Goal: Task Accomplishment & Management: Manage account settings

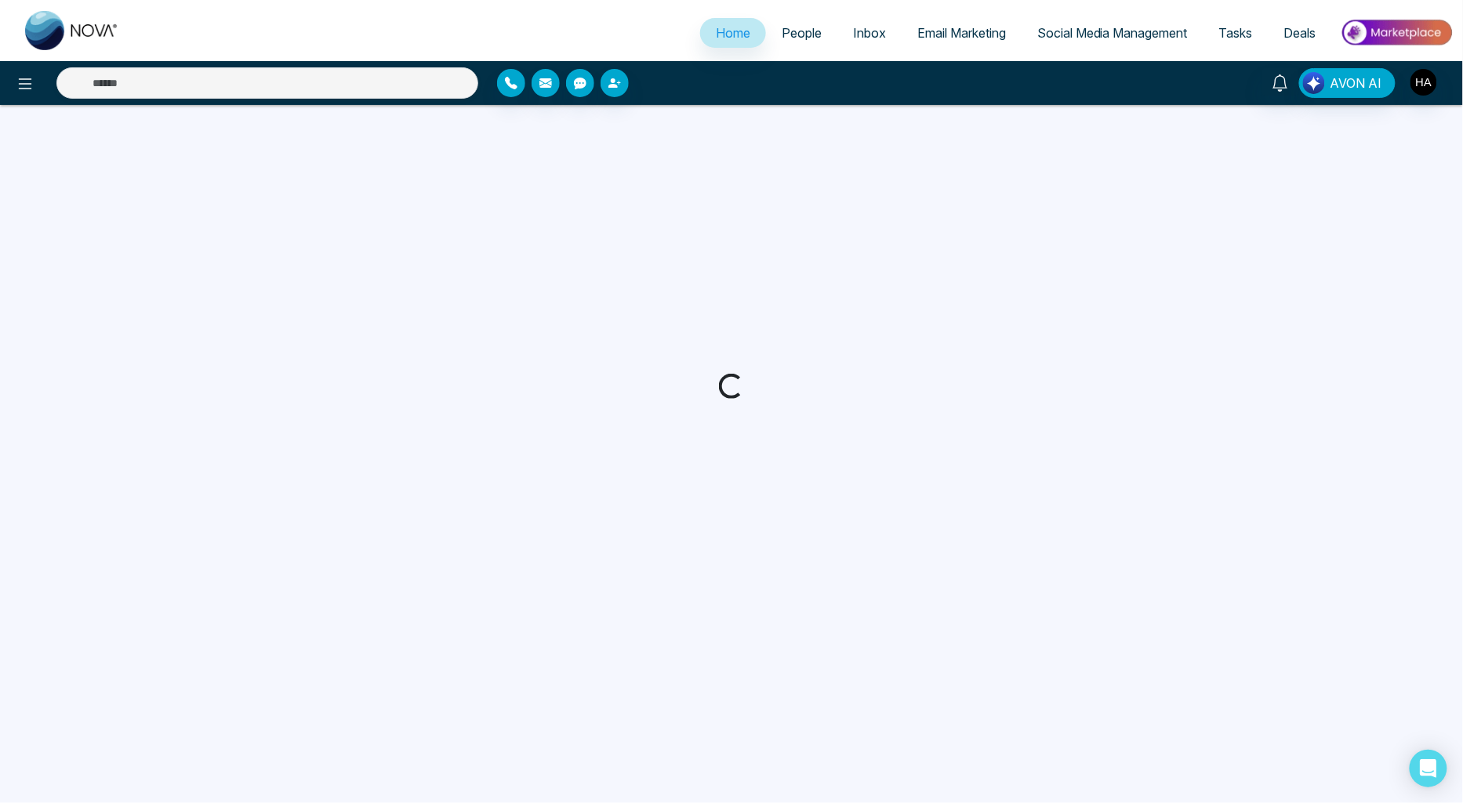
select select "*"
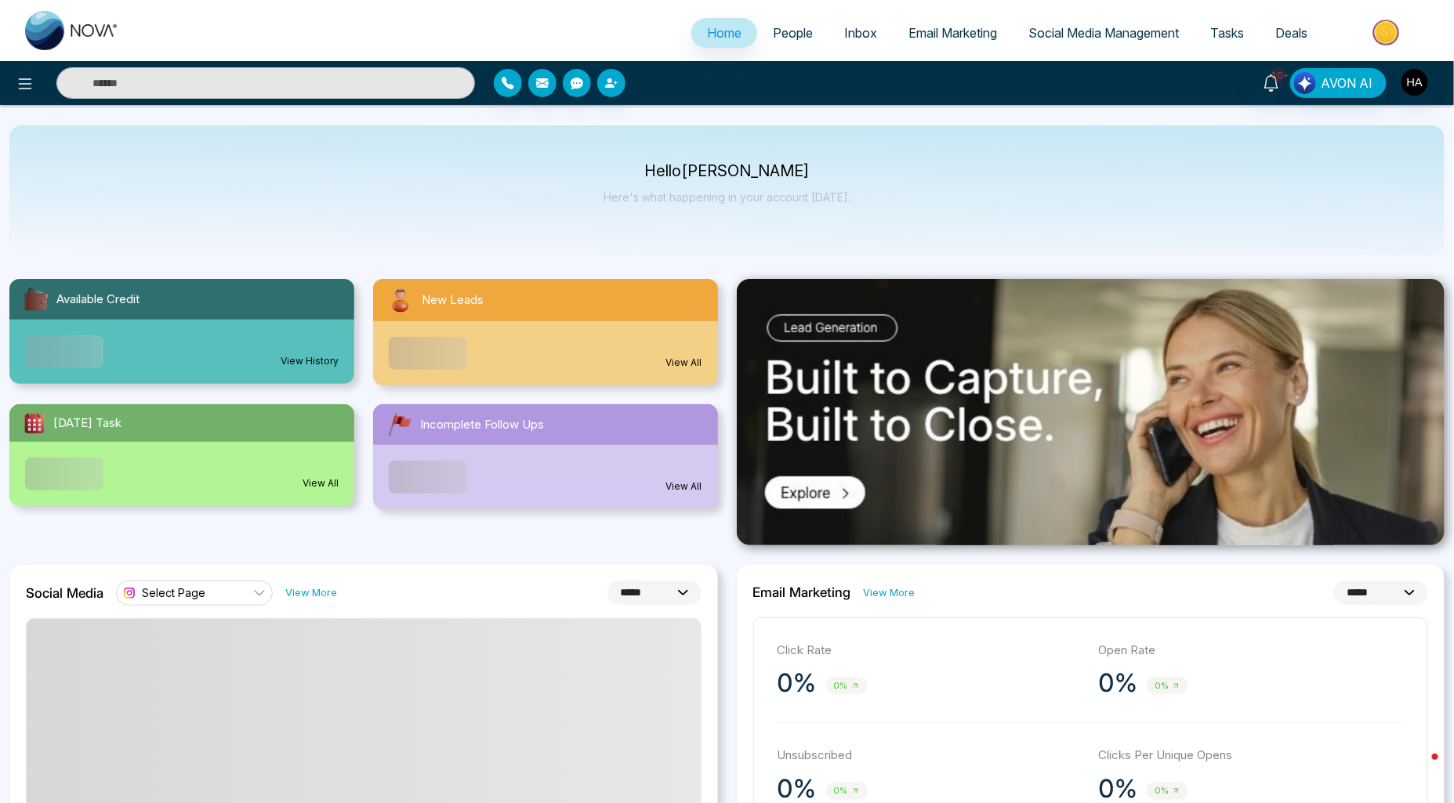
click at [785, 34] on span "People" at bounding box center [793, 33] width 40 height 16
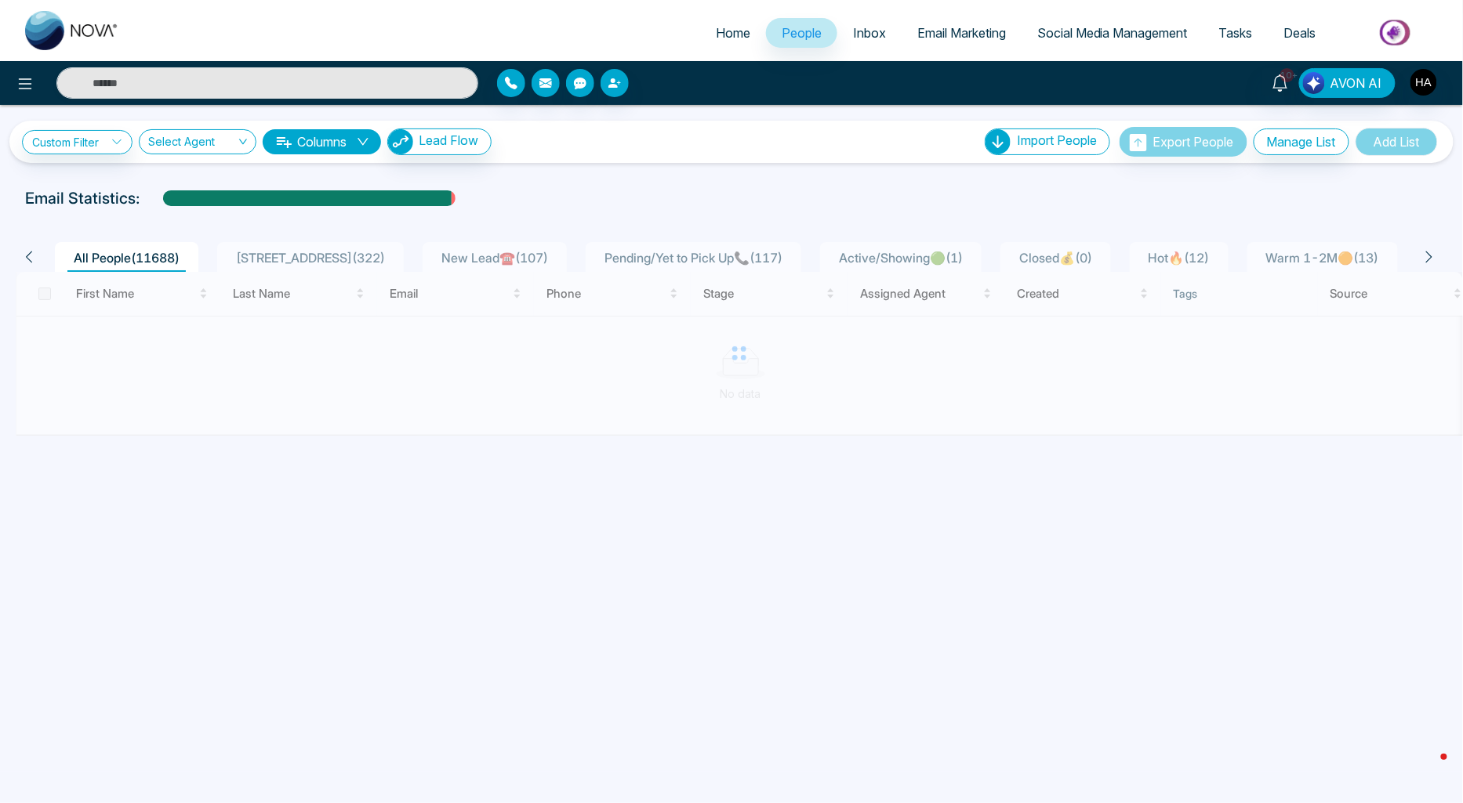
click at [497, 251] on span "New Lead☎️ ( 107 )" at bounding box center [494, 258] width 119 height 16
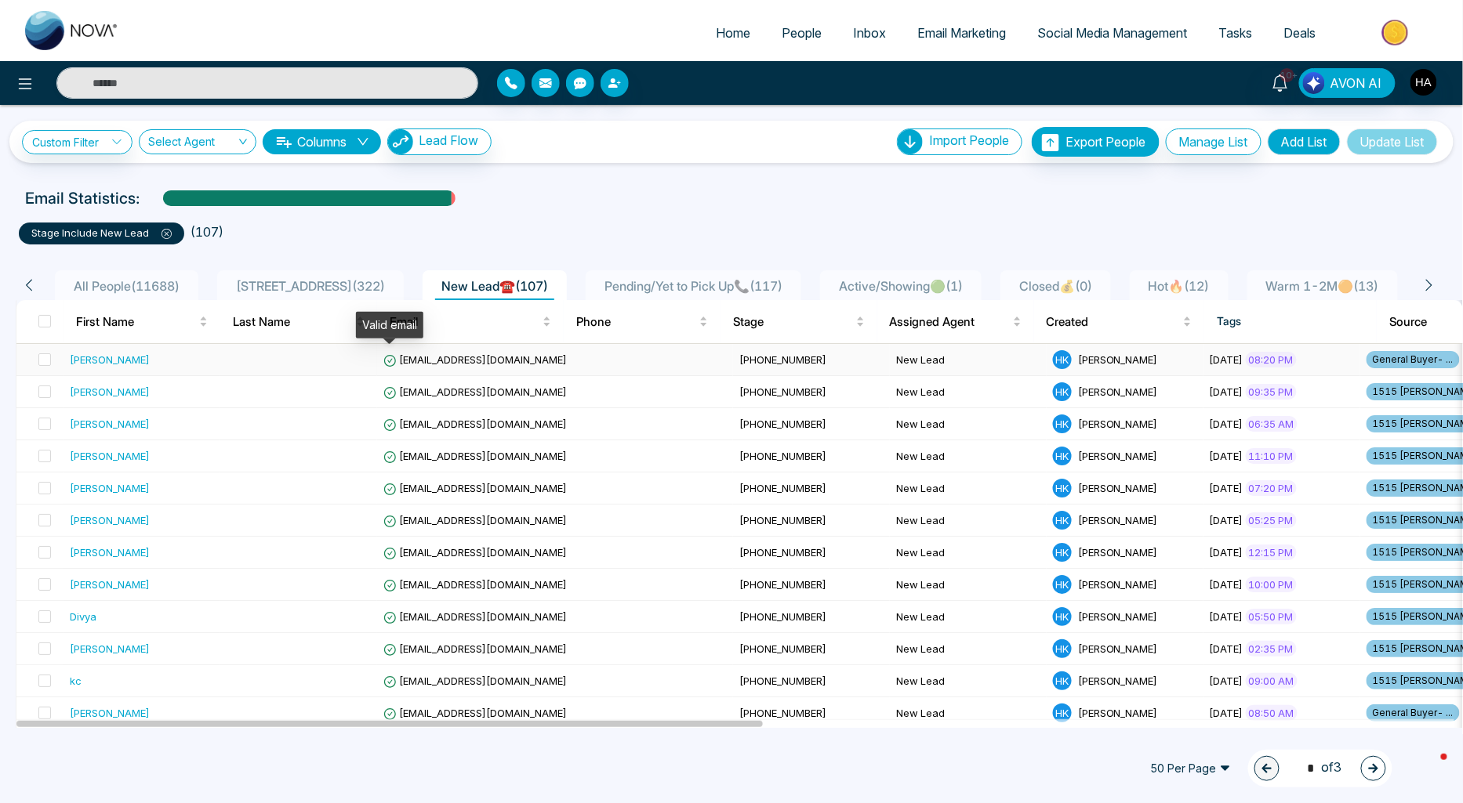
click at [340, 361] on td at bounding box center [298, 360] width 157 height 32
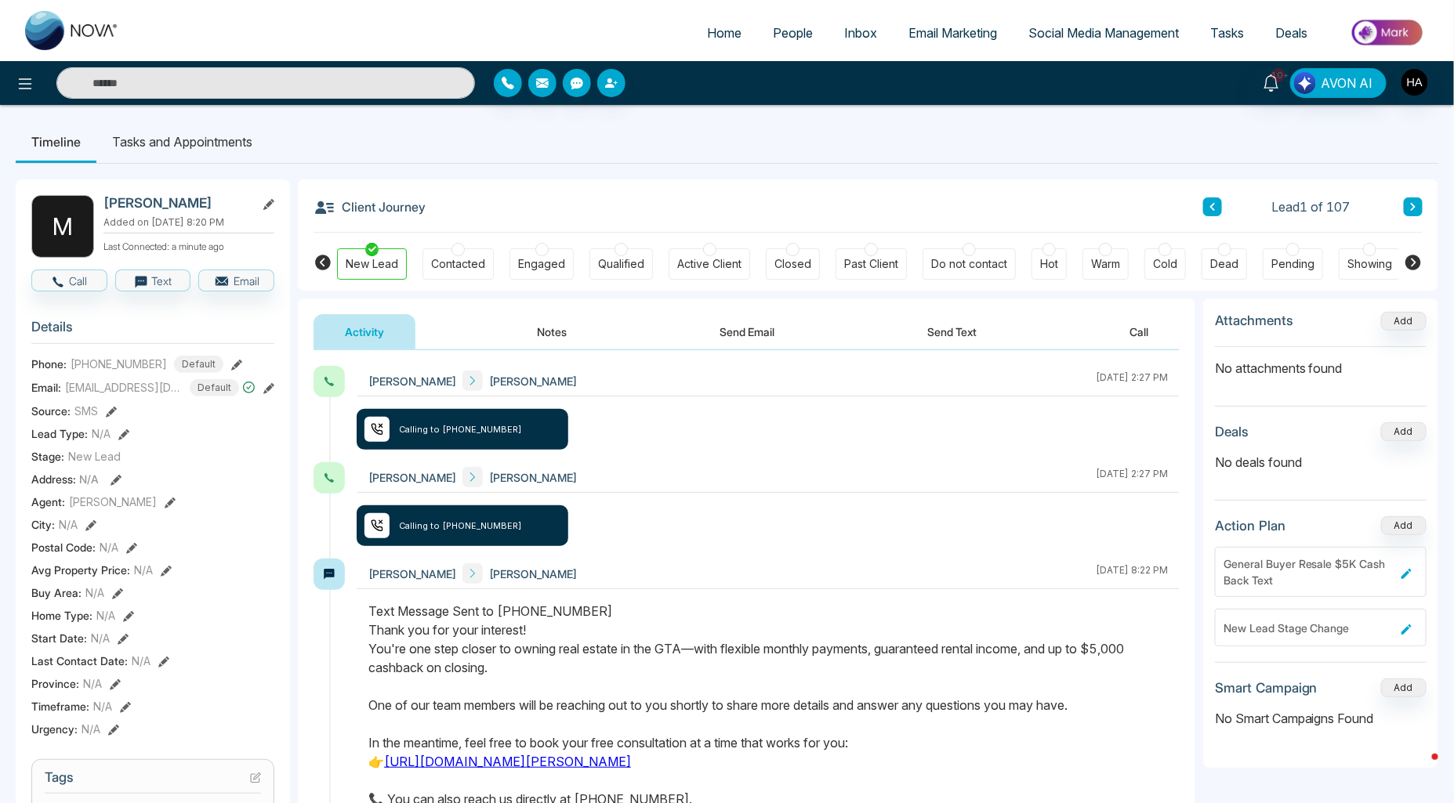
click at [975, 333] on button "Send Text" at bounding box center [952, 331] width 112 height 35
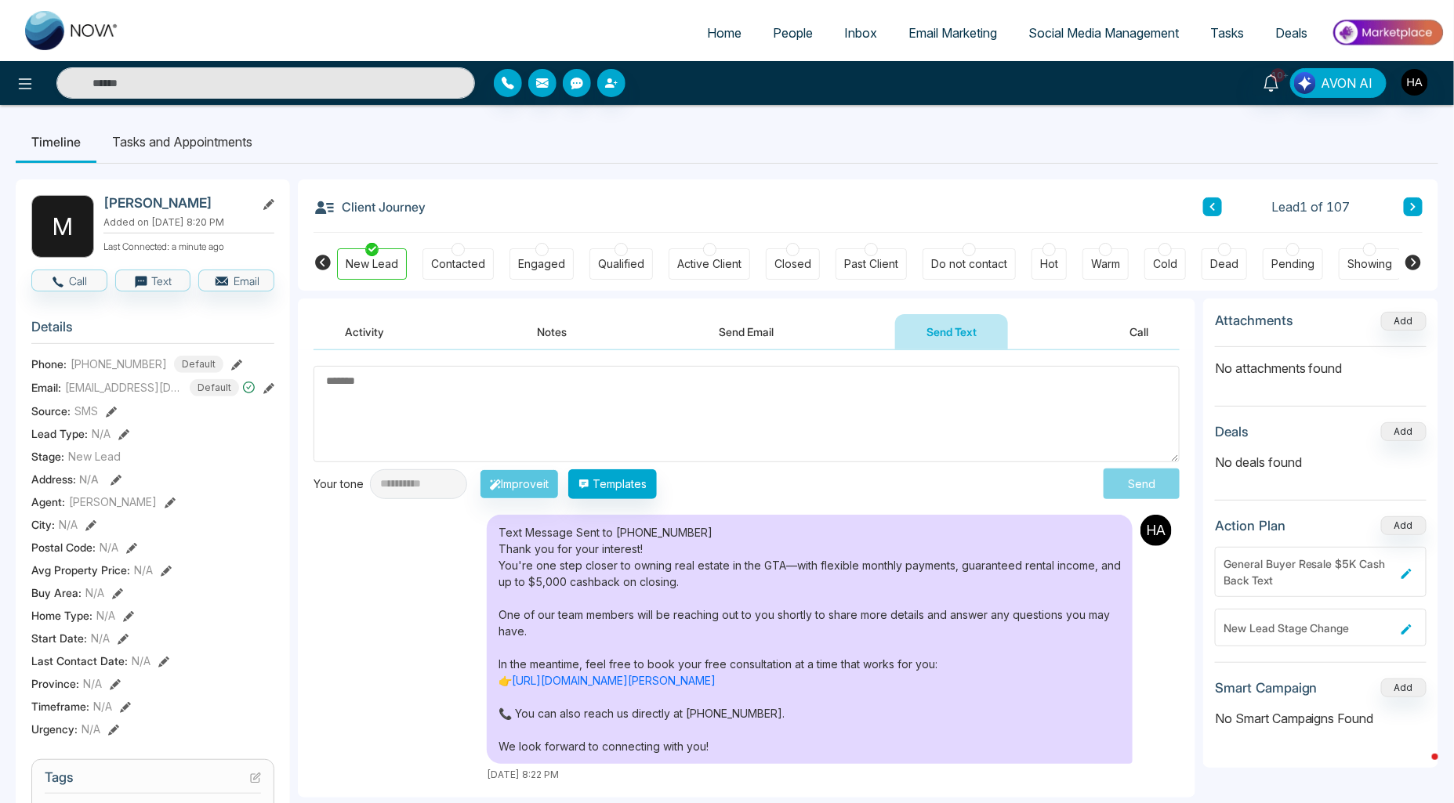
click at [668, 410] on textarea at bounding box center [747, 414] width 866 height 96
type textarea "*********"
click at [766, 335] on button "Send Email" at bounding box center [747, 331] width 118 height 35
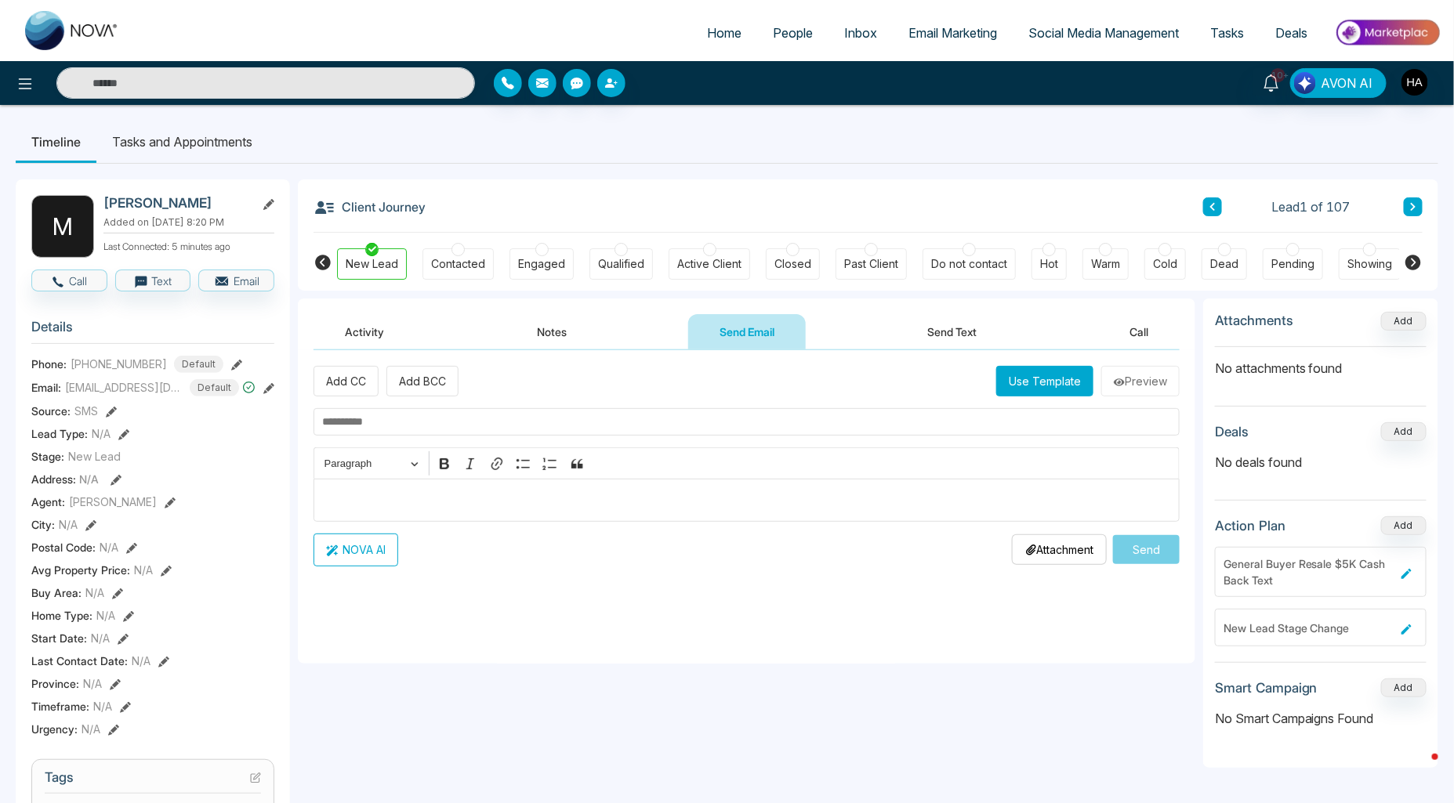
click at [1055, 392] on button "Use Template" at bounding box center [1044, 381] width 97 height 31
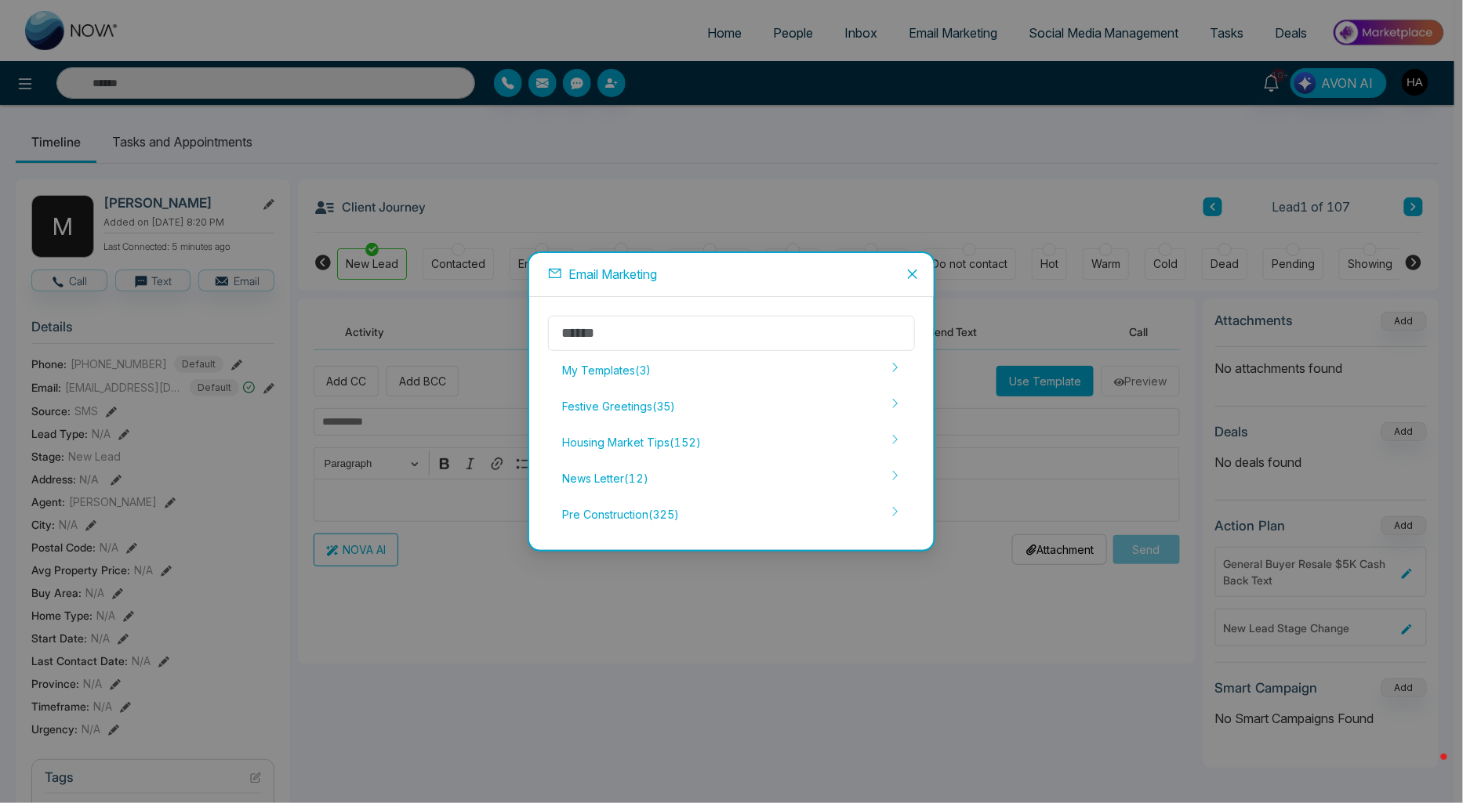
click at [635, 285] on div "Email Marketing" at bounding box center [731, 275] width 404 height 45
click at [647, 272] on span "Email Marketing" at bounding box center [612, 274] width 89 height 16
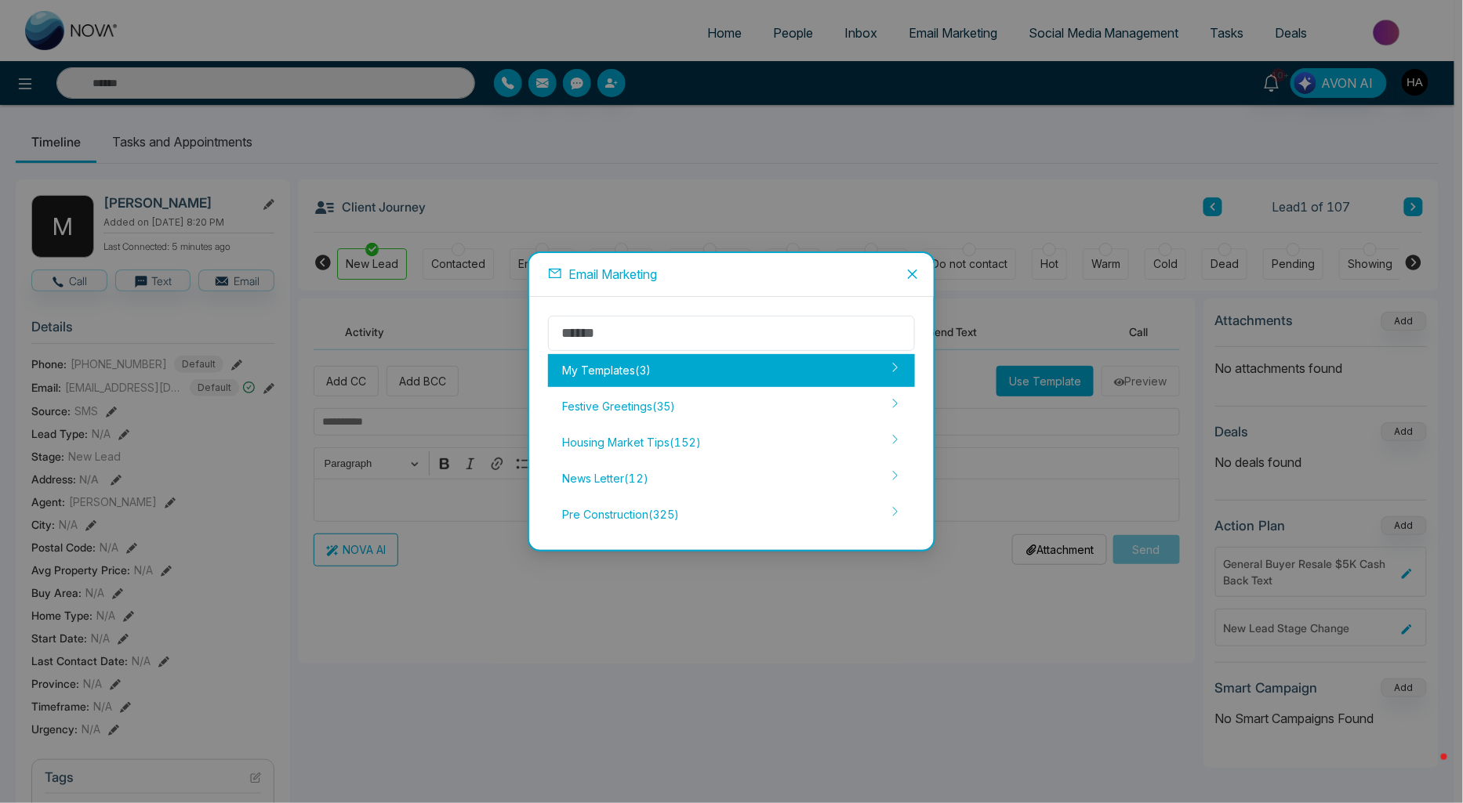
click at [636, 363] on div "My Templates ( 3 )" at bounding box center [731, 370] width 367 height 33
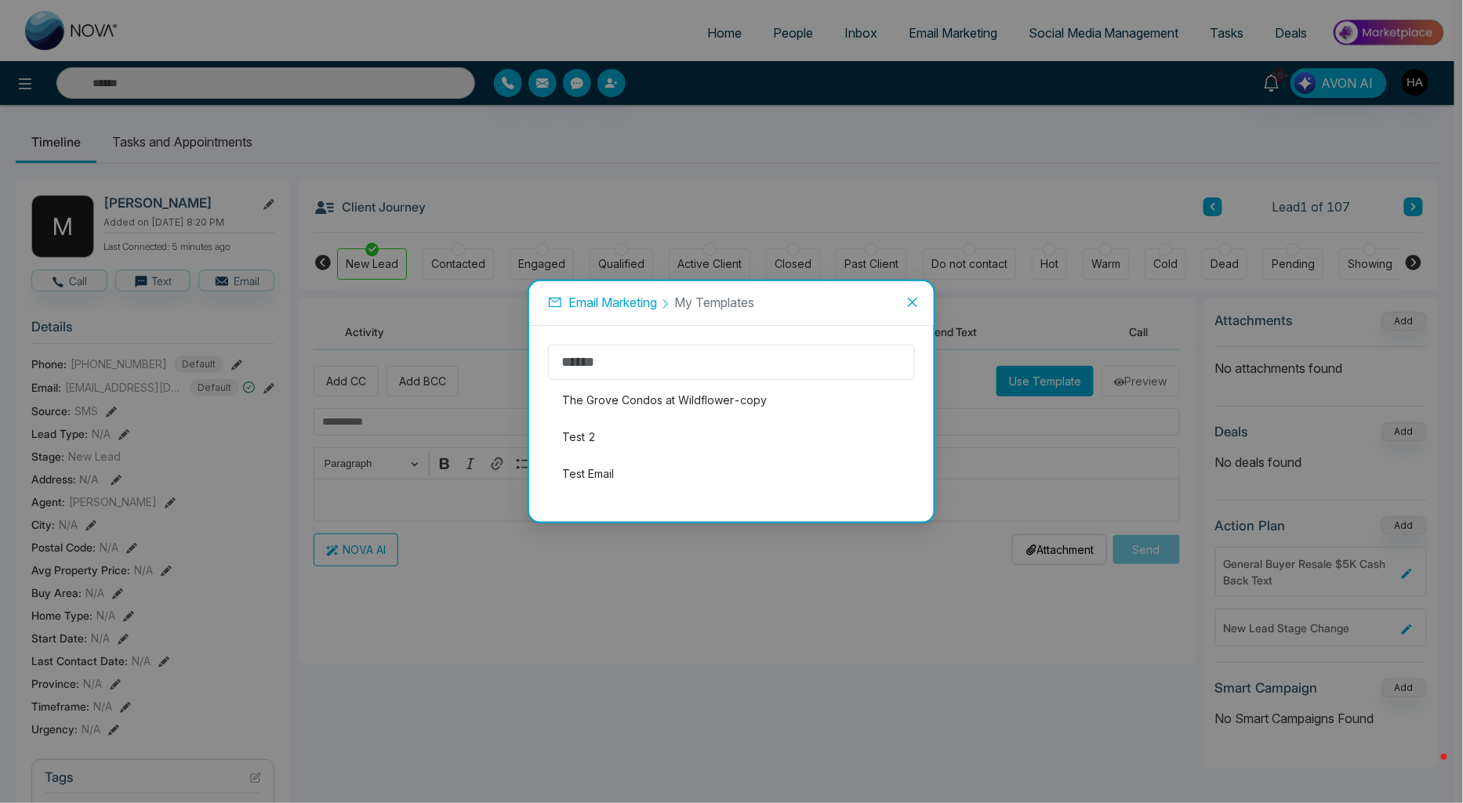
click at [654, 304] on span "Email Marketing" at bounding box center [612, 303] width 89 height 16
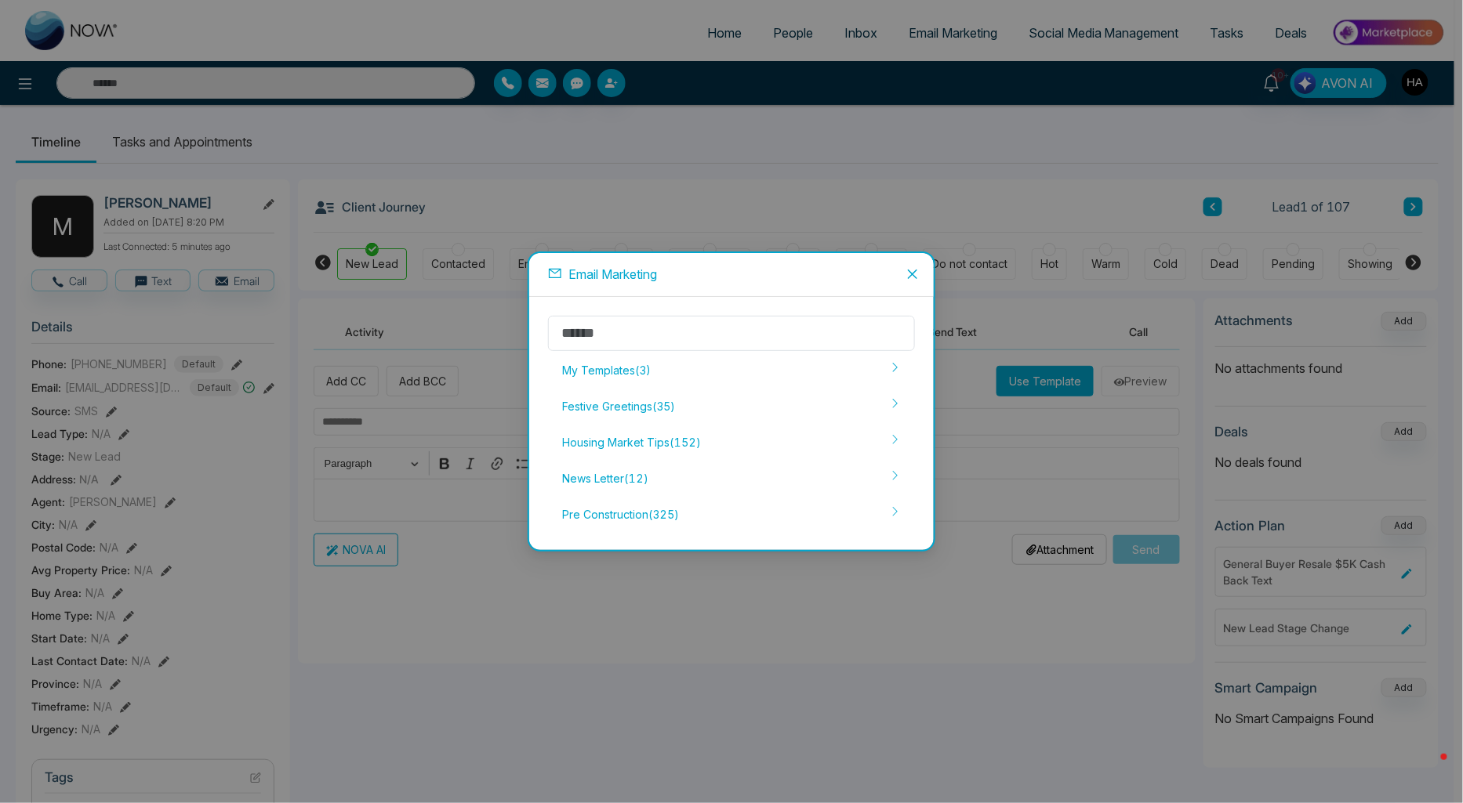
click at [907, 272] on icon "close" at bounding box center [912, 274] width 13 height 13
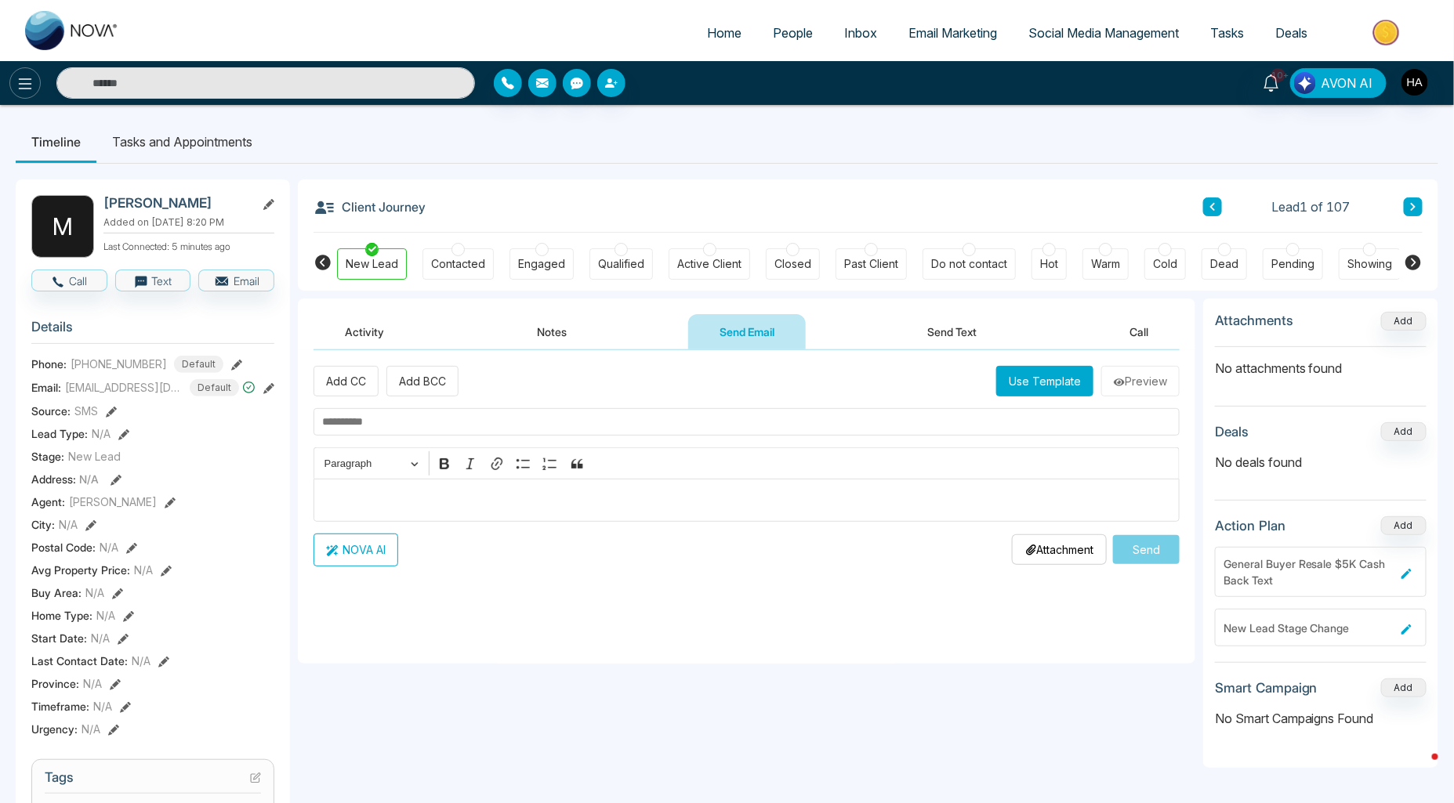
drag, startPoint x: 39, startPoint y: 63, endPoint x: 27, endPoint y: 71, distance: 14.8
click at [35, 64] on div "10+ AVON AI" at bounding box center [727, 83] width 1454 height 44
click at [27, 71] on button at bounding box center [24, 82] width 31 height 31
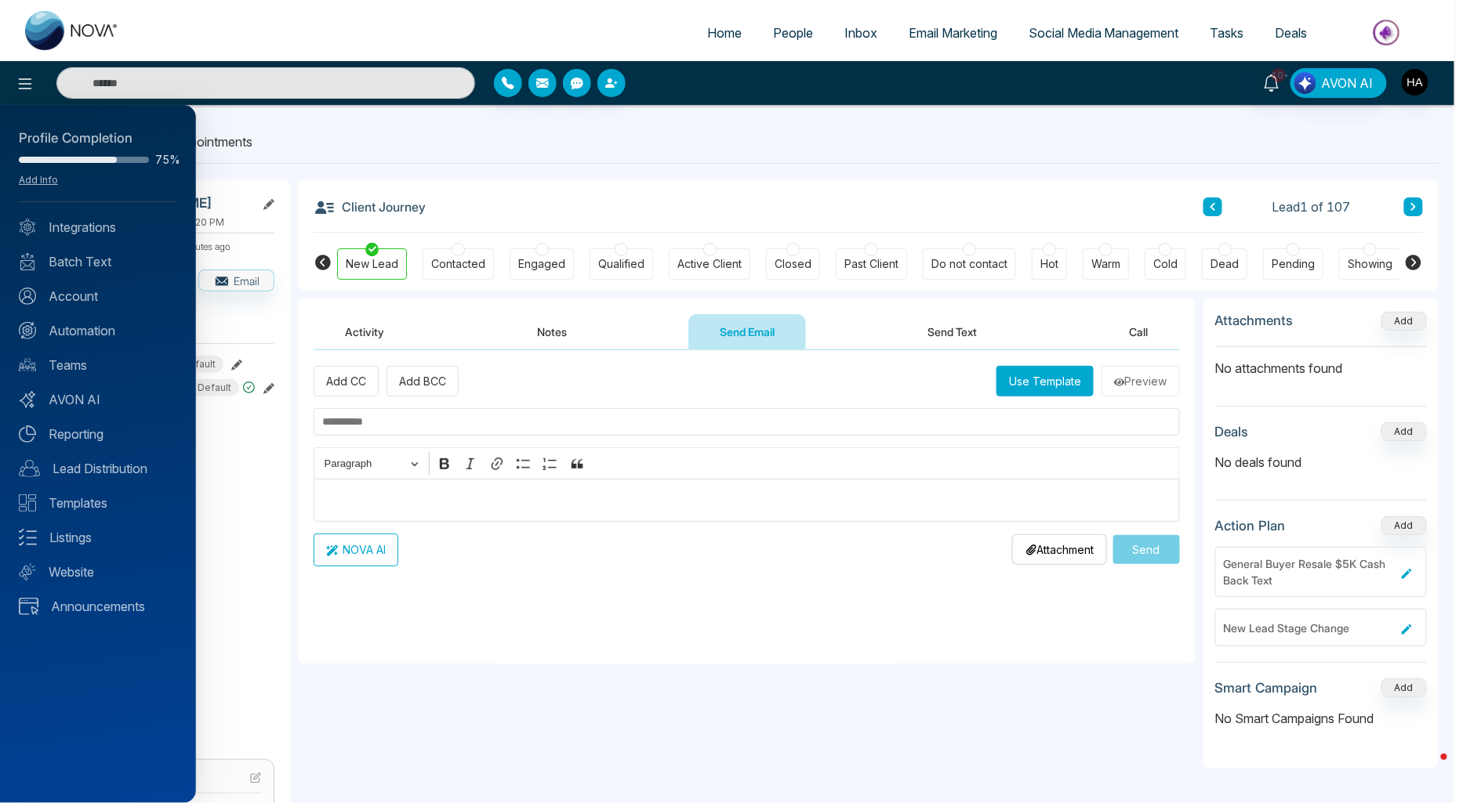
click at [966, 35] on div at bounding box center [731, 401] width 1463 height 803
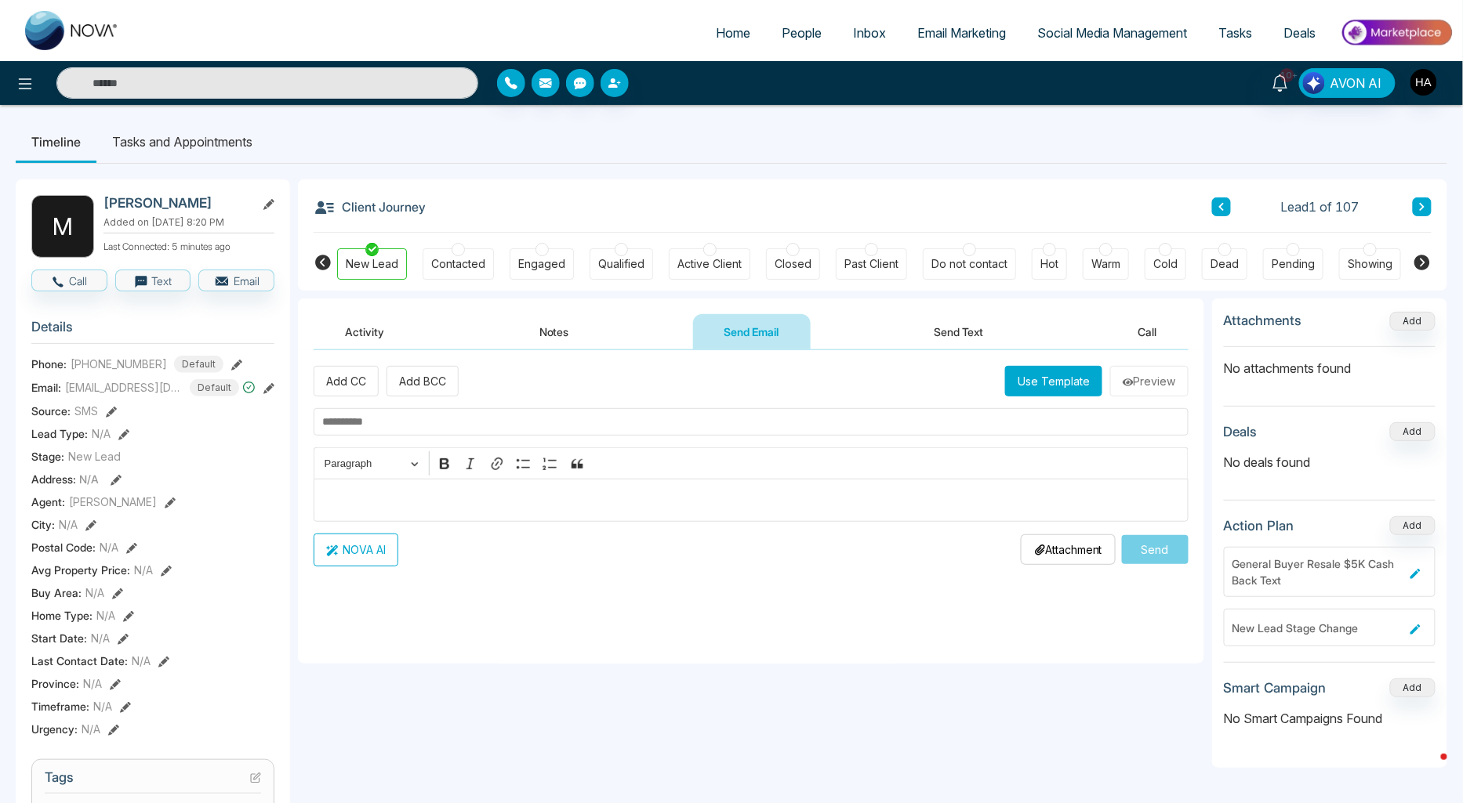
click at [966, 35] on span "Email Marketing" at bounding box center [961, 33] width 89 height 16
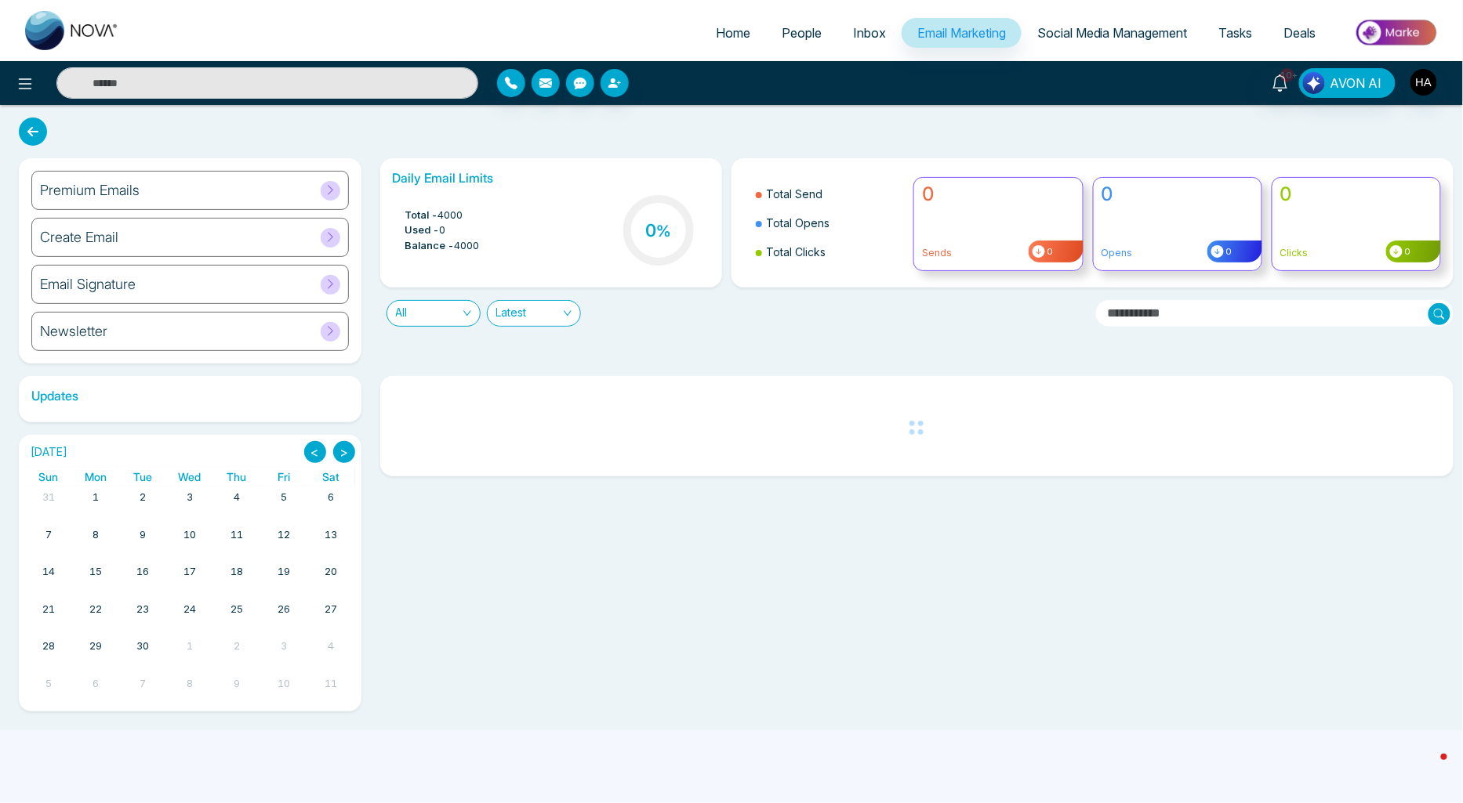
click at [285, 194] on div "Premium Emails" at bounding box center [189, 190] width 317 height 39
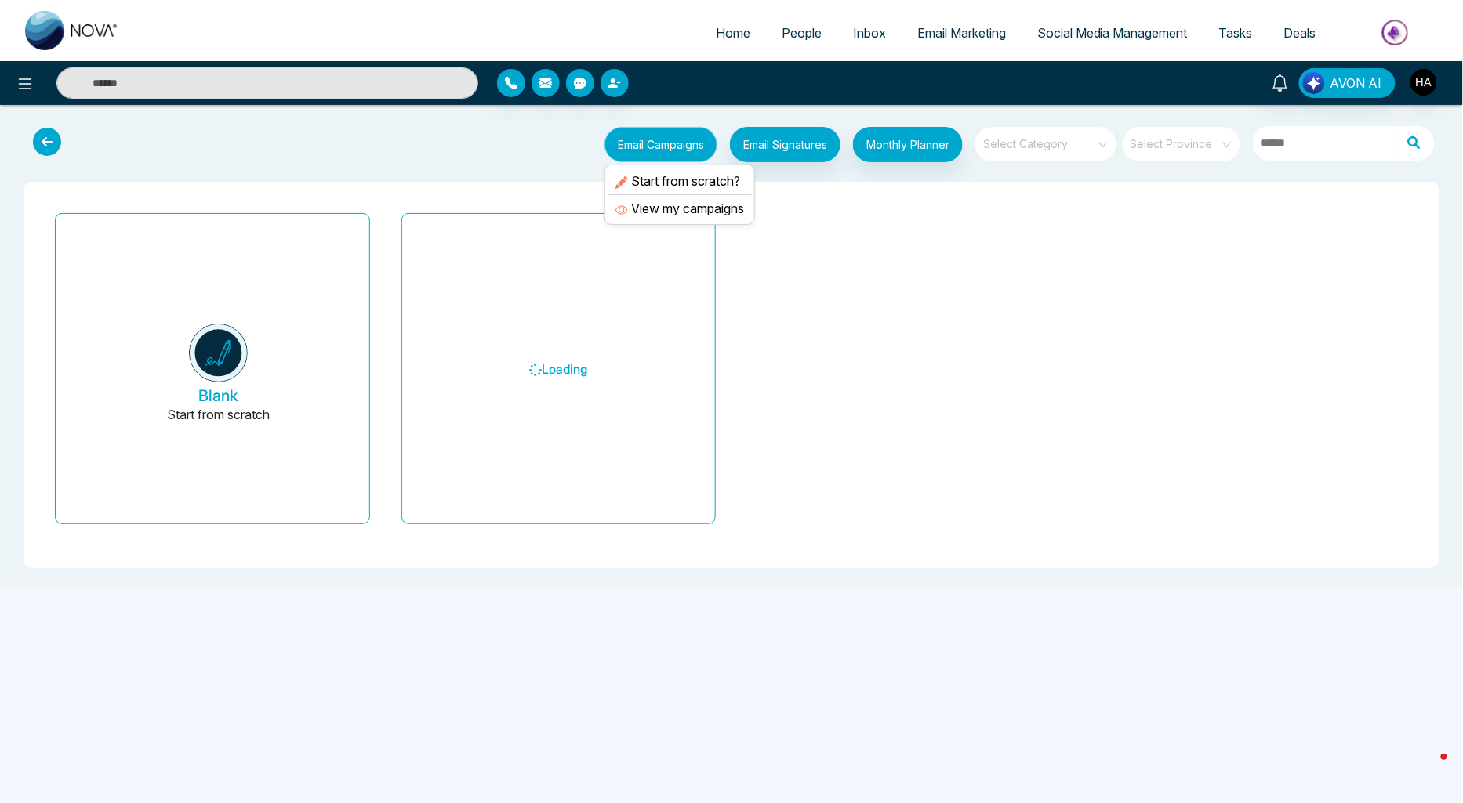
click at [636, 150] on button "Email Campaigns" at bounding box center [660, 144] width 113 height 35
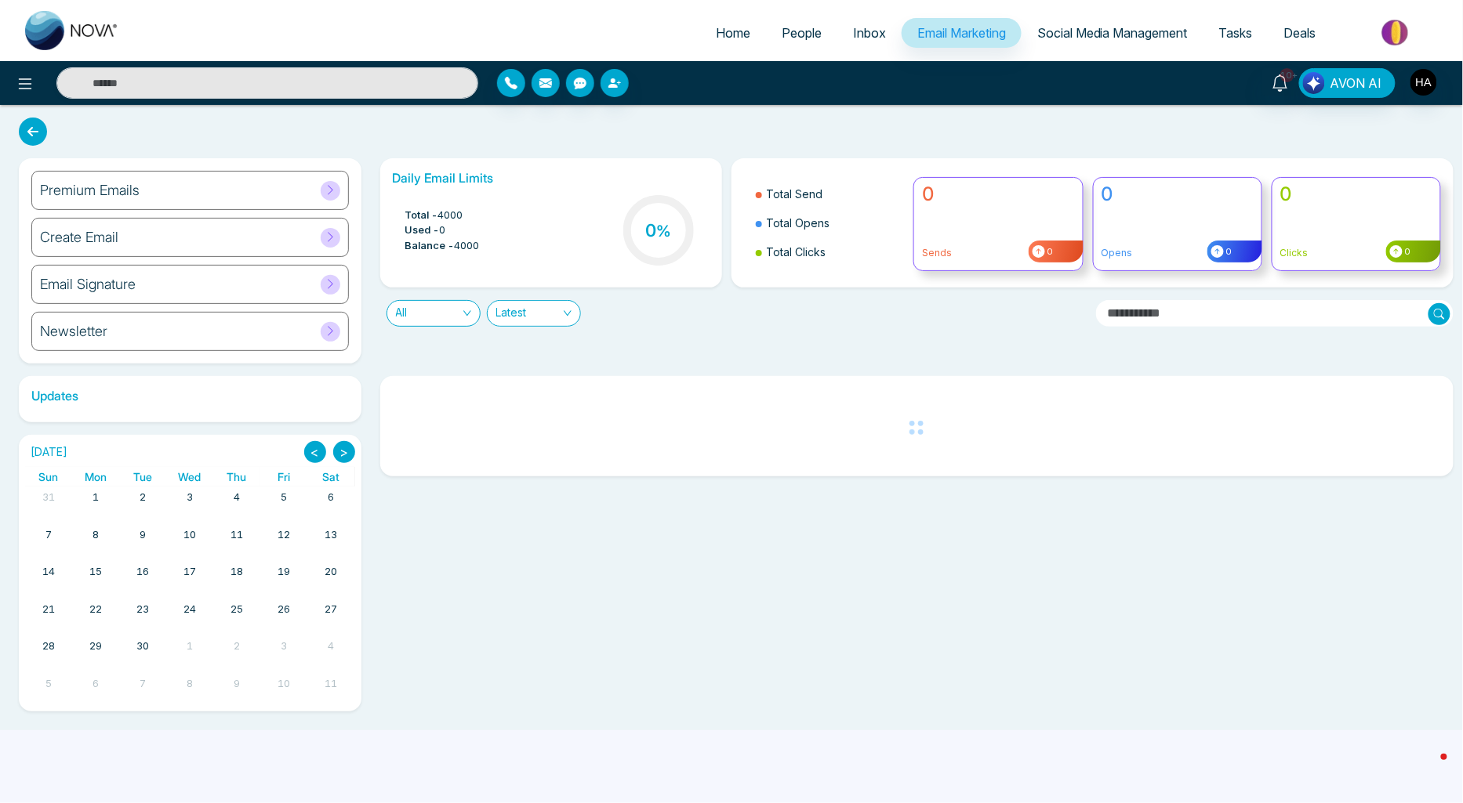
click at [172, 179] on div "Premium Emails" at bounding box center [189, 190] width 317 height 39
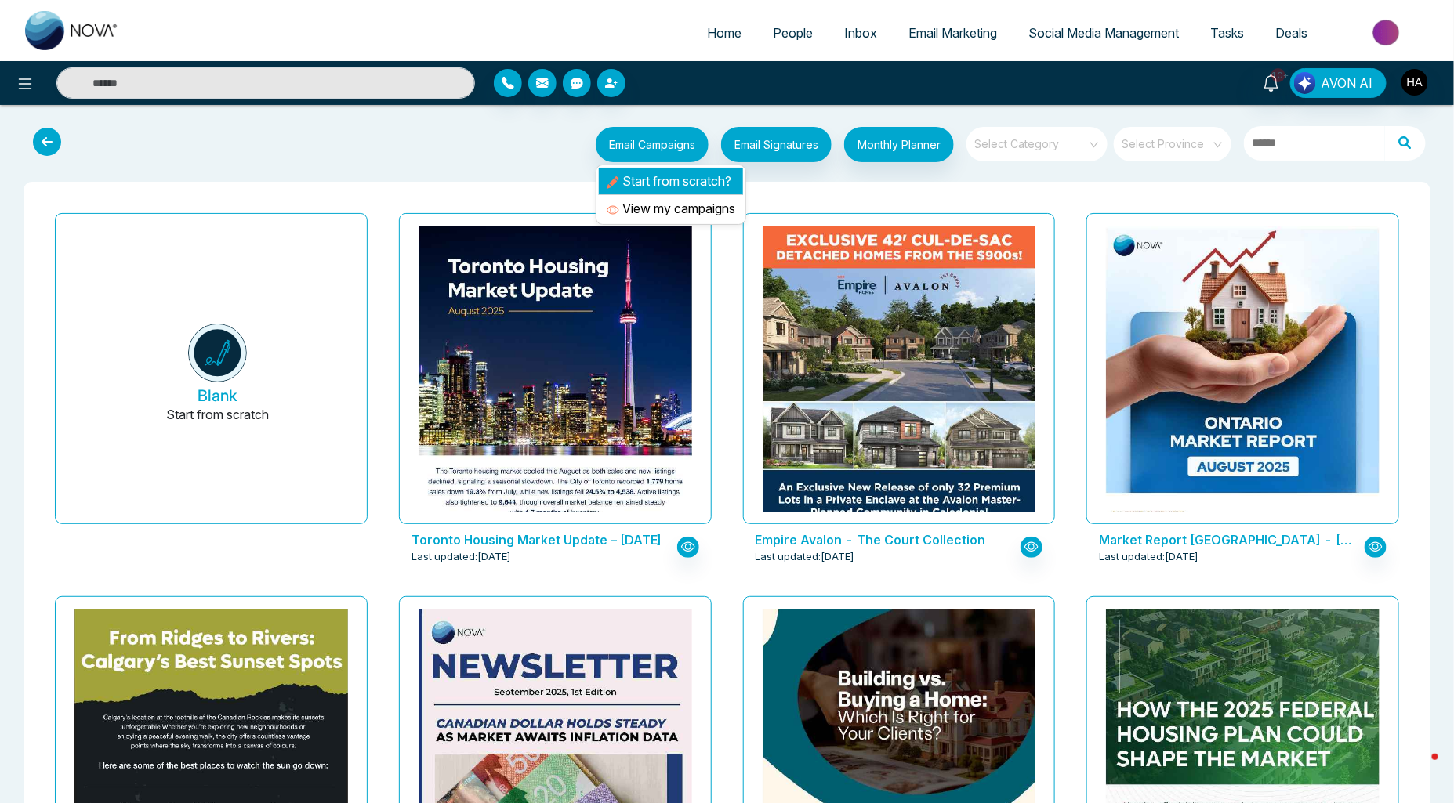
click at [654, 182] on li "Start from scratch?" at bounding box center [671, 181] width 144 height 27
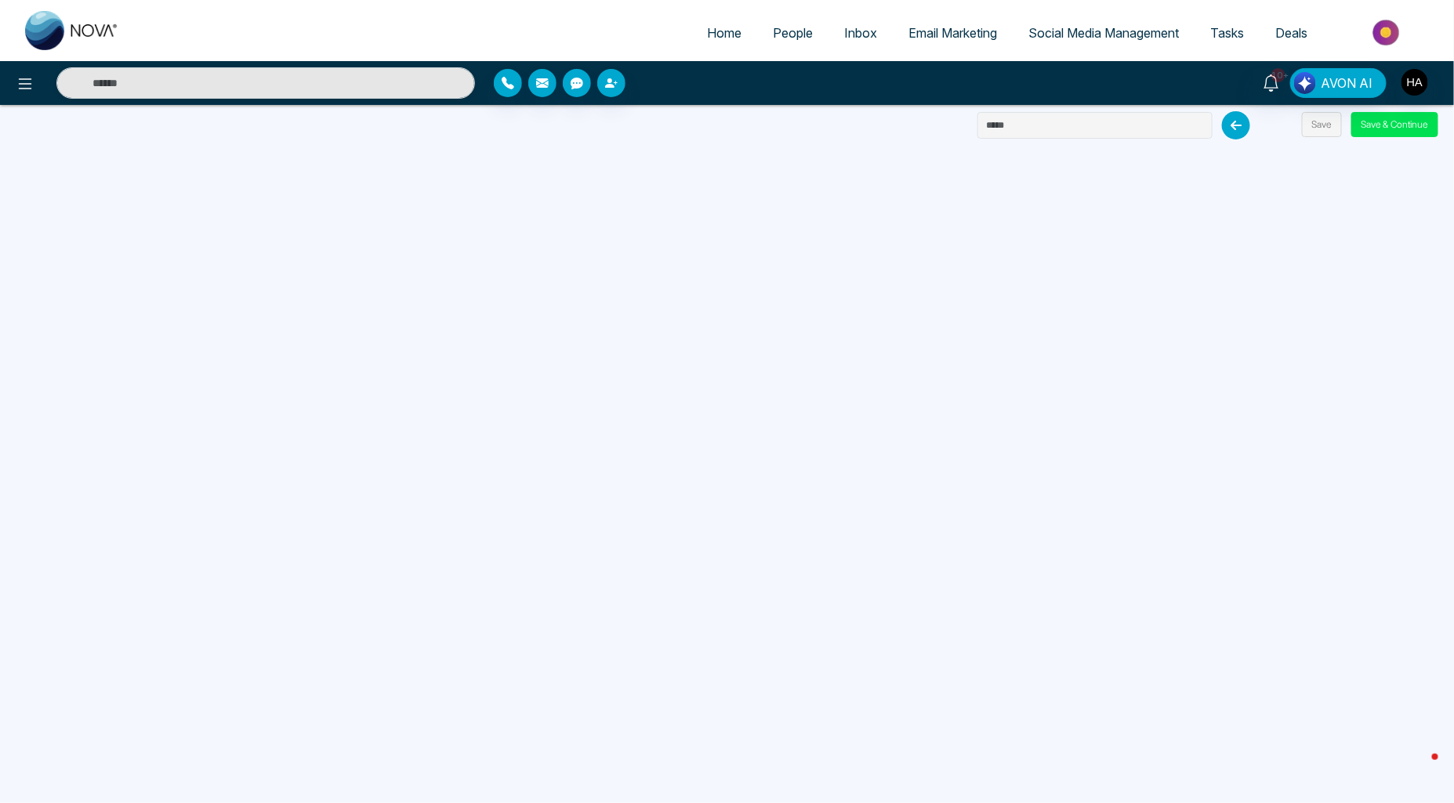
click at [773, 35] on span "People" at bounding box center [793, 33] width 40 height 16
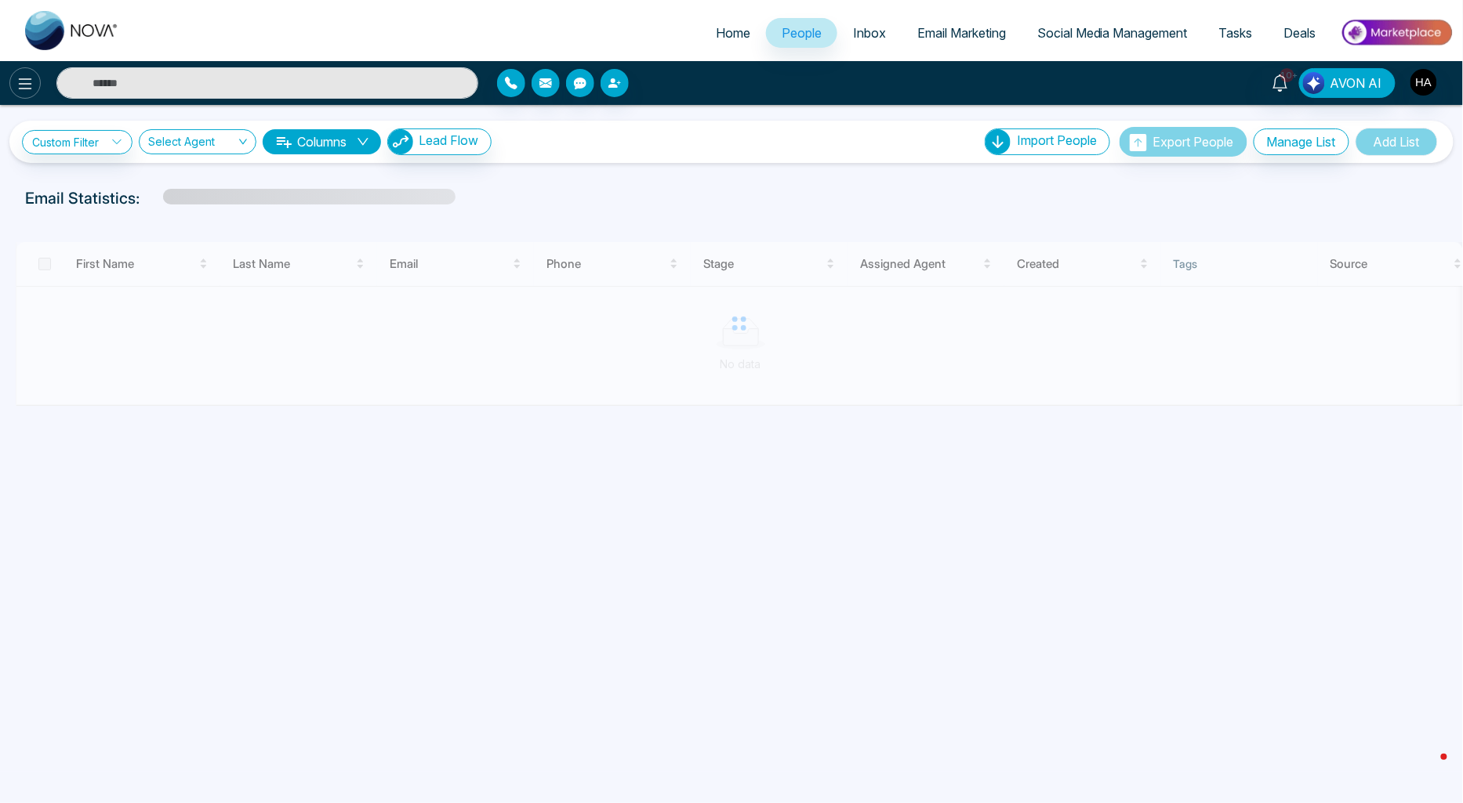
click at [35, 94] on button at bounding box center [24, 82] width 31 height 31
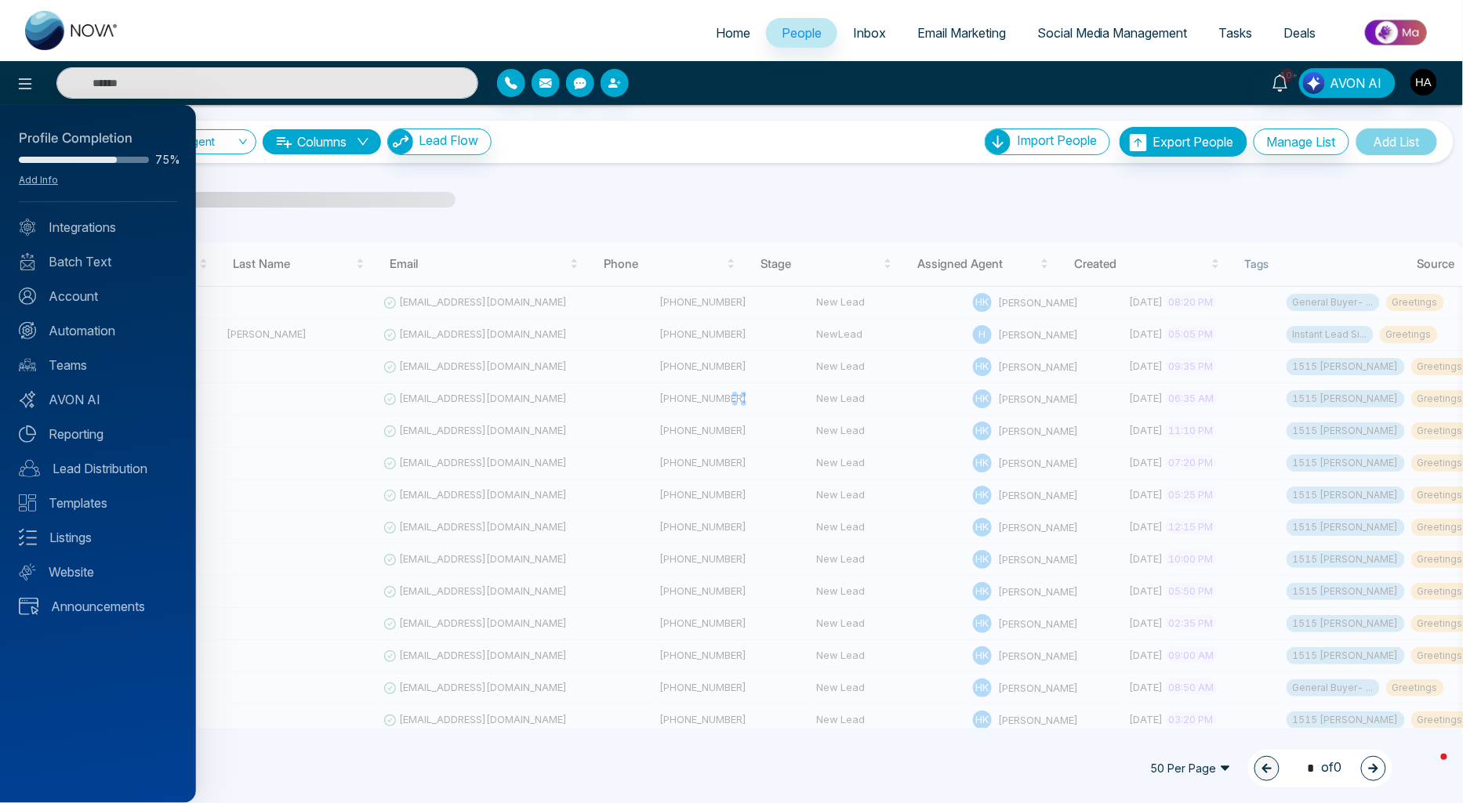
click at [648, 184] on div at bounding box center [731, 401] width 1463 height 803
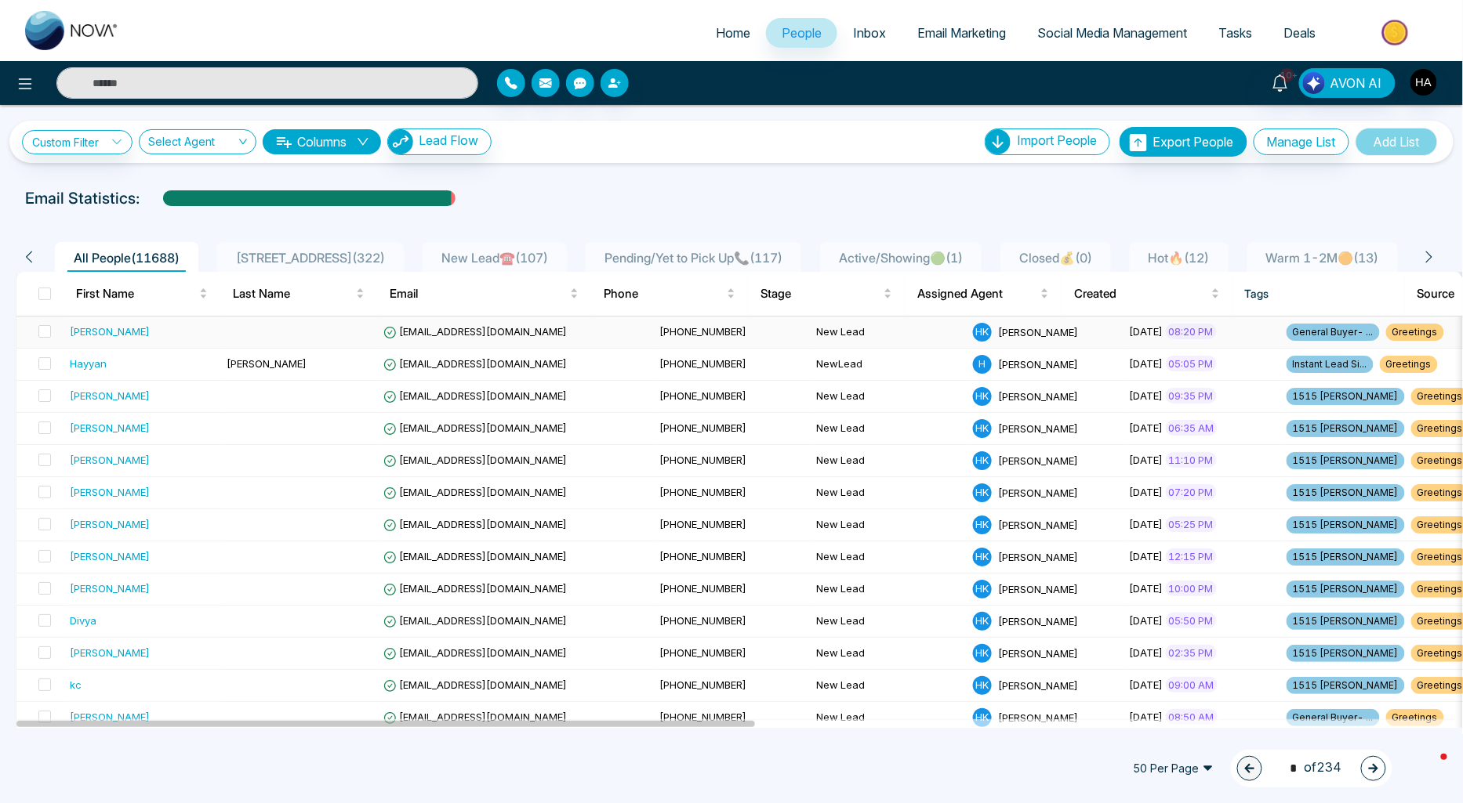
click at [100, 326] on div "Morgan Rich" at bounding box center [110, 332] width 80 height 16
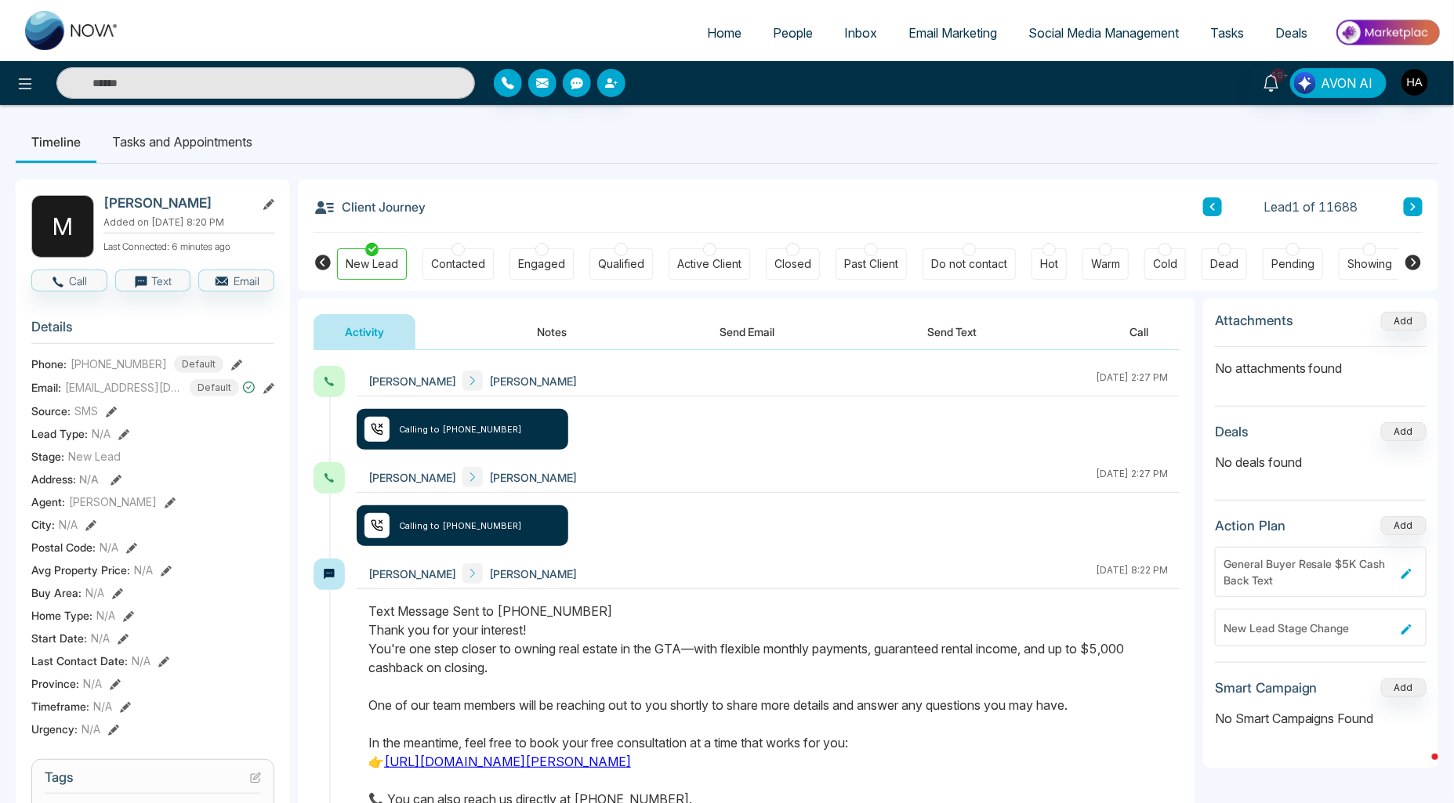
click at [774, 332] on button "Send Email" at bounding box center [747, 331] width 118 height 35
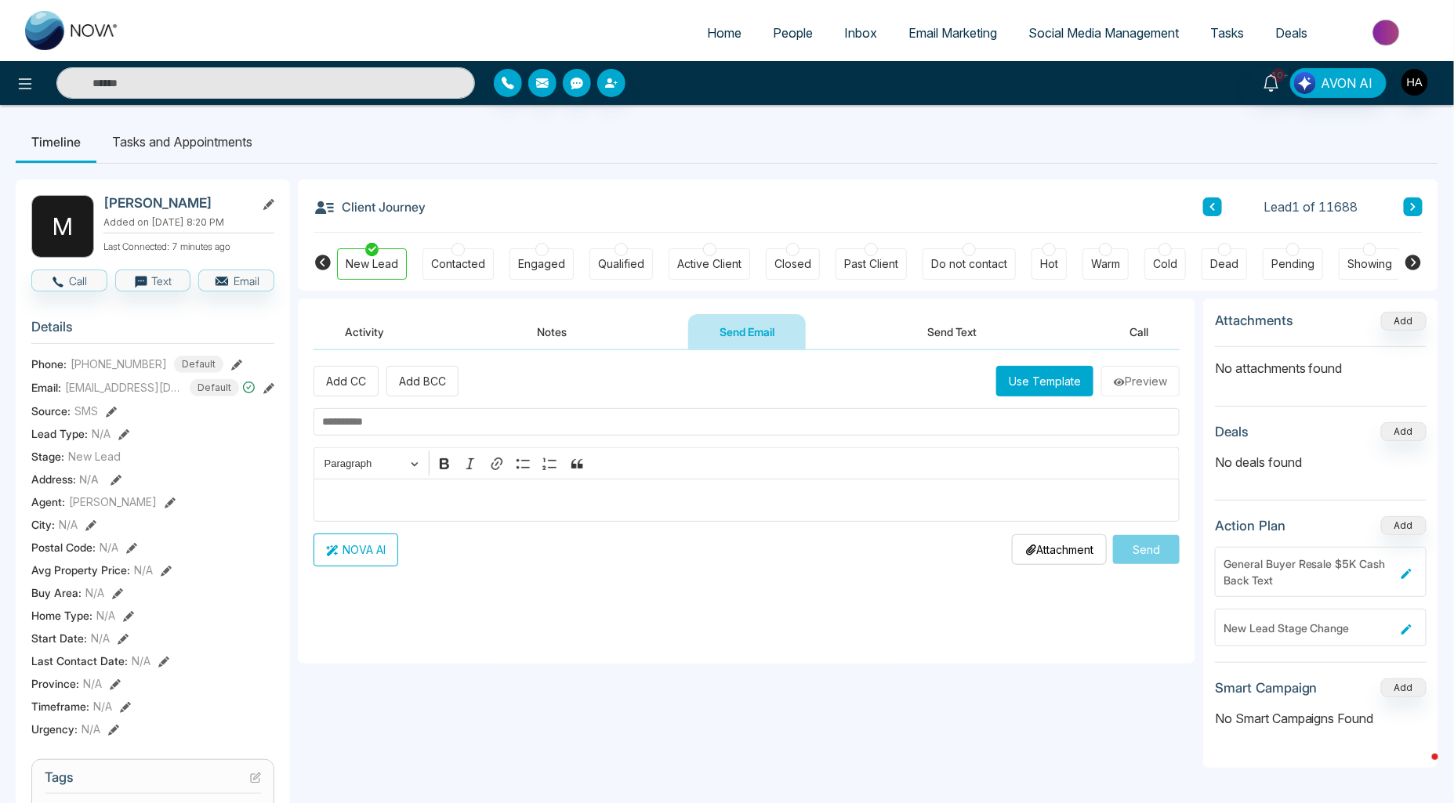
click at [509, 413] on input "text" at bounding box center [747, 421] width 866 height 27
paste input "**********"
type input "**********"
click at [604, 490] on div "Editor editing area: main" at bounding box center [747, 500] width 866 height 43
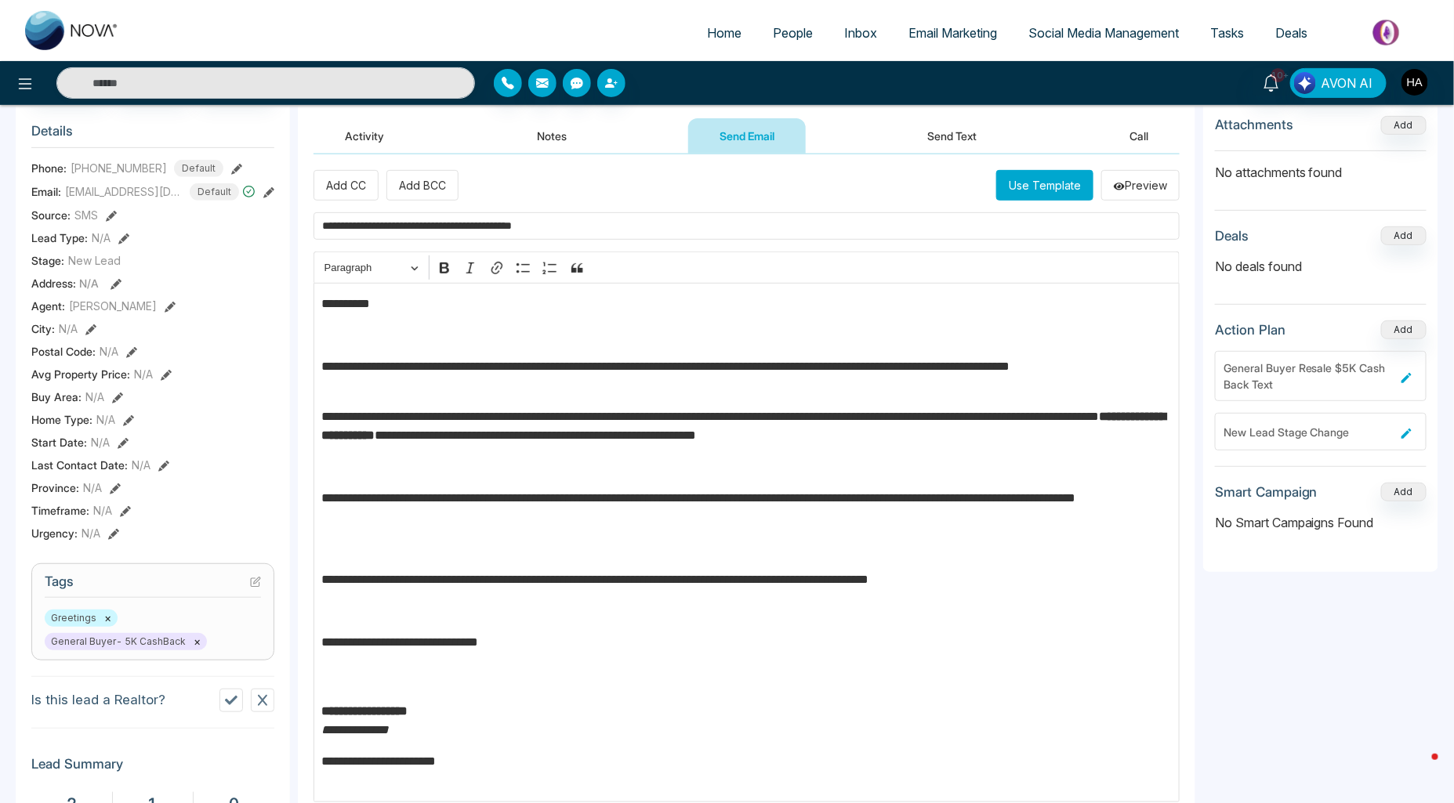
scroll to position [199, 0]
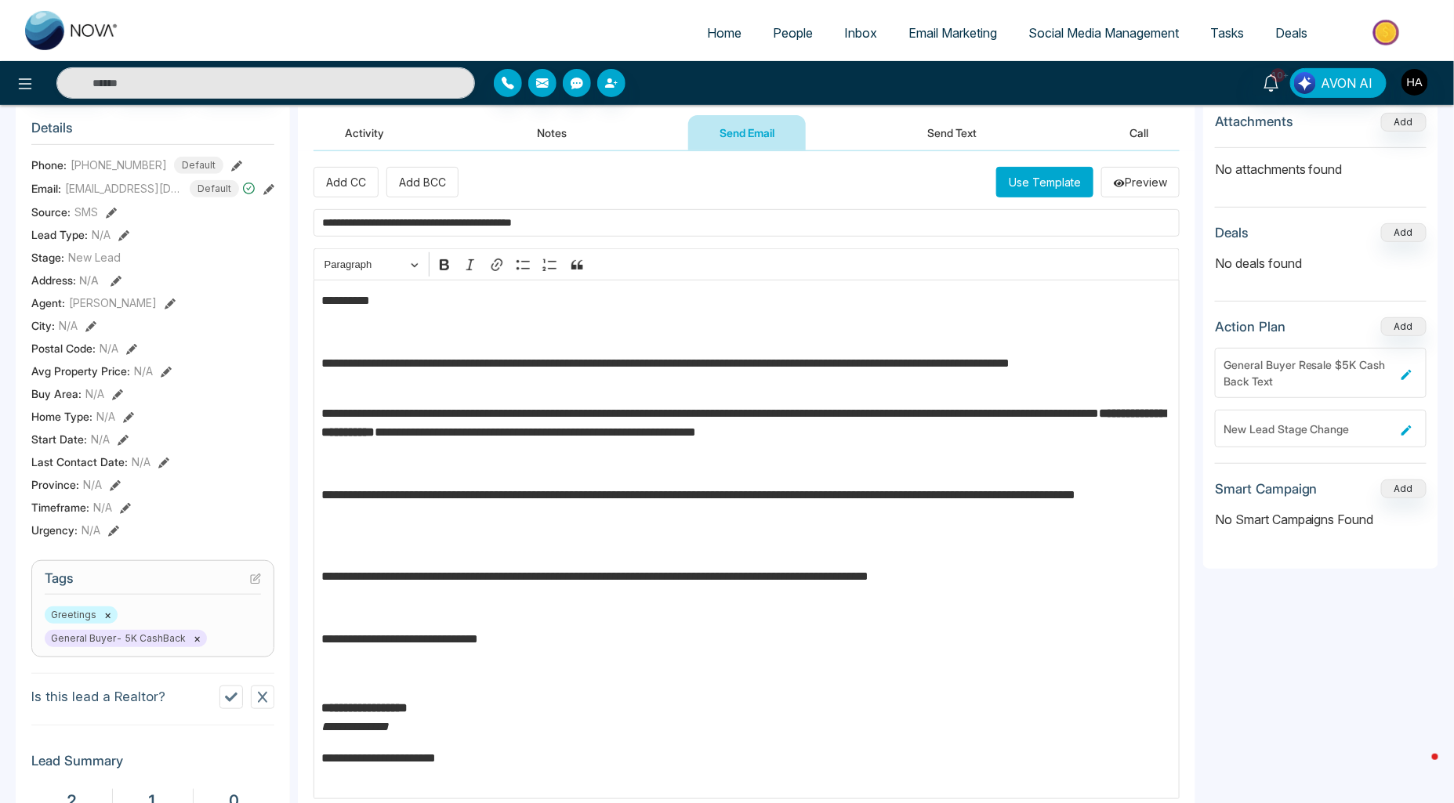
click at [435, 684] on p "**********" at bounding box center [747, 658] width 850 height 56
click at [415, 622] on div "**********" at bounding box center [747, 530] width 866 height 501
click at [422, 614] on p "Editor editing area: main" at bounding box center [747, 608] width 850 height 19
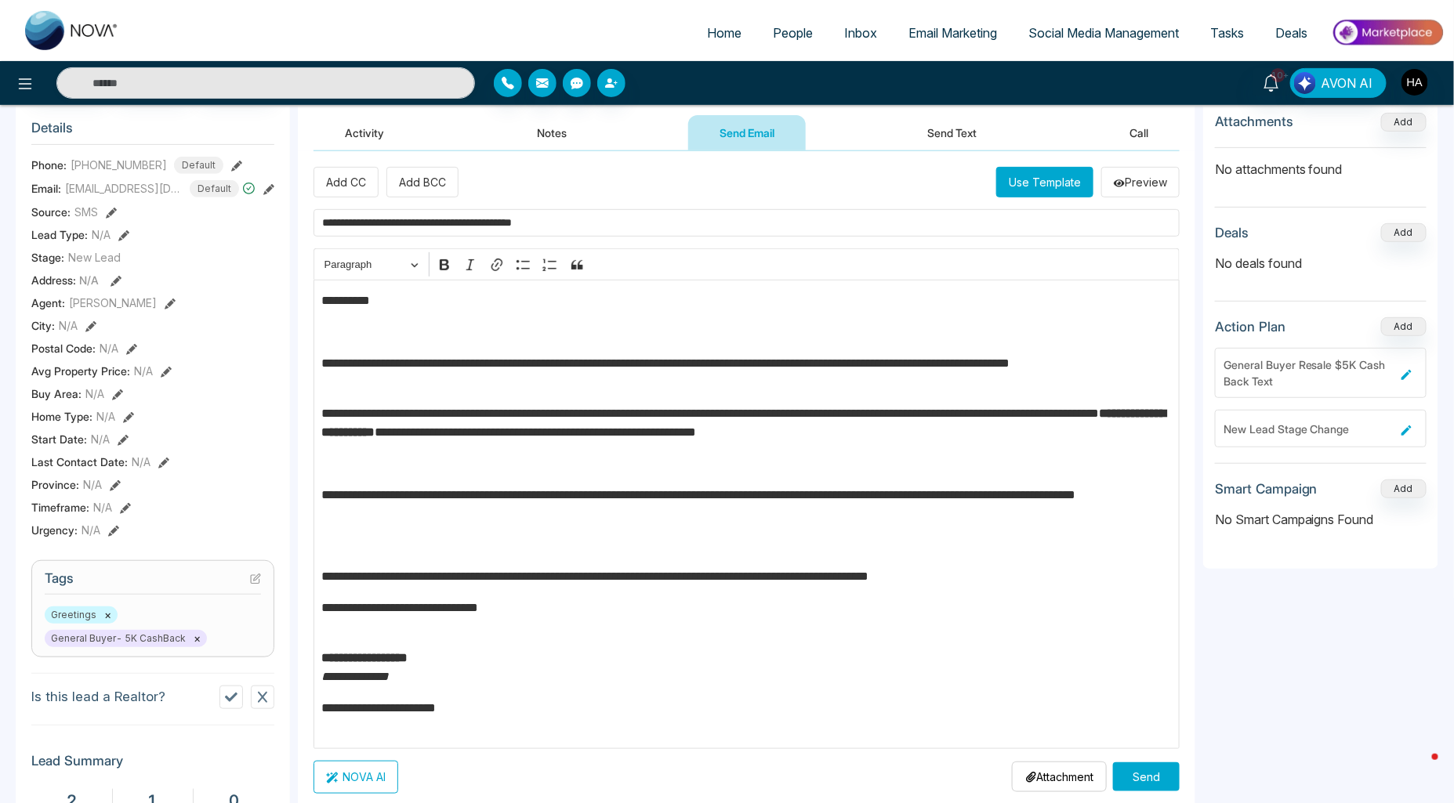
click at [386, 612] on p "**********" at bounding box center [747, 618] width 850 height 38
click at [393, 571] on p "**********" at bounding box center [747, 576] width 850 height 19
click at [398, 558] on div "**********" at bounding box center [747, 514] width 866 height 469
click at [338, 558] on div "**********" at bounding box center [747, 514] width 866 height 469
click at [340, 546] on p "Editor editing area: main" at bounding box center [747, 545] width 850 height 19
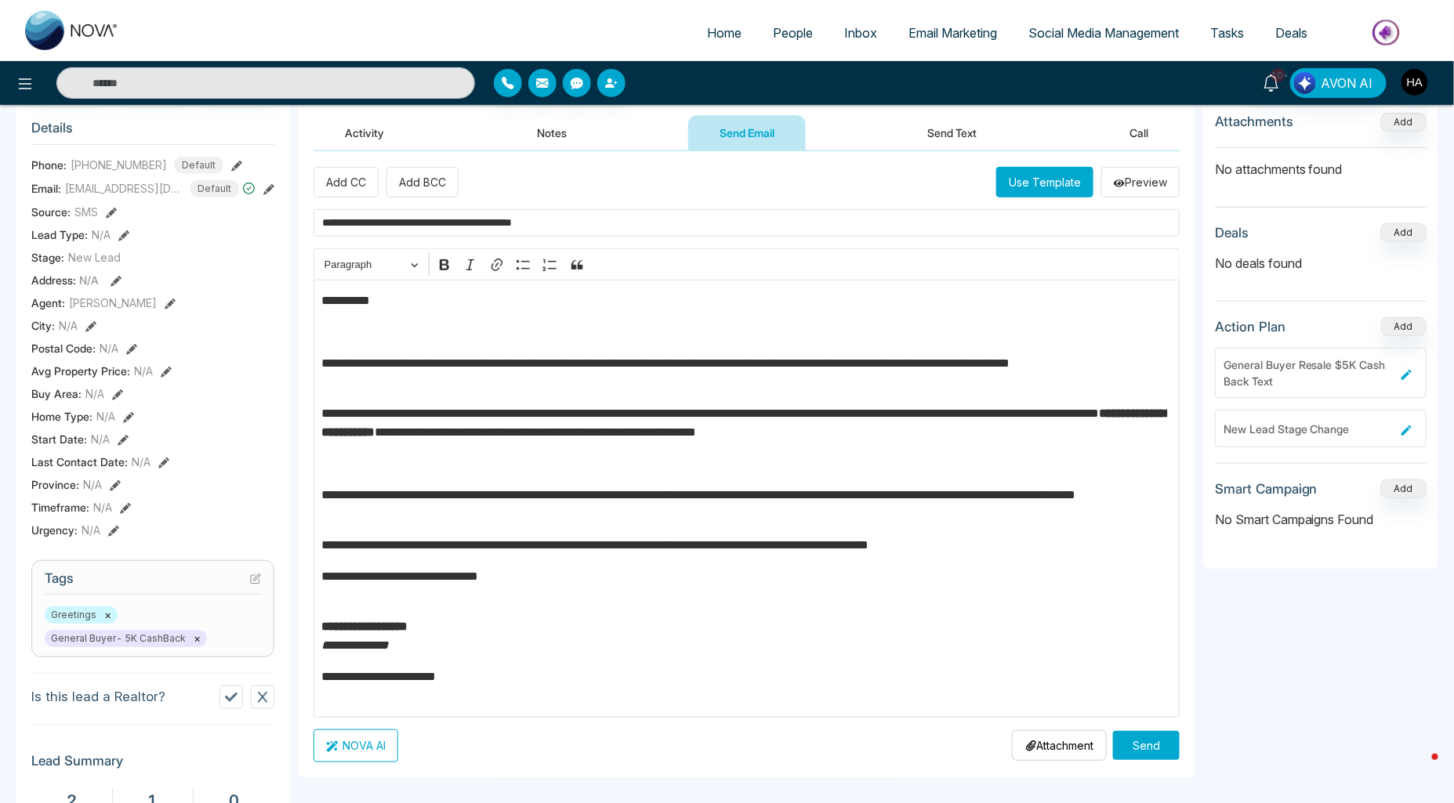
click at [357, 477] on div "**********" at bounding box center [747, 499] width 866 height 438
click at [355, 459] on p "Editor editing area: main" at bounding box center [747, 464] width 850 height 19
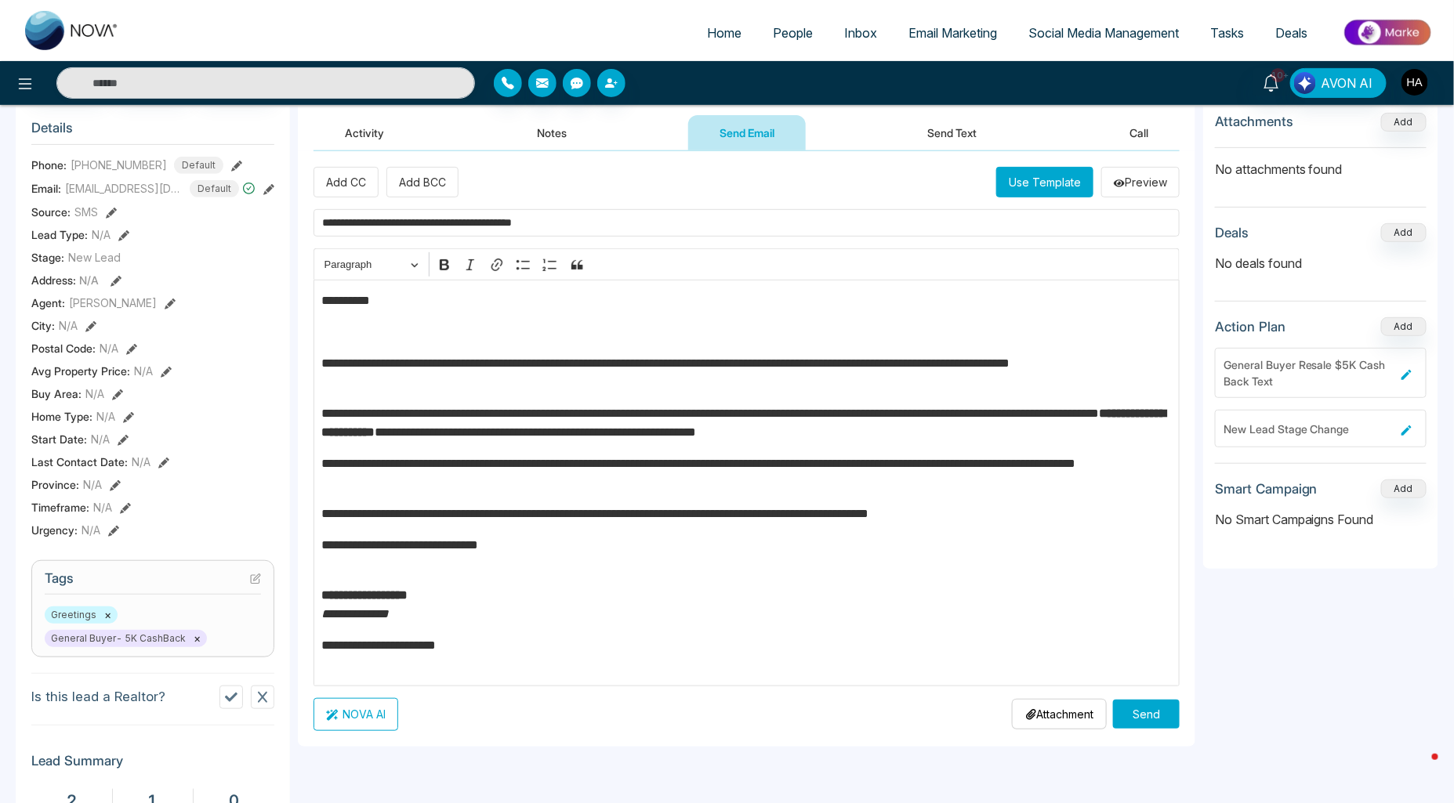
click at [353, 398] on div "**********" at bounding box center [747, 483] width 866 height 407
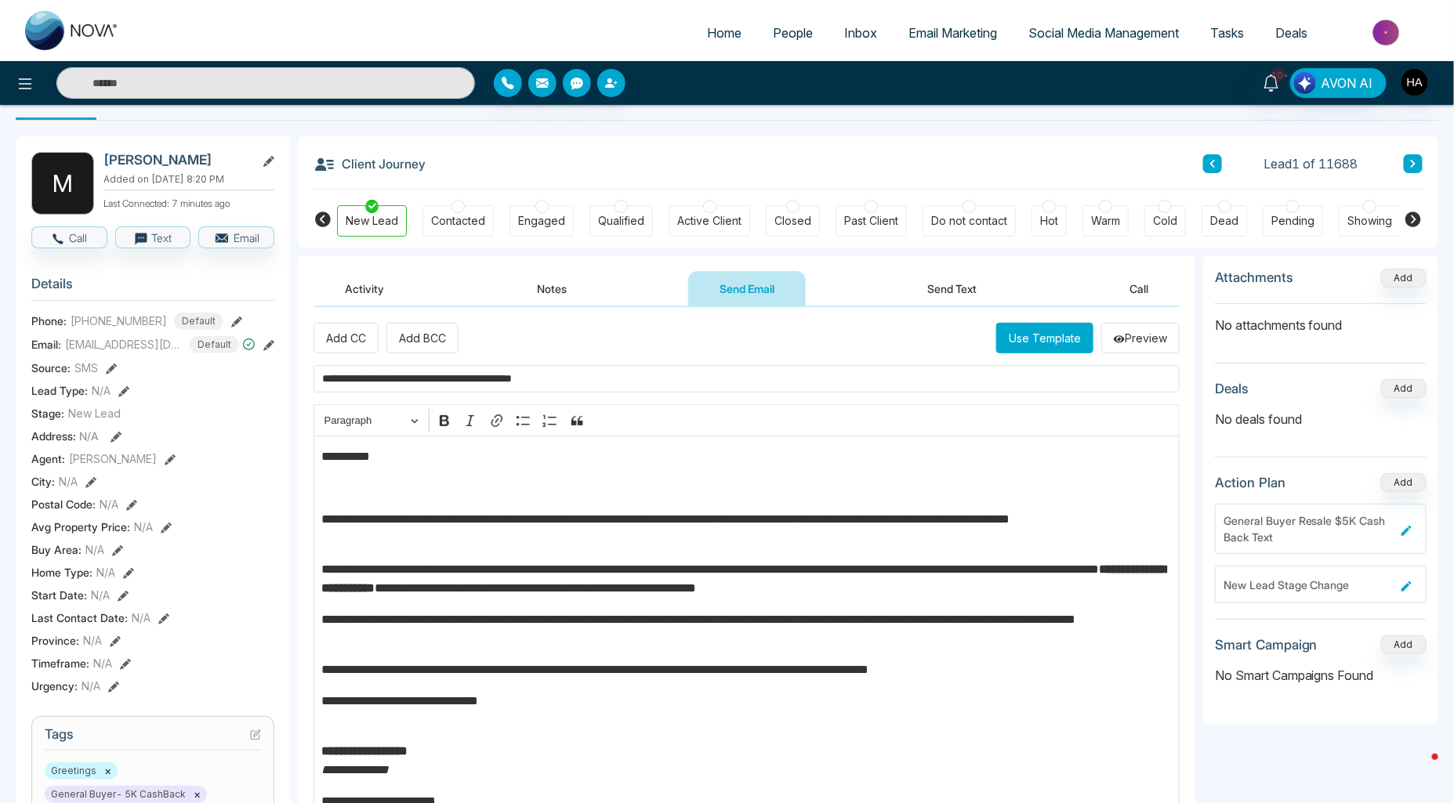
scroll to position [0, 0]
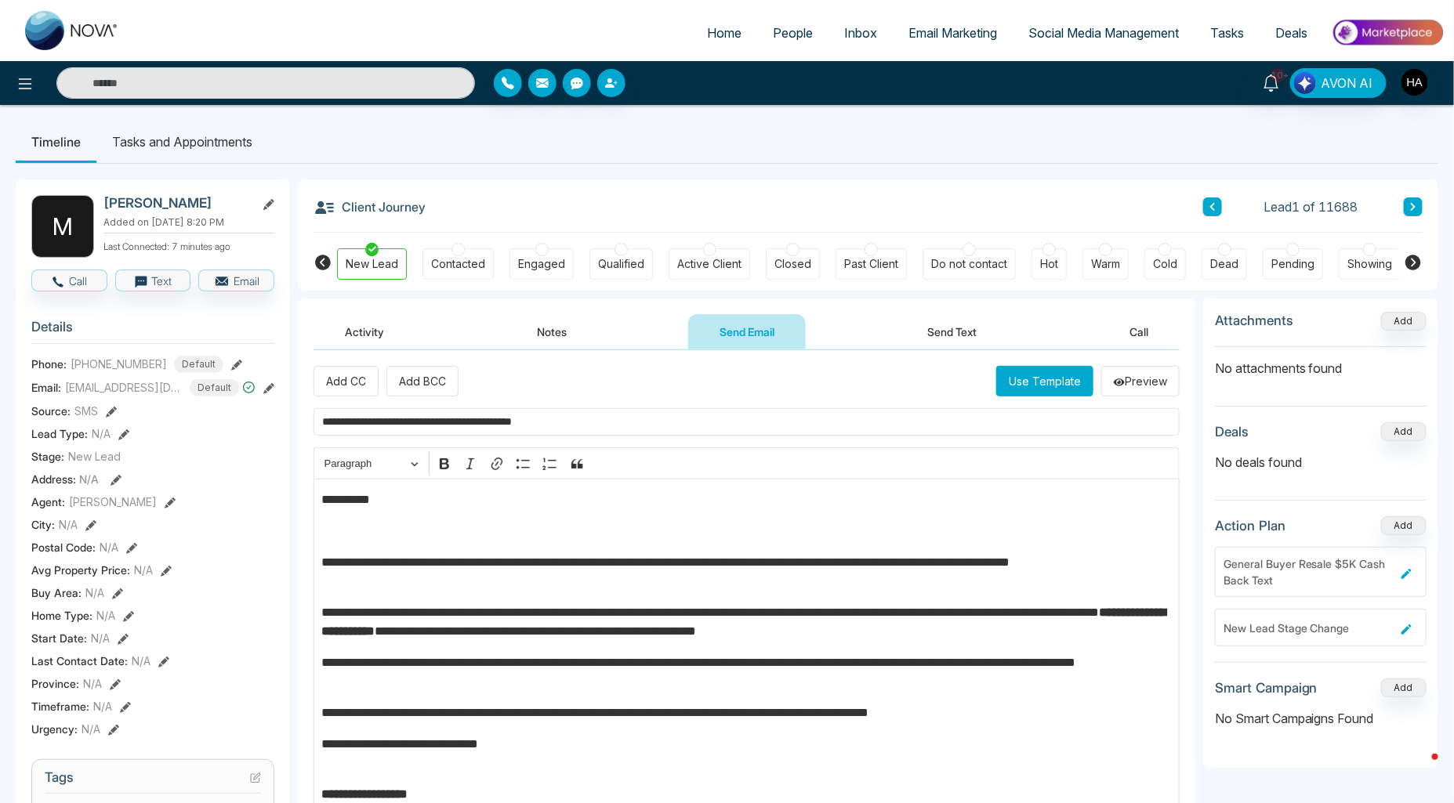
click at [357, 533] on p "Editor editing area: main" at bounding box center [747, 531] width 850 height 19
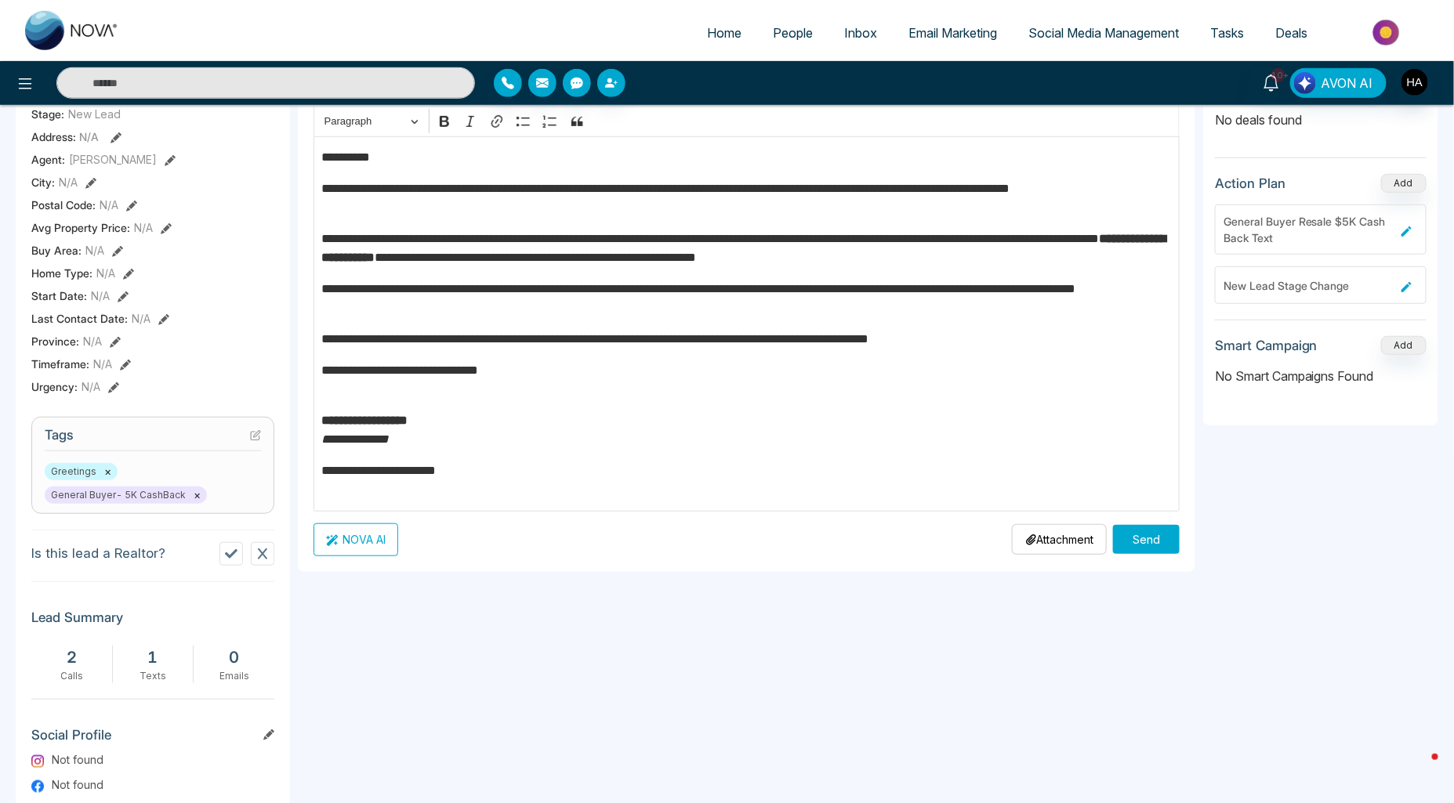
scroll to position [348, 0]
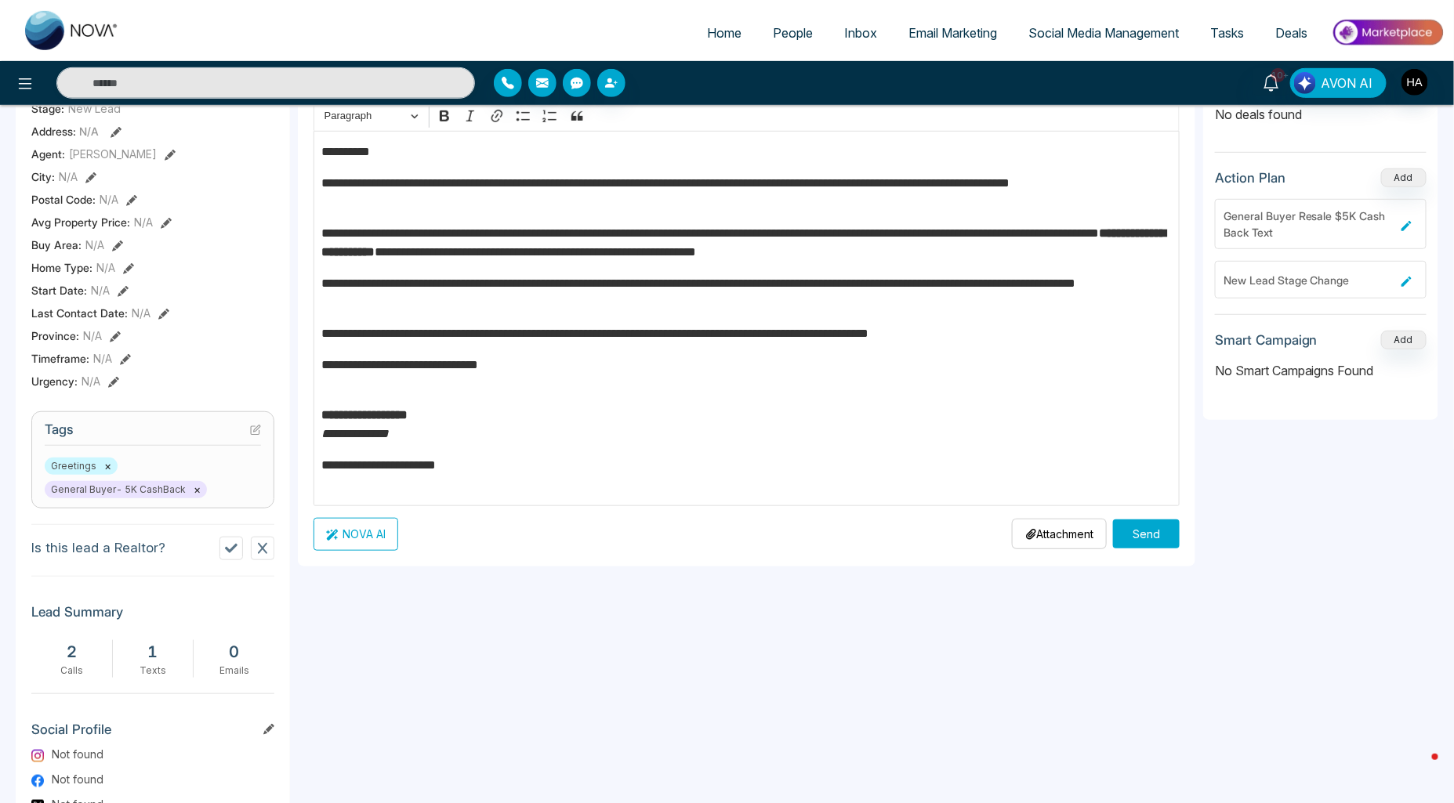
click at [393, 451] on div "**********" at bounding box center [747, 318] width 866 height 375
click at [378, 445] on div "**********" at bounding box center [747, 318] width 866 height 375
click at [322, 466] on p "**********" at bounding box center [747, 475] width 850 height 38
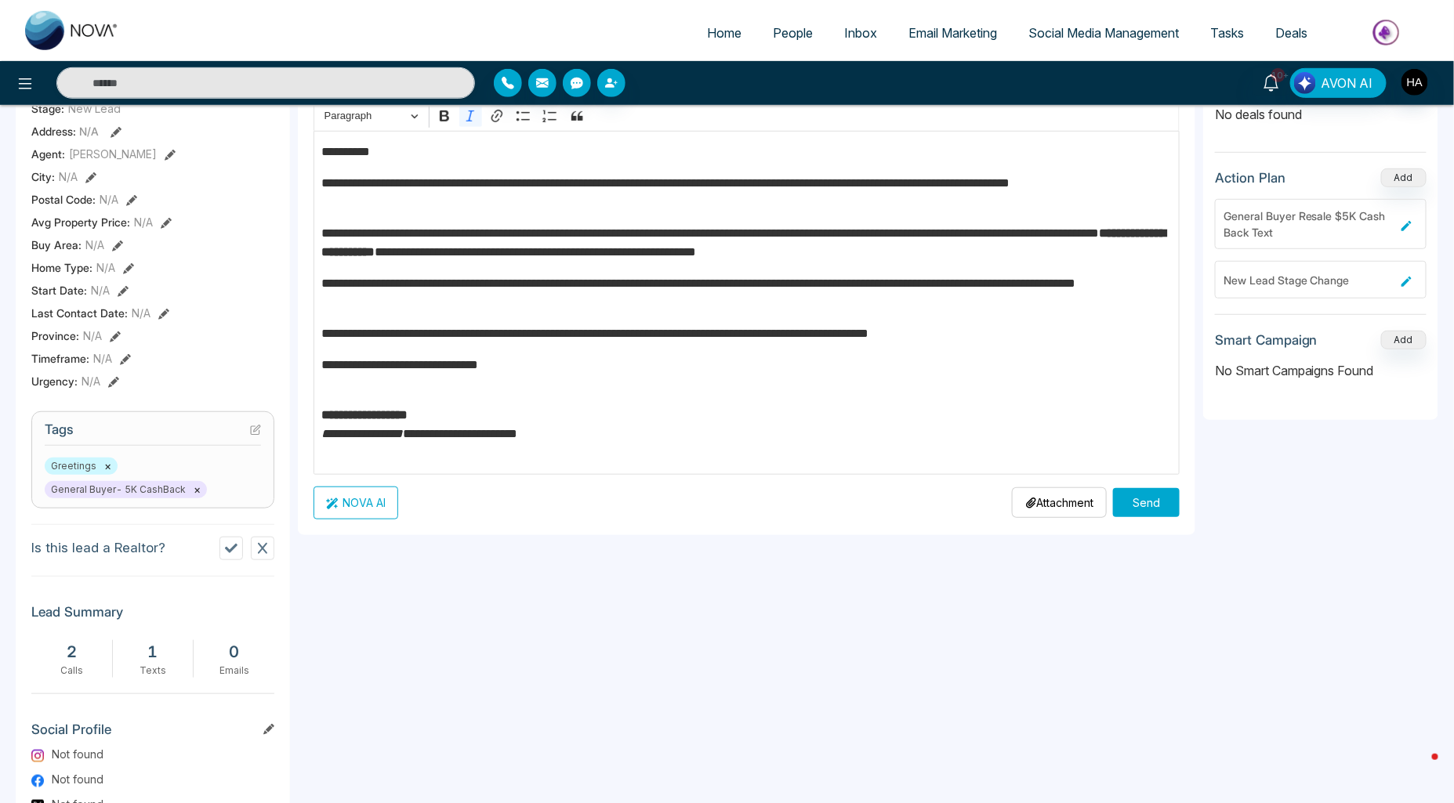
click at [552, 512] on div "NOVA AI Attachment Choose File Send" at bounding box center [747, 503] width 866 height 33
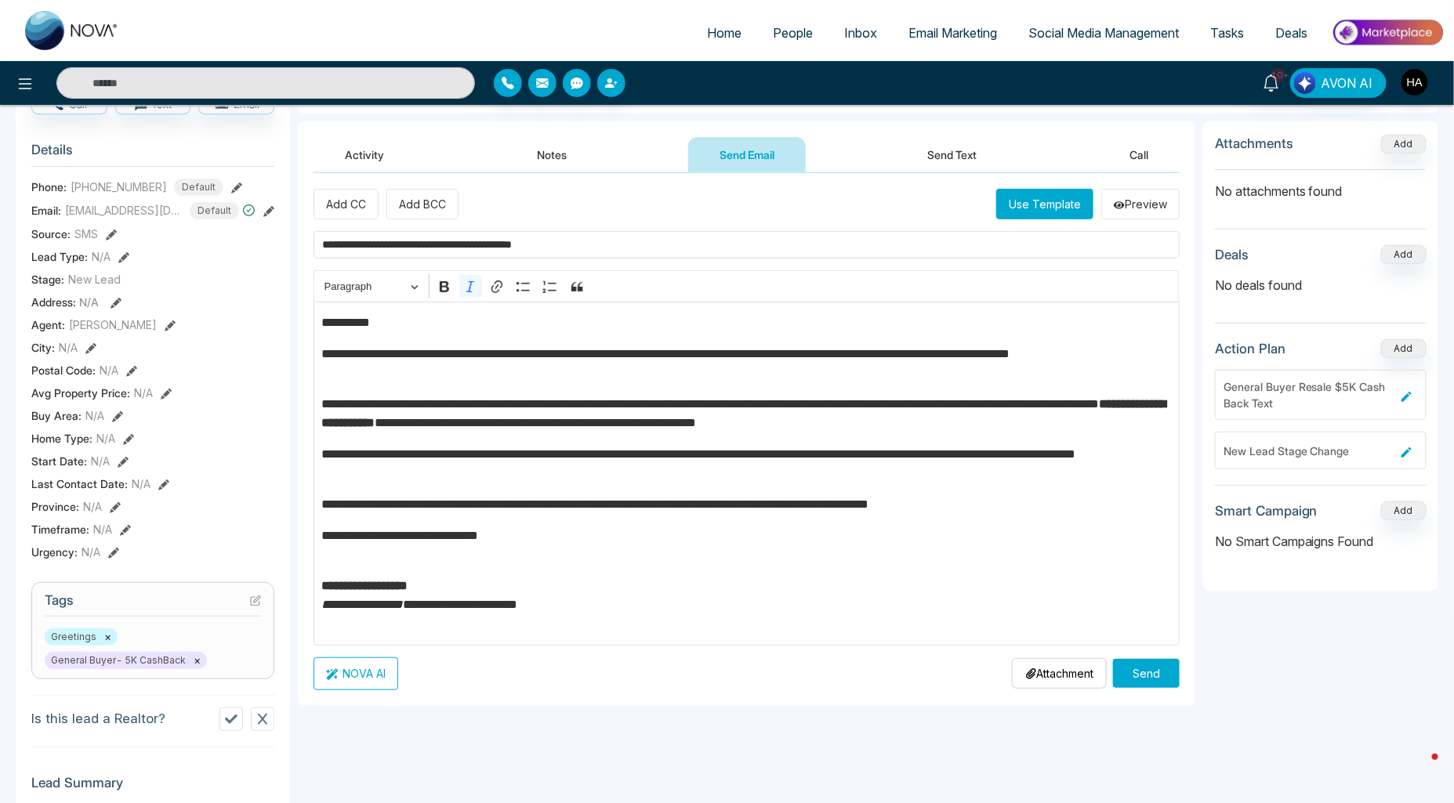
scroll to position [174, 0]
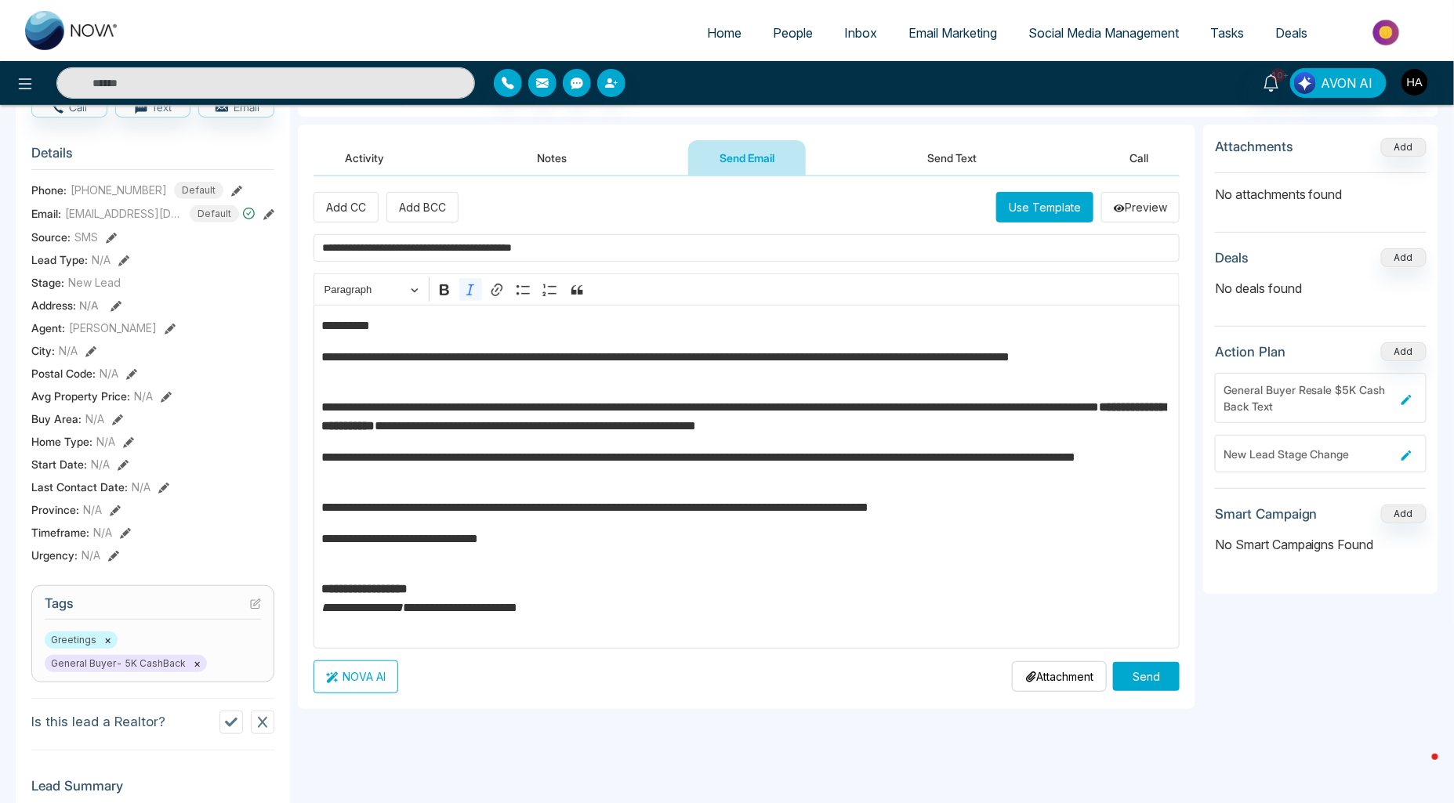
click at [1158, 671] on button "Send" at bounding box center [1146, 676] width 67 height 29
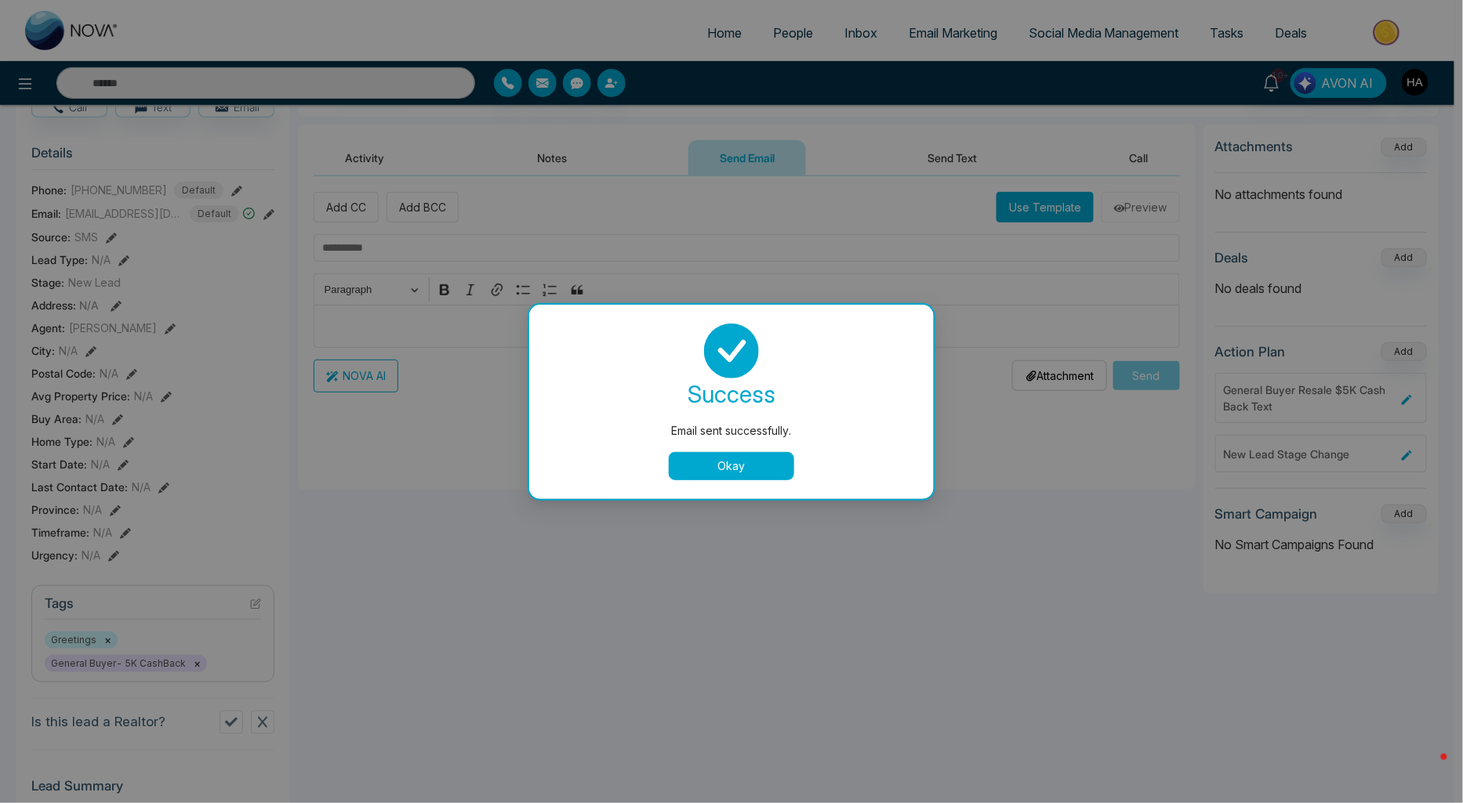
click at [780, 470] on button "Okay" at bounding box center [731, 466] width 125 height 28
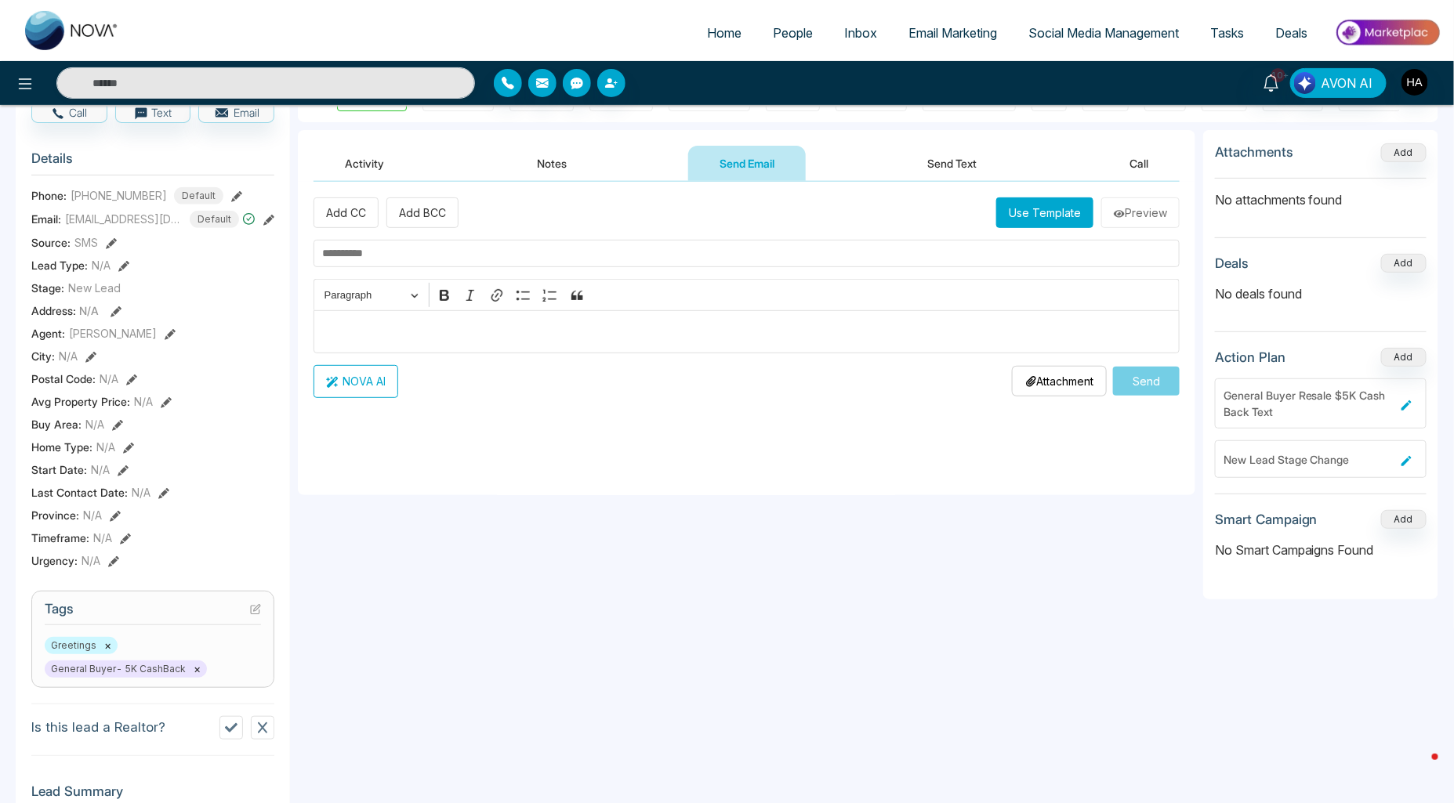
scroll to position [0, 0]
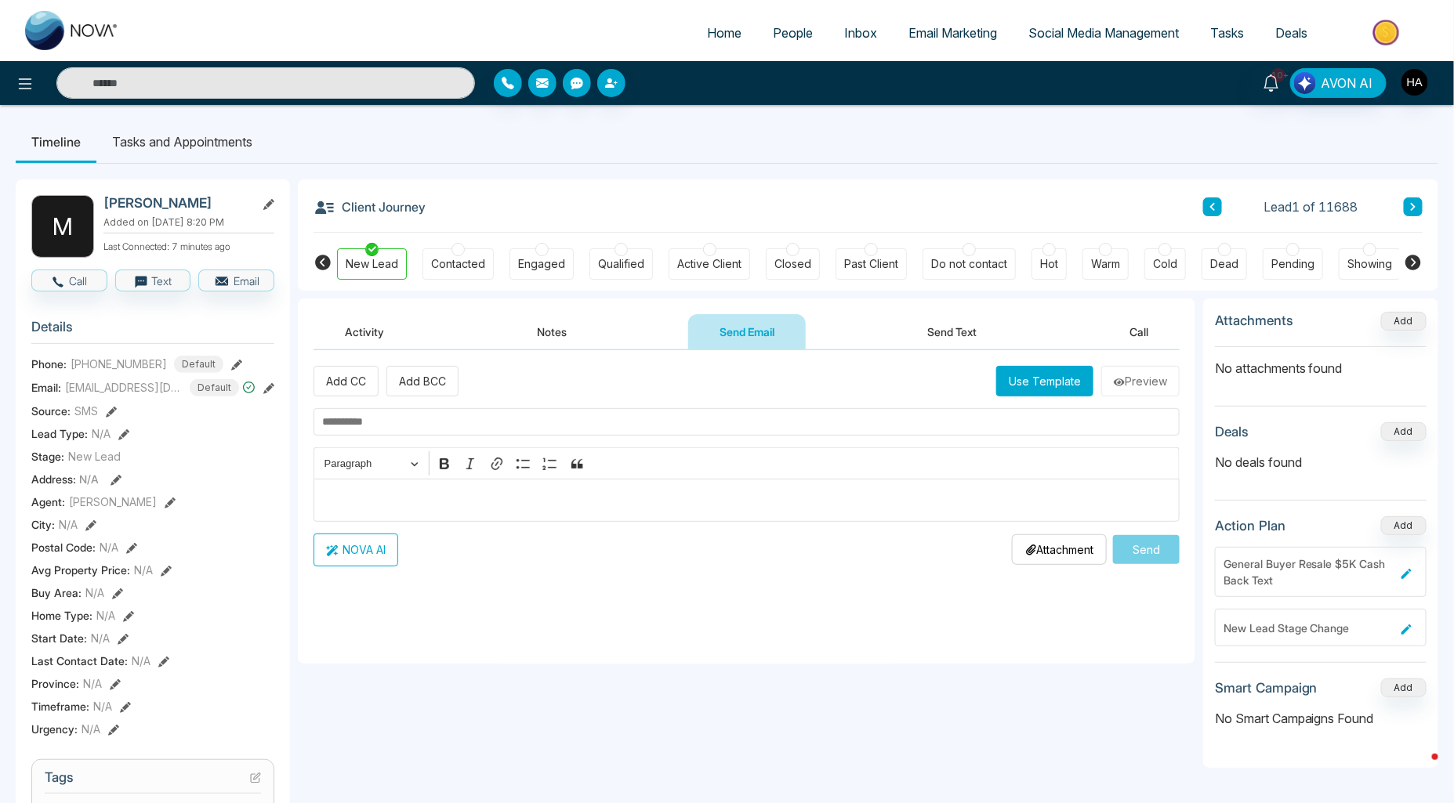
click at [379, 323] on button "Activity" at bounding box center [365, 331] width 102 height 35
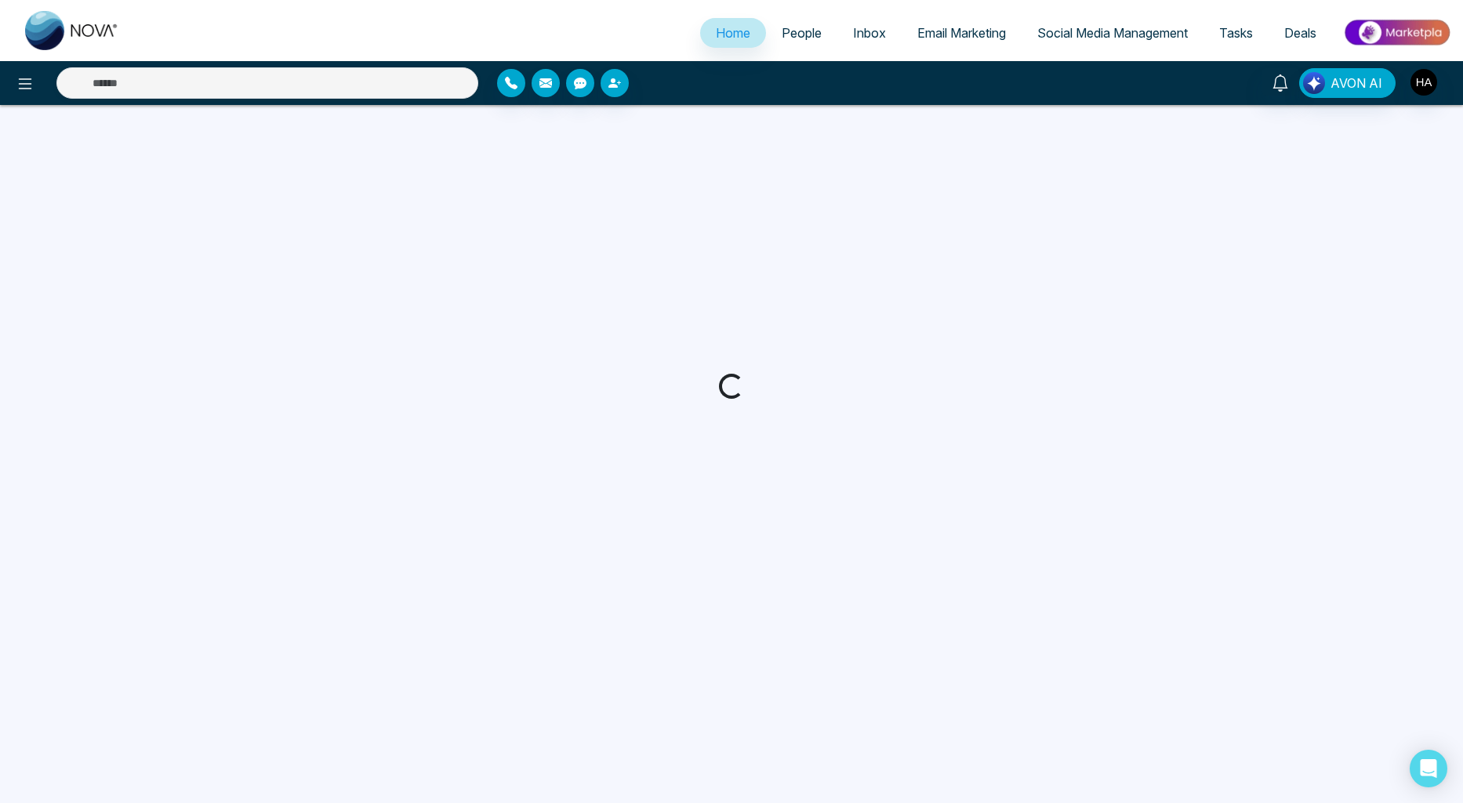
select select "*"
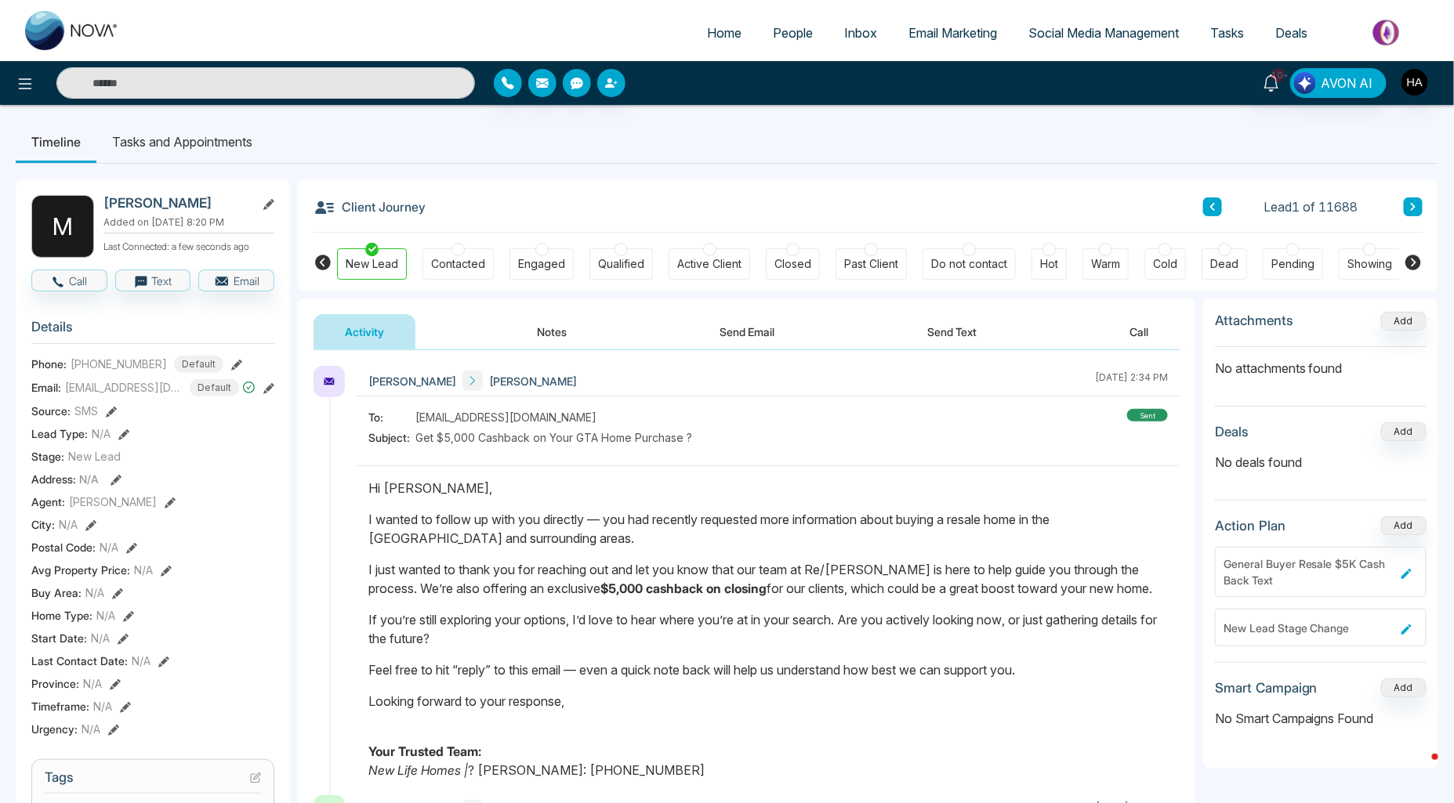
click at [442, 270] on div "Contacted" at bounding box center [458, 264] width 54 height 16
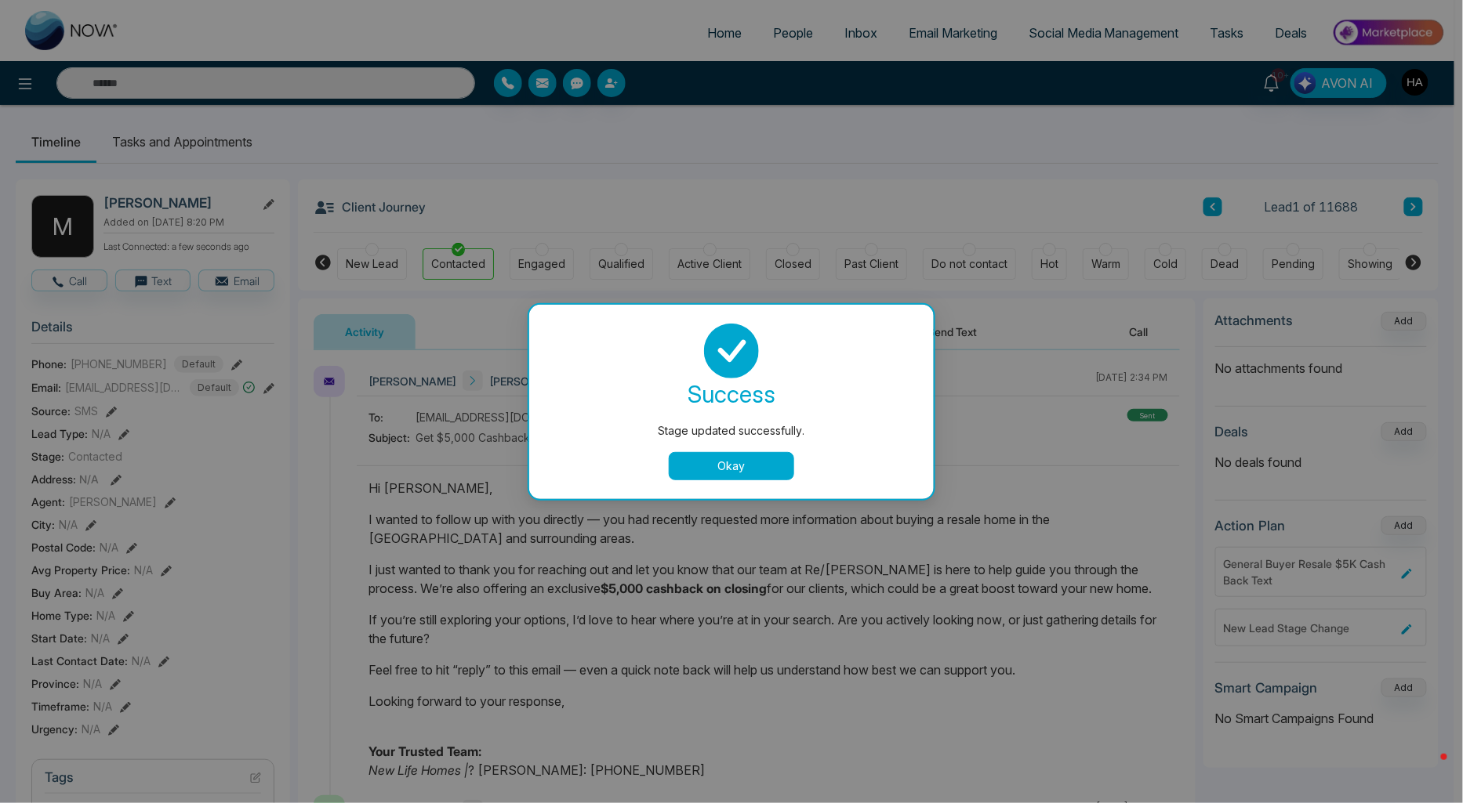
click at [386, 269] on div "Stage updated successfully. success Stage updated successfully. Okay" at bounding box center [731, 401] width 1463 height 803
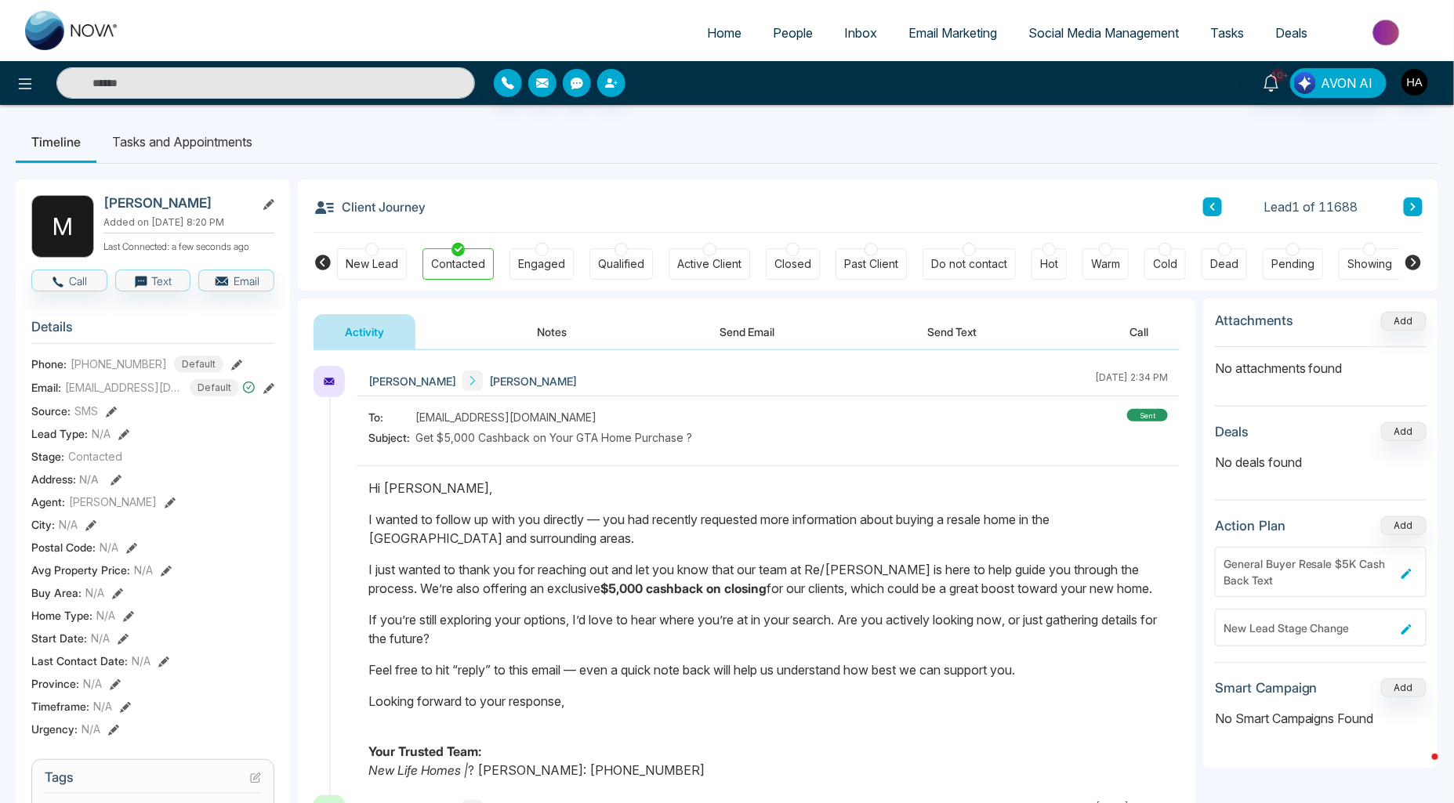
click at [1155, 266] on div "Cold" at bounding box center [1165, 263] width 42 height 31
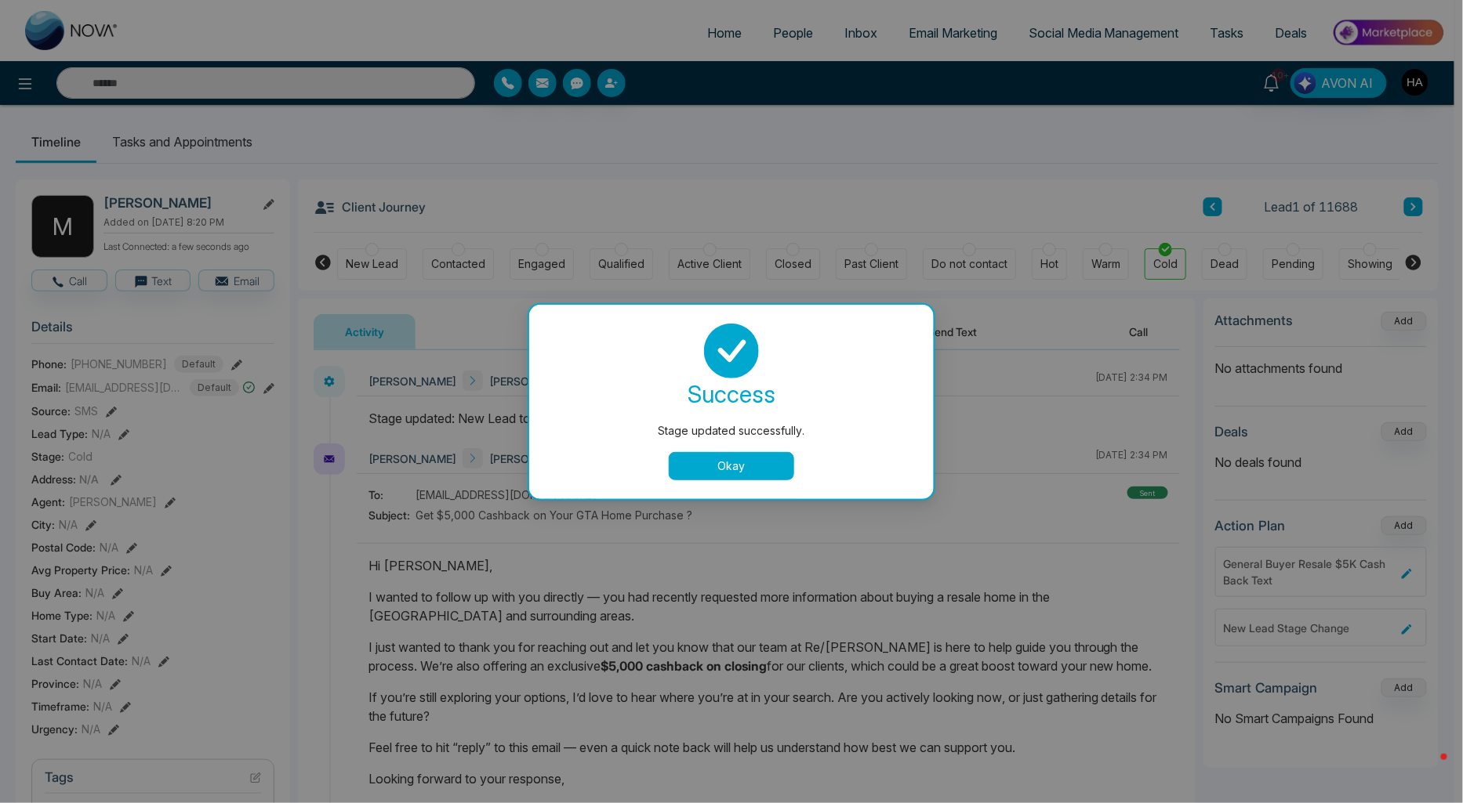
click at [718, 463] on button "Okay" at bounding box center [731, 466] width 125 height 28
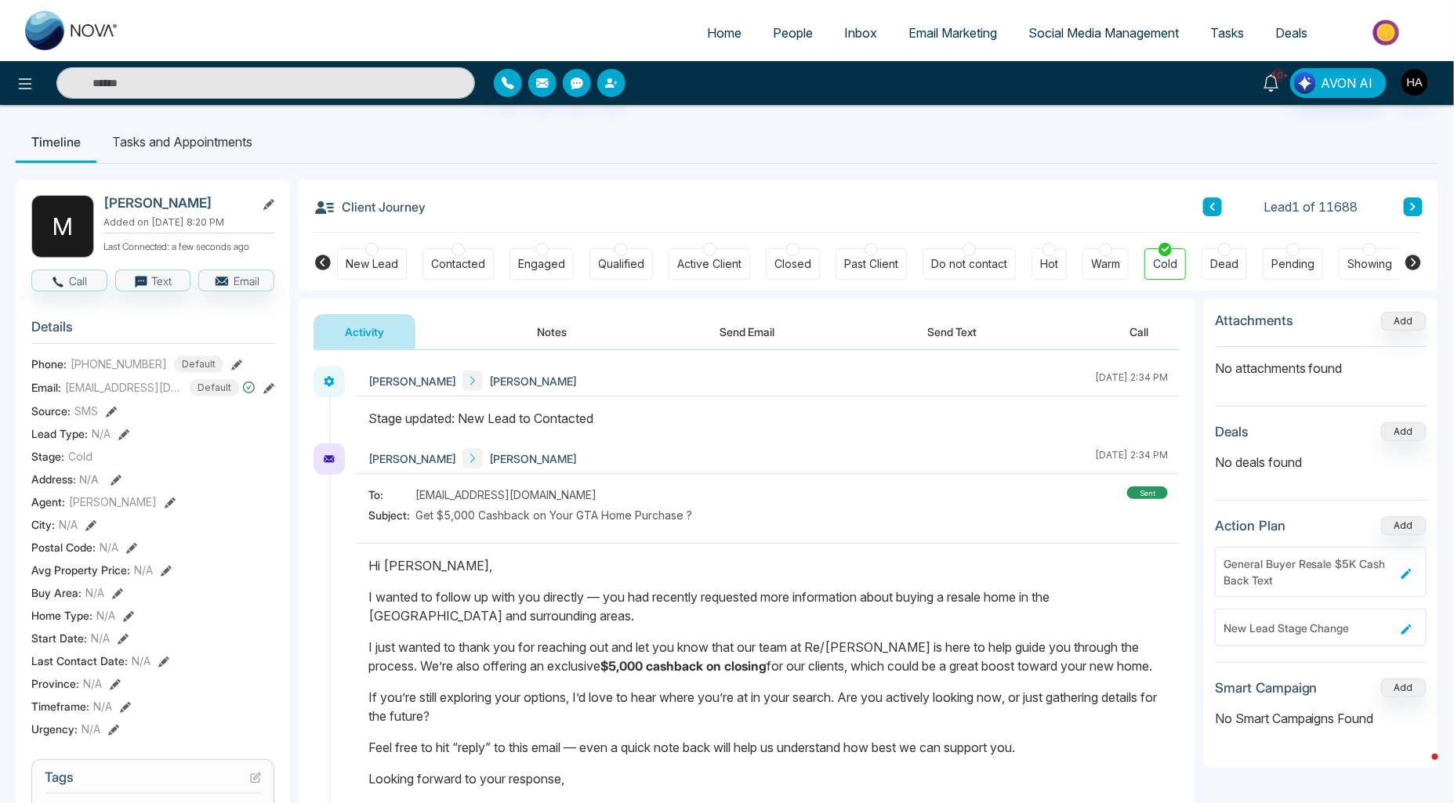
click at [1278, 75] on span "10+" at bounding box center [1278, 75] width 14 height 14
click at [763, 180] on div "Client Journey Lead 1 of 11688" at bounding box center [868, 205] width 1109 height 53
click at [800, 49] on li "People" at bounding box center [792, 34] width 71 height 32
click at [793, 32] on span "People" at bounding box center [793, 33] width 40 height 16
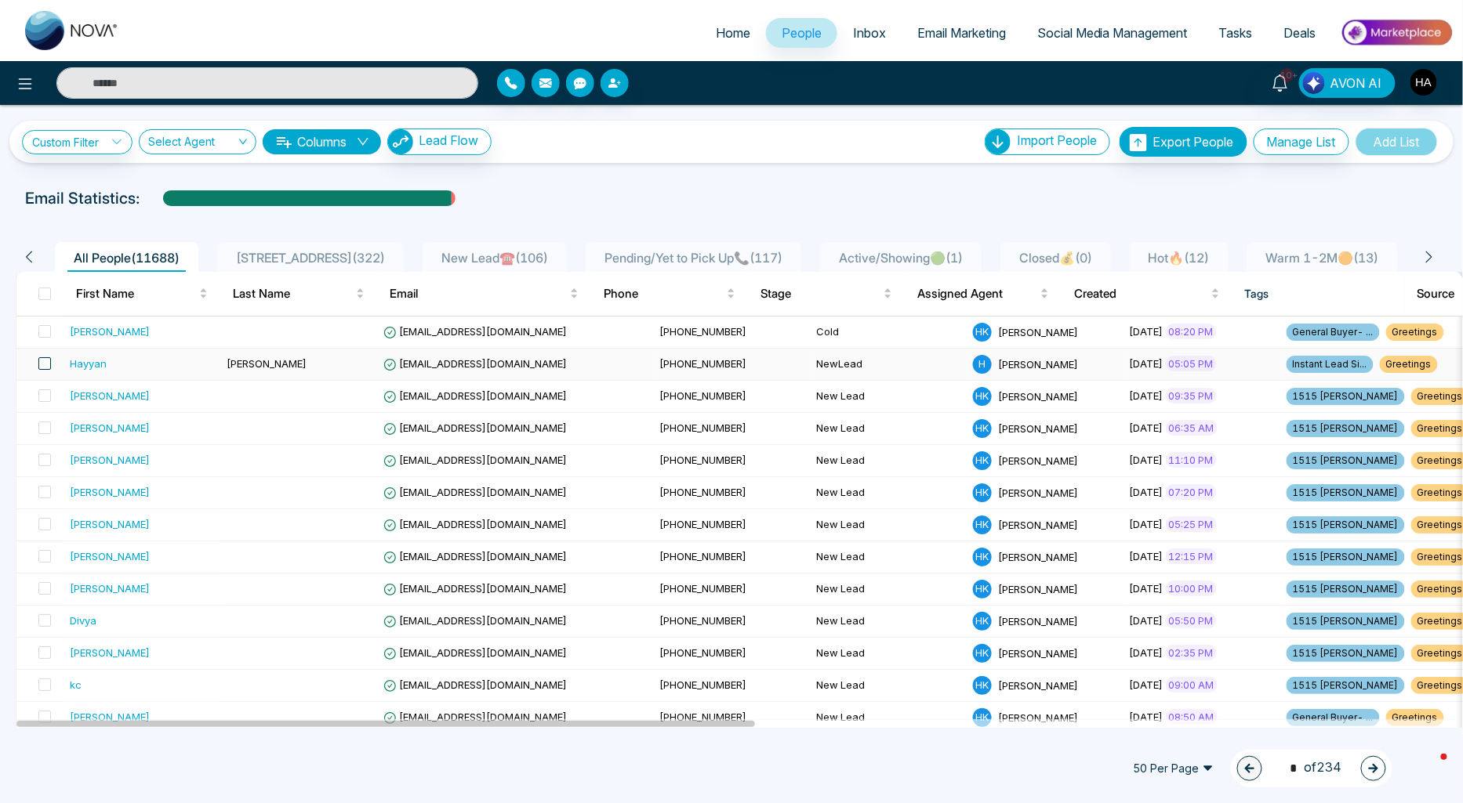
click at [42, 365] on span at bounding box center [44, 363] width 13 height 13
click at [190, 772] on button "Delete" at bounding box center [200, 769] width 27 height 27
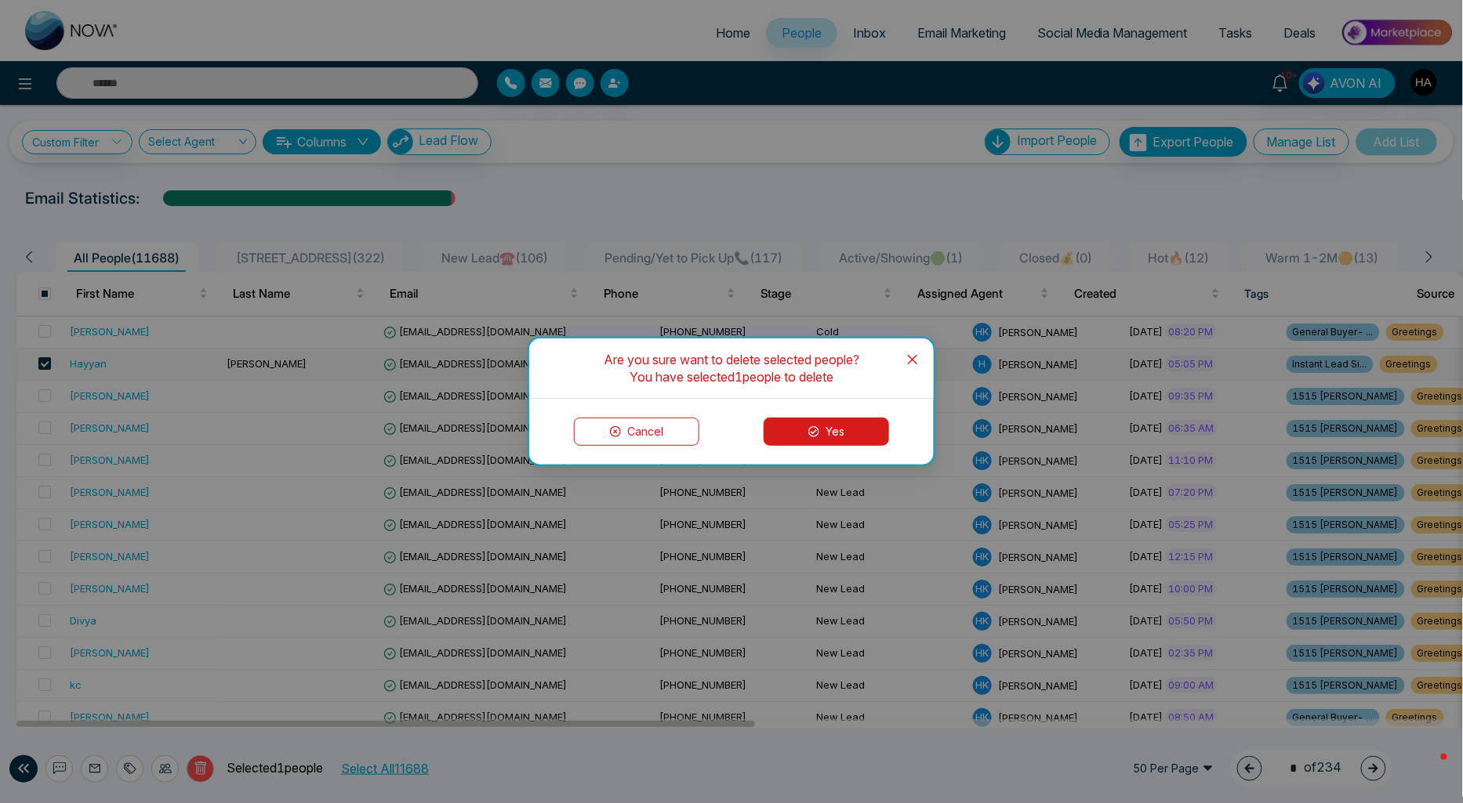
click at [849, 427] on button "Yes" at bounding box center [825, 432] width 125 height 28
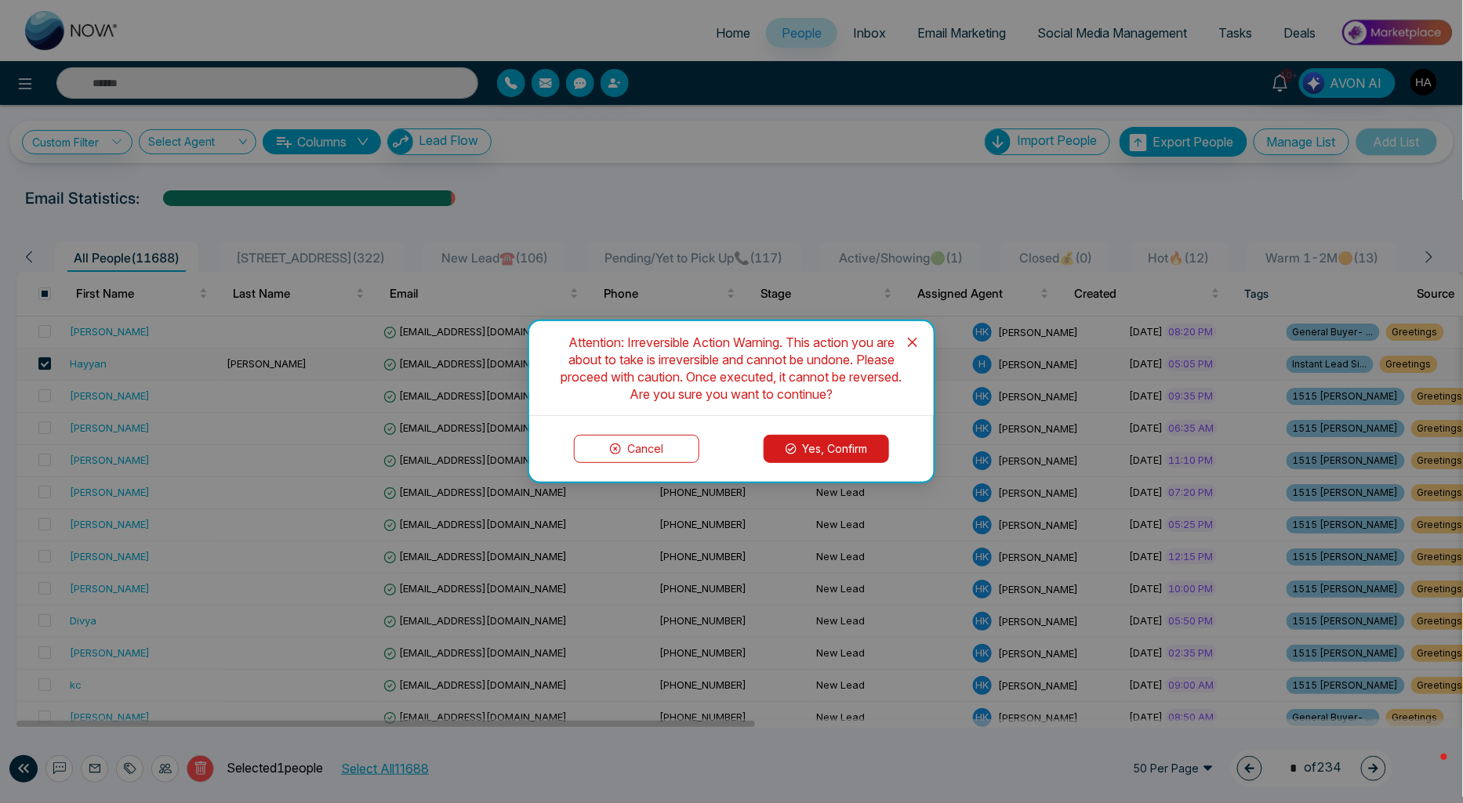
click at [809, 427] on div "Cancel Yes, Confirm" at bounding box center [731, 449] width 404 height 66
click at [805, 447] on button "Yes, Confirm" at bounding box center [825, 449] width 125 height 28
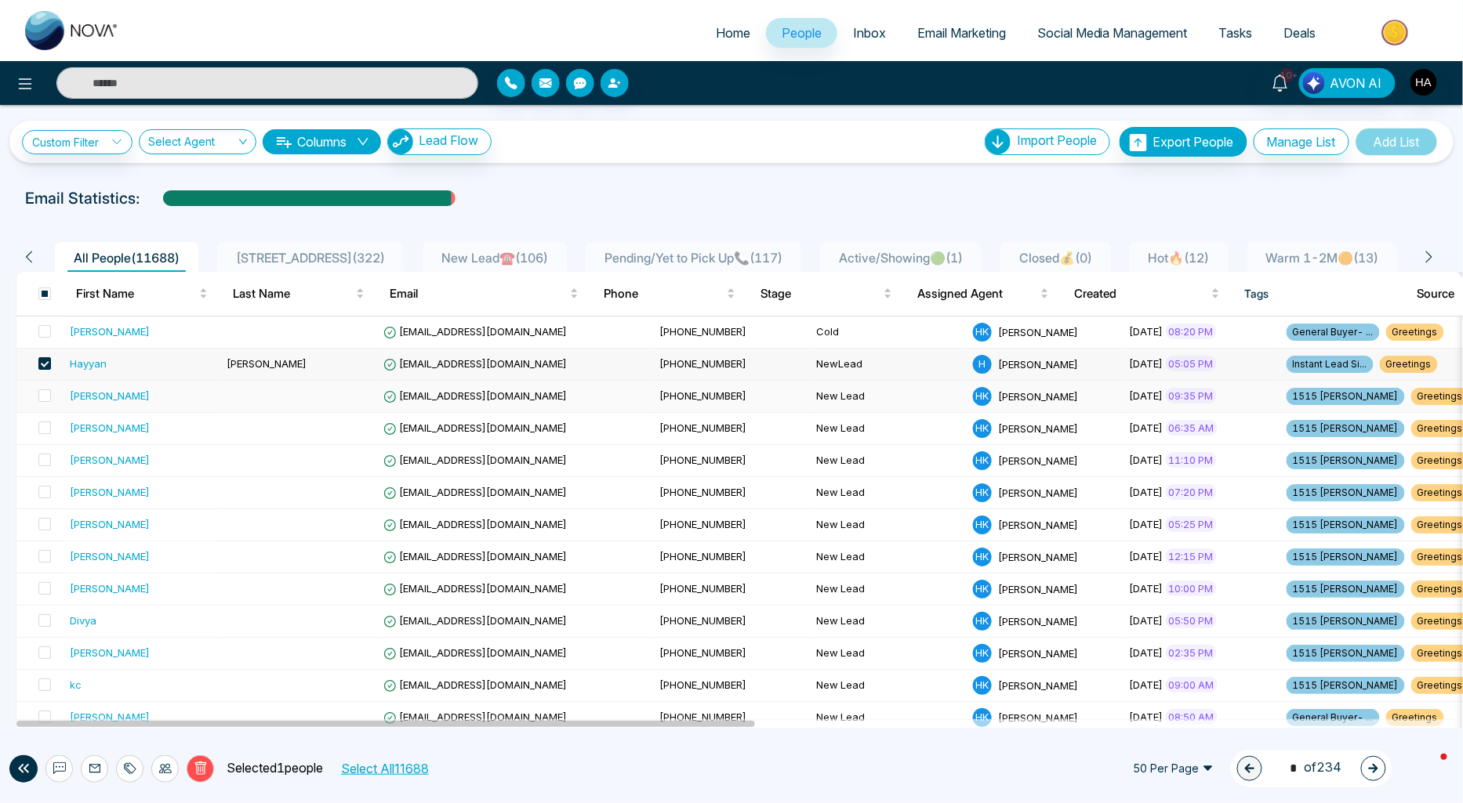
click at [284, 397] on td at bounding box center [298, 397] width 157 height 32
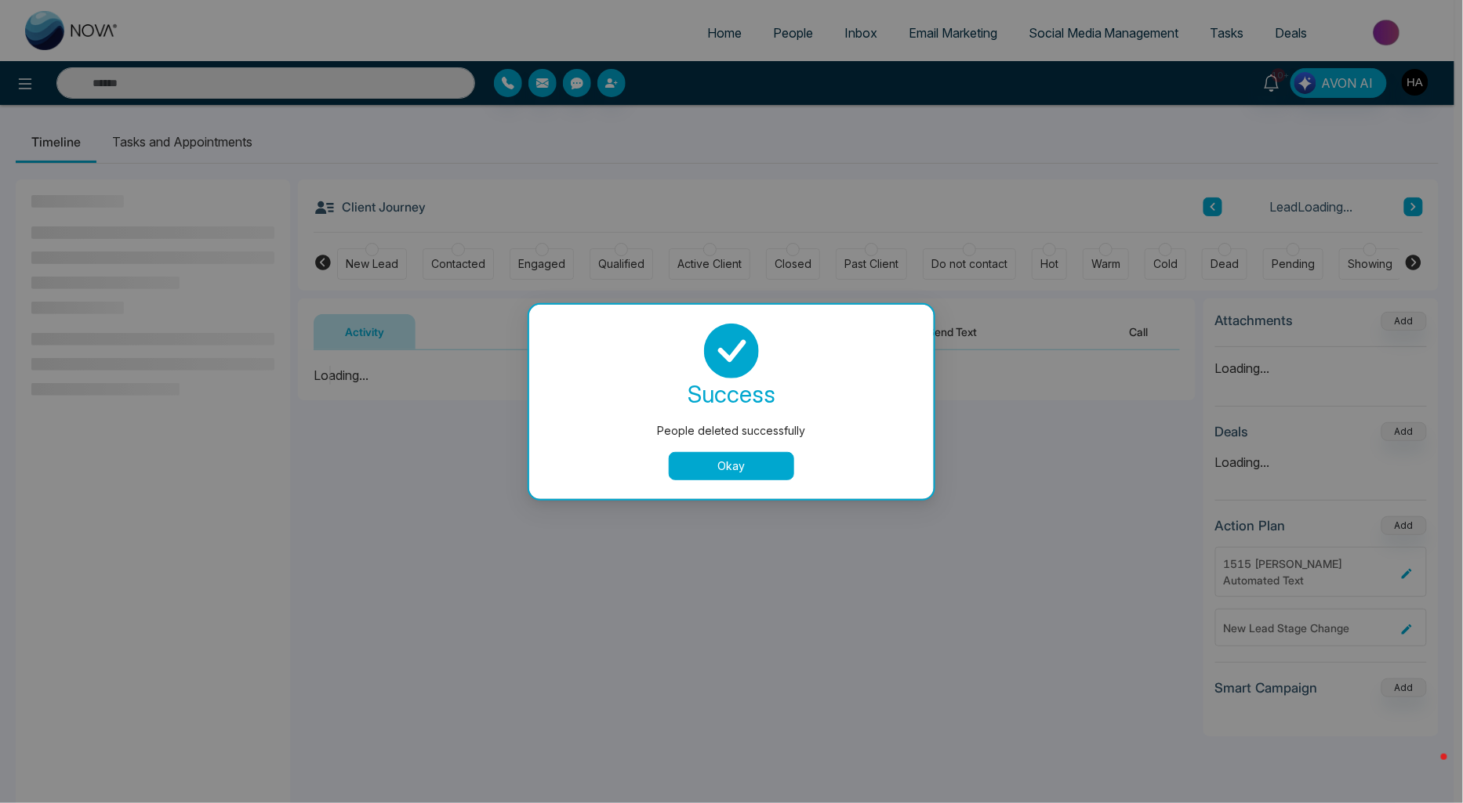
click at [757, 465] on button "Okay" at bounding box center [731, 466] width 125 height 28
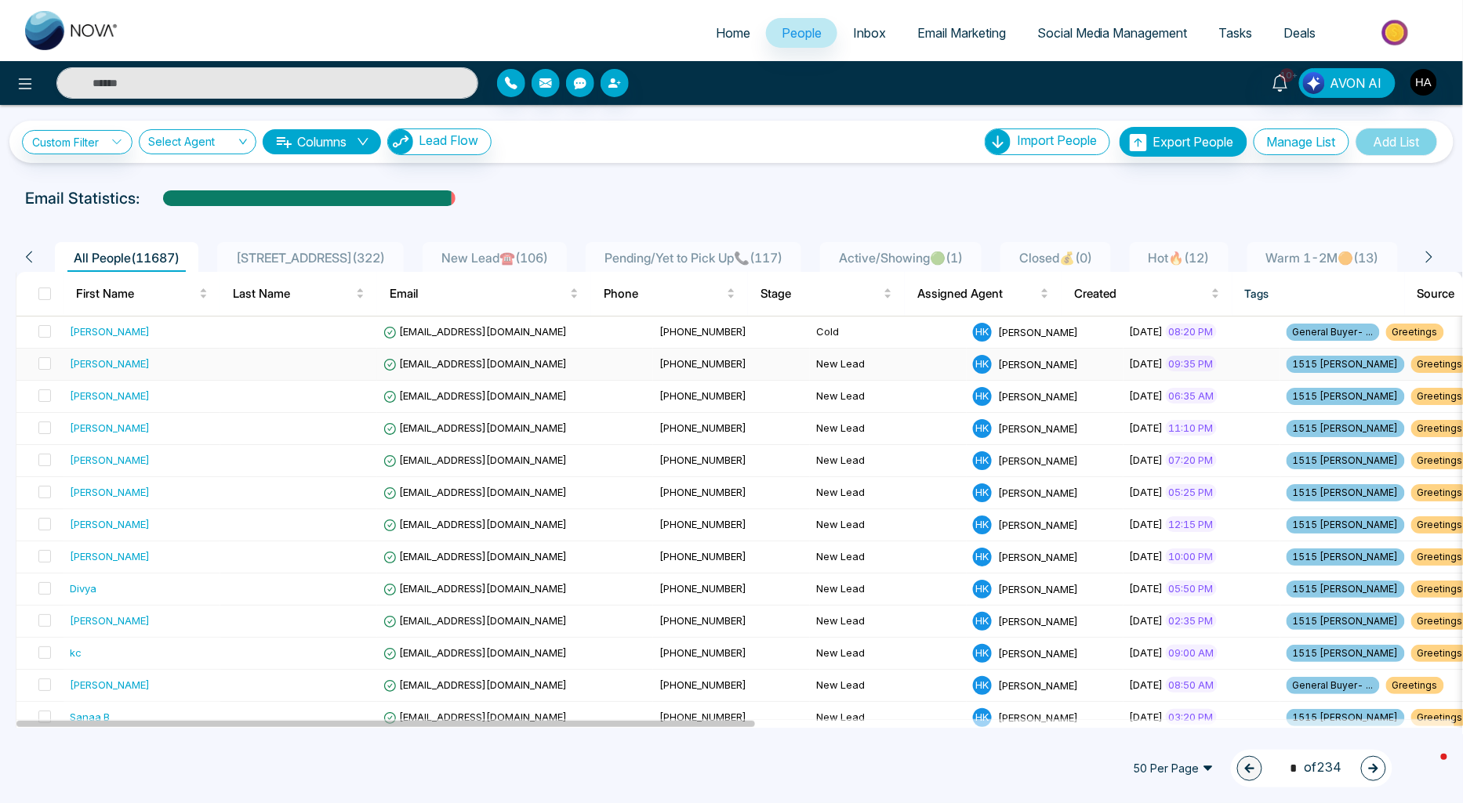
click at [149, 365] on div "Yleana gomez" at bounding box center [142, 364] width 144 height 16
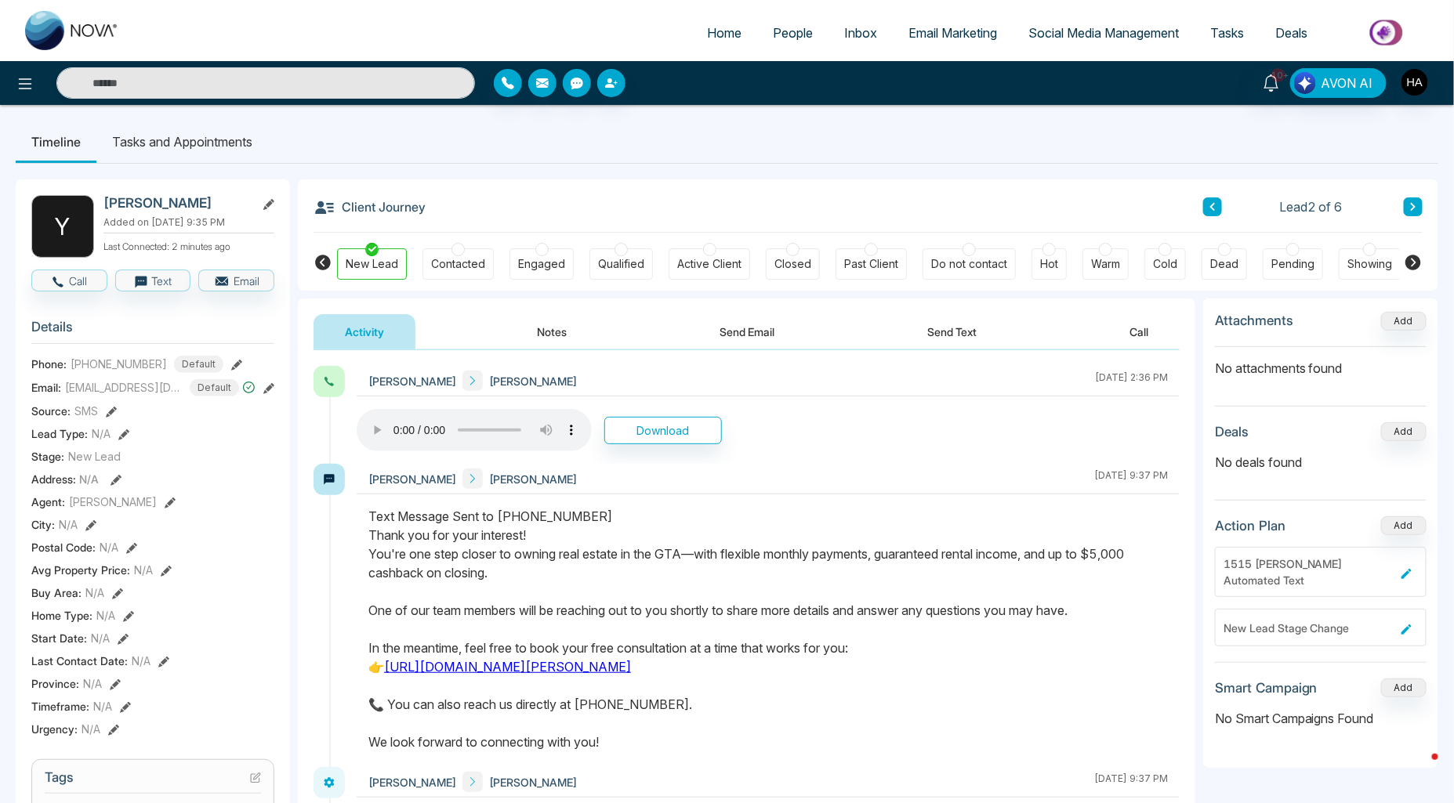
click at [690, 361] on div "[PERSON_NAME] [PERSON_NAME] [DATE] 2:36 PM Download [PERSON_NAME] [PERSON_NAME]…" at bounding box center [746, 653] width 897 height 607
click at [1176, 263] on div "Cold" at bounding box center [1165, 264] width 24 height 16
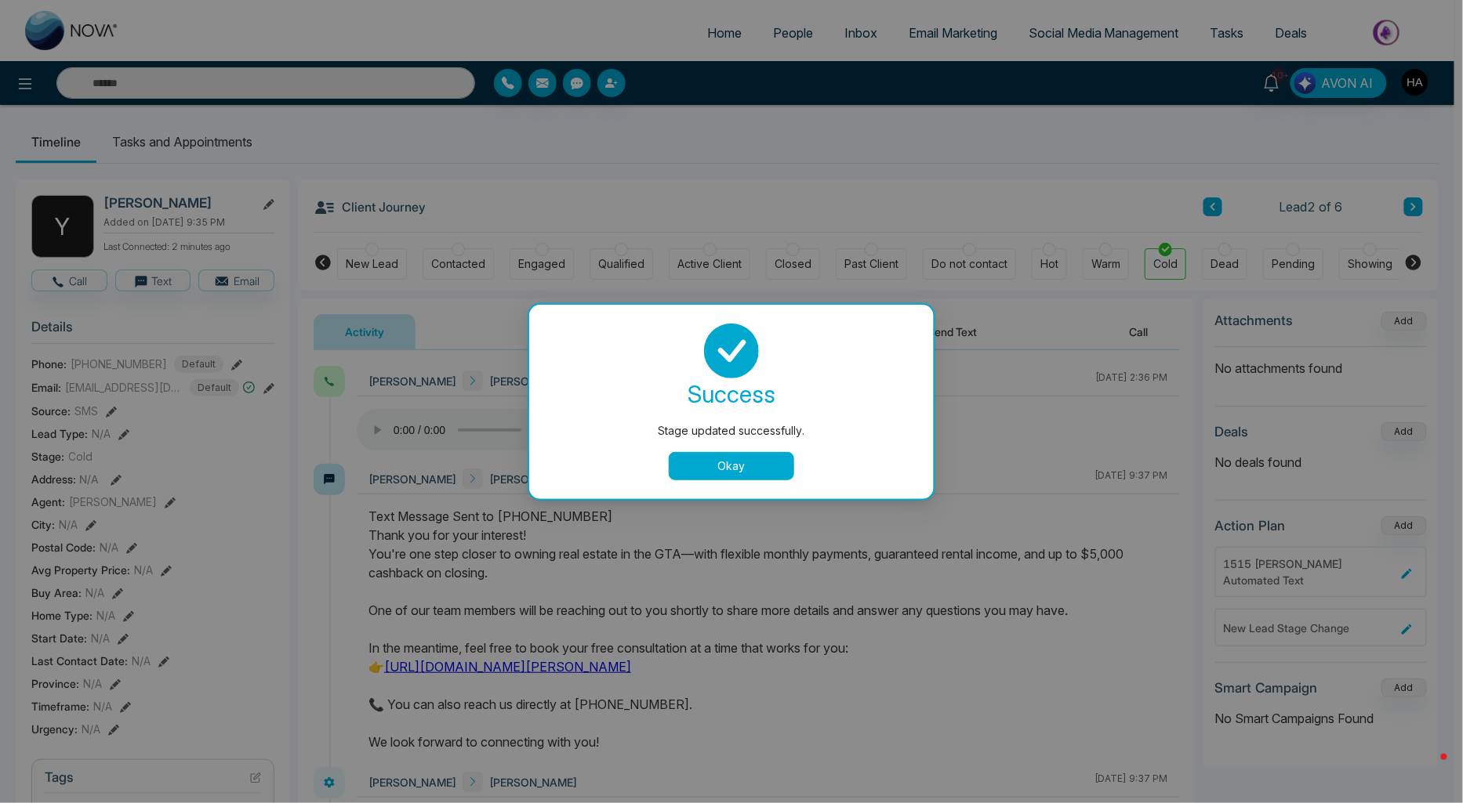
click at [770, 456] on button "Okay" at bounding box center [731, 466] width 125 height 28
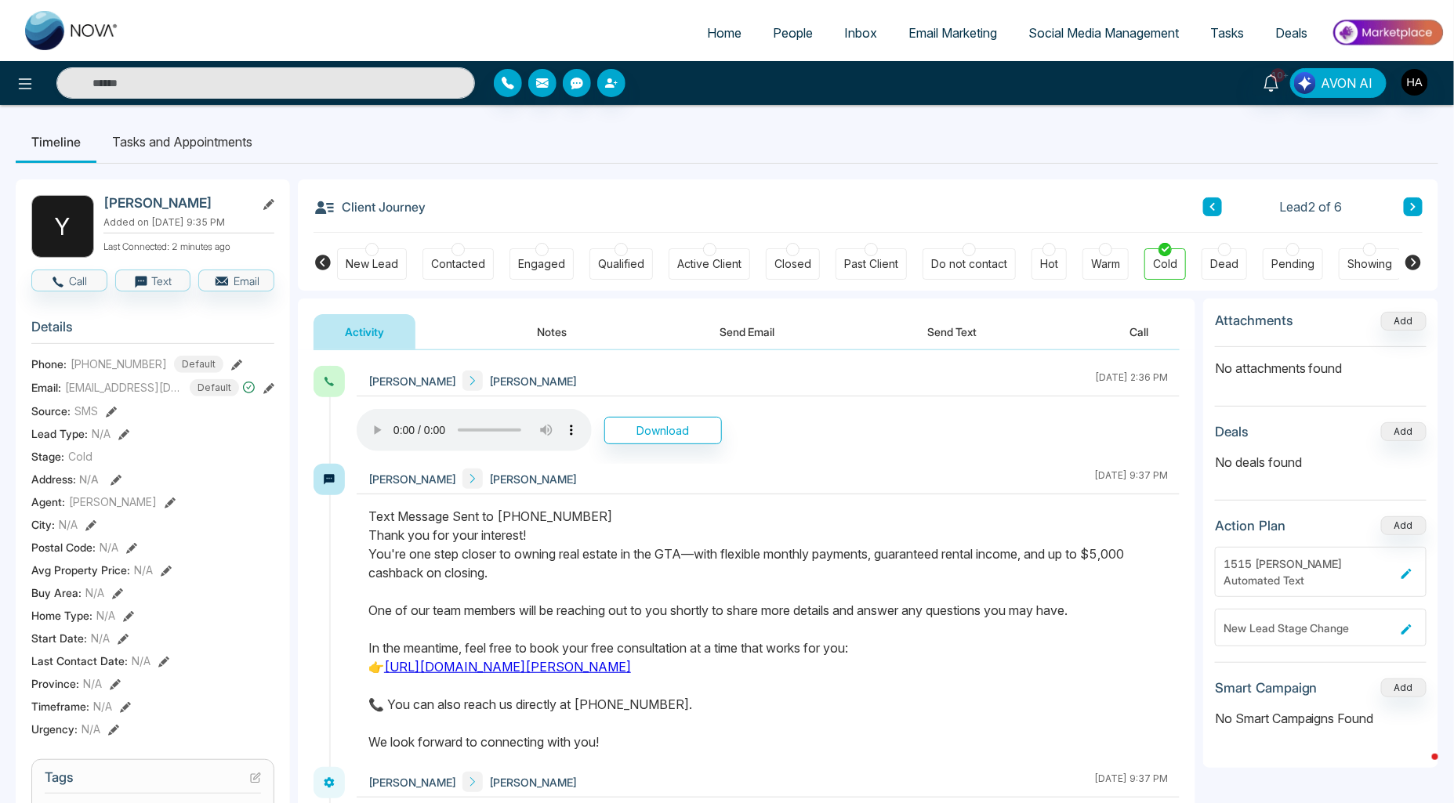
click at [763, 16] on ul "Home People Inbox Email Marketing Social Media Management Tasks Deals" at bounding box center [790, 34] width 1310 height 43
click at [773, 25] on span "People" at bounding box center [793, 33] width 40 height 16
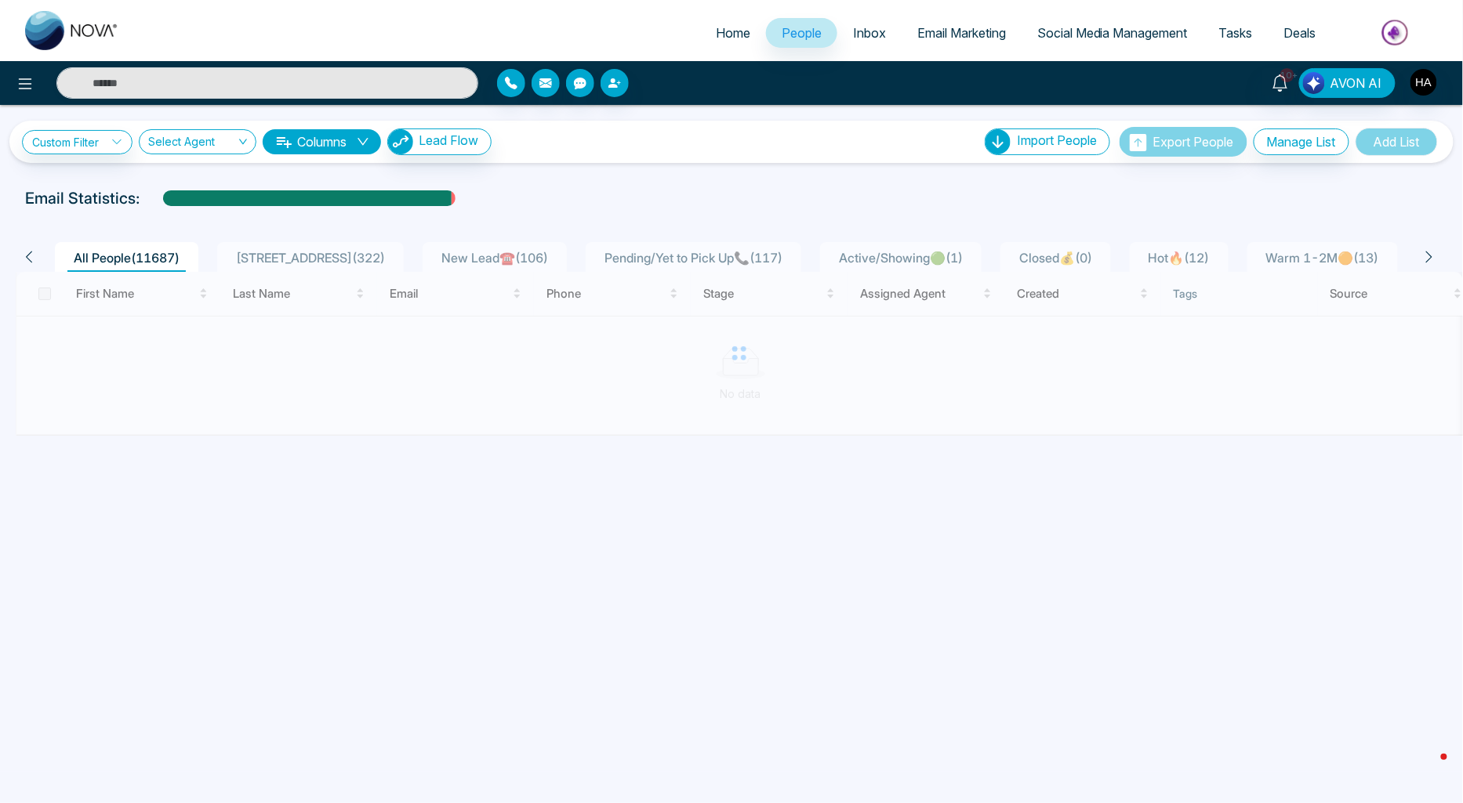
click at [500, 250] on span "New Lead☎️ ( 106 )" at bounding box center [494, 258] width 119 height 16
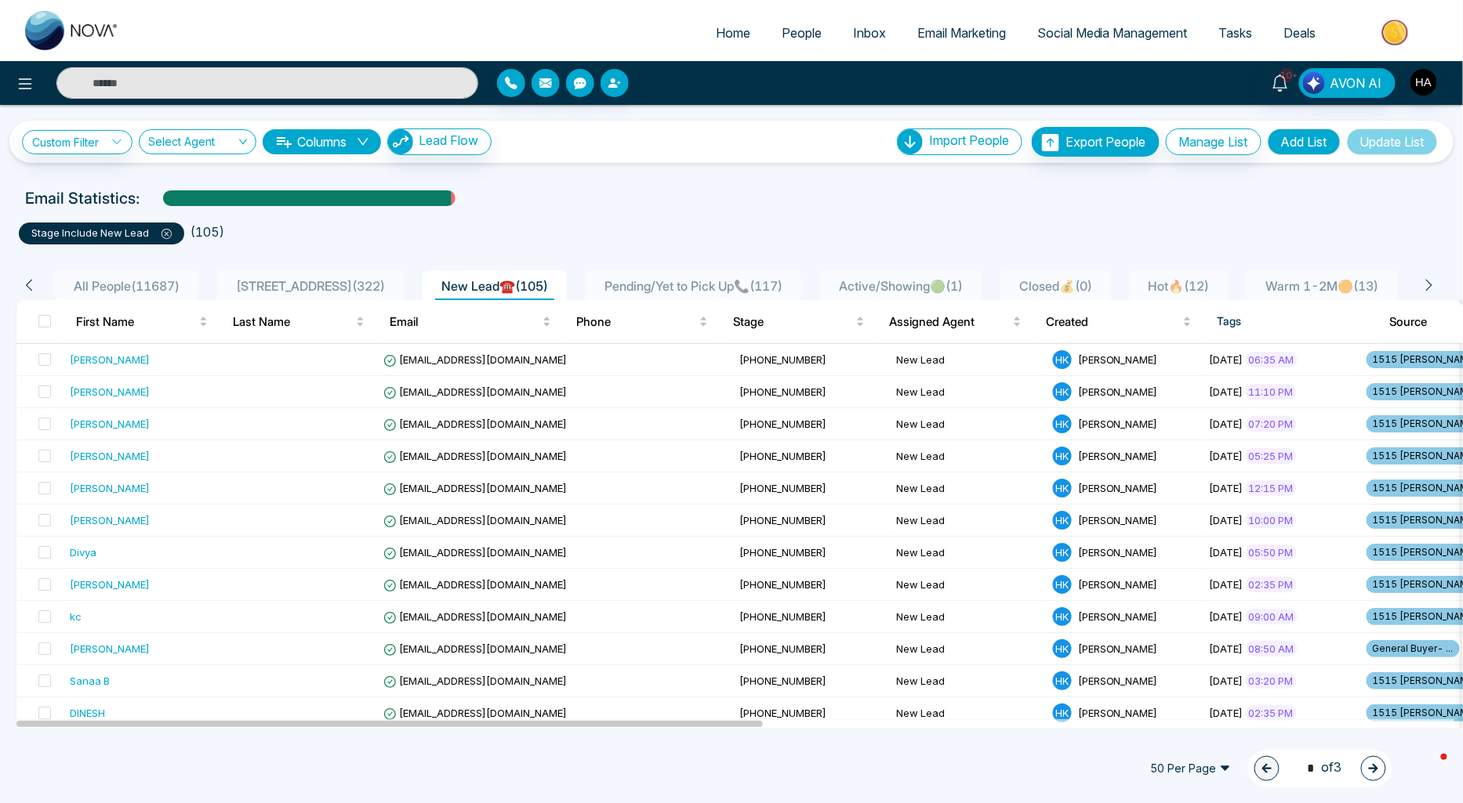
click at [799, 28] on span "People" at bounding box center [801, 33] width 40 height 16
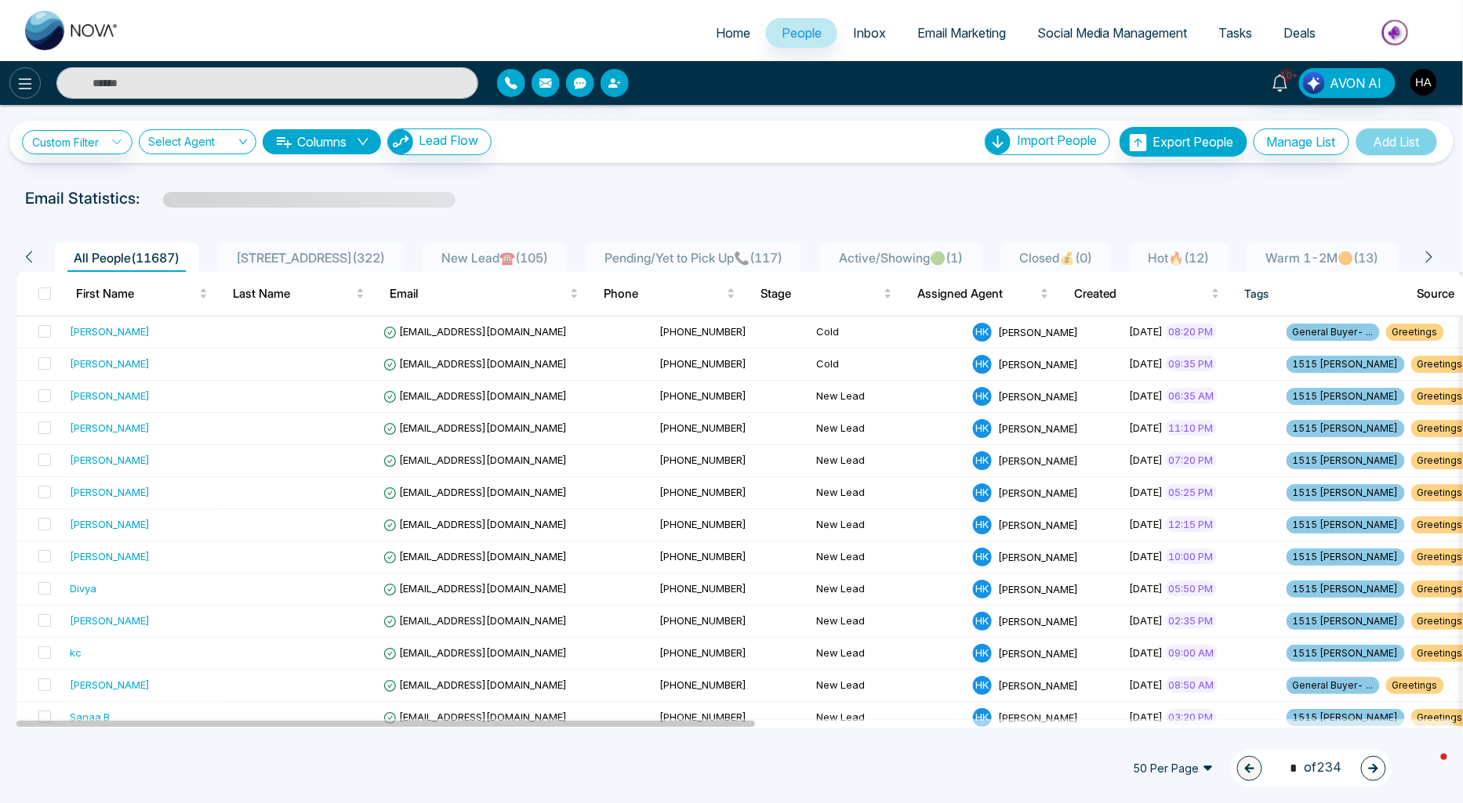
click at [29, 80] on icon at bounding box center [25, 83] width 19 height 19
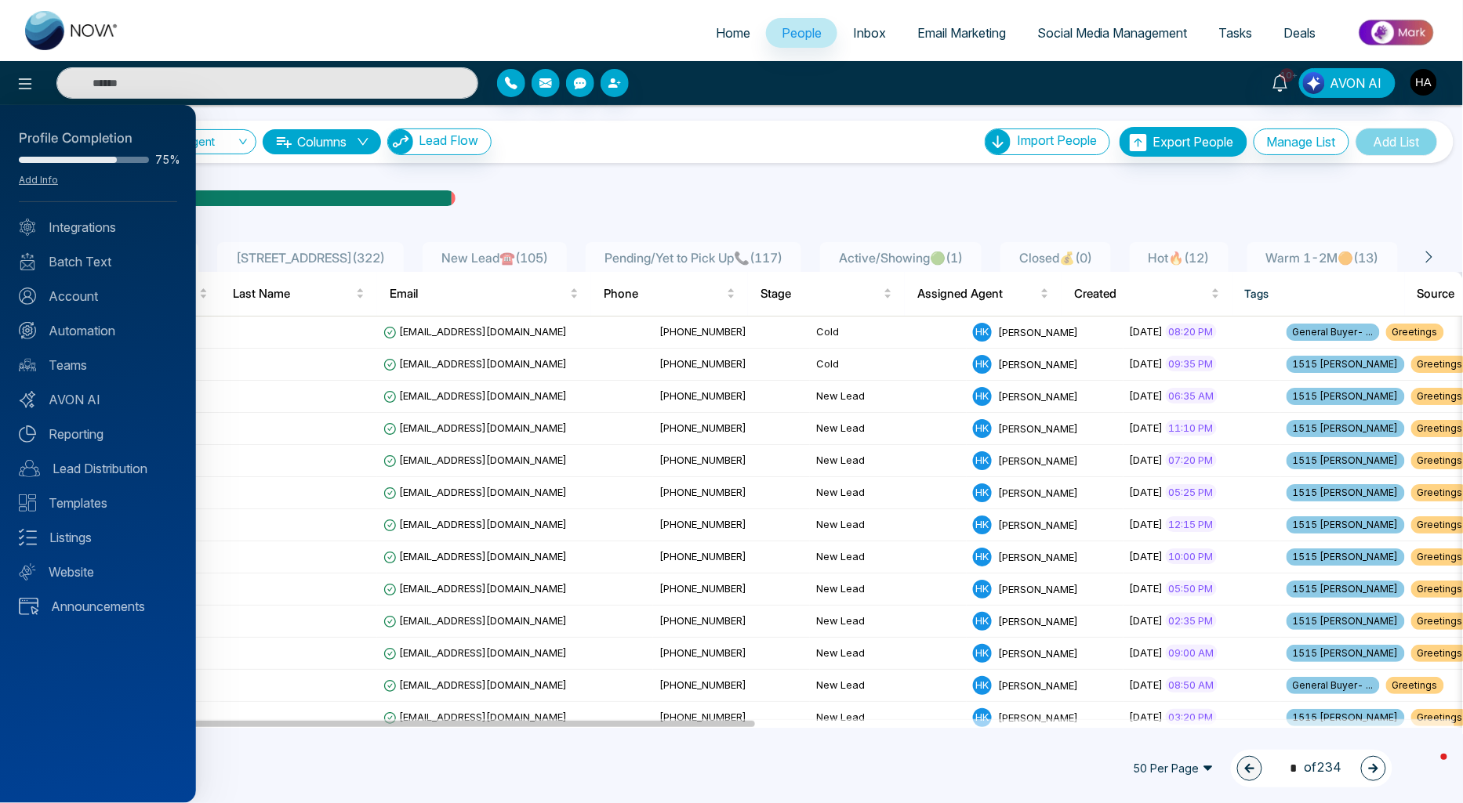
drag, startPoint x: 474, startPoint y: 118, endPoint x: 473, endPoint y: 136, distance: 17.3
click at [473, 136] on div at bounding box center [731, 401] width 1463 height 803
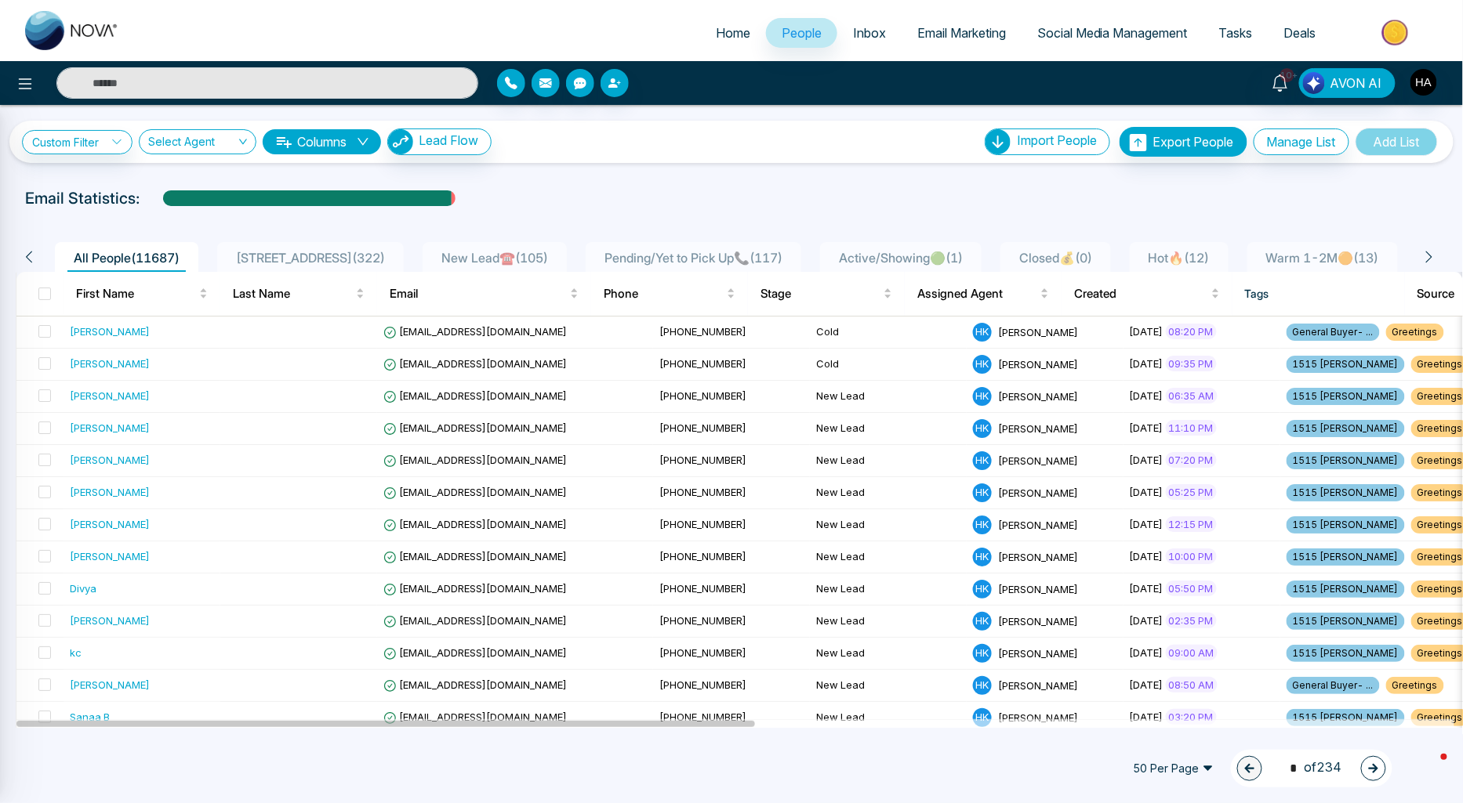
click at [473, 136] on div at bounding box center [731, 401] width 1463 height 803
click at [468, 143] on span "Lead Flow" at bounding box center [449, 140] width 60 height 16
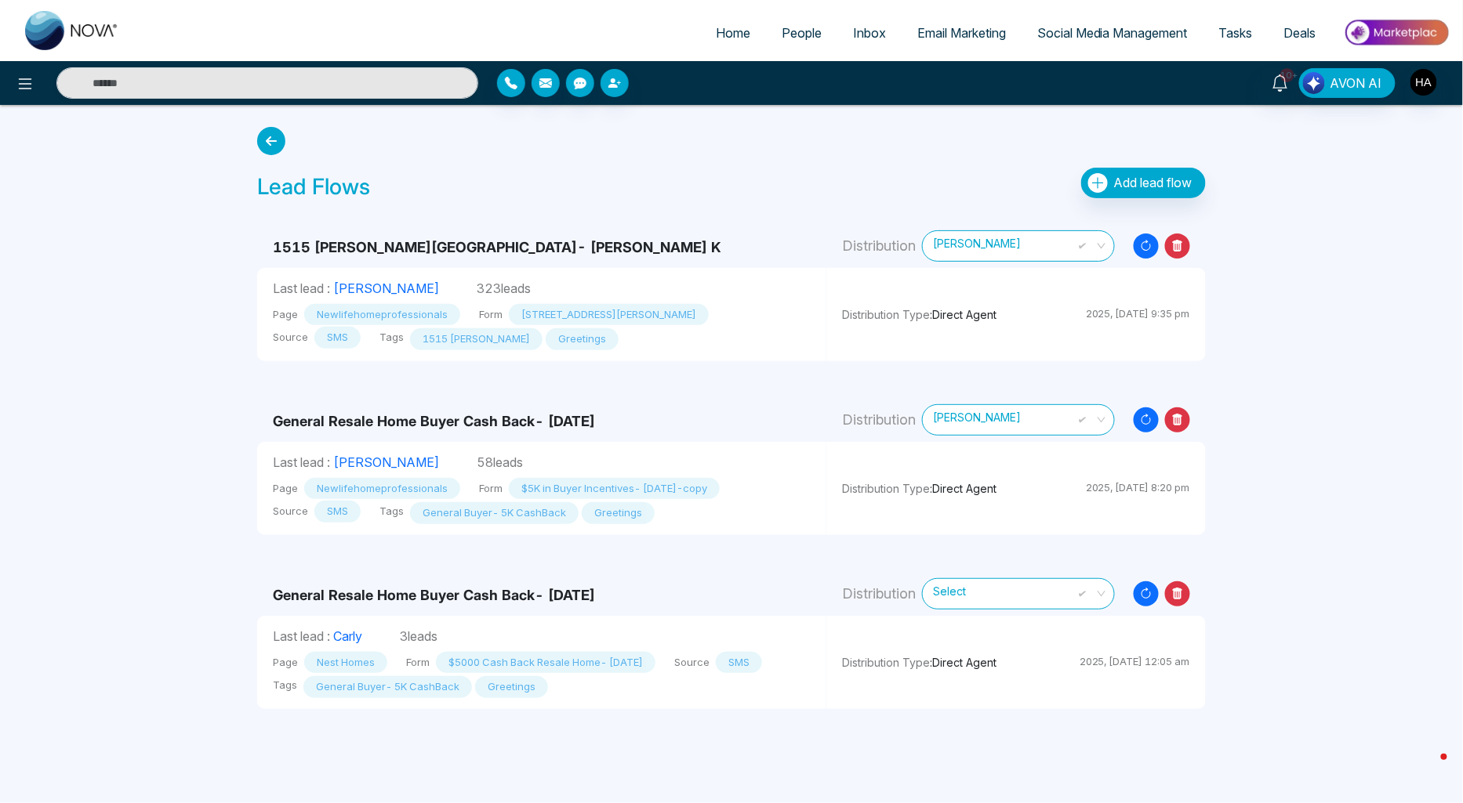
click at [1024, 237] on span "Harpreet Kaur" at bounding box center [1018, 245] width 171 height 27
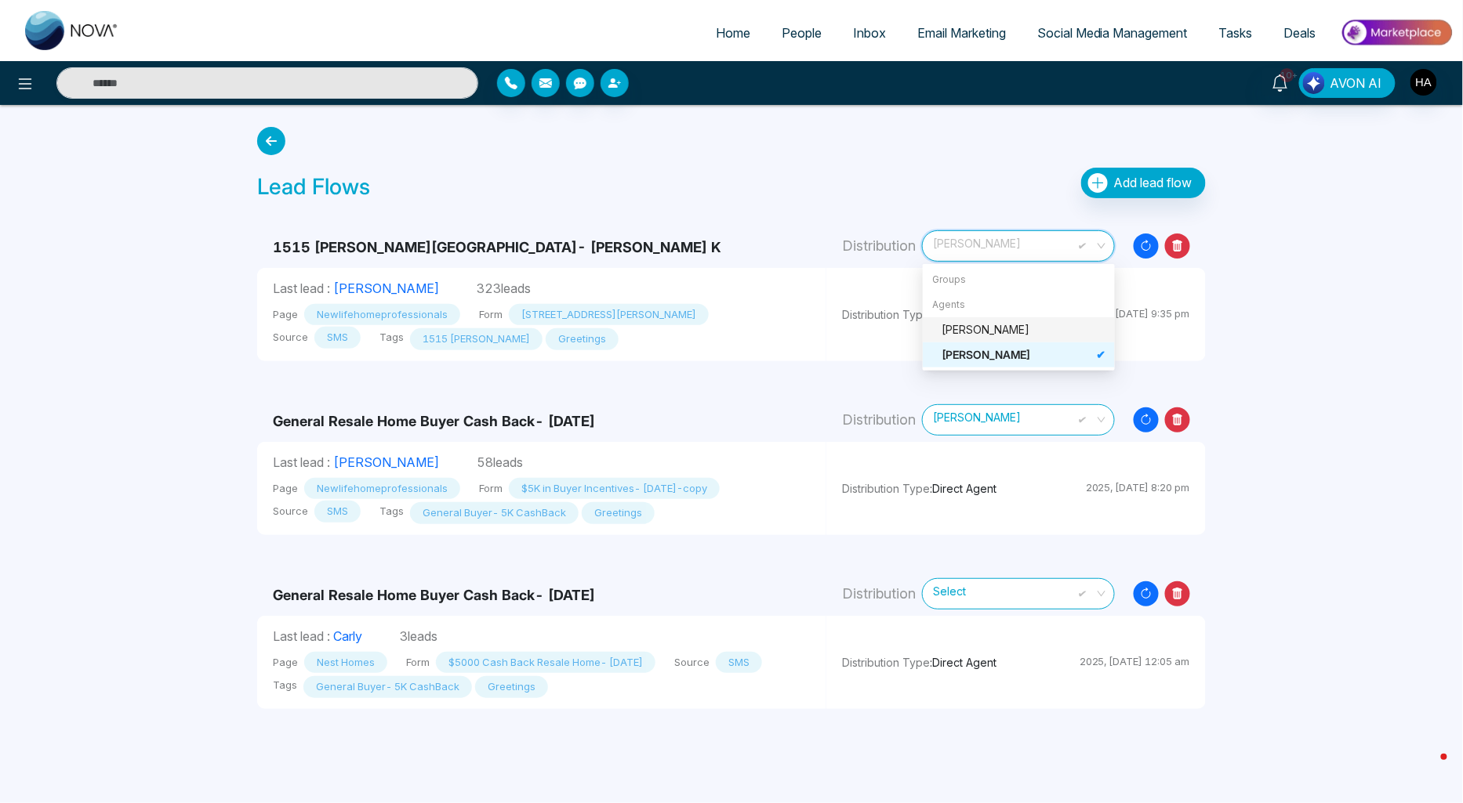
click at [1173, 251] on icon at bounding box center [1177, 246] width 25 height 25
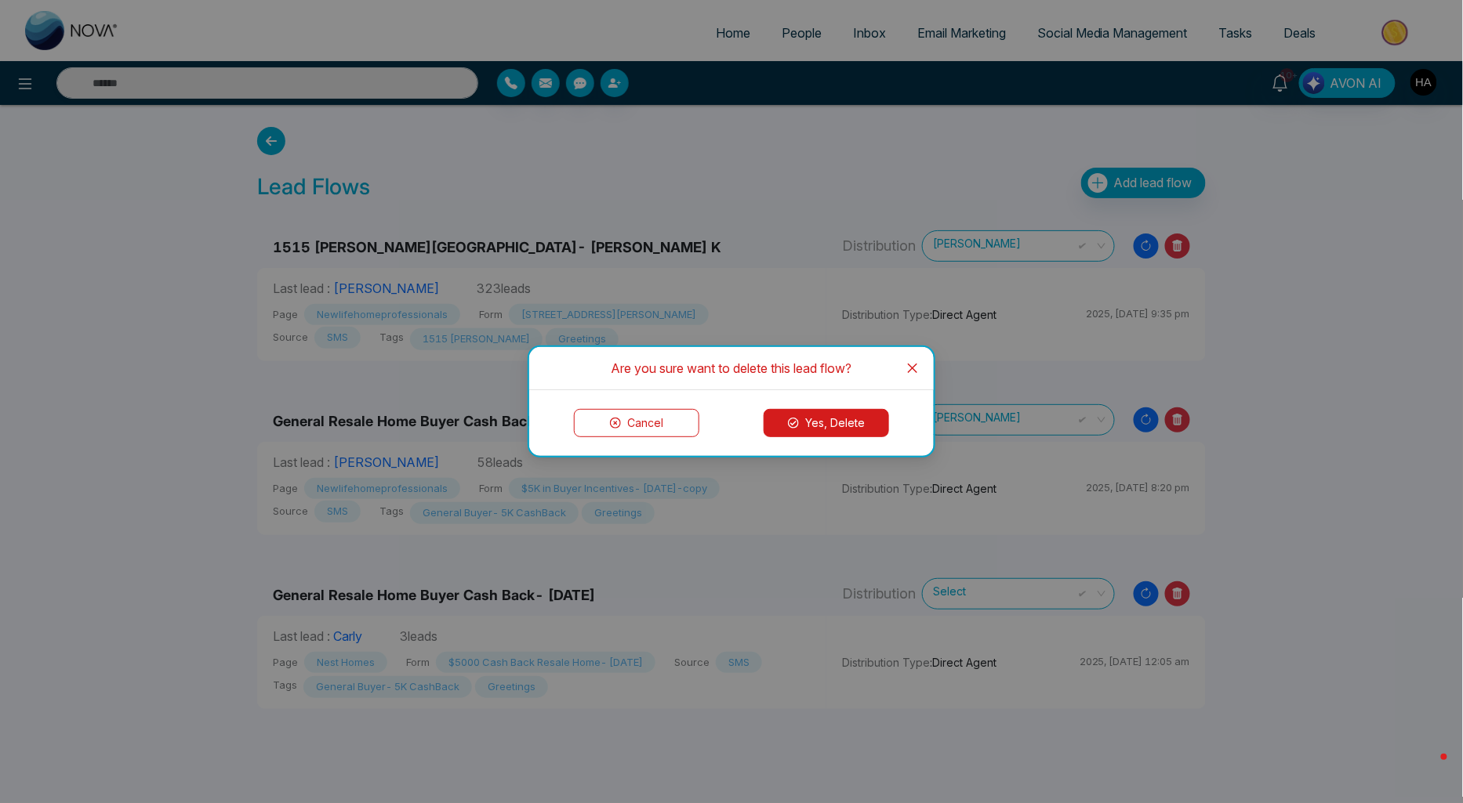
click at [870, 419] on button "Yes, Delete" at bounding box center [825, 423] width 125 height 28
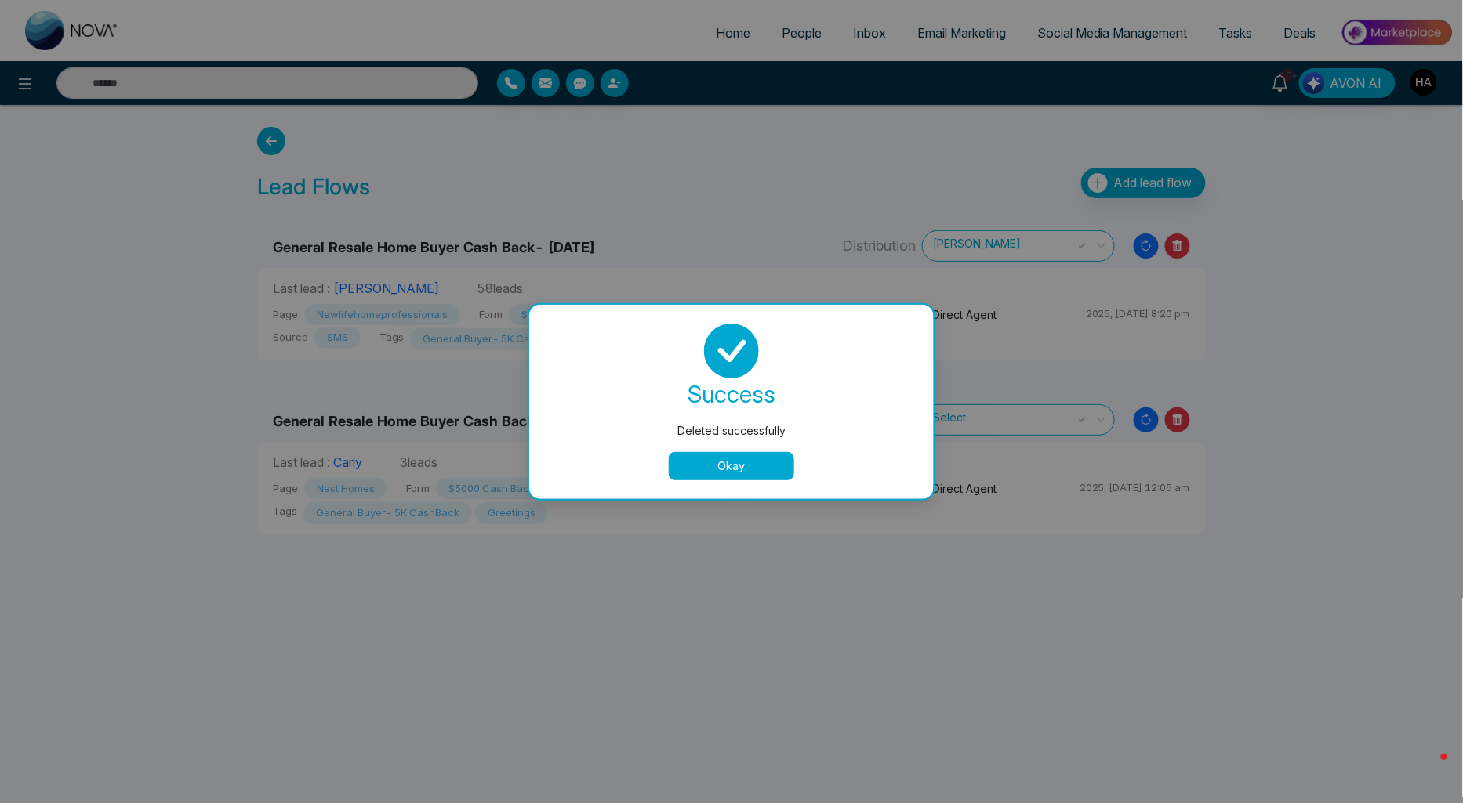
click at [784, 462] on button "Okay" at bounding box center [731, 466] width 125 height 28
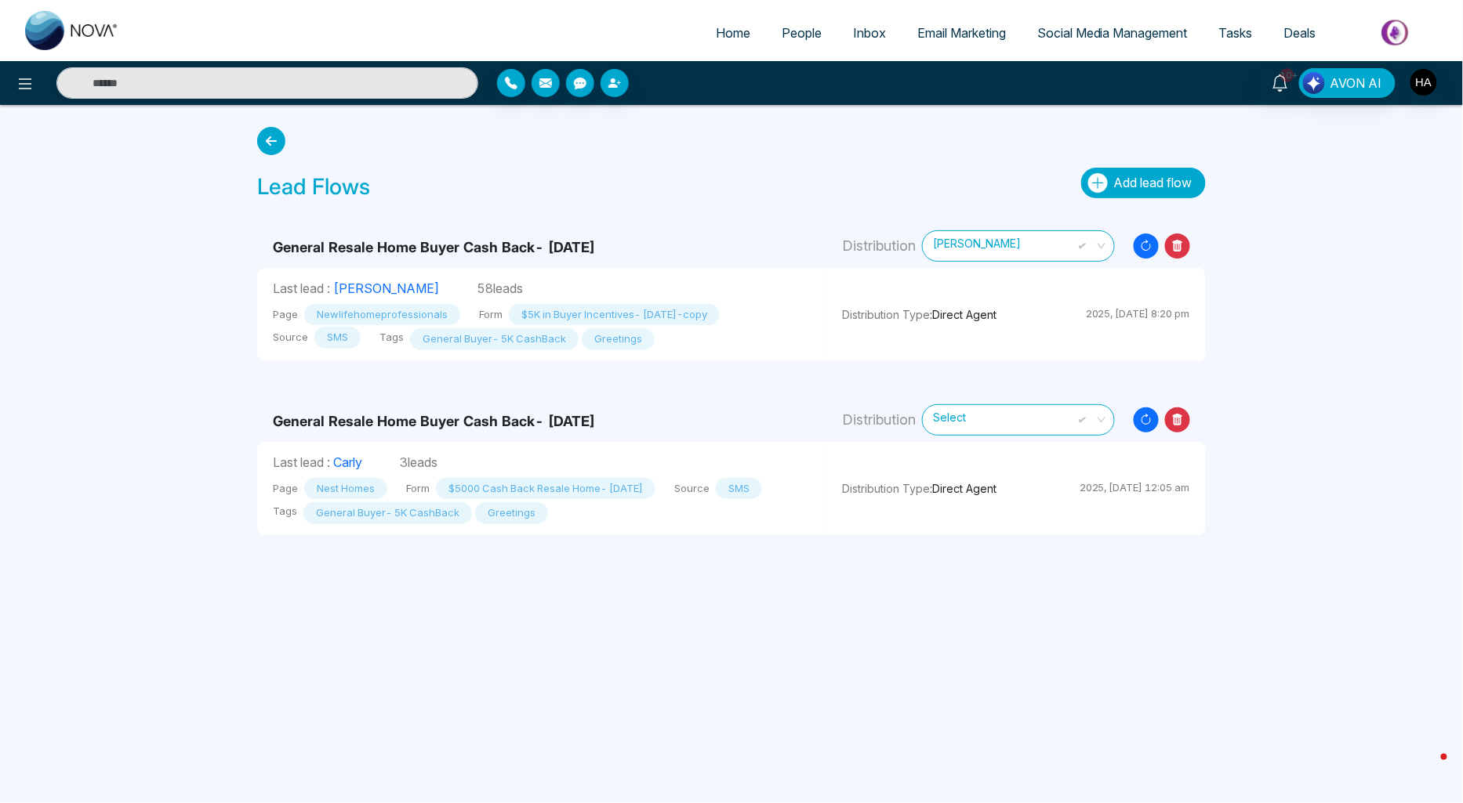
click at [1166, 194] on button "Add lead flow" at bounding box center [1143, 183] width 125 height 31
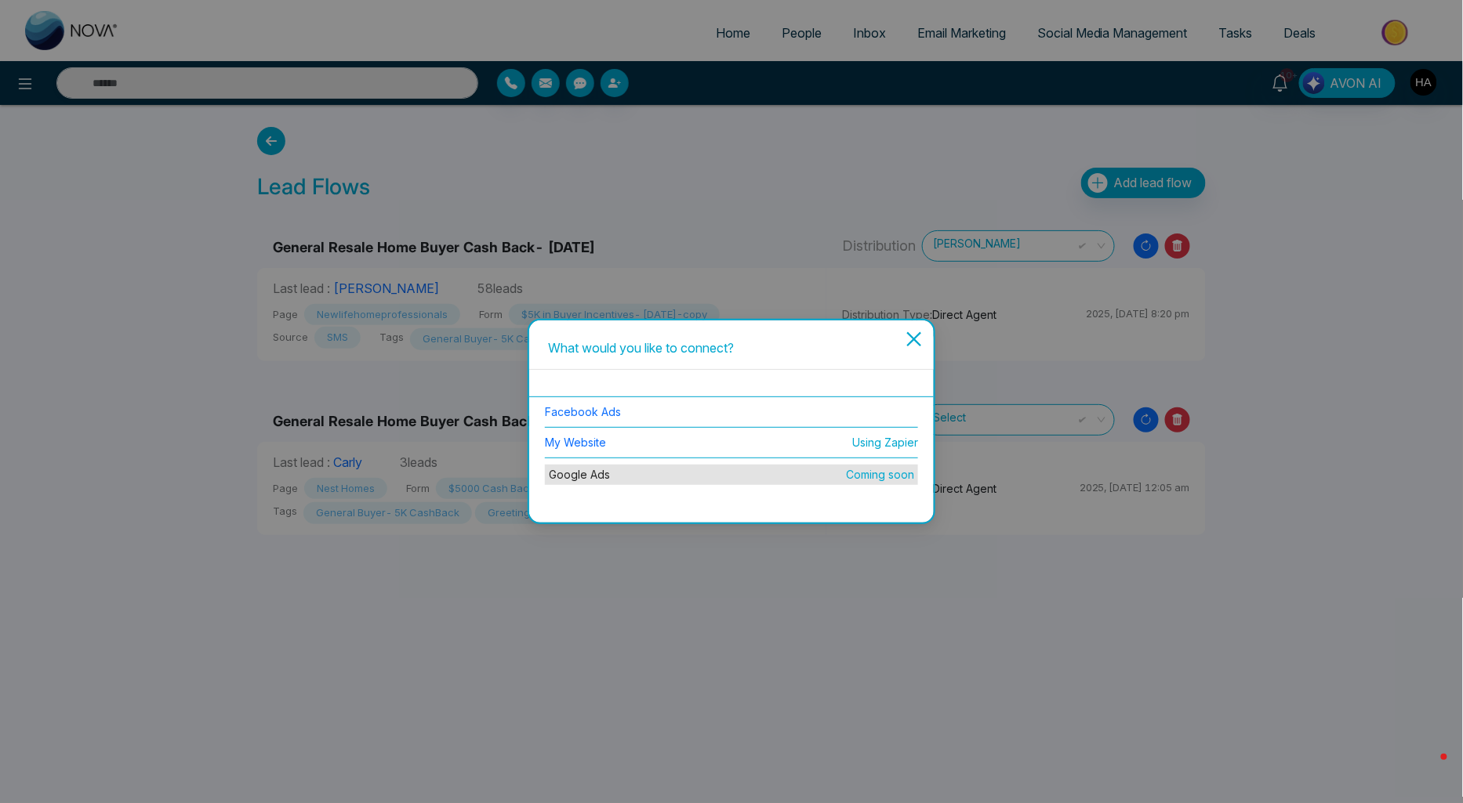
click at [585, 419] on li "Facebook Ads" at bounding box center [731, 412] width 373 height 31
click at [585, 417] on link "Facebook Ads" at bounding box center [583, 411] width 76 height 13
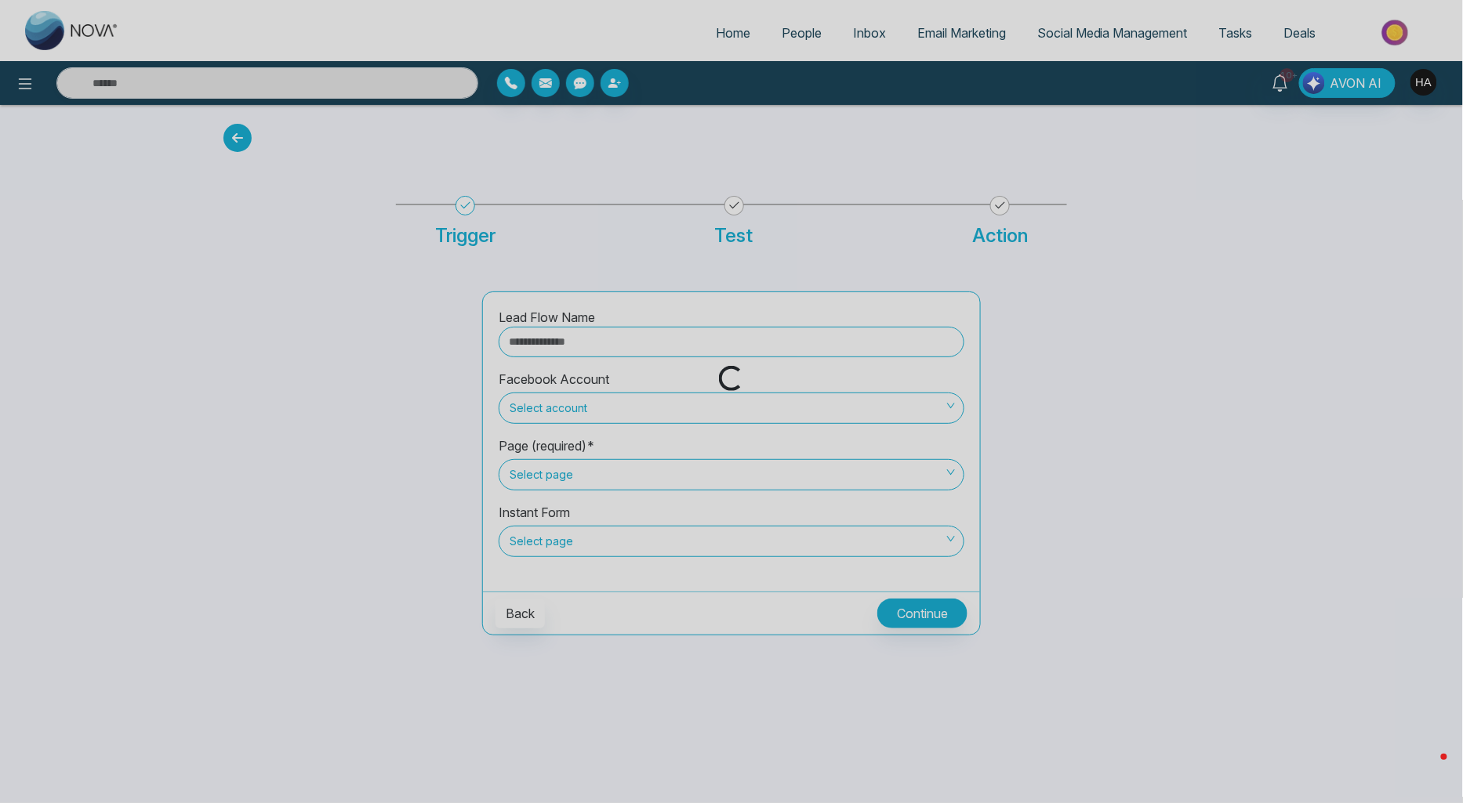
click at [623, 405] on div "Loading..." at bounding box center [731, 401] width 1463 height 803
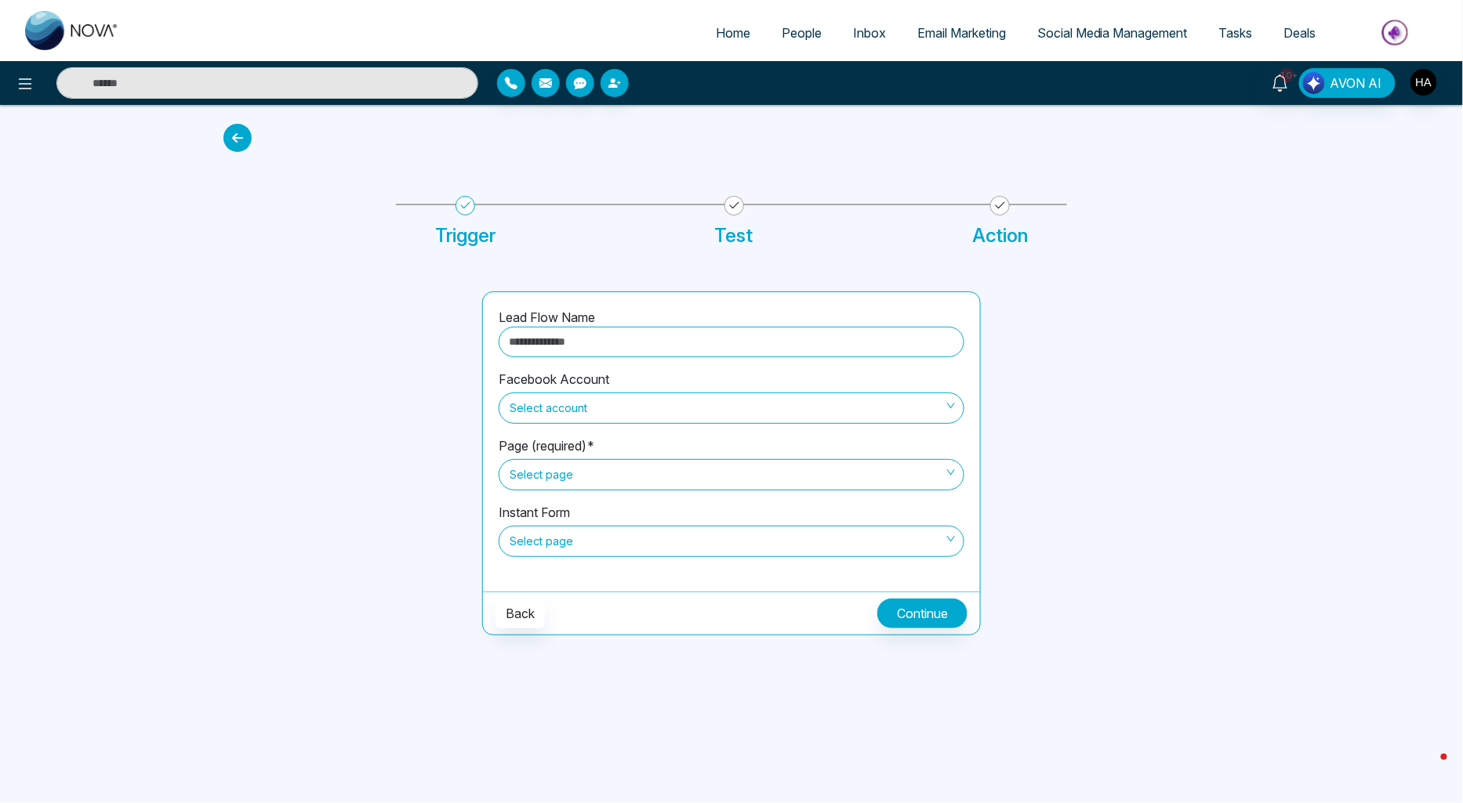
click at [625, 405] on span "Select account" at bounding box center [731, 408] width 444 height 27
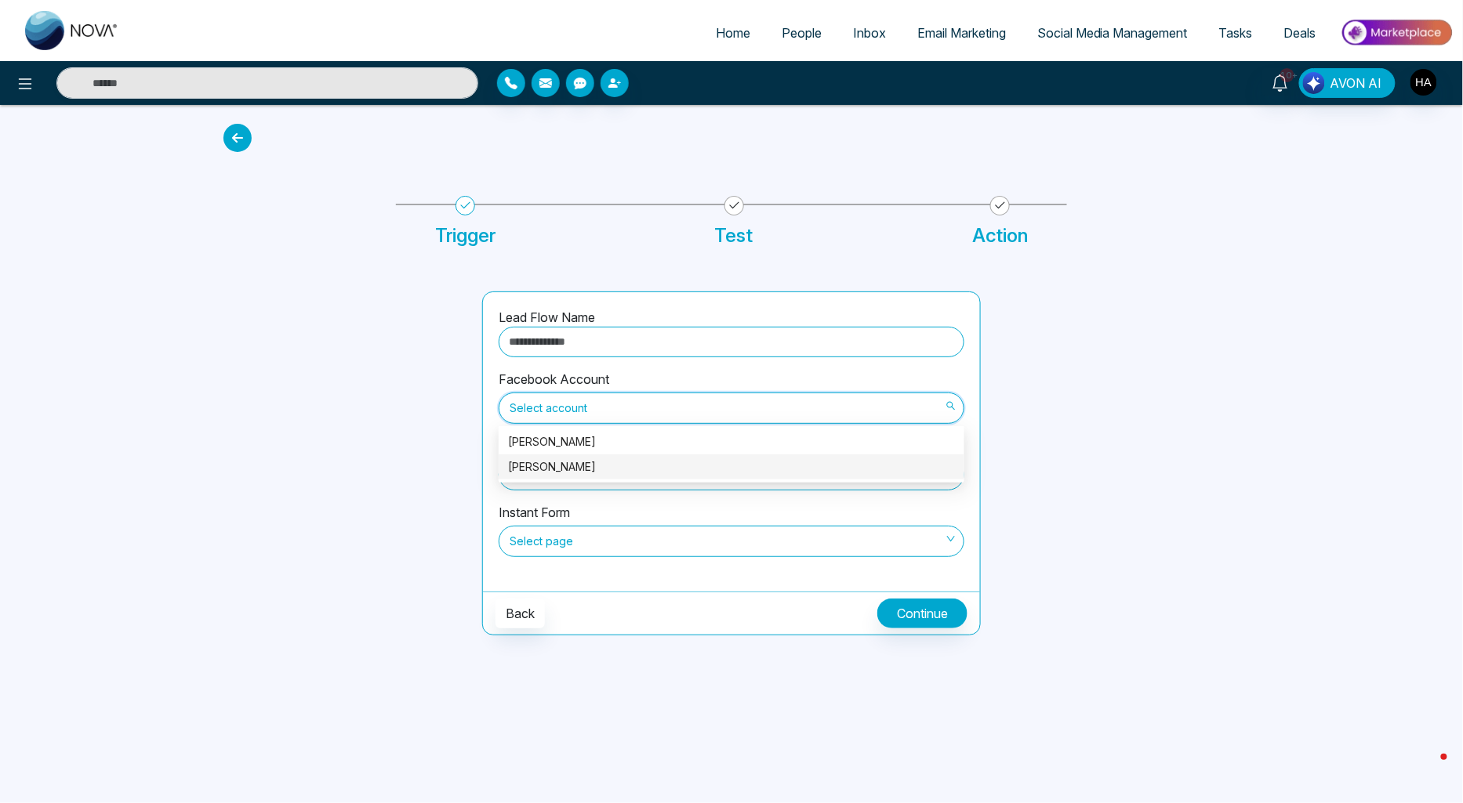
click at [602, 459] on div "[PERSON_NAME]" at bounding box center [731, 467] width 447 height 17
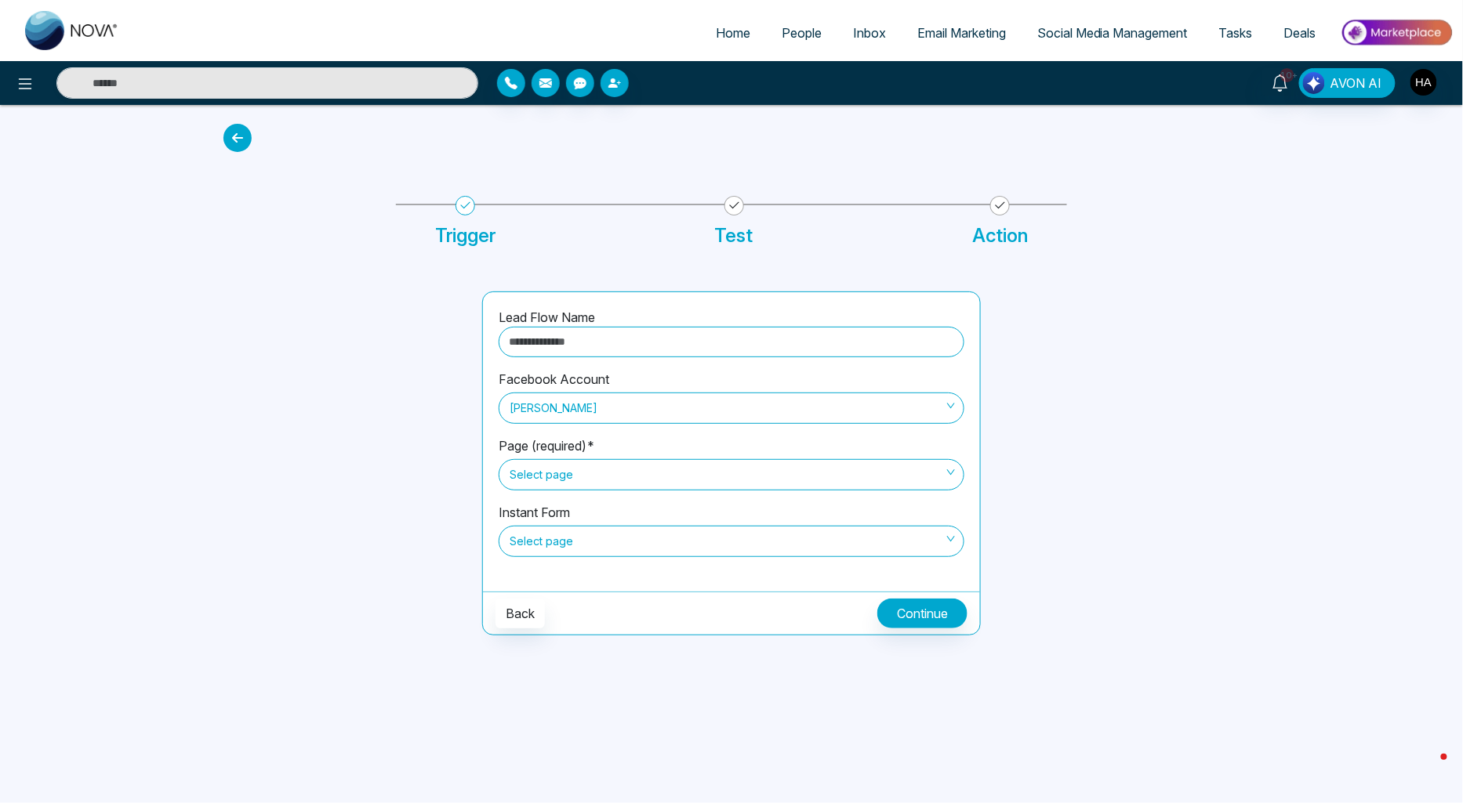
click at [614, 424] on div "Facebook Account Hamdan Ahmed" at bounding box center [731, 403] width 466 height 67
click at [625, 412] on span "[PERSON_NAME]" at bounding box center [731, 408] width 444 height 27
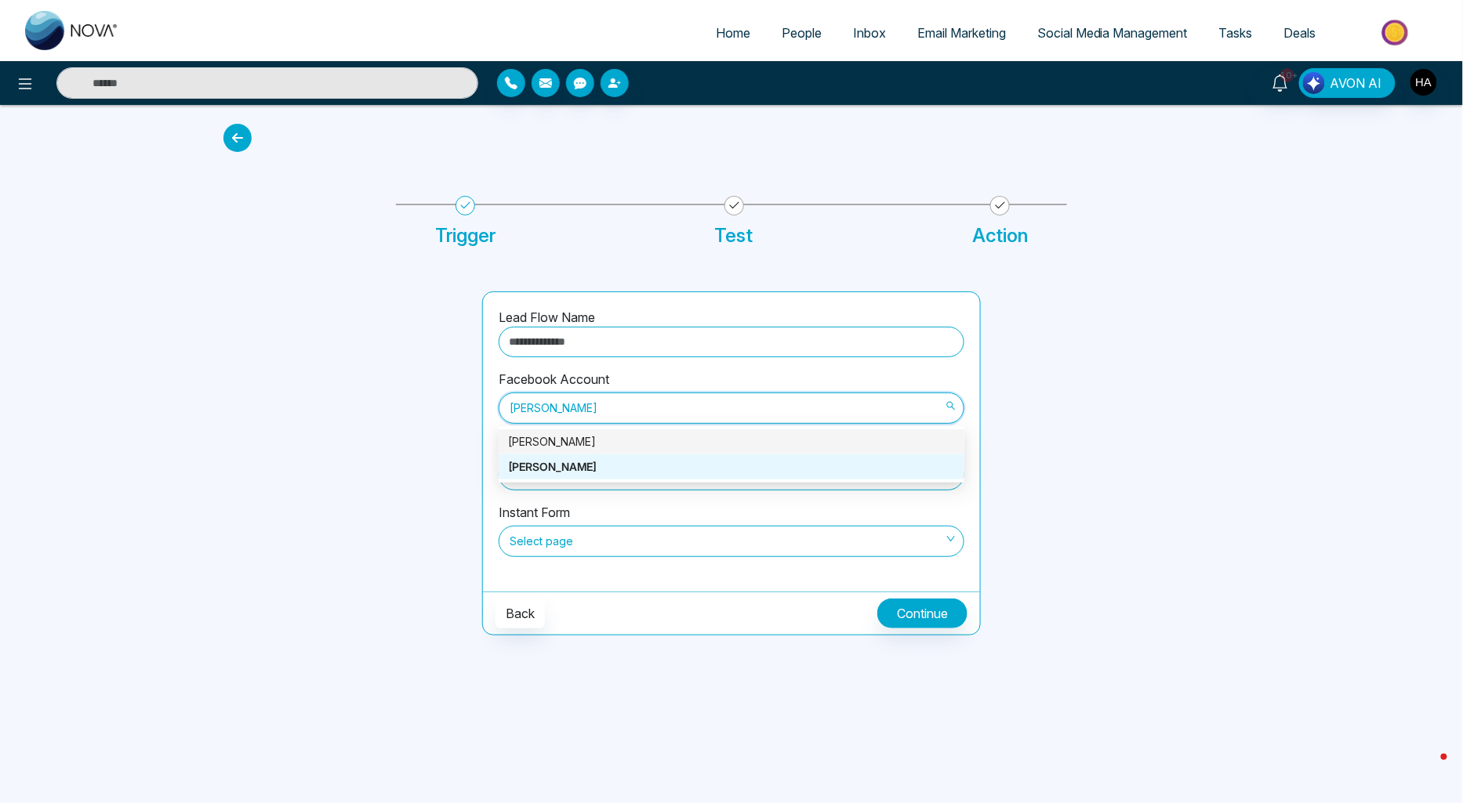
click at [605, 436] on div "Luqman Ahmed" at bounding box center [731, 441] width 447 height 17
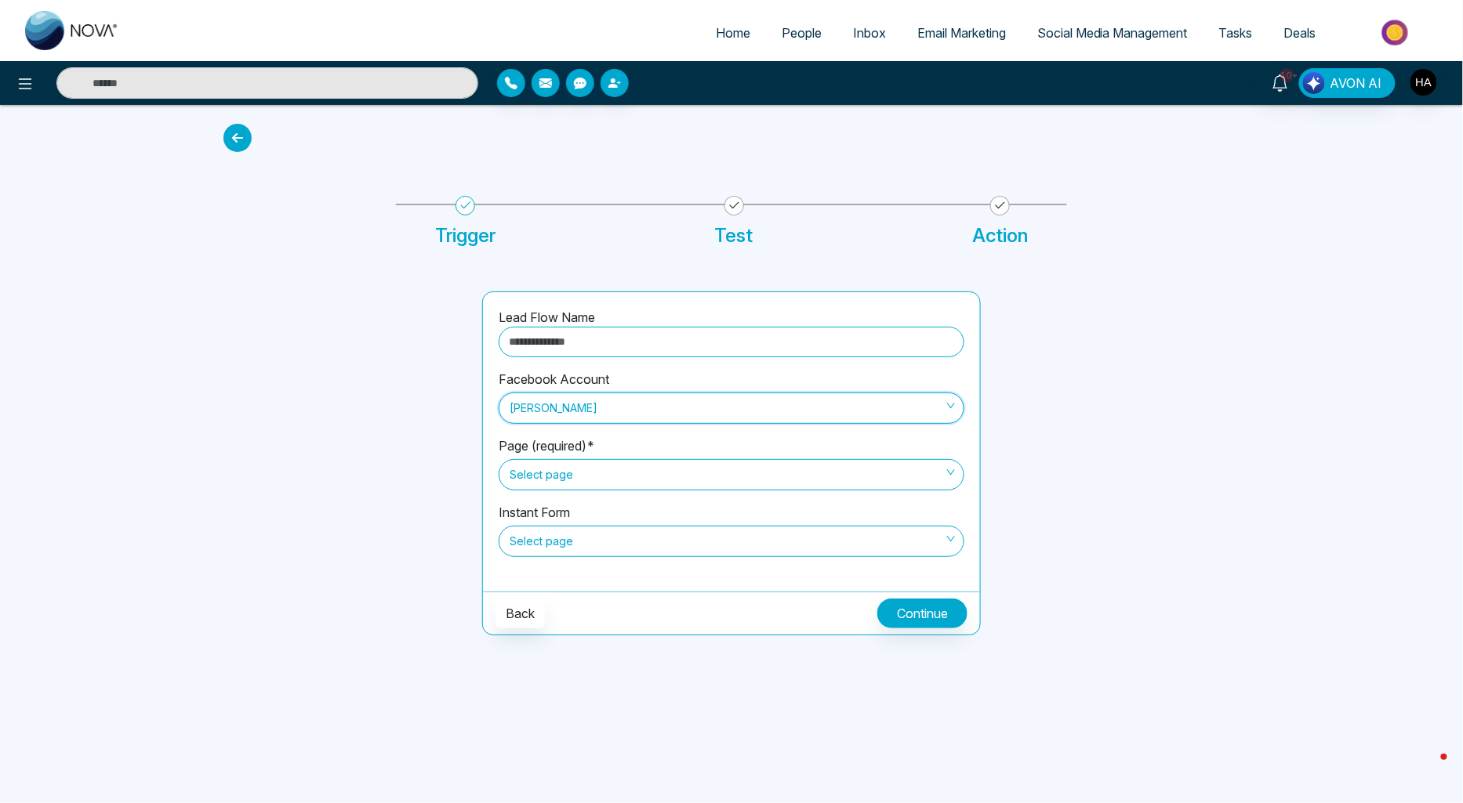
click at [668, 339] on input "text" at bounding box center [731, 342] width 466 height 31
type input "**********"
click at [602, 482] on span "Select page" at bounding box center [731, 475] width 444 height 27
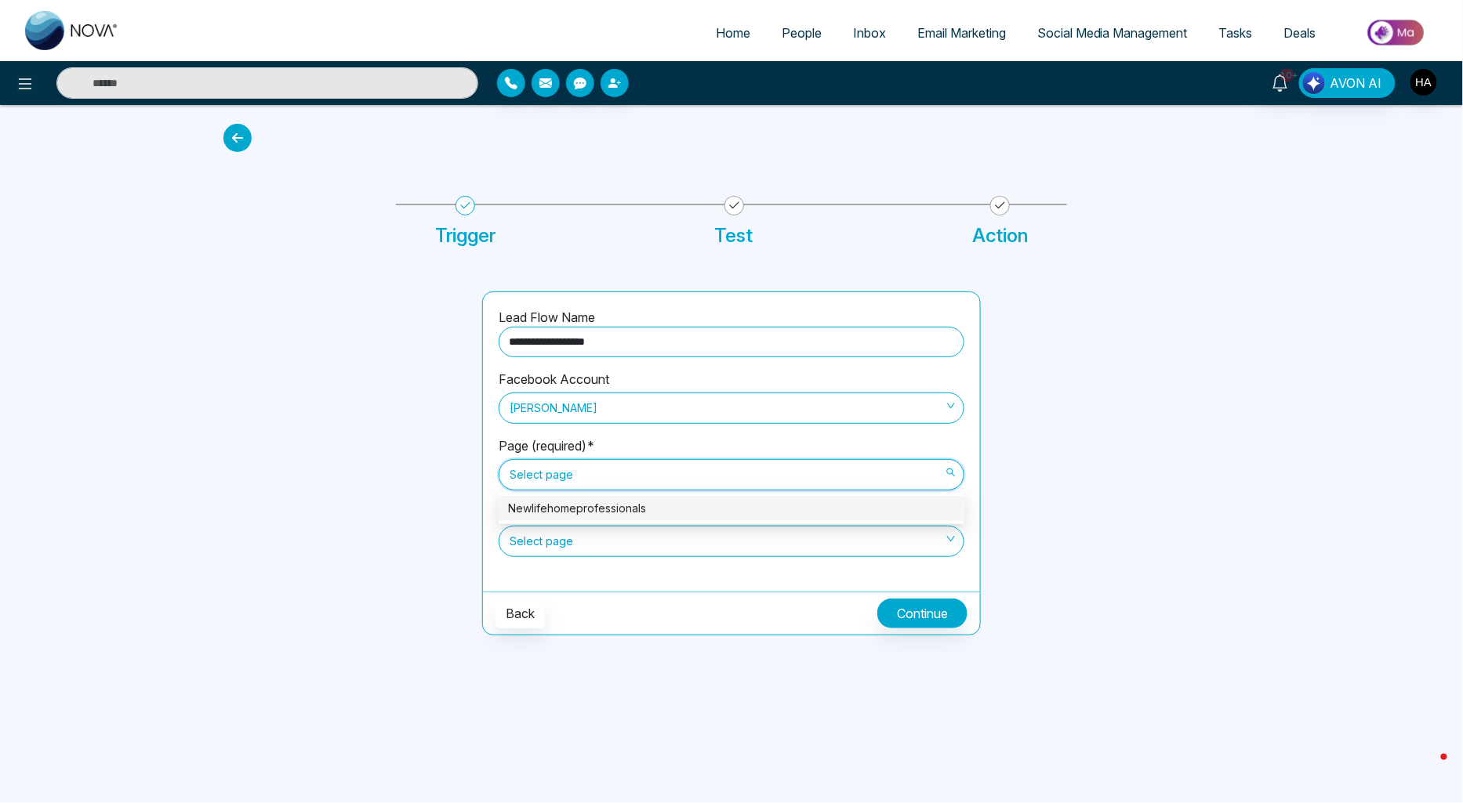
click at [589, 505] on div "Newlifehomeprofessionals" at bounding box center [731, 508] width 447 height 17
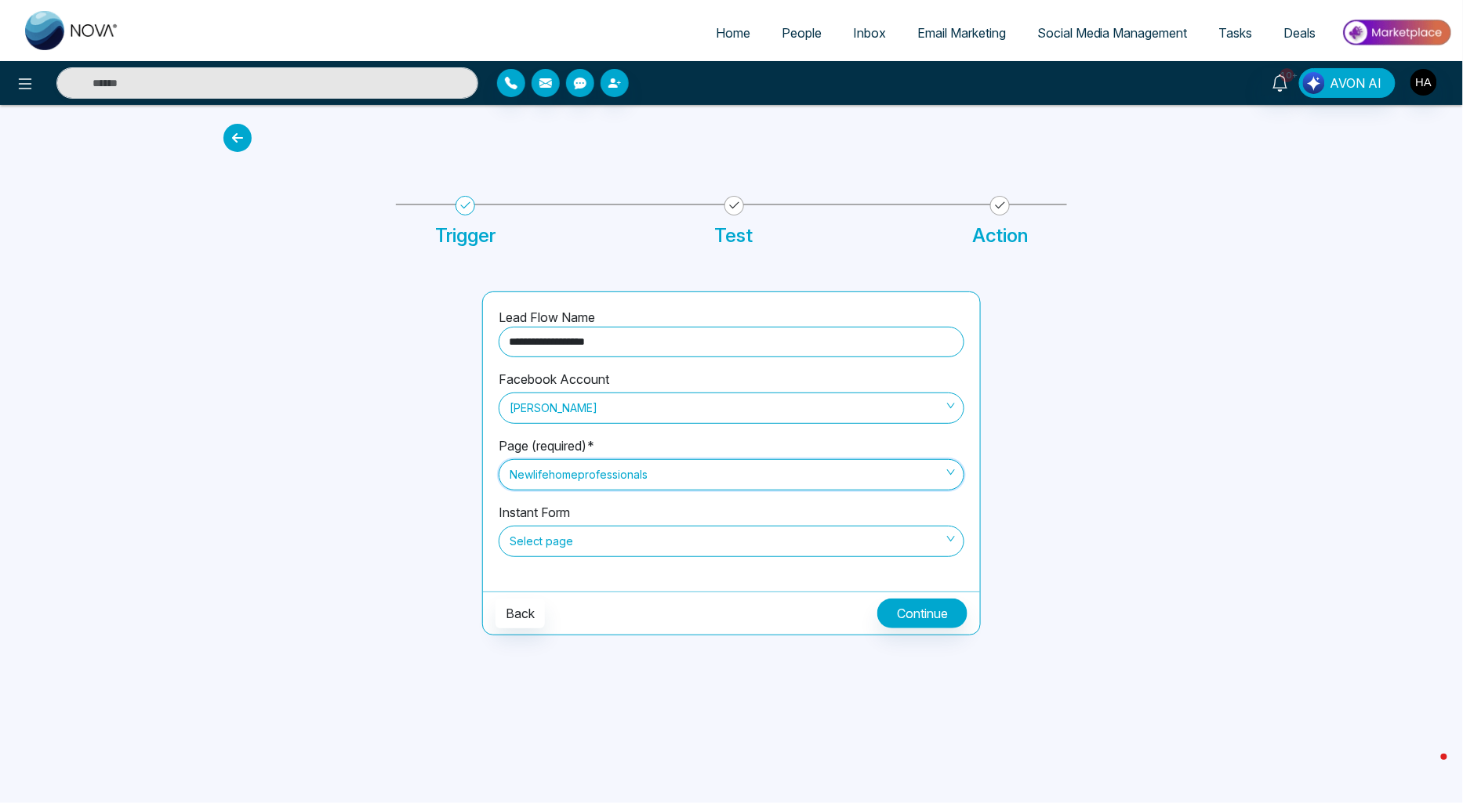
click at [593, 537] on span "Select page" at bounding box center [731, 541] width 444 height 27
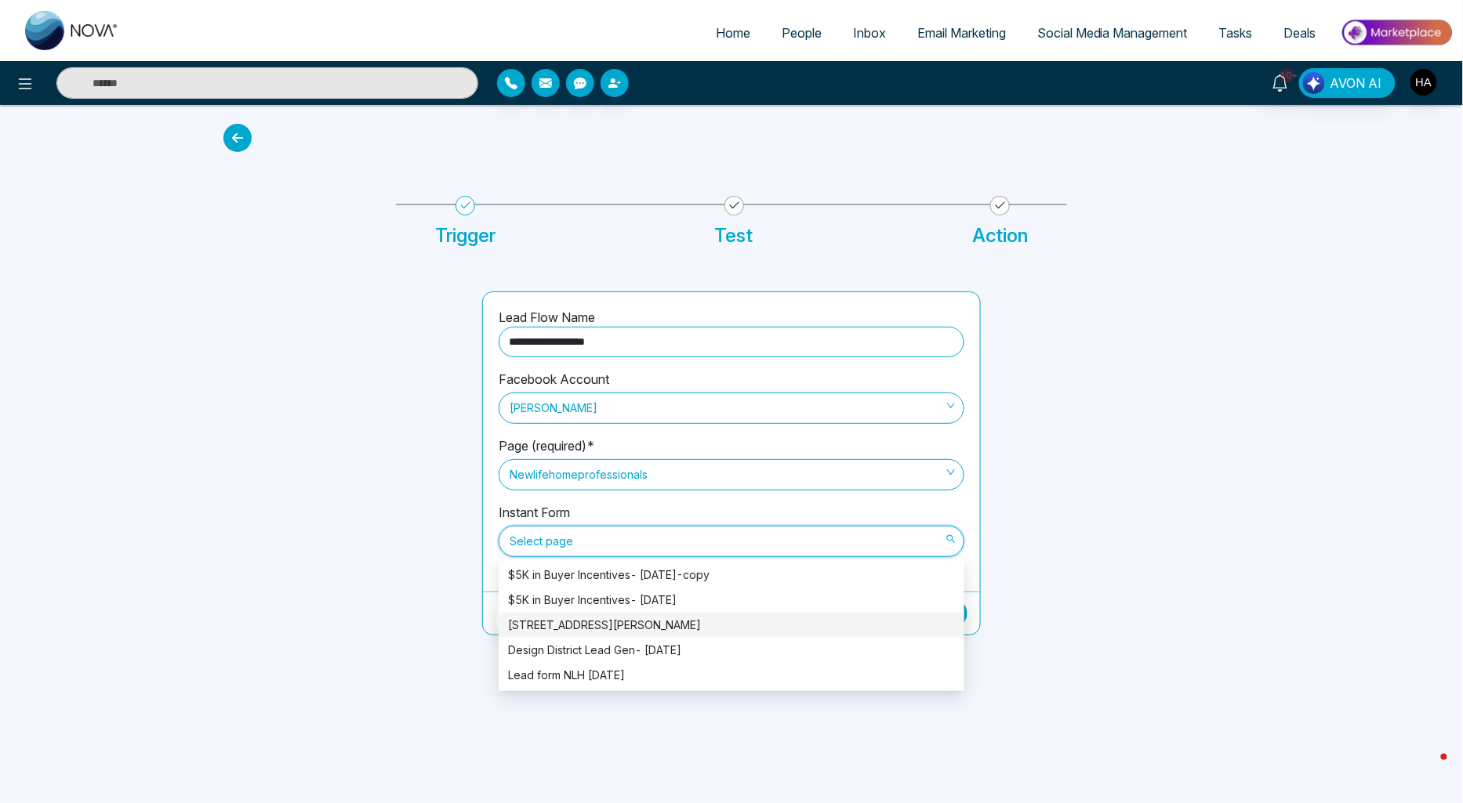
click at [627, 629] on div "1515 Pickering Park" at bounding box center [731, 625] width 447 height 17
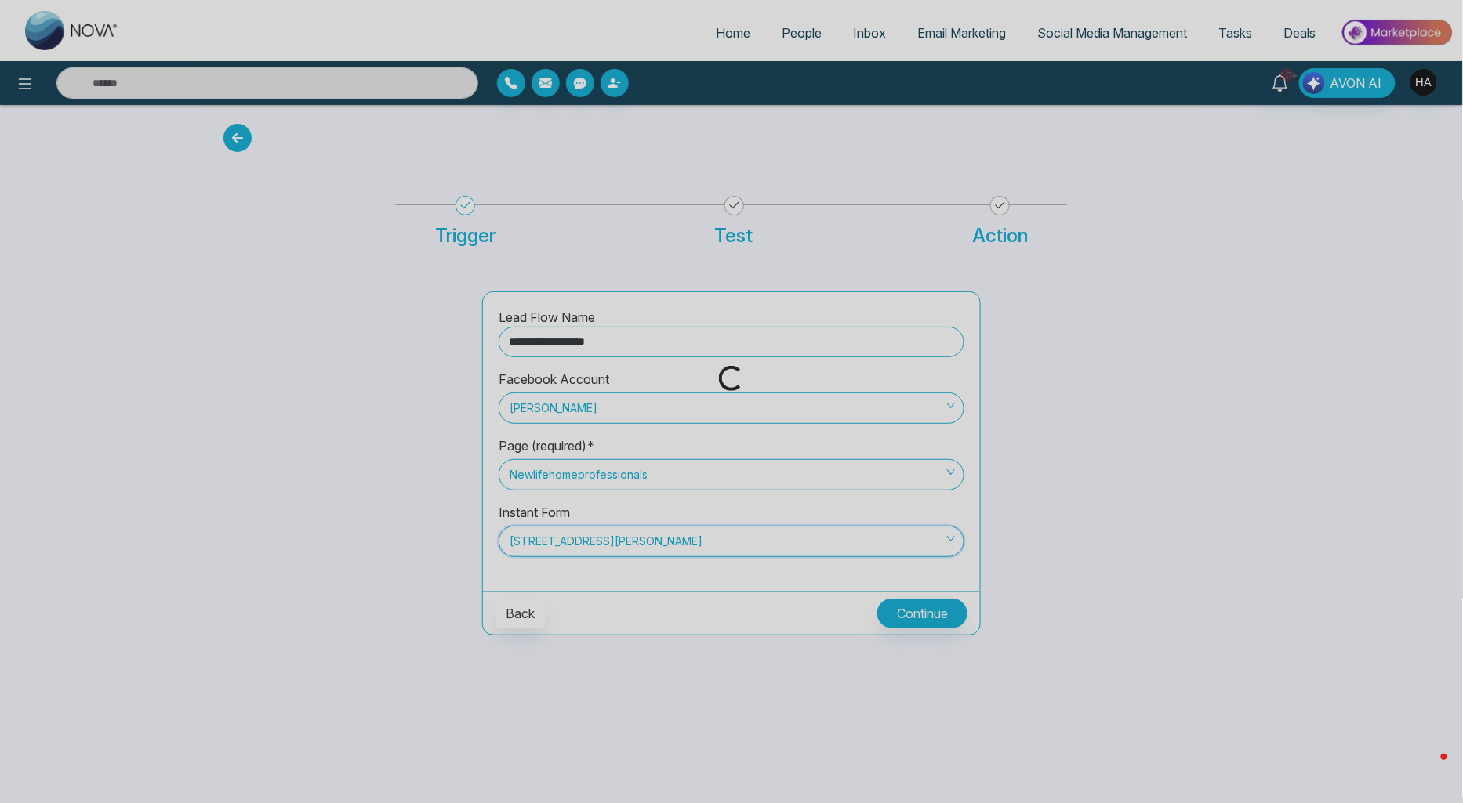
click at [895, 604] on div "Loading..." at bounding box center [731, 401] width 1463 height 803
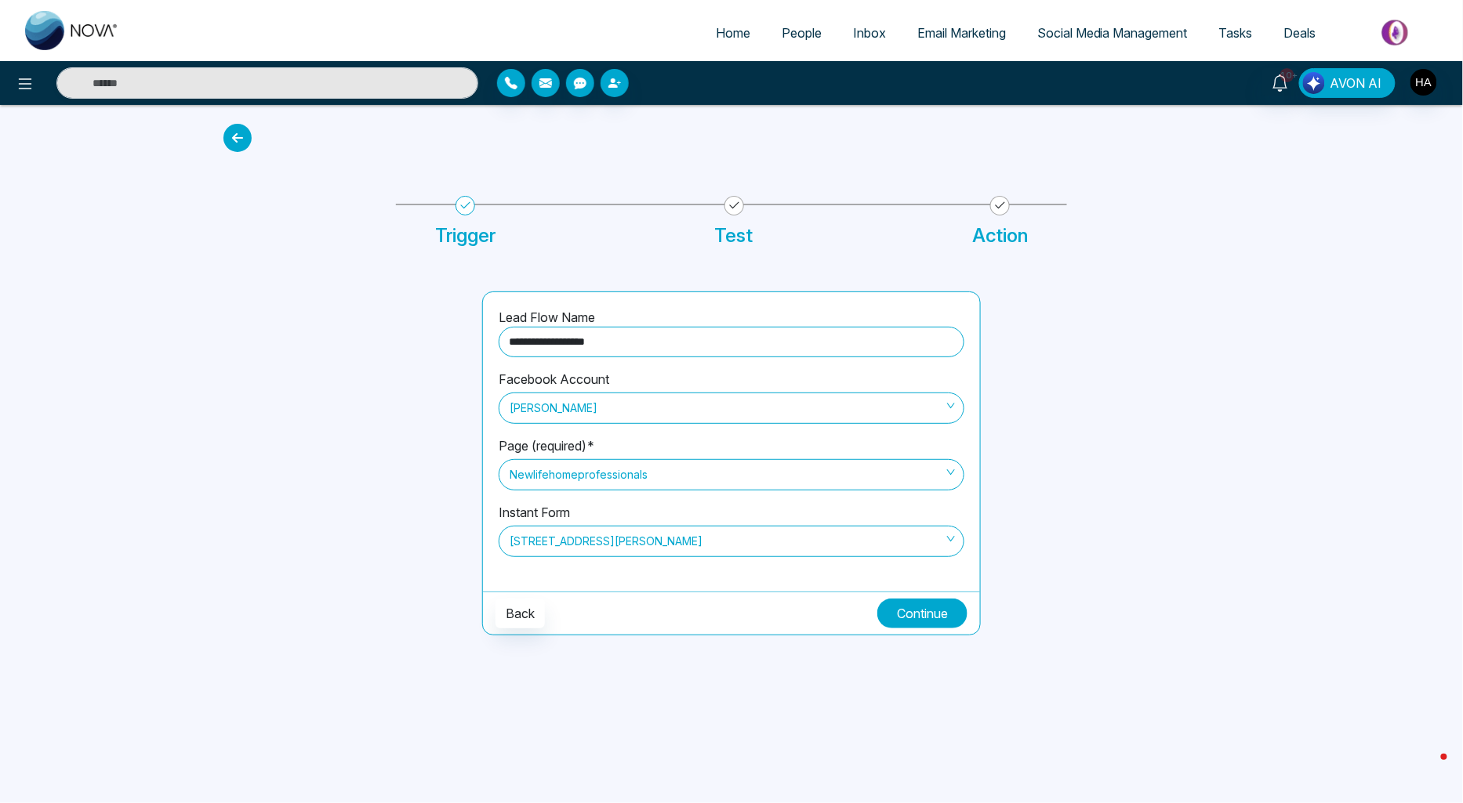
click at [897, 605] on button "Continue" at bounding box center [922, 614] width 90 height 30
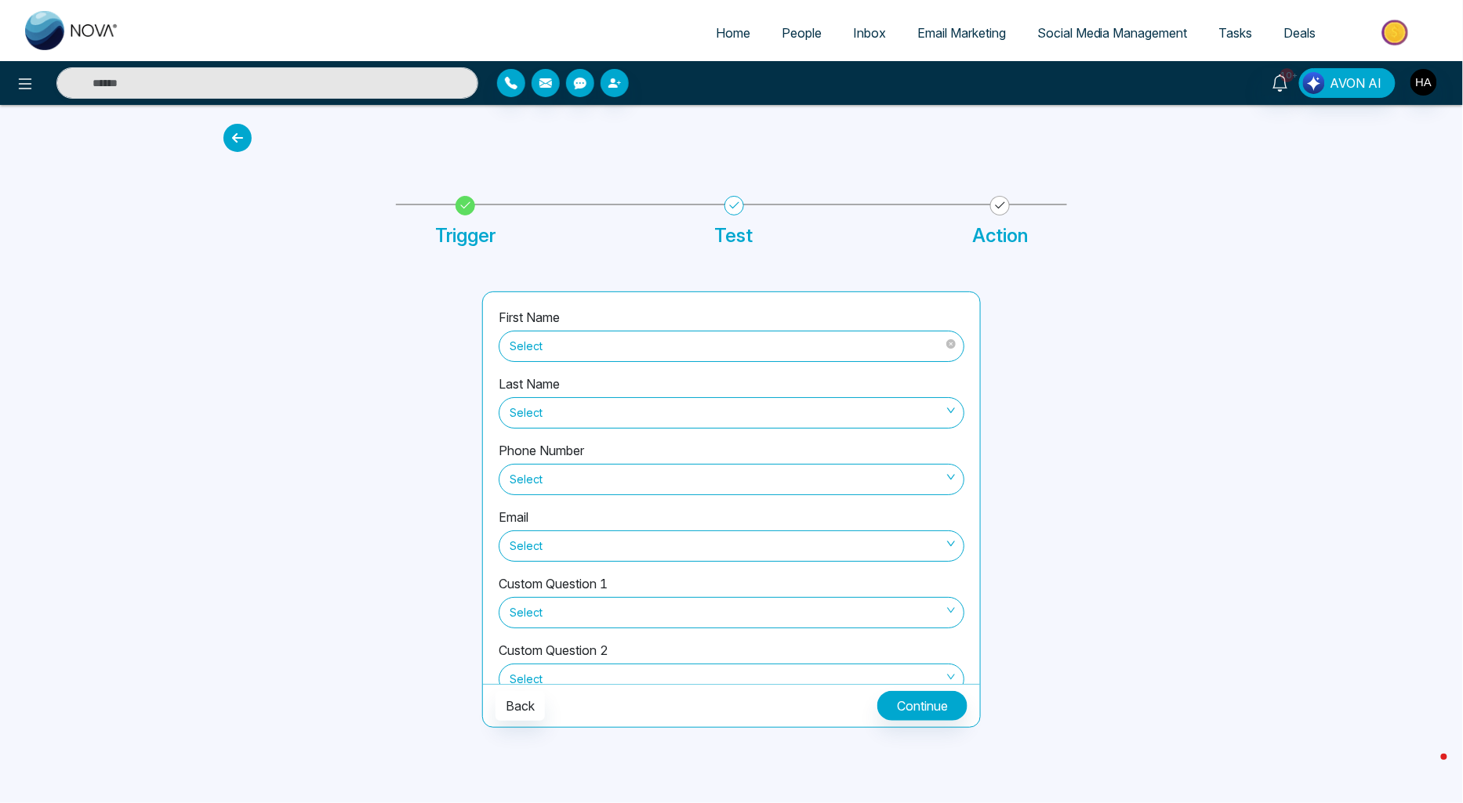
click at [669, 337] on span "Select" at bounding box center [731, 346] width 444 height 27
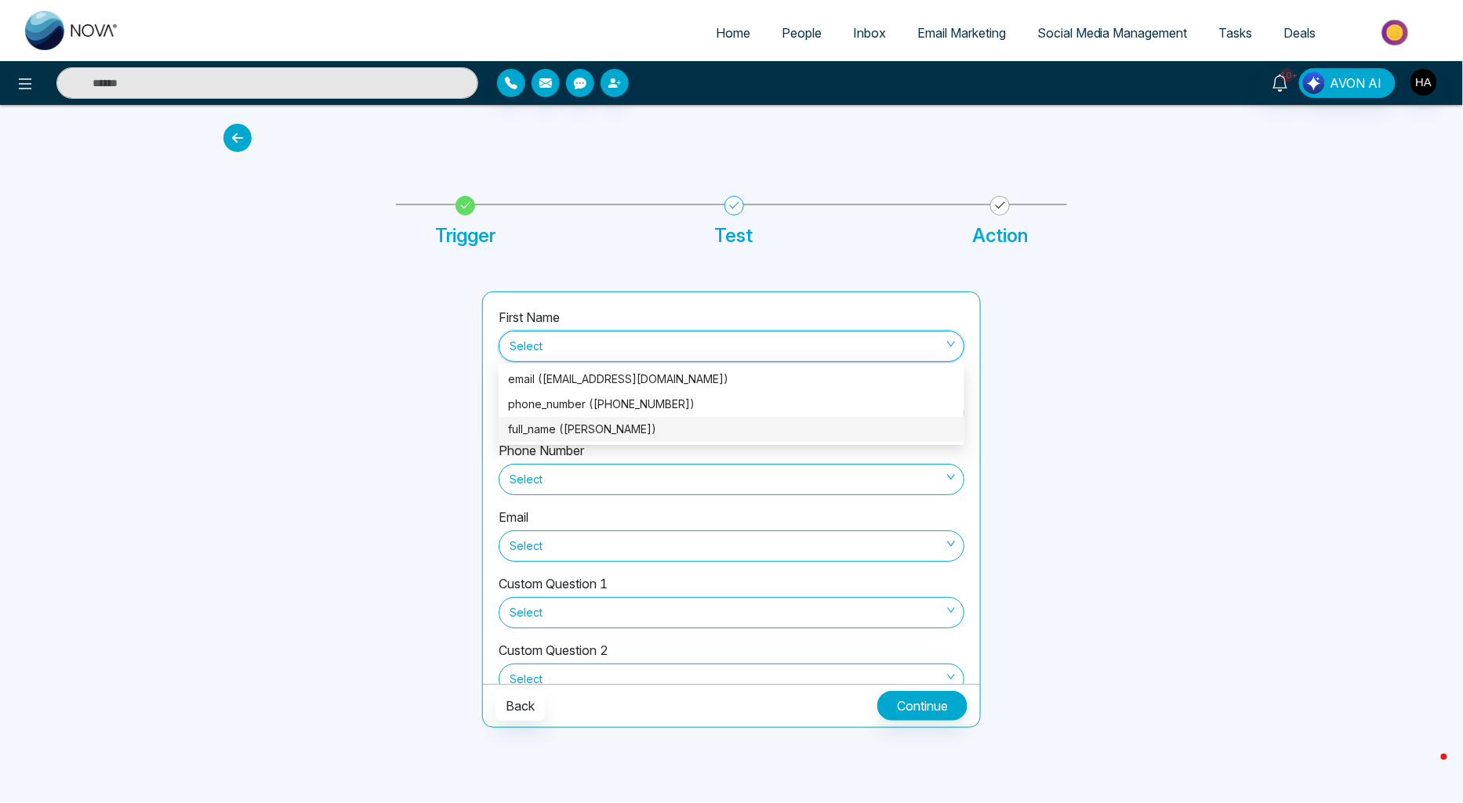
click at [655, 425] on div "full_name (Yleana gomez)" at bounding box center [731, 429] width 447 height 17
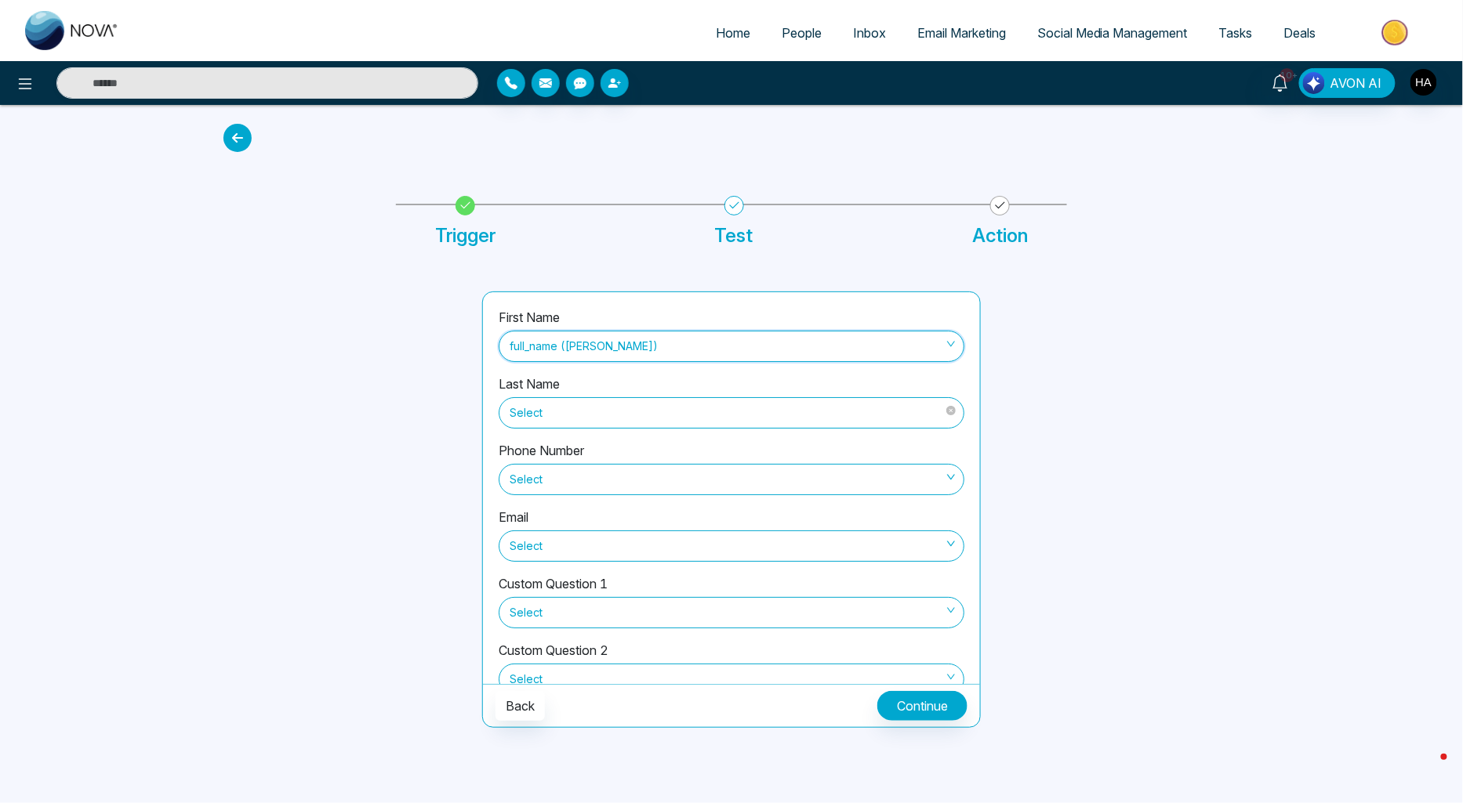
click at [622, 413] on span "Select" at bounding box center [731, 413] width 444 height 27
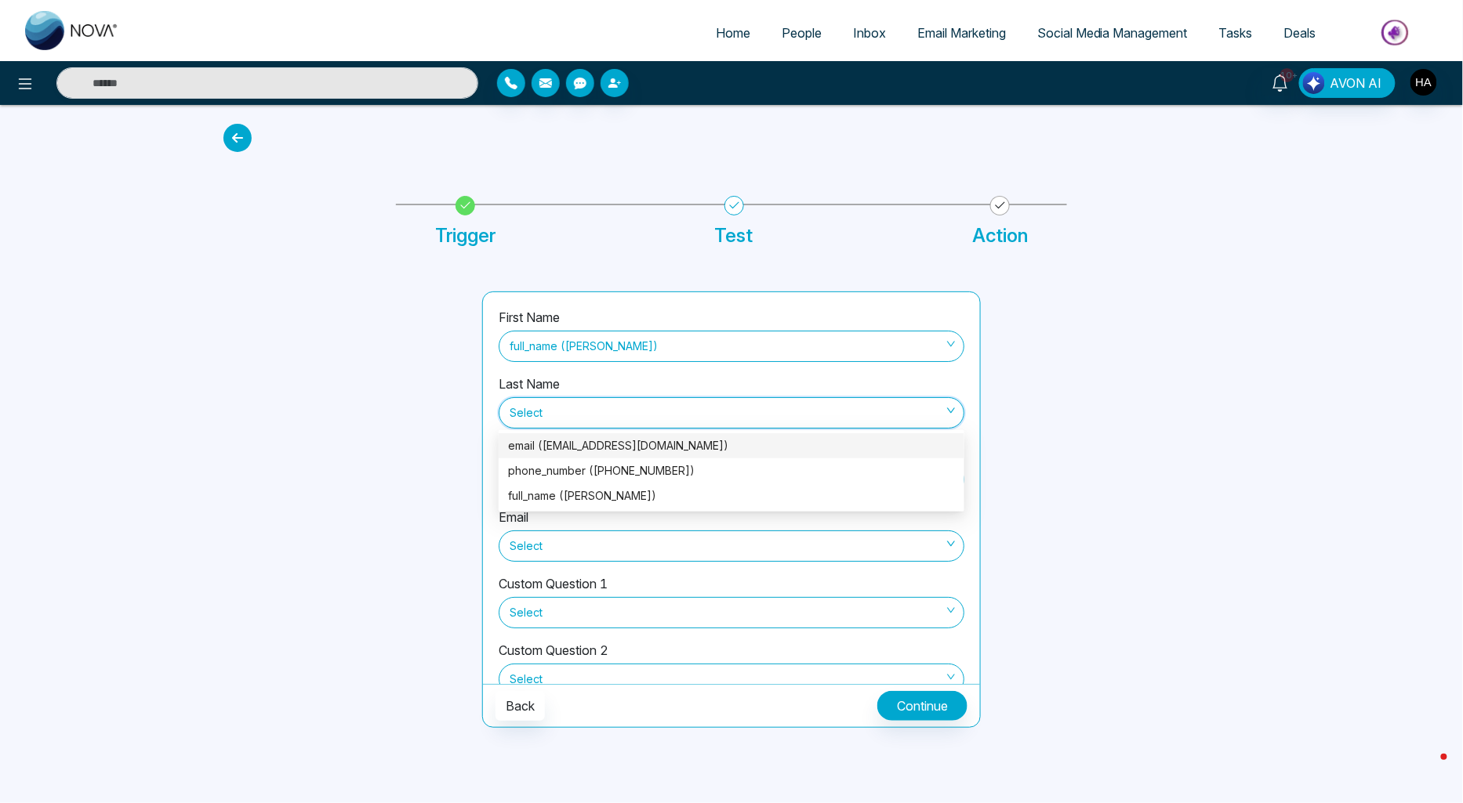
click at [466, 440] on div at bounding box center [343, 510] width 259 height 437
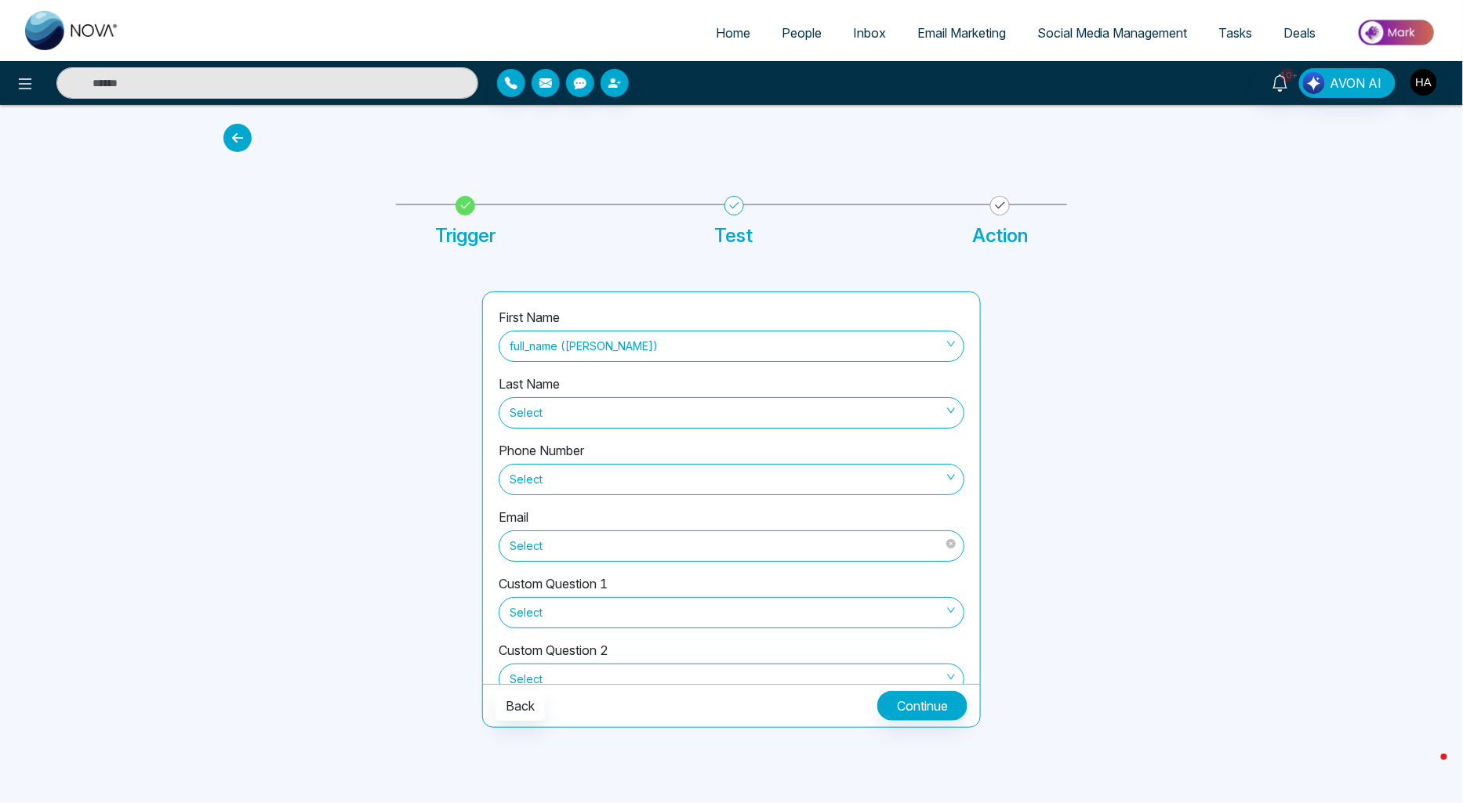
drag, startPoint x: 583, startPoint y: 537, endPoint x: 583, endPoint y: 528, distance: 8.6
click at [583, 538] on span "Select" at bounding box center [731, 546] width 444 height 27
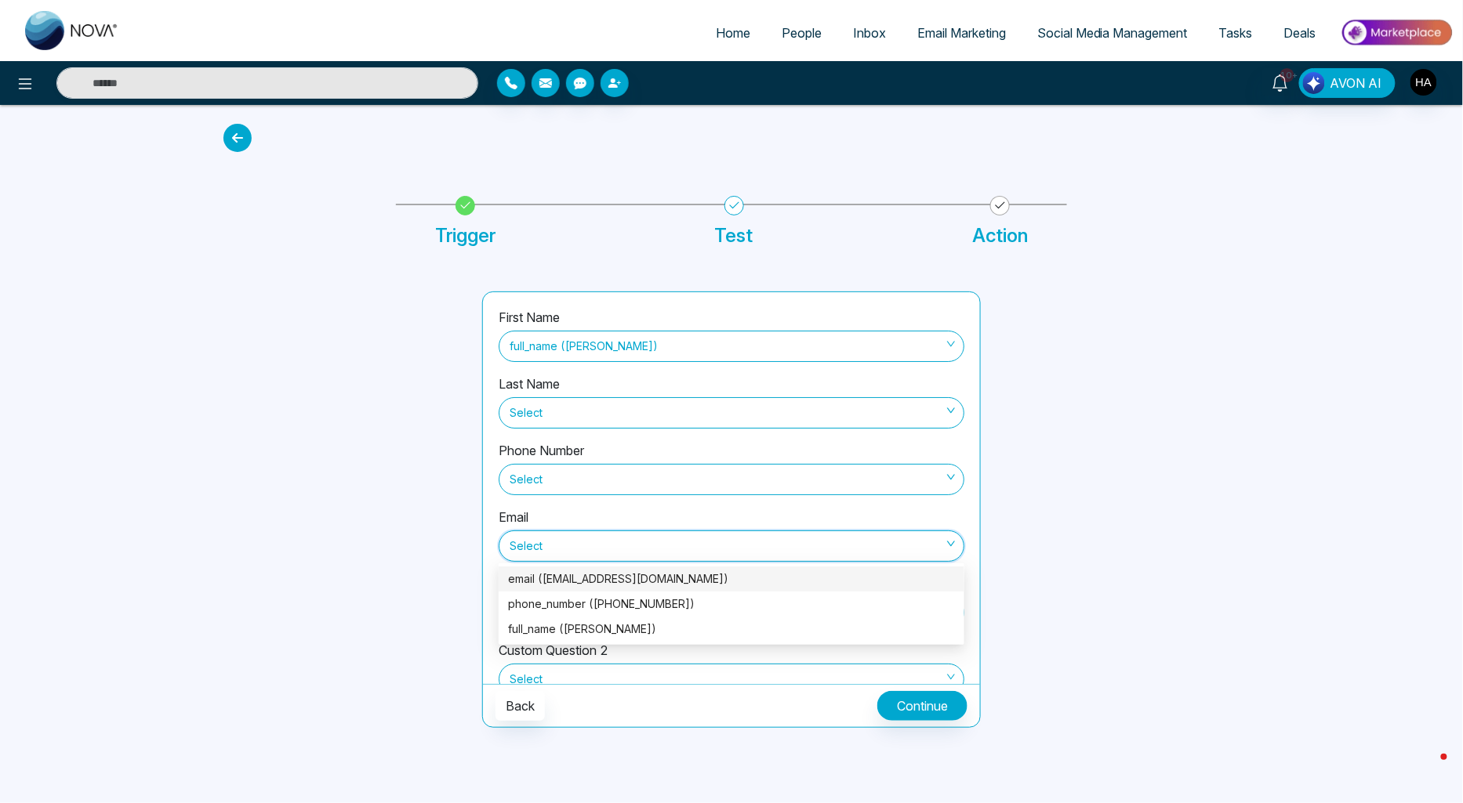
click at [594, 578] on div "email (yleana_almonte@outlook.com)" at bounding box center [731, 579] width 447 height 17
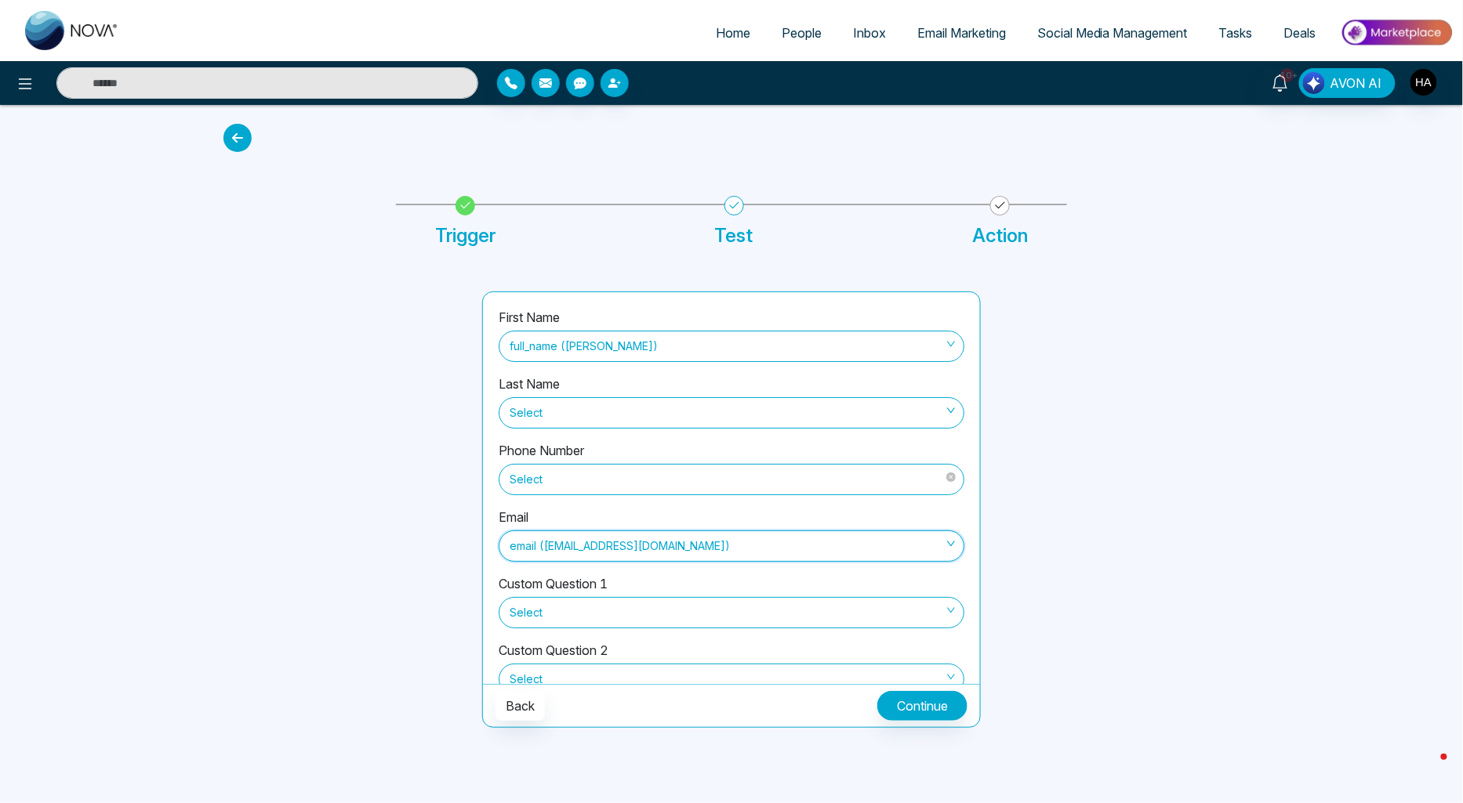
click at [639, 480] on span "Select" at bounding box center [731, 479] width 444 height 27
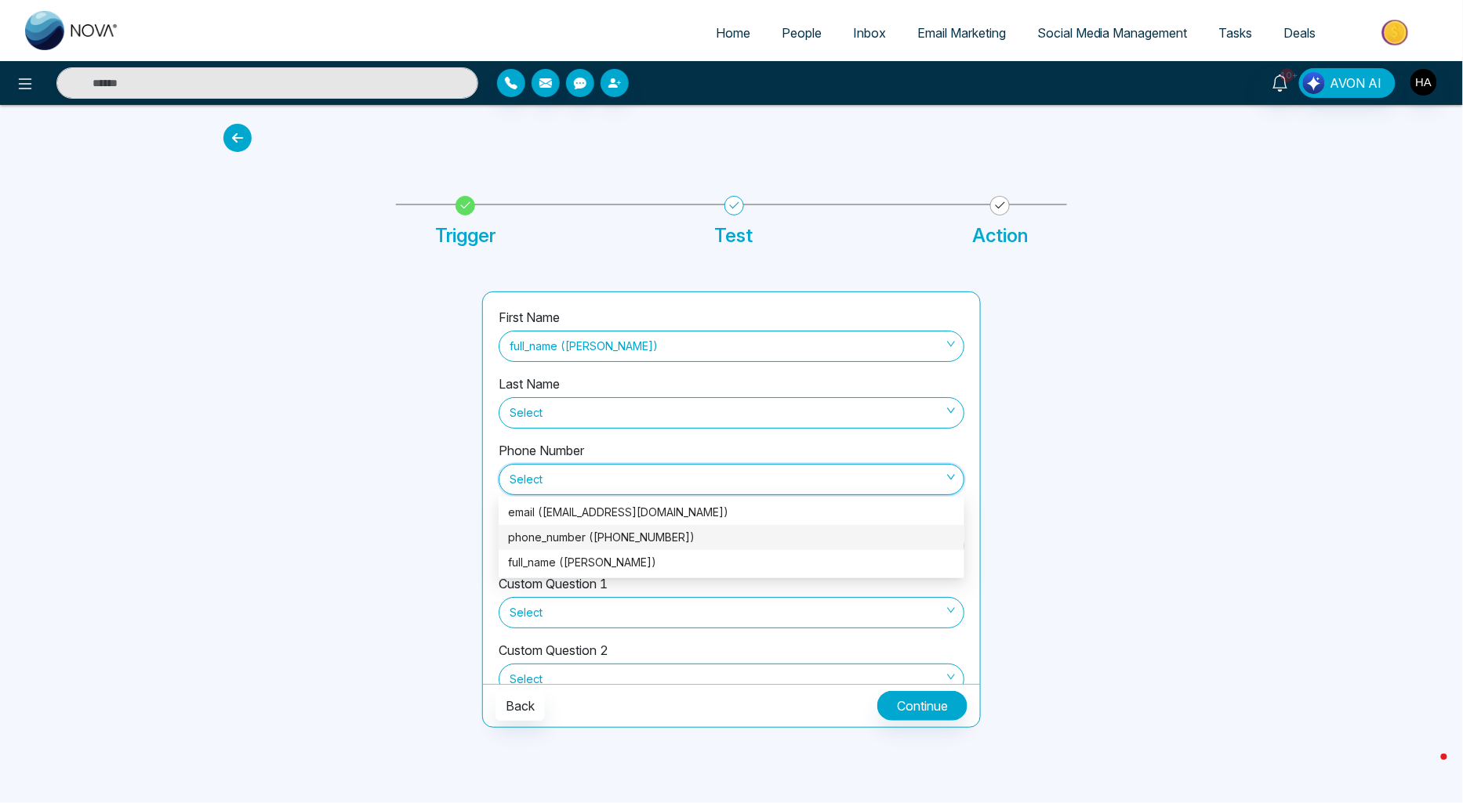
click at [629, 531] on div "phone_number (+14378812542)" at bounding box center [731, 537] width 447 height 17
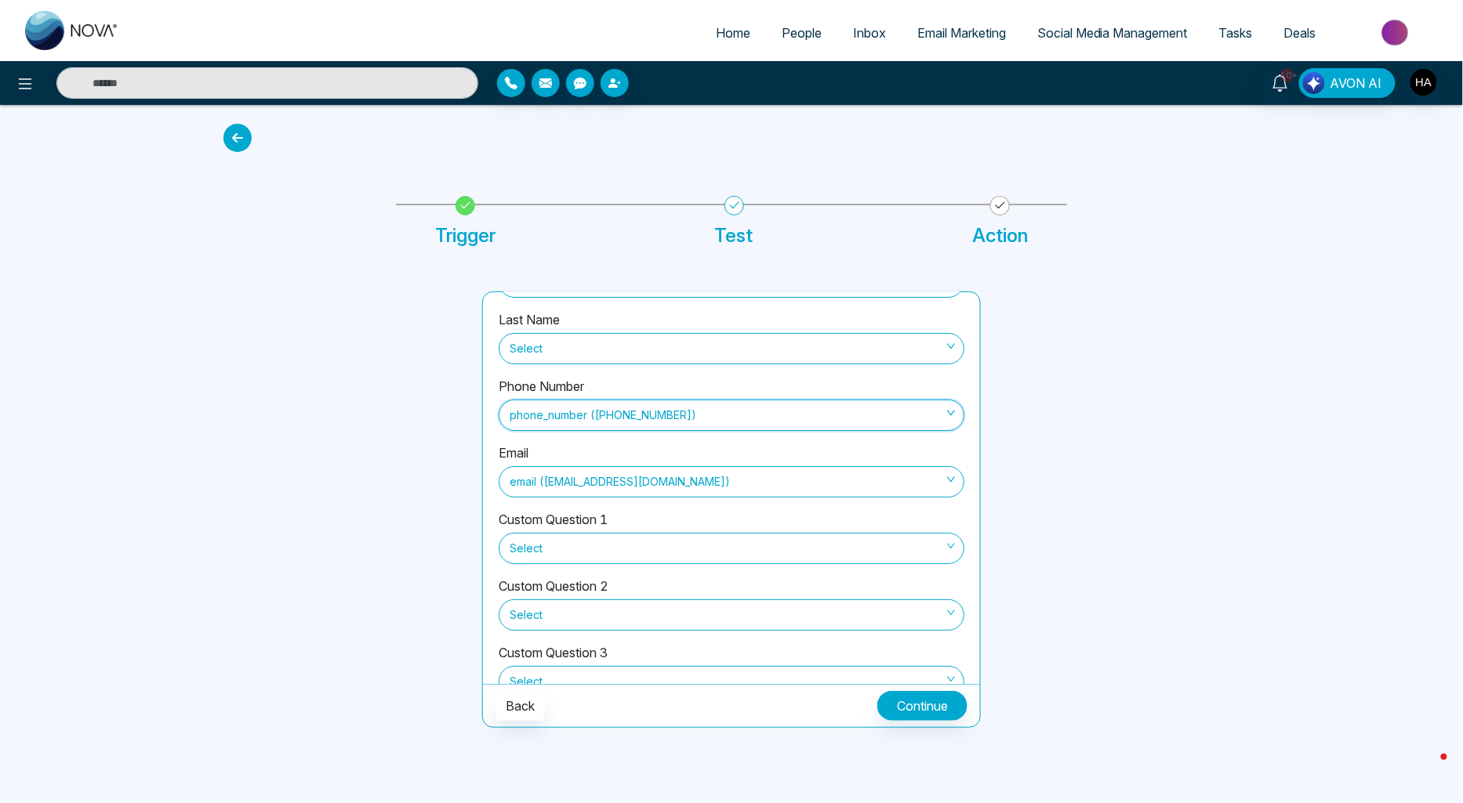
scroll to position [172, 0]
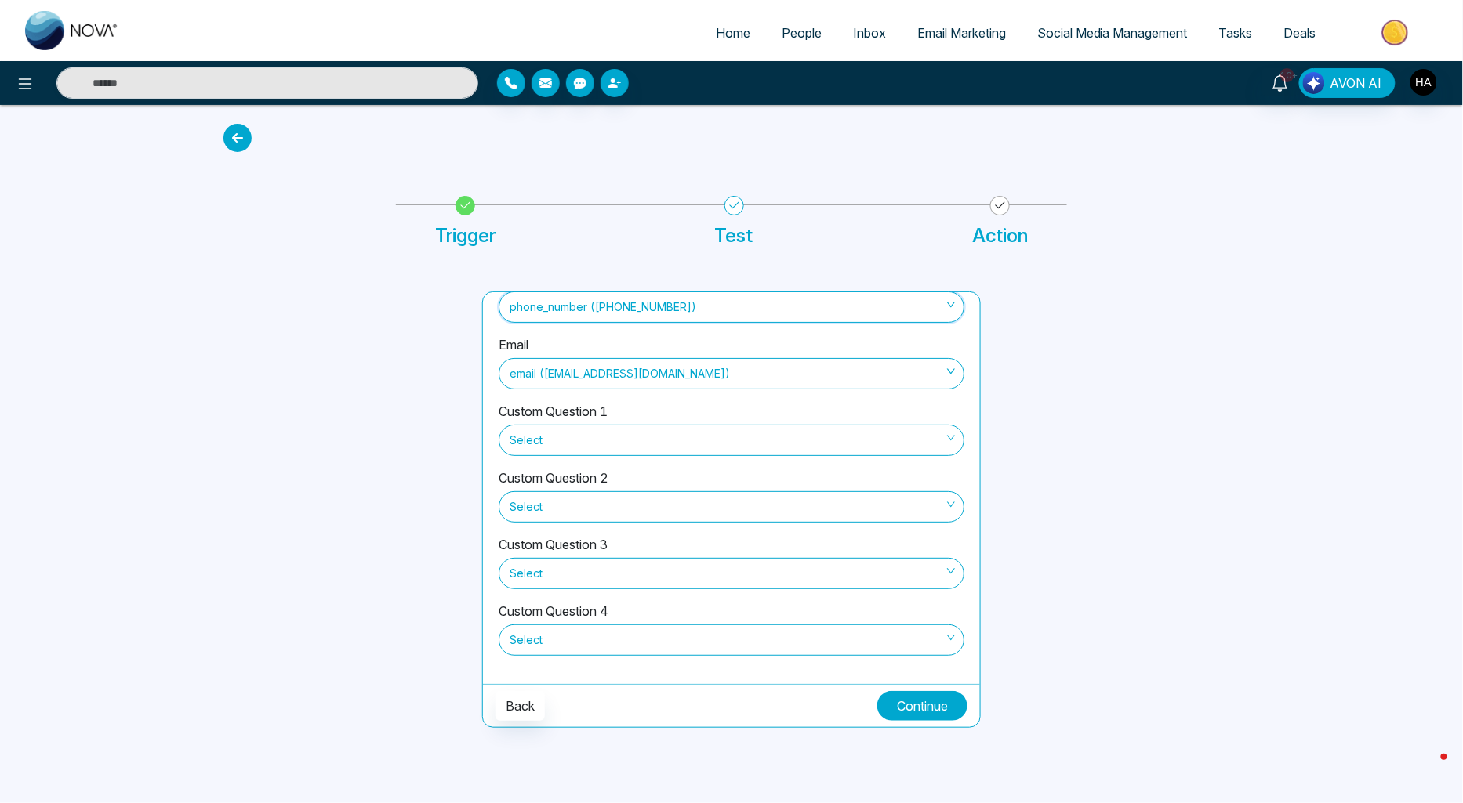
click at [925, 694] on button "Continue" at bounding box center [922, 706] width 90 height 30
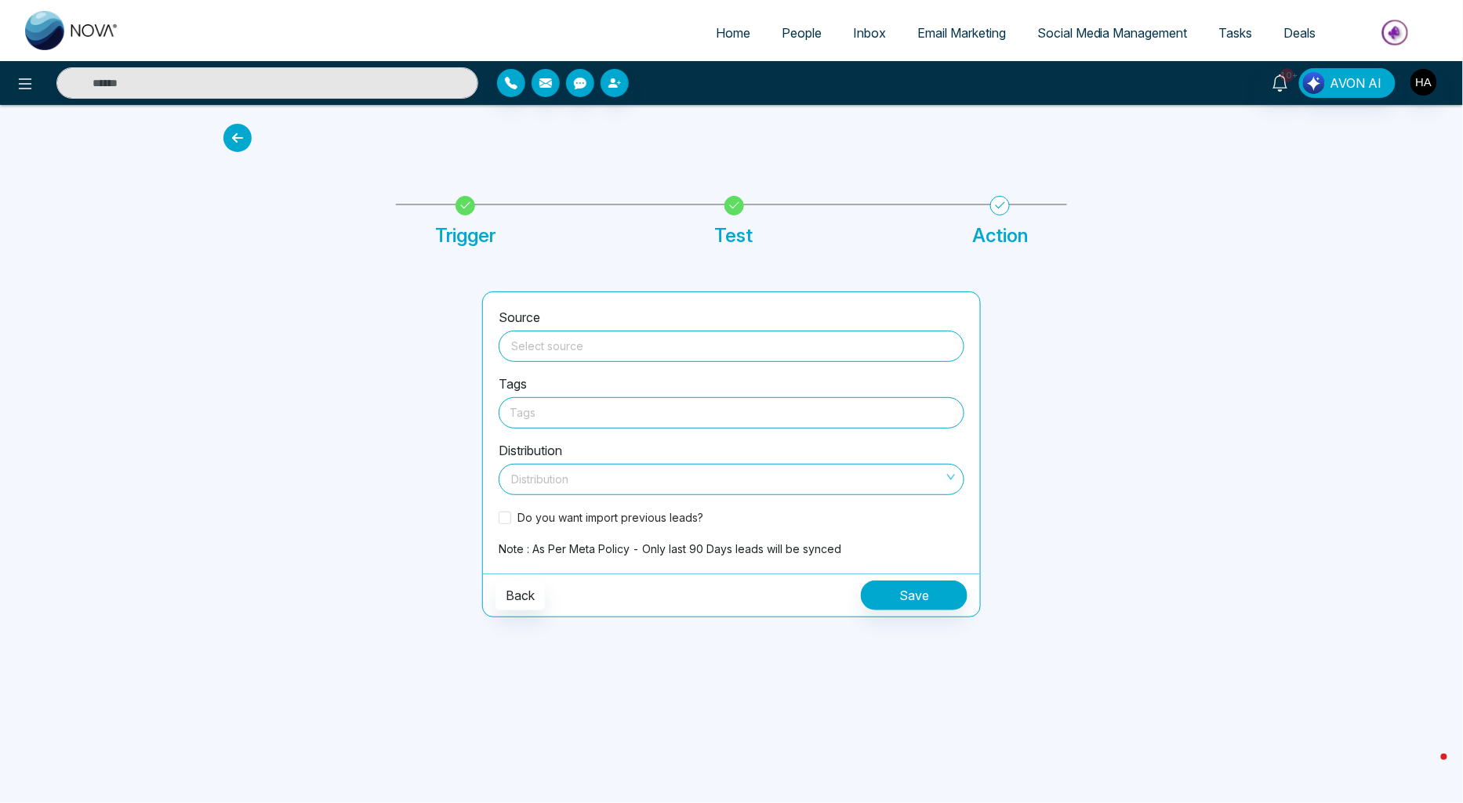
click at [578, 343] on input "search" at bounding box center [731, 344] width 447 height 24
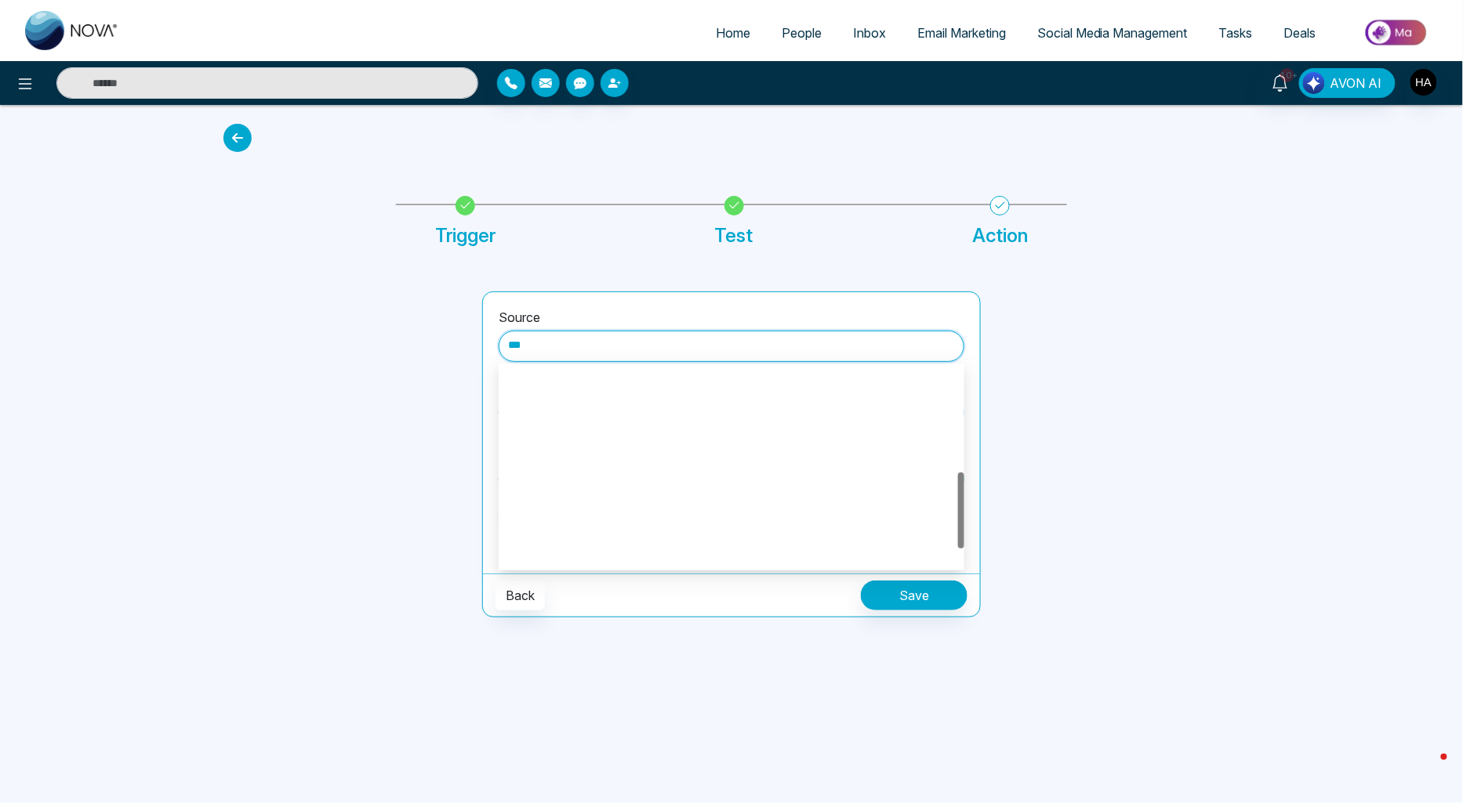
scroll to position [276, 0]
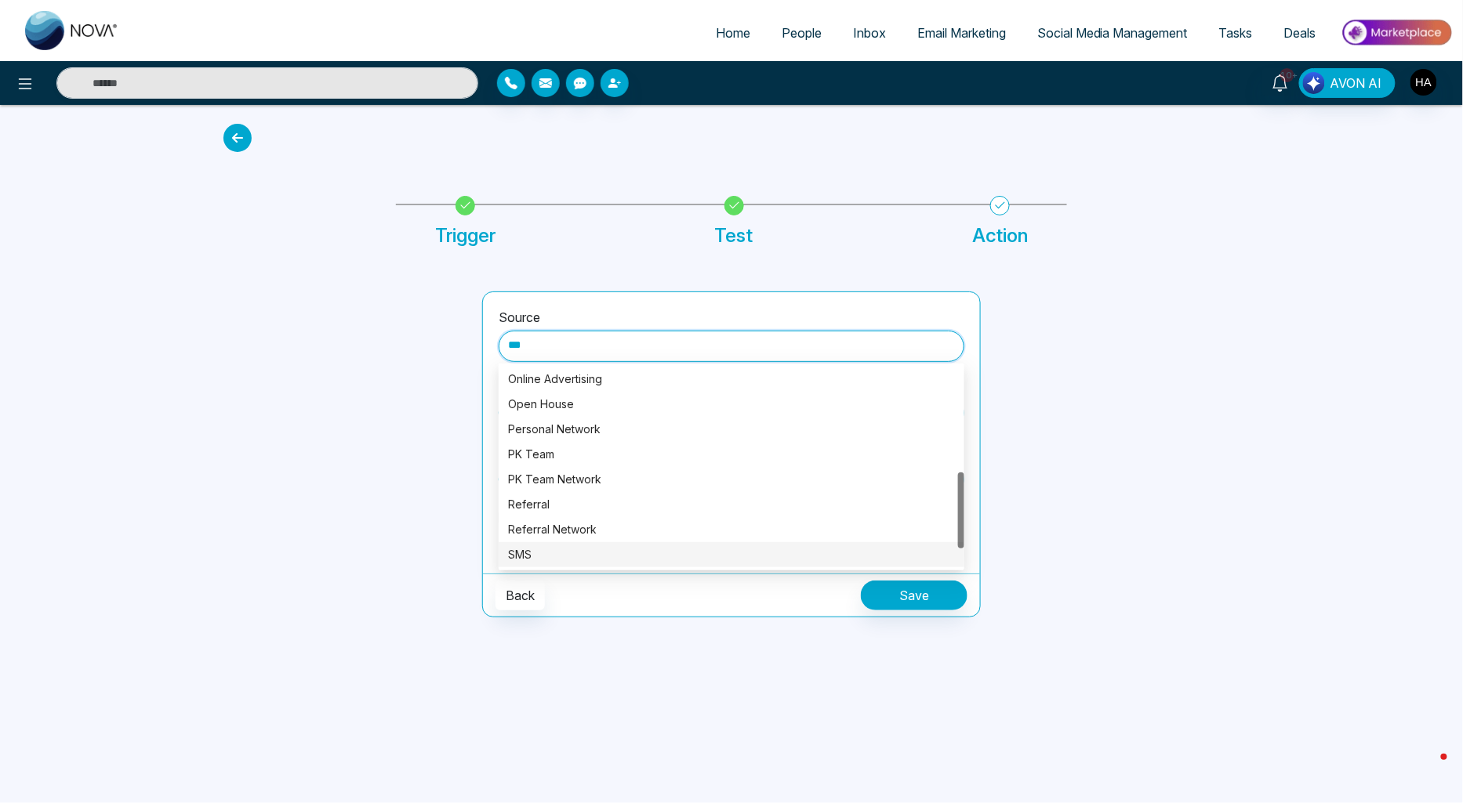
click at [539, 553] on div "SMS" at bounding box center [731, 554] width 447 height 17
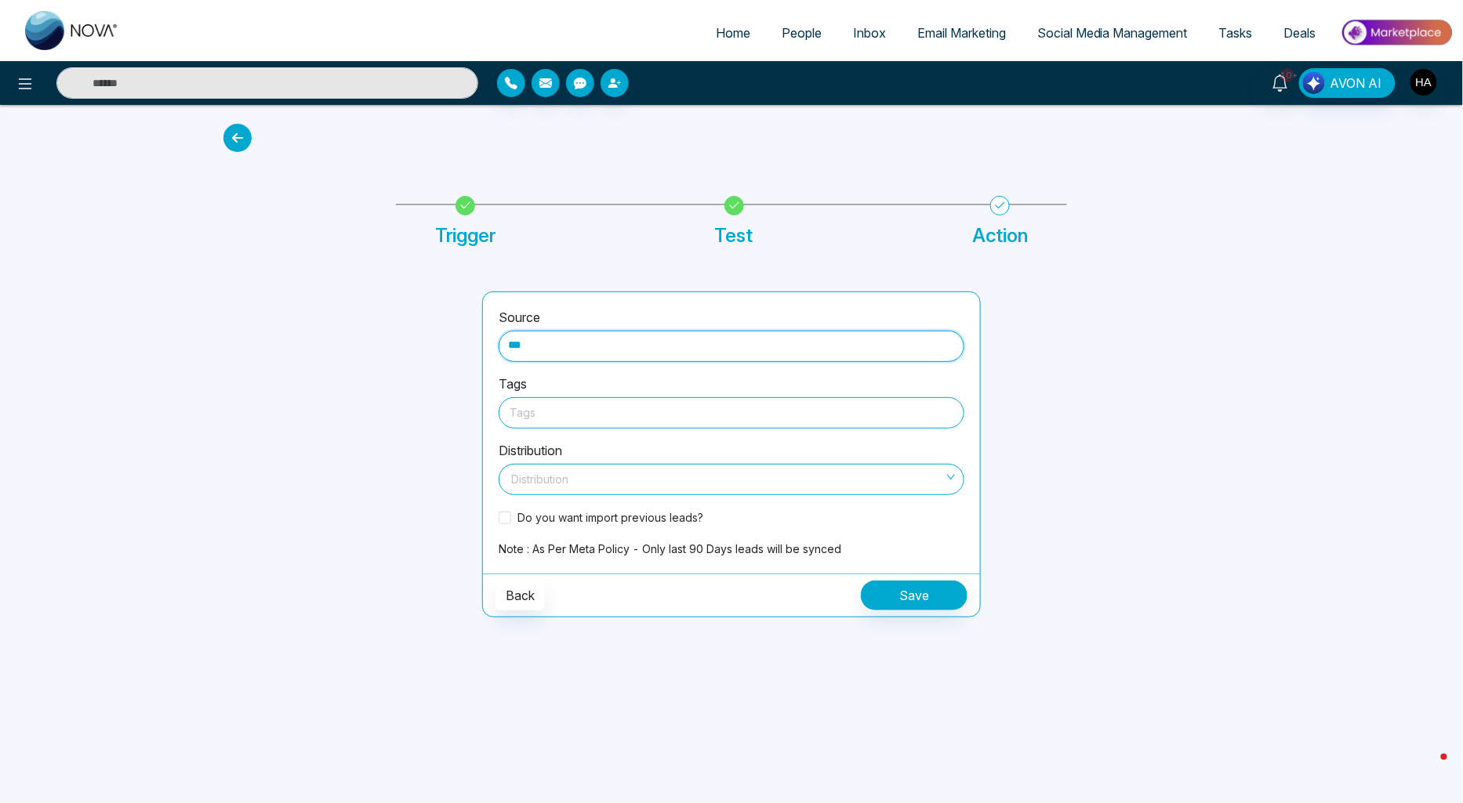
click at [568, 409] on div at bounding box center [731, 413] width 444 height 20
type input "***"
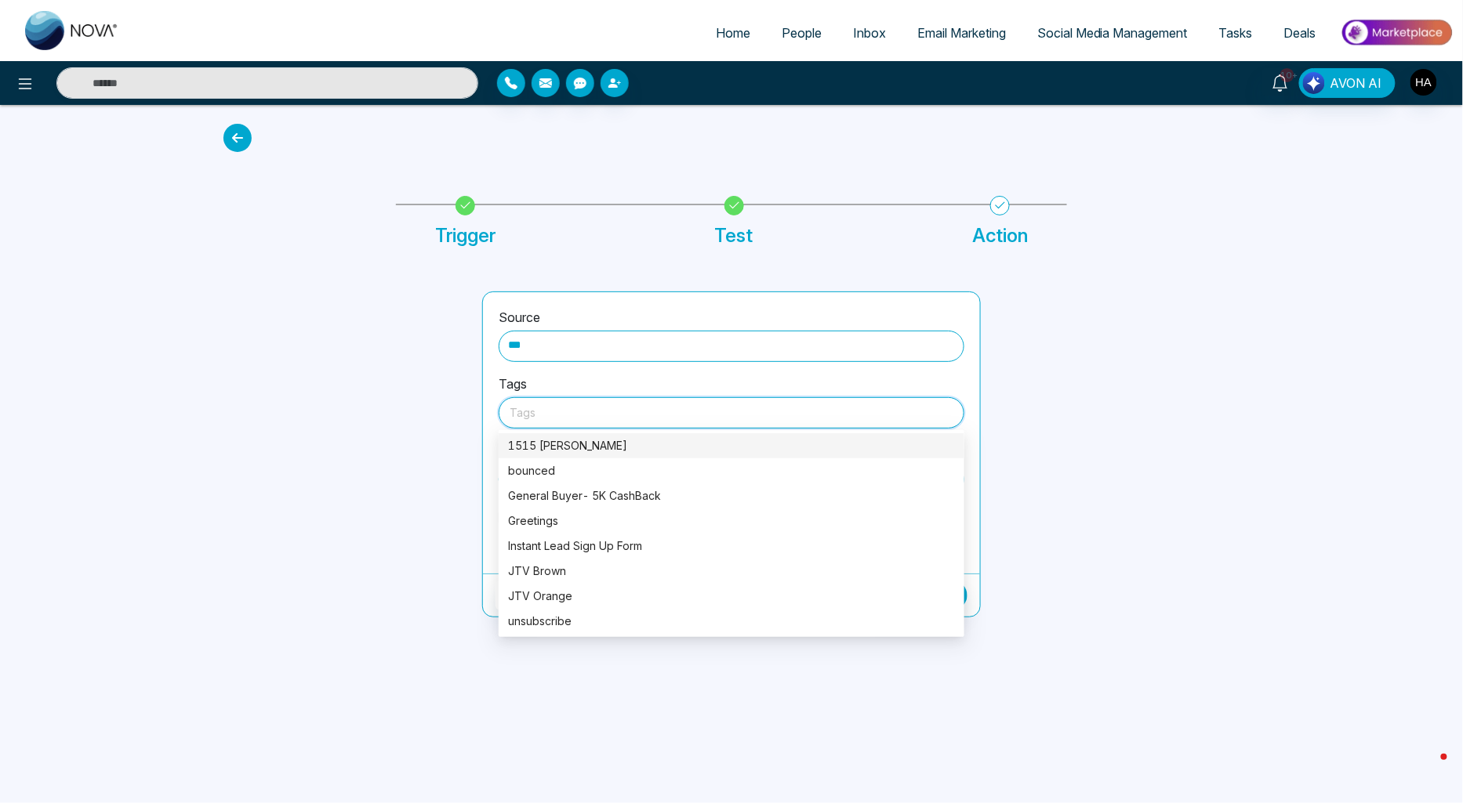
click at [575, 449] on div "1515 Pickering" at bounding box center [731, 445] width 447 height 17
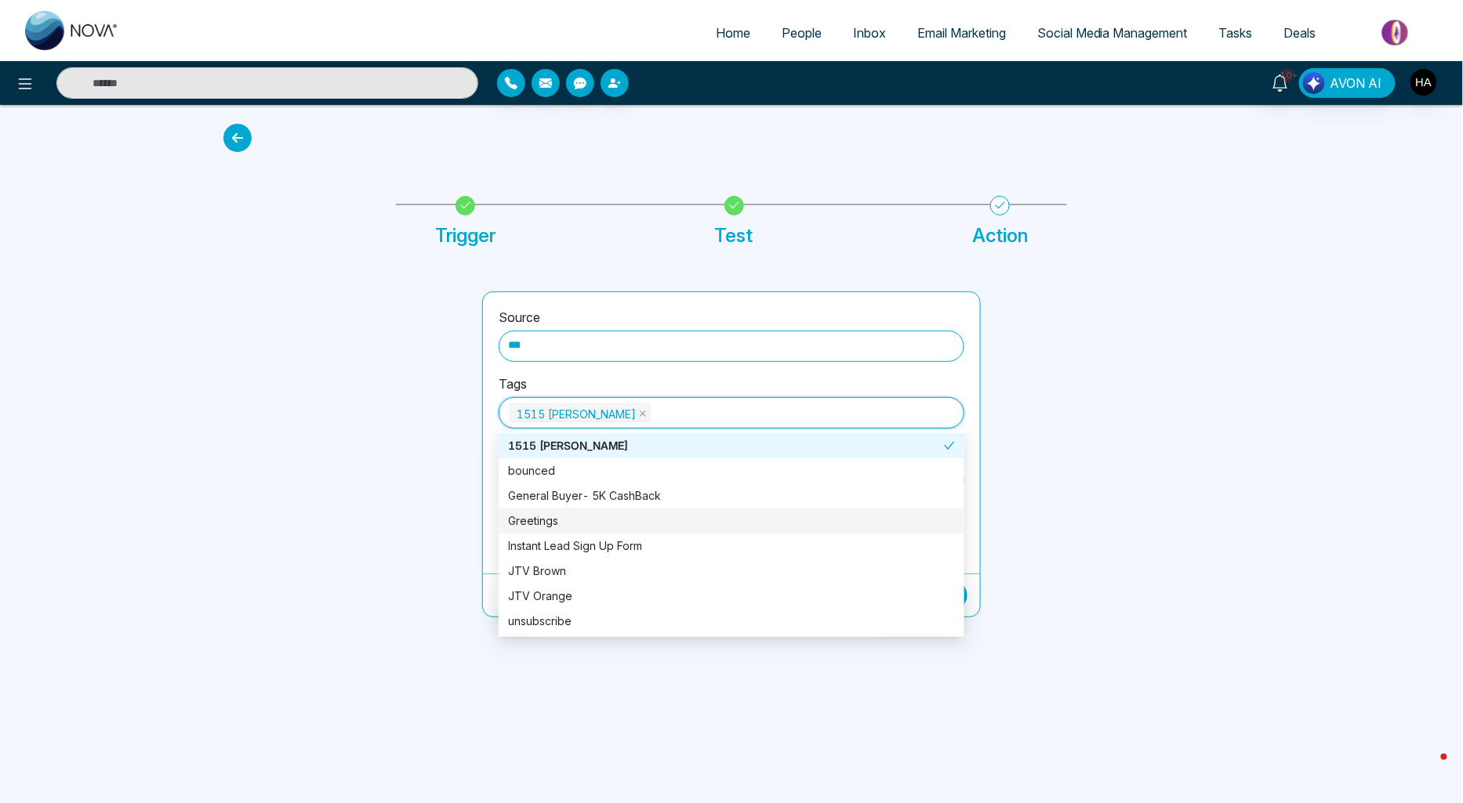
click at [581, 513] on div "Greetings" at bounding box center [731, 521] width 447 height 17
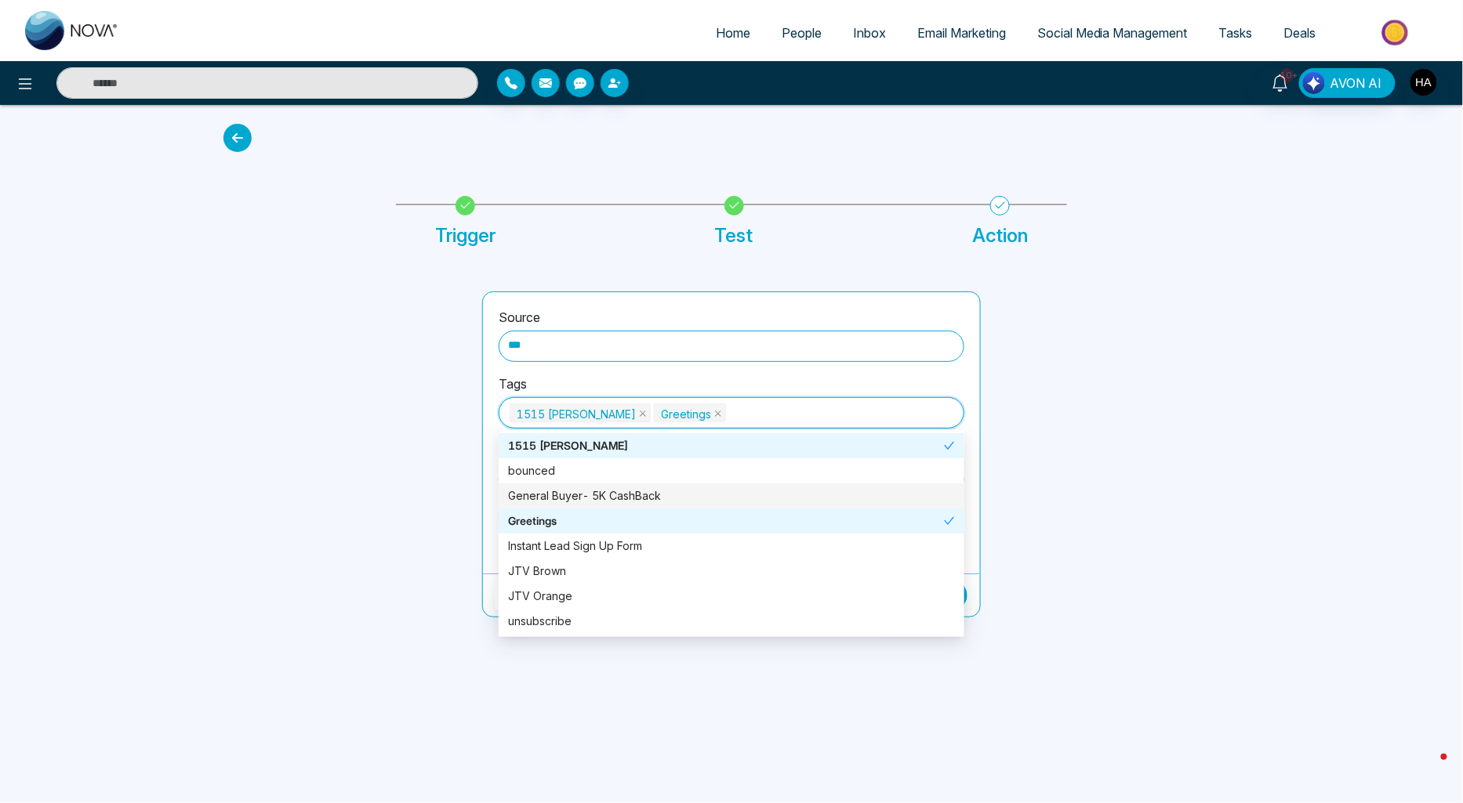
click at [452, 448] on div at bounding box center [343, 455] width 259 height 326
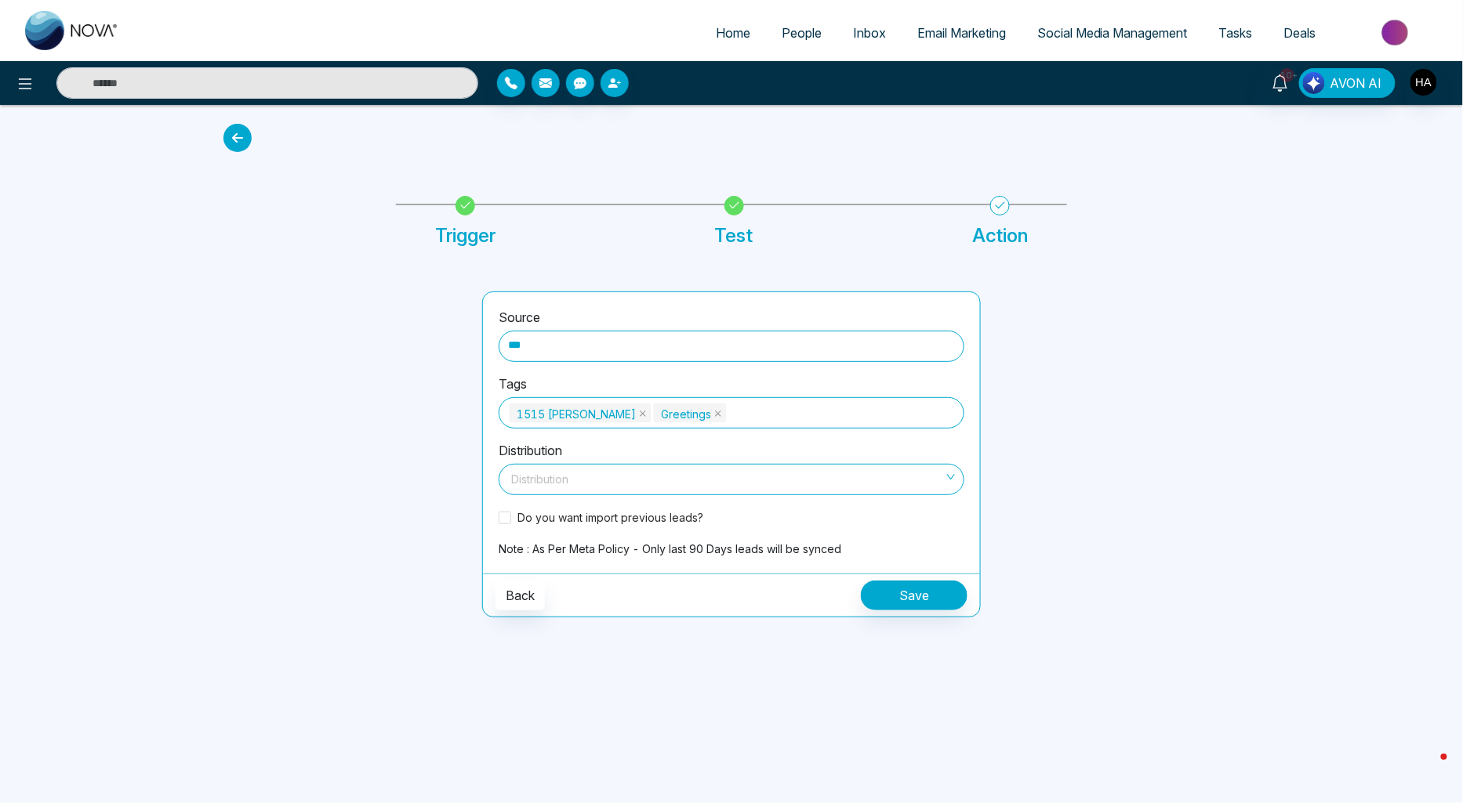
click at [814, 488] on span at bounding box center [726, 480] width 436 height 30
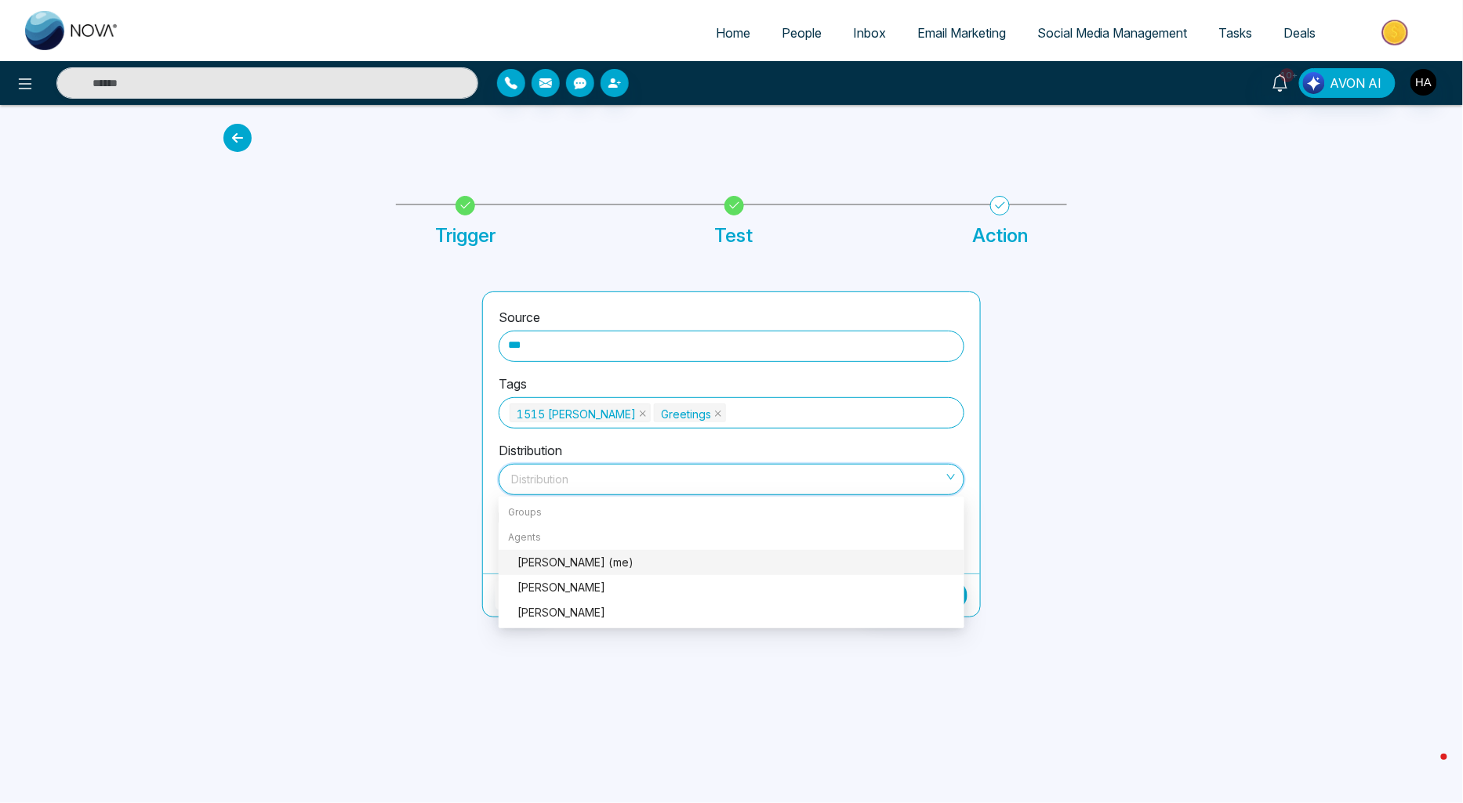
click at [586, 563] on div "Hamdan Ahmed (me)" at bounding box center [735, 562] width 437 height 17
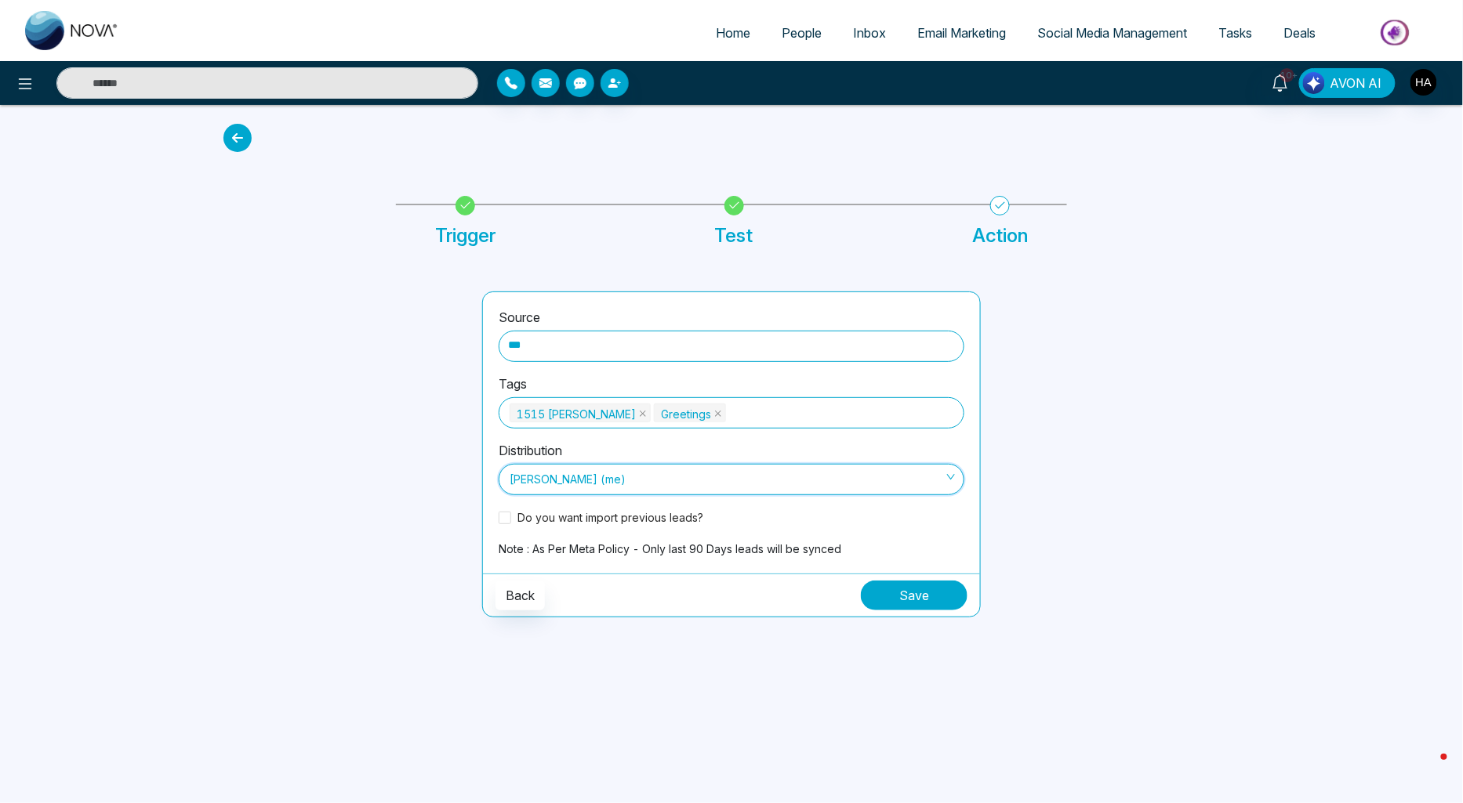
click at [927, 582] on button "Save" at bounding box center [914, 596] width 107 height 30
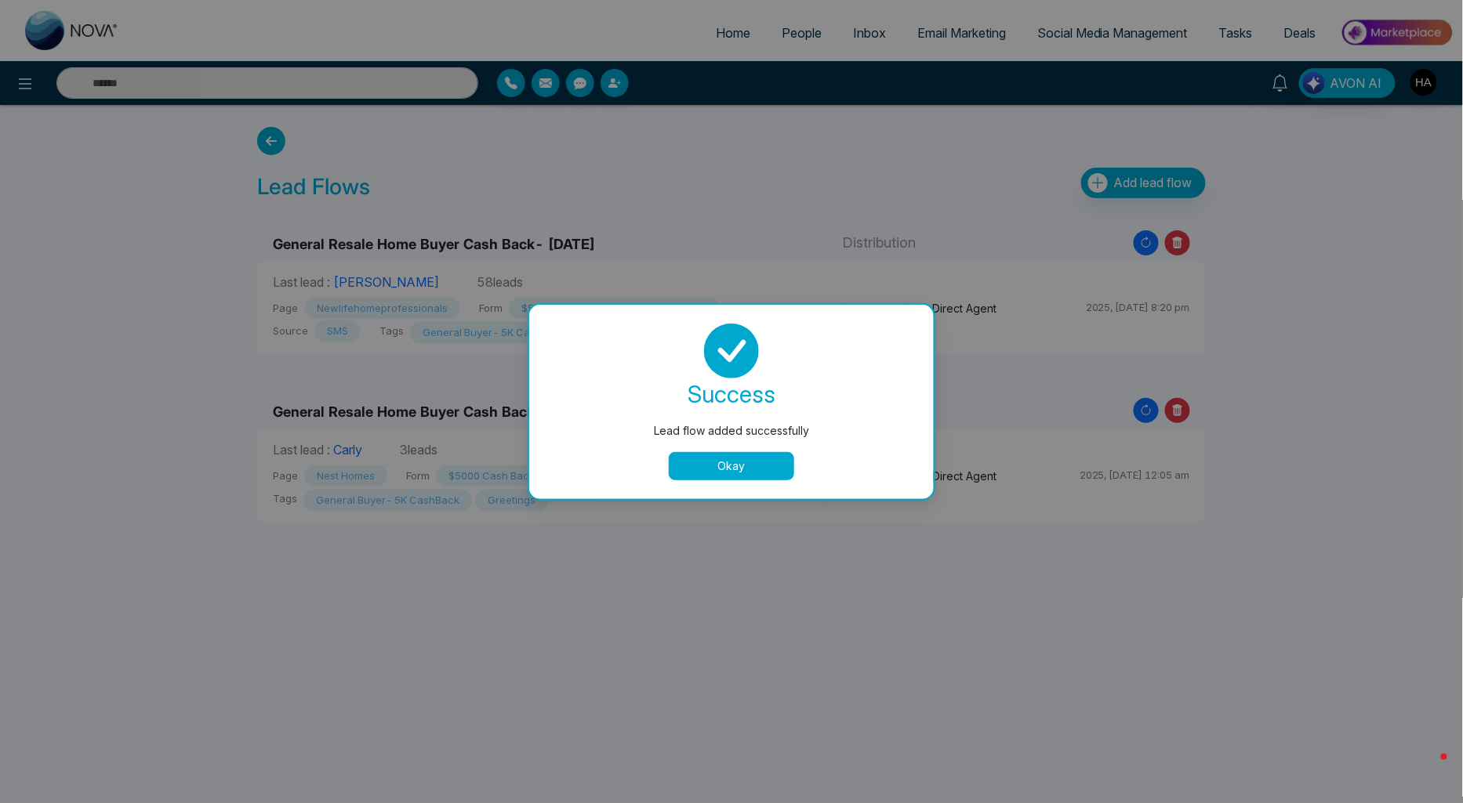
click at [740, 472] on button "Okay" at bounding box center [731, 466] width 125 height 28
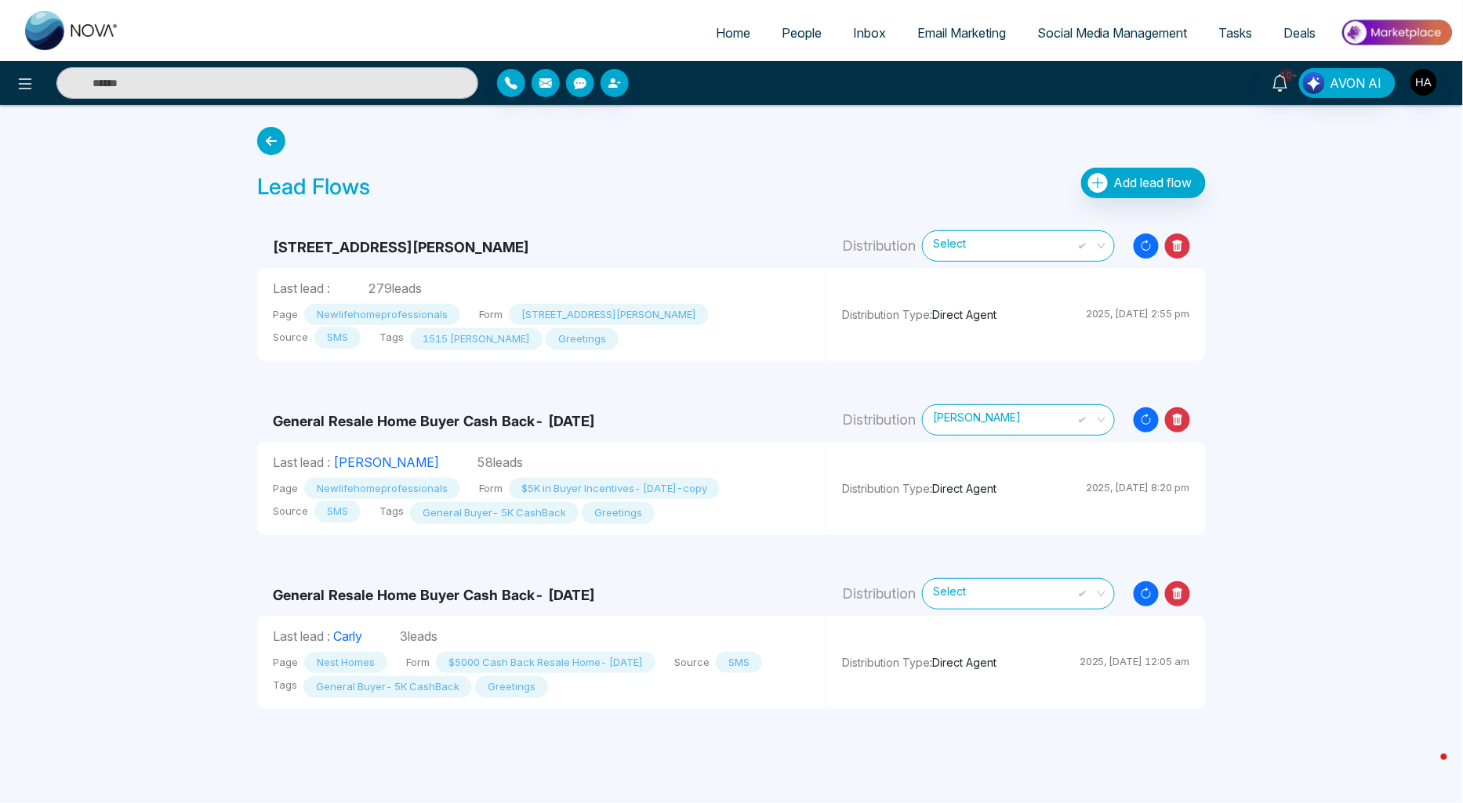
click at [1189, 419] on icon at bounding box center [1177, 420] width 25 height 25
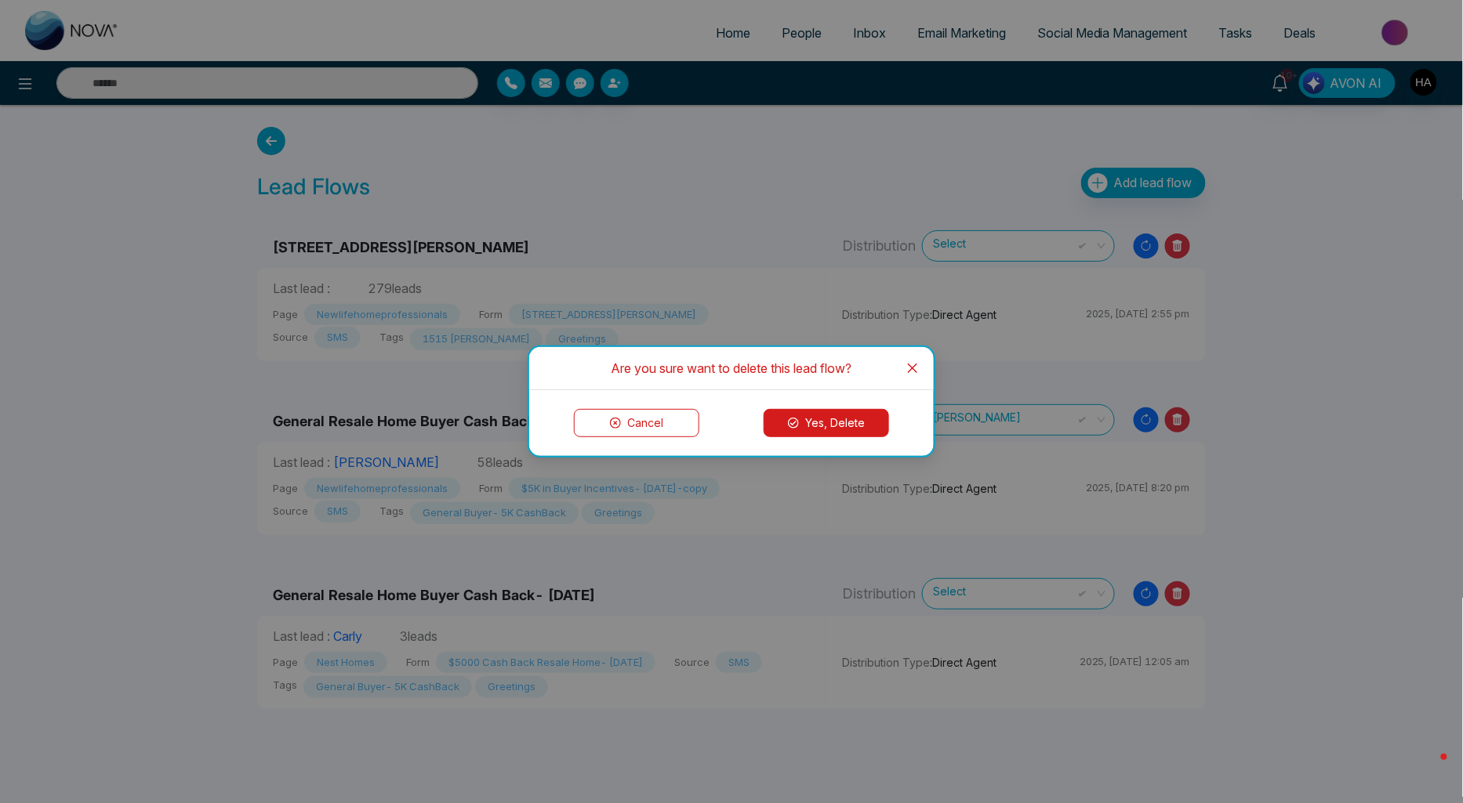
click at [848, 432] on button "Yes, Delete" at bounding box center [825, 423] width 125 height 28
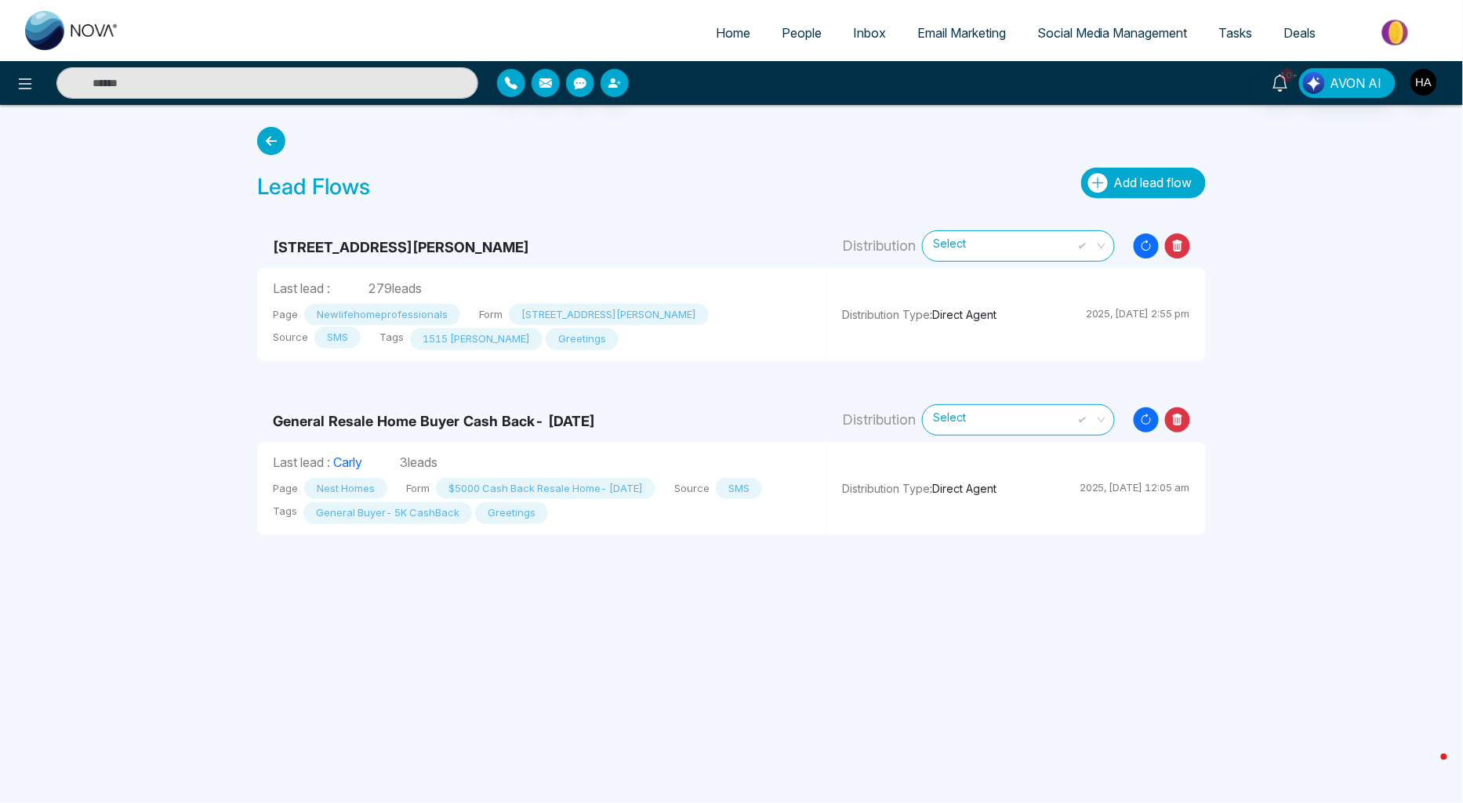
click at [1156, 179] on span "Add lead flow" at bounding box center [1153, 183] width 78 height 16
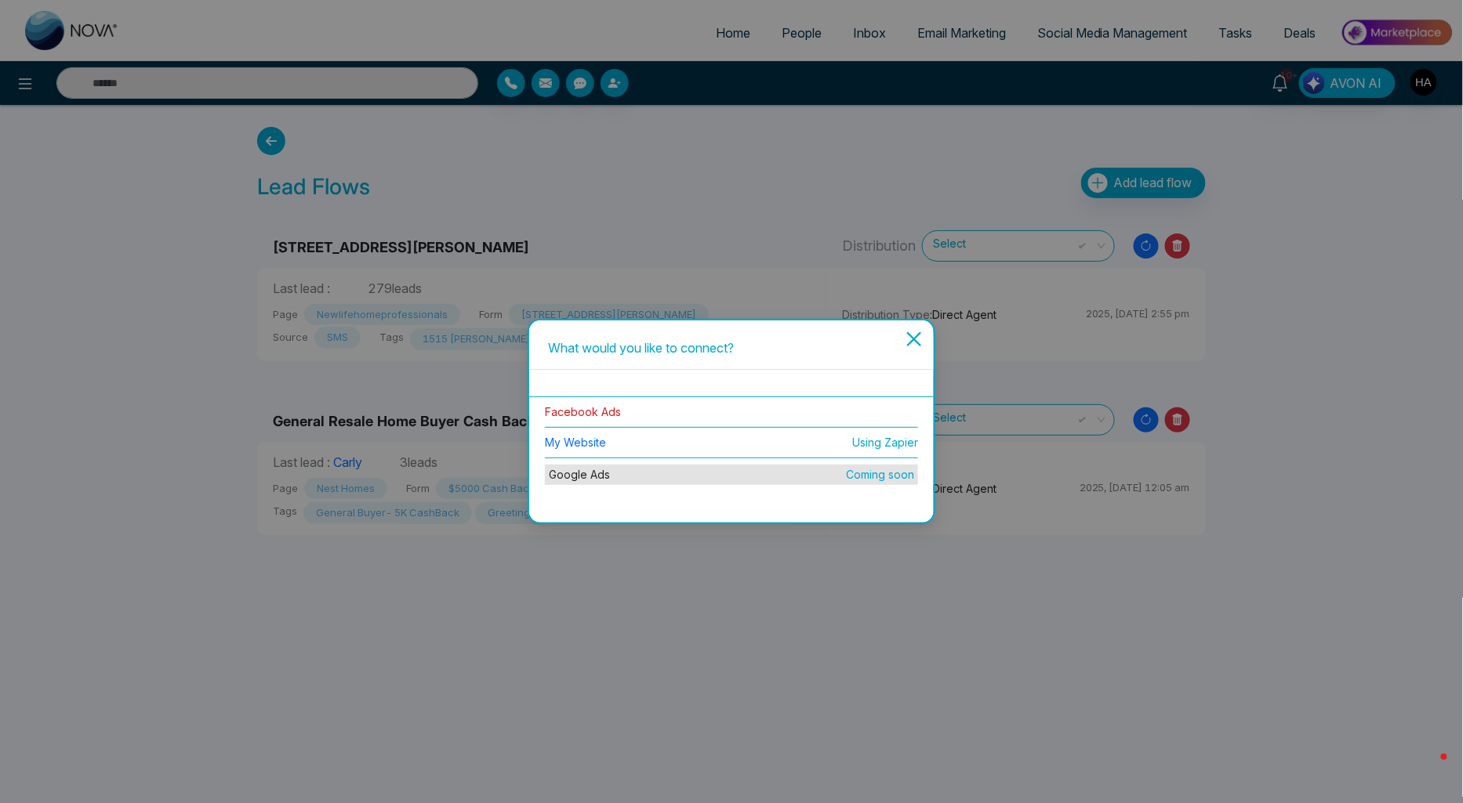
click at [590, 412] on link "Facebook Ads" at bounding box center [583, 411] width 76 height 13
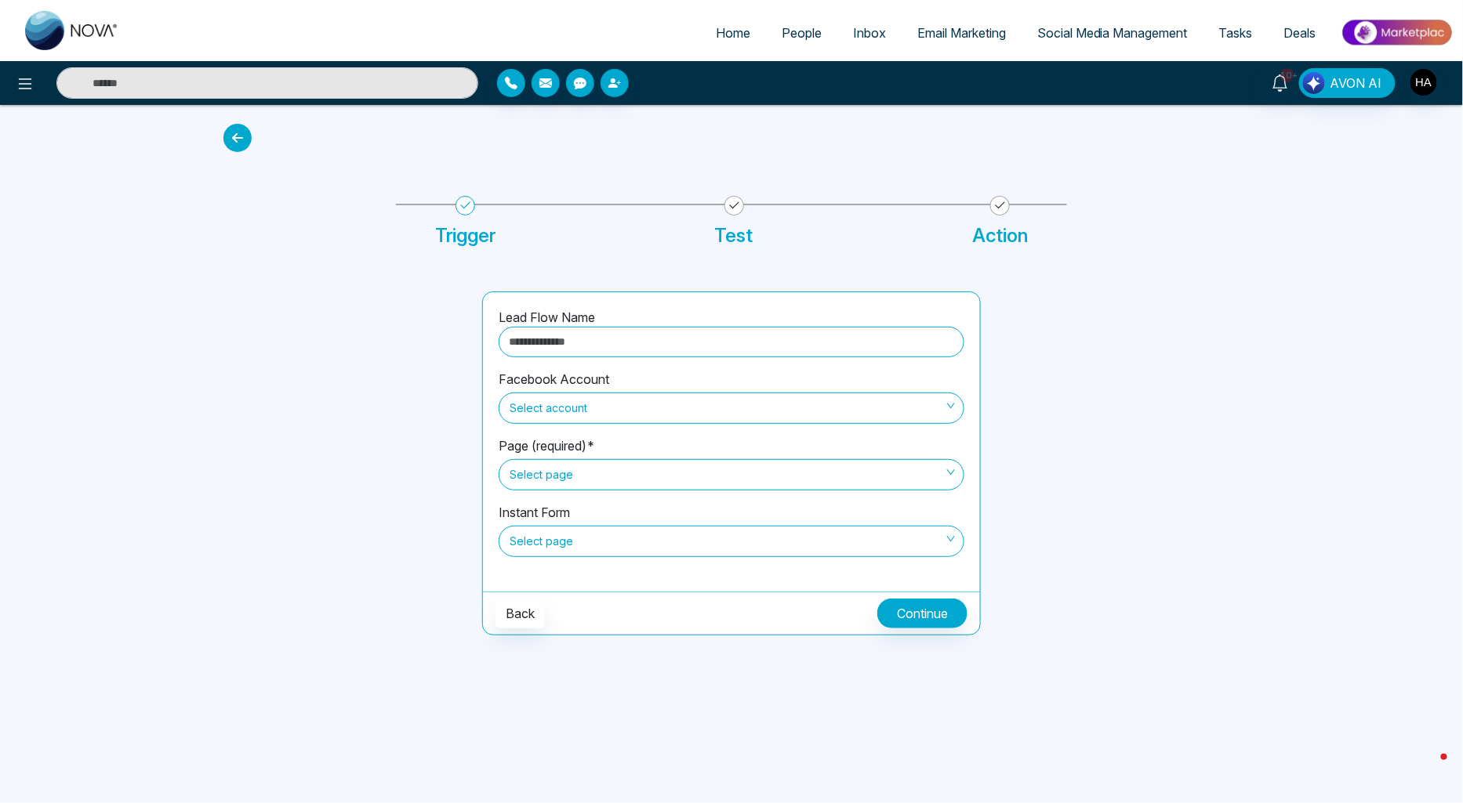
click at [631, 415] on span "Select account" at bounding box center [731, 408] width 444 height 27
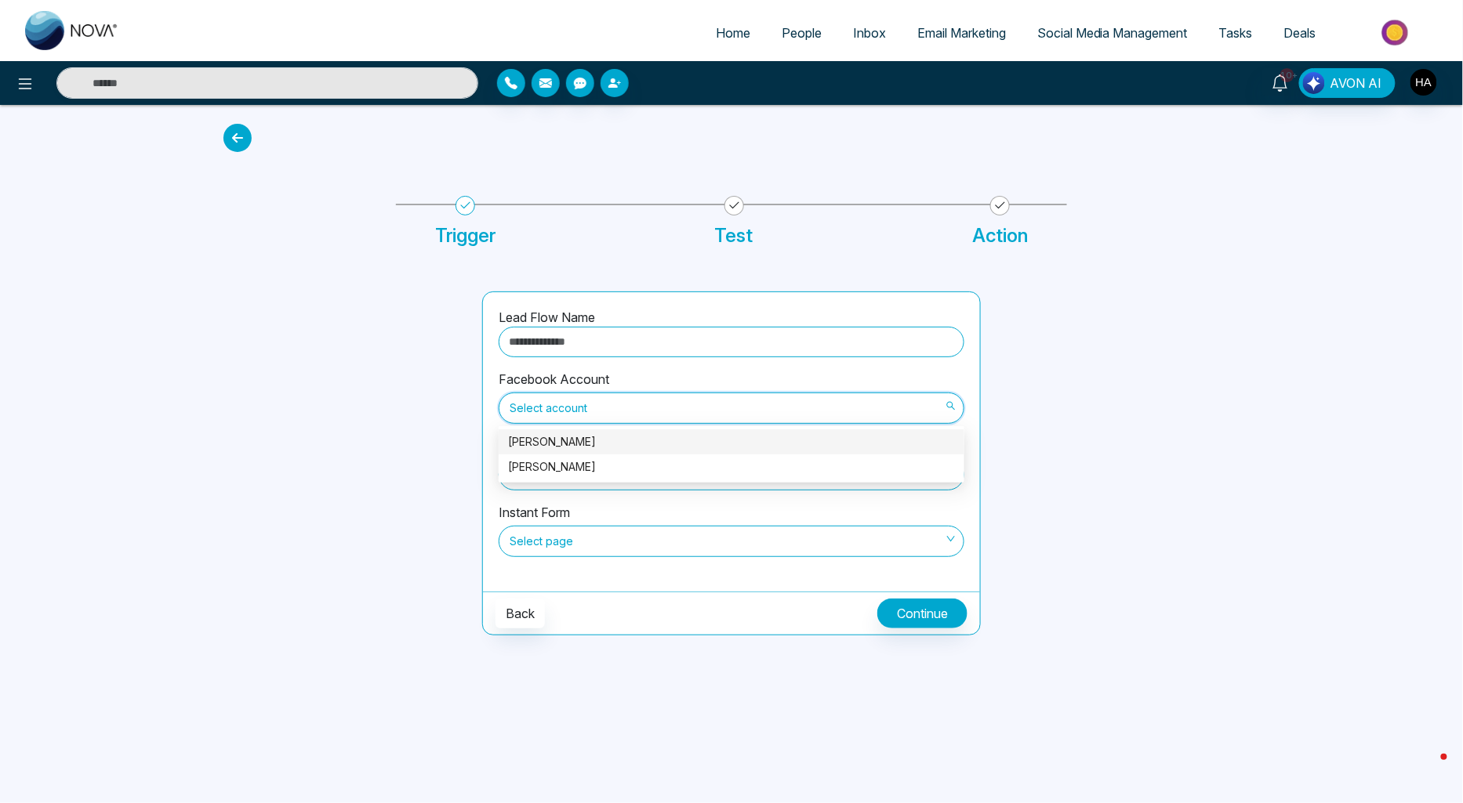
click at [623, 436] on div "Luqman Ahmed" at bounding box center [731, 441] width 447 height 17
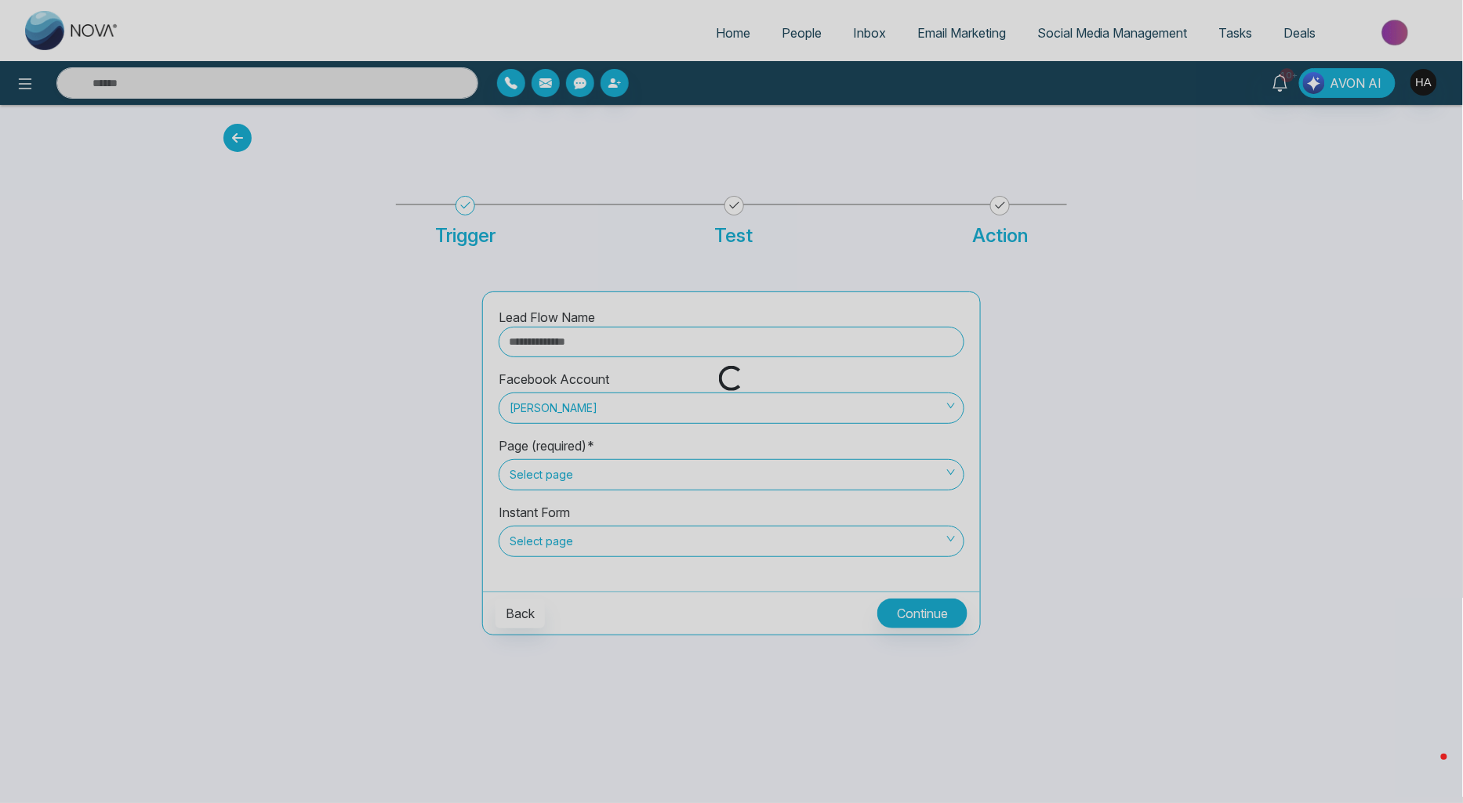
click at [592, 467] on div "Loading..." at bounding box center [731, 401] width 1463 height 803
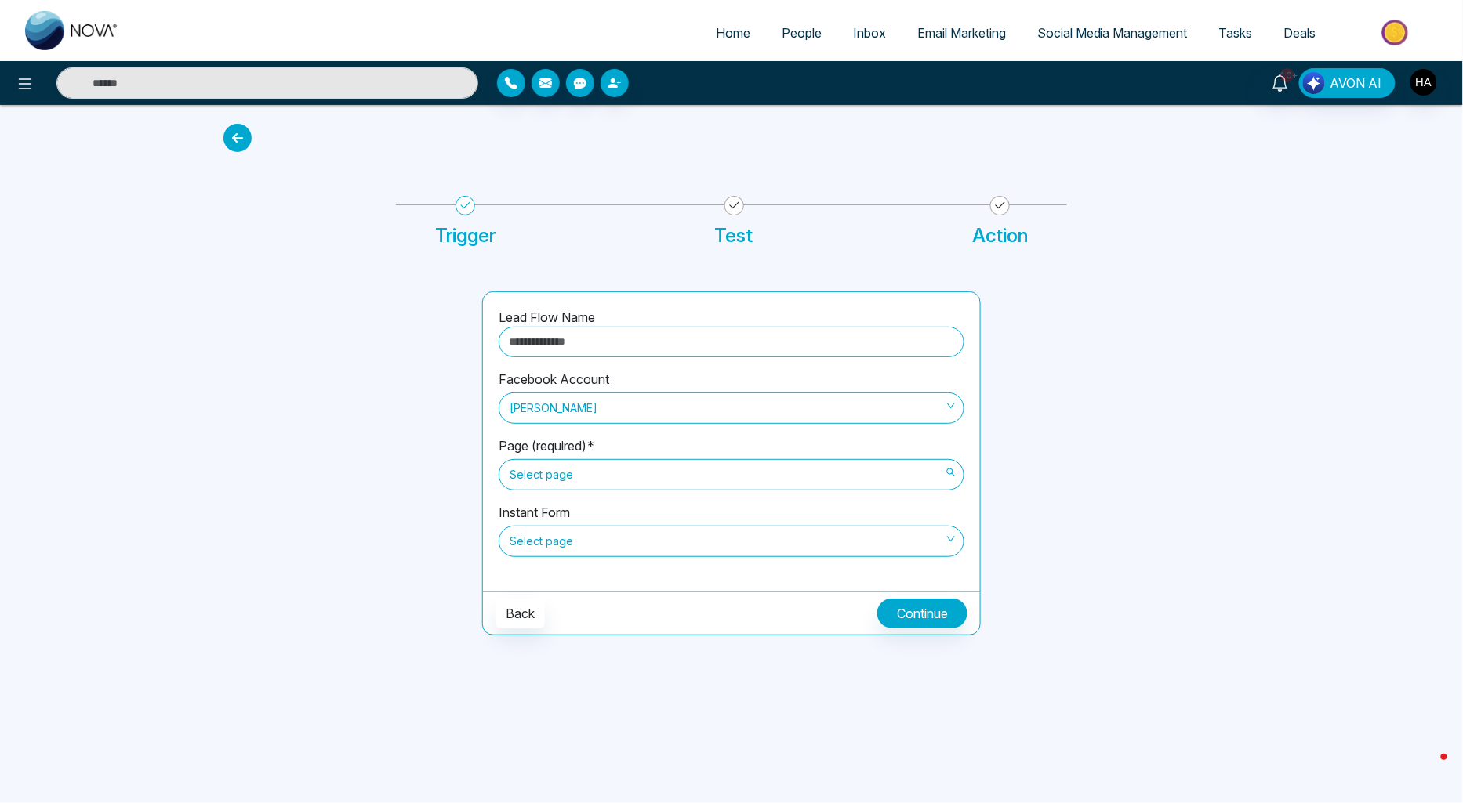
click at [594, 473] on span "Select page" at bounding box center [731, 475] width 444 height 27
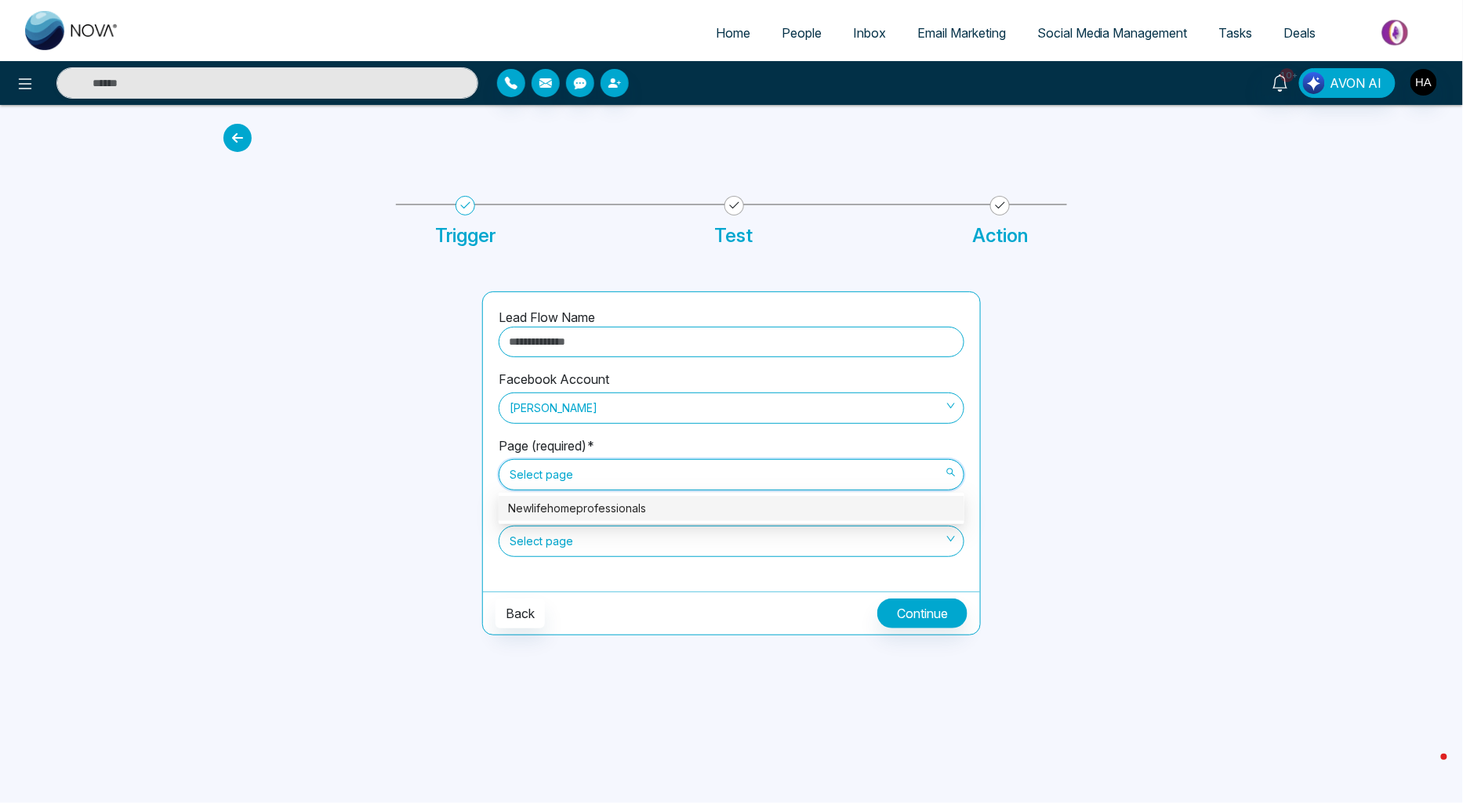
click at [605, 502] on div "Newlifehomeprofessionals" at bounding box center [731, 508] width 447 height 17
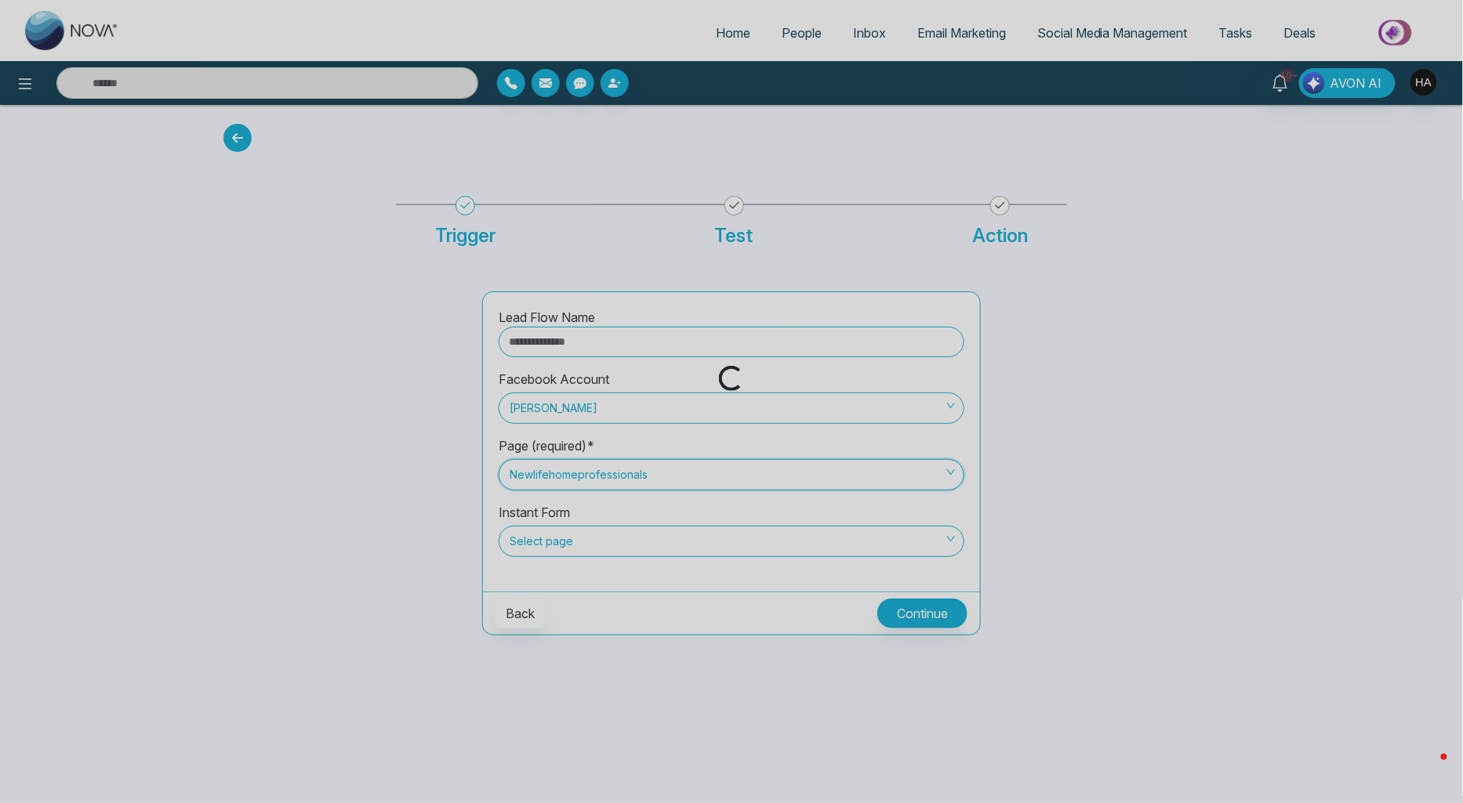
click at [574, 536] on div "Loading..." at bounding box center [731, 401] width 1463 height 803
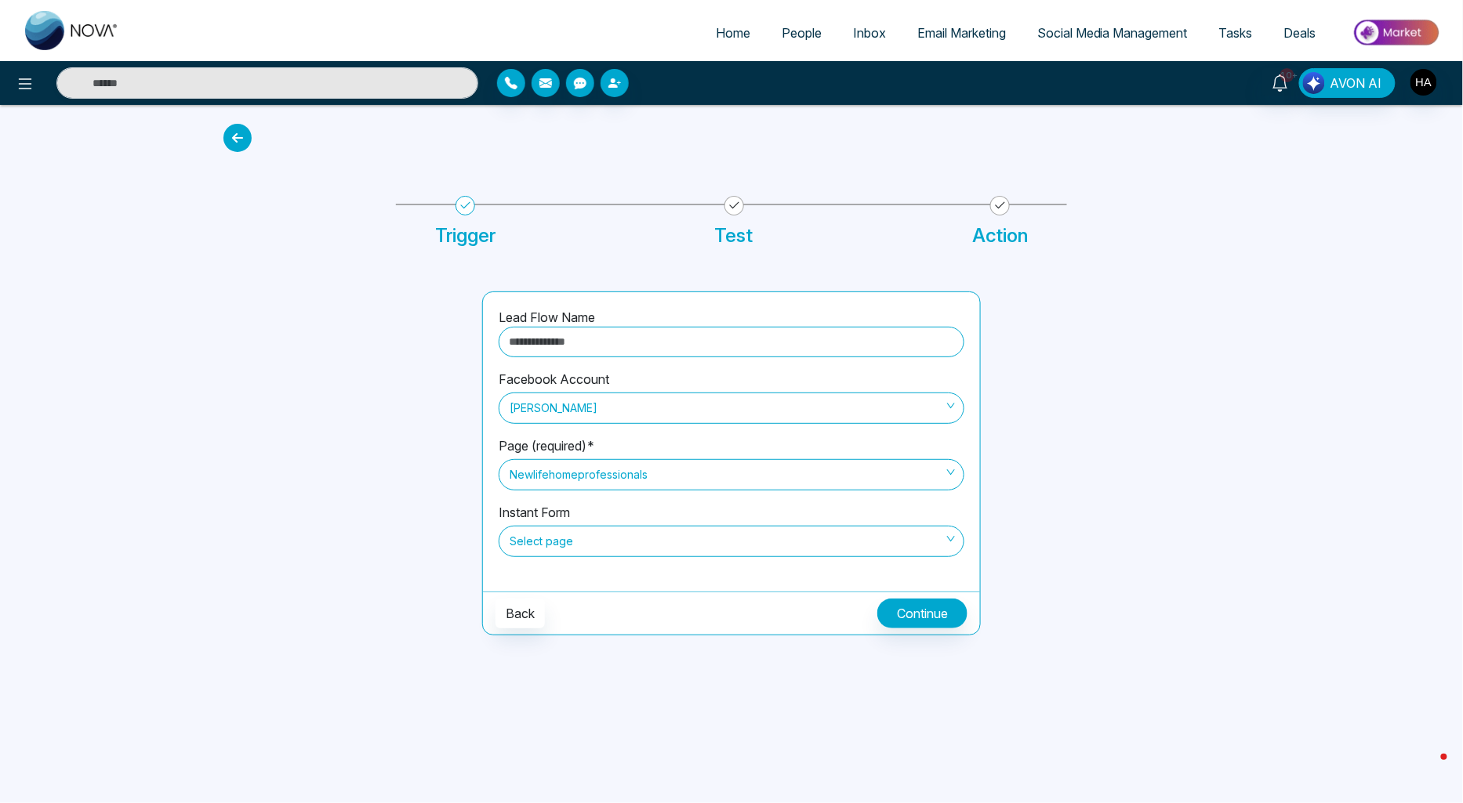
click at [574, 536] on span "Select page" at bounding box center [731, 541] width 444 height 27
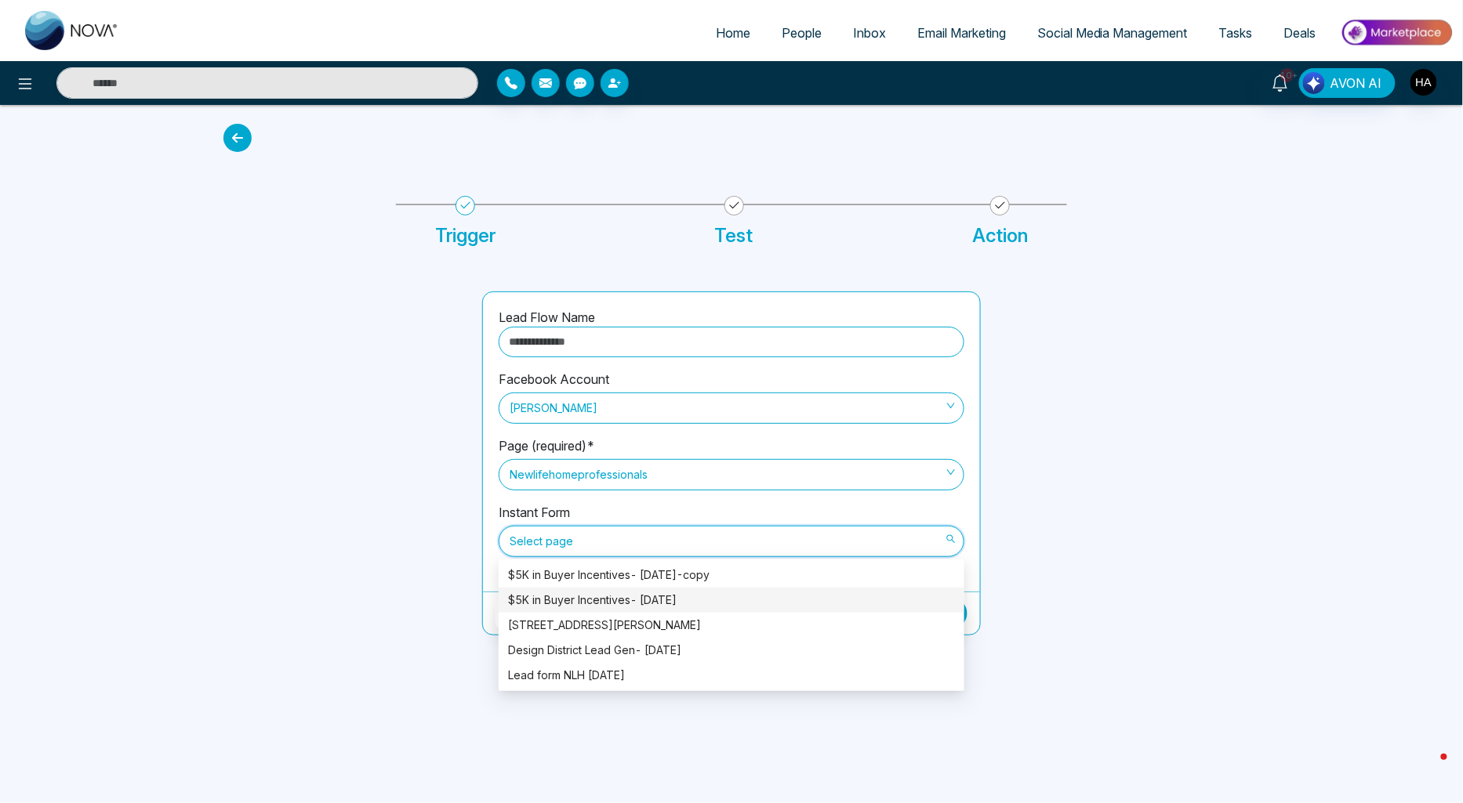
click at [688, 608] on div "$5K in Buyer Incentives- June 27th 2025" at bounding box center [731, 600] width 447 height 17
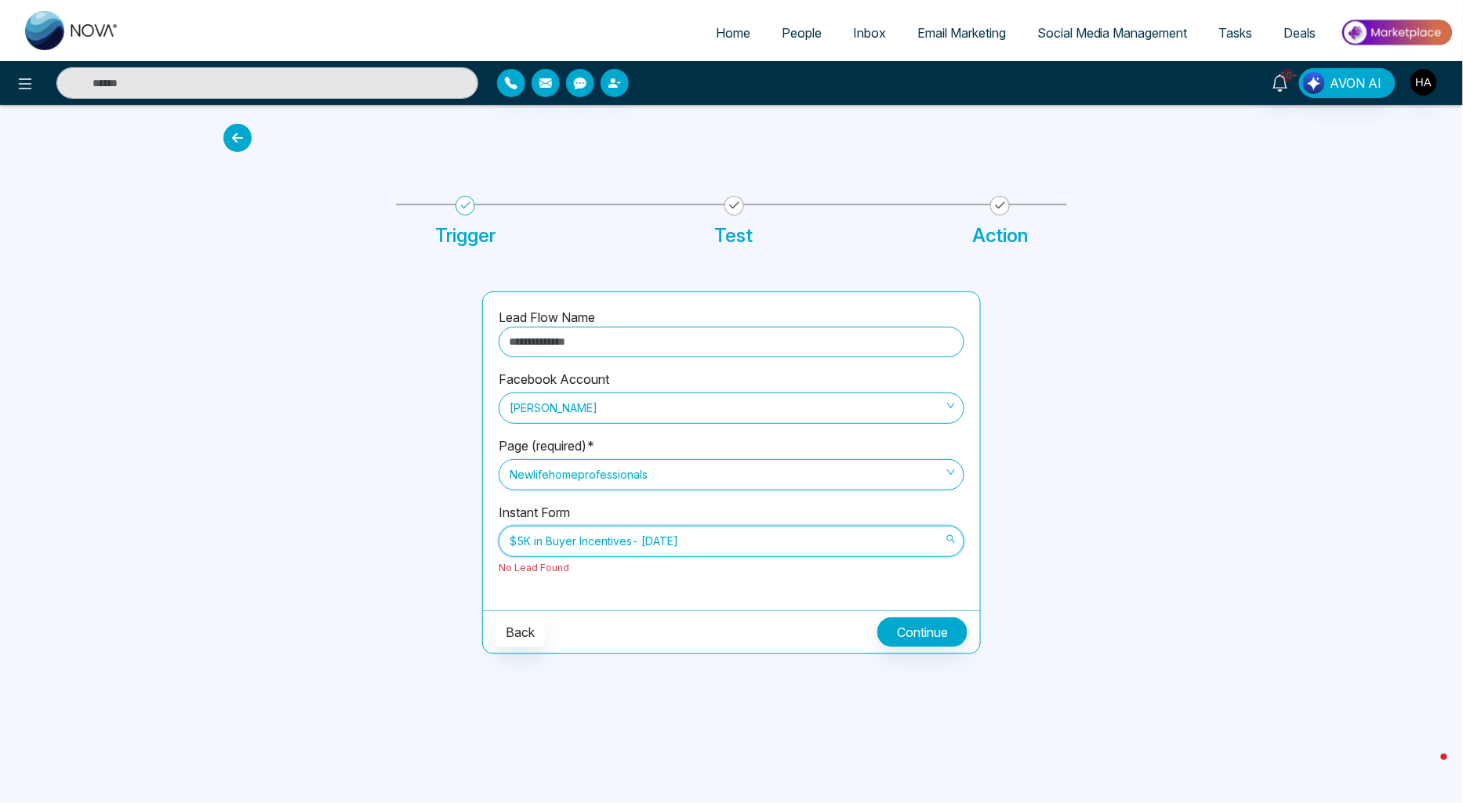
click at [806, 541] on span "$5K in Buyer Incentives- June 27th 2025" at bounding box center [731, 541] width 444 height 27
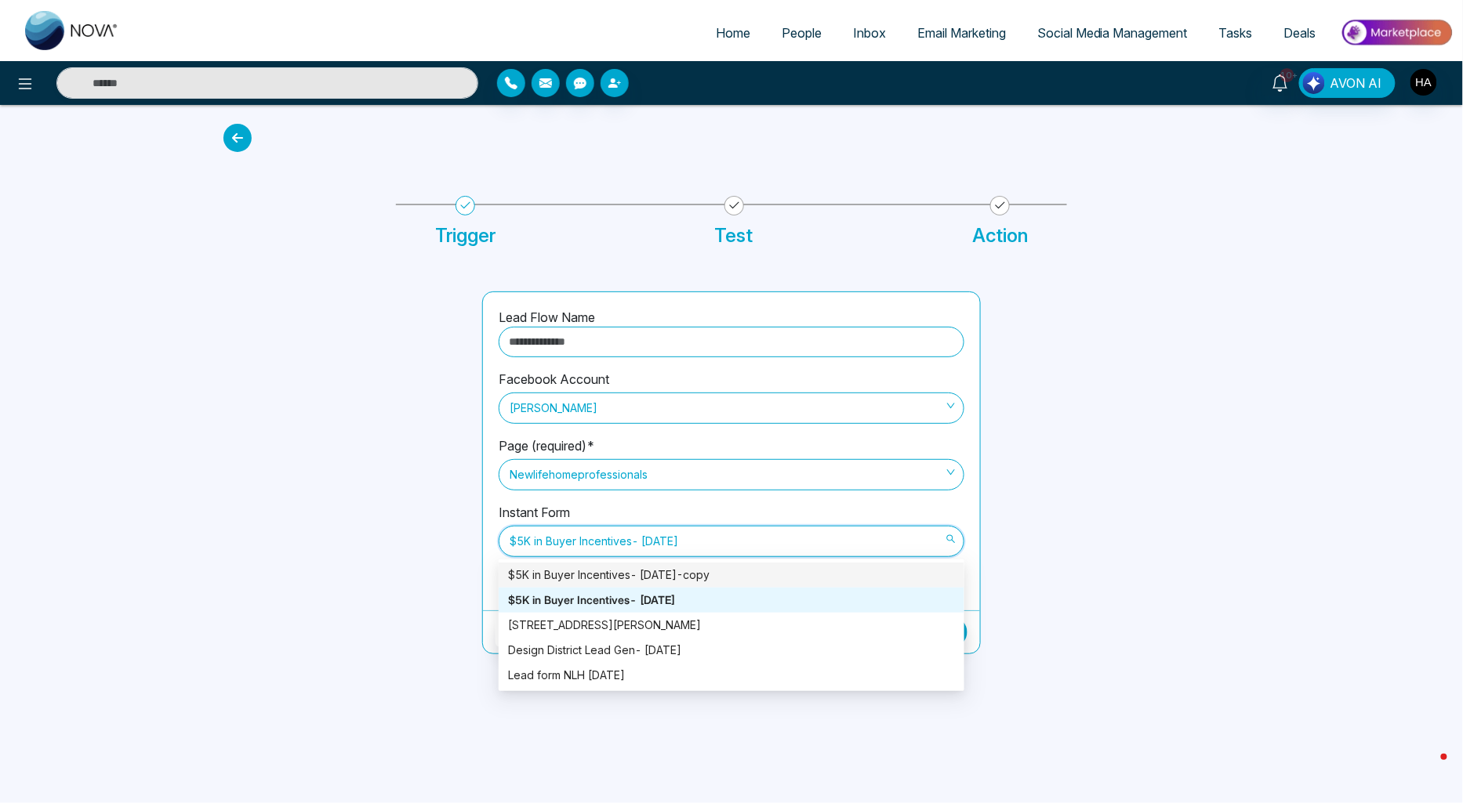
click at [758, 568] on div "$5K in Buyer Incentives- June 27th 2025-copy" at bounding box center [731, 575] width 447 height 17
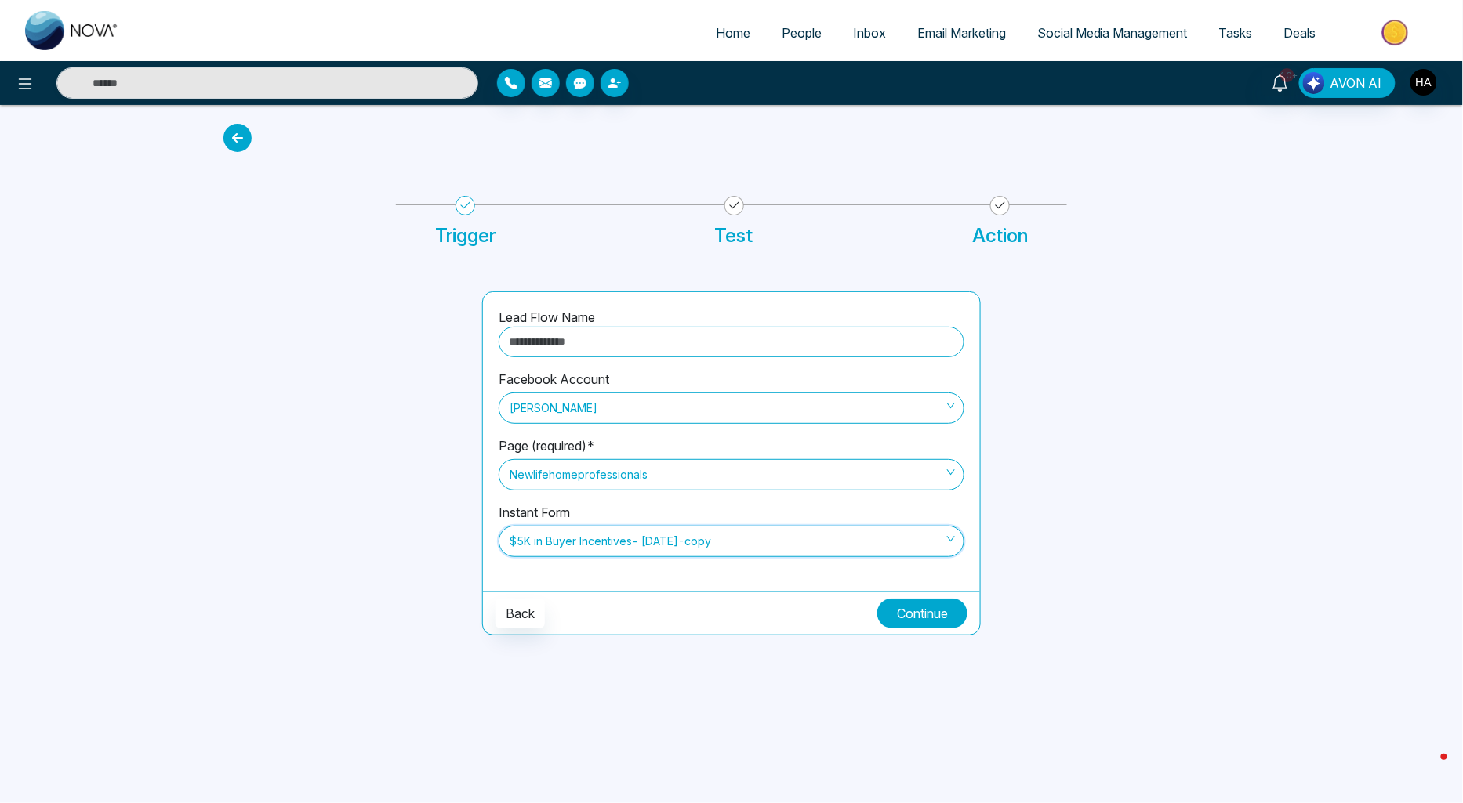
click at [934, 614] on button "Continue" at bounding box center [922, 614] width 90 height 30
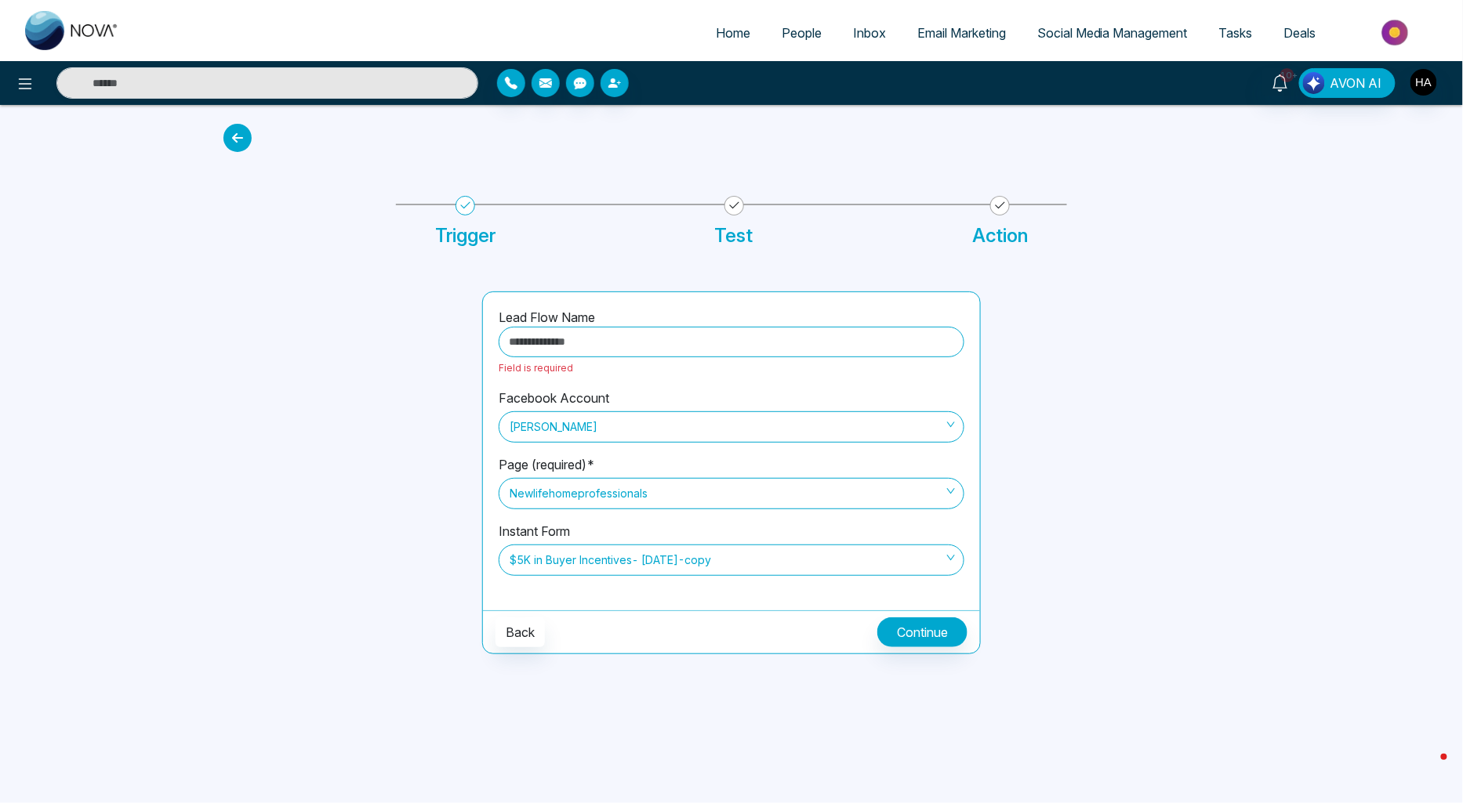
click at [662, 339] on input "text" at bounding box center [731, 342] width 466 height 31
type input "**********"
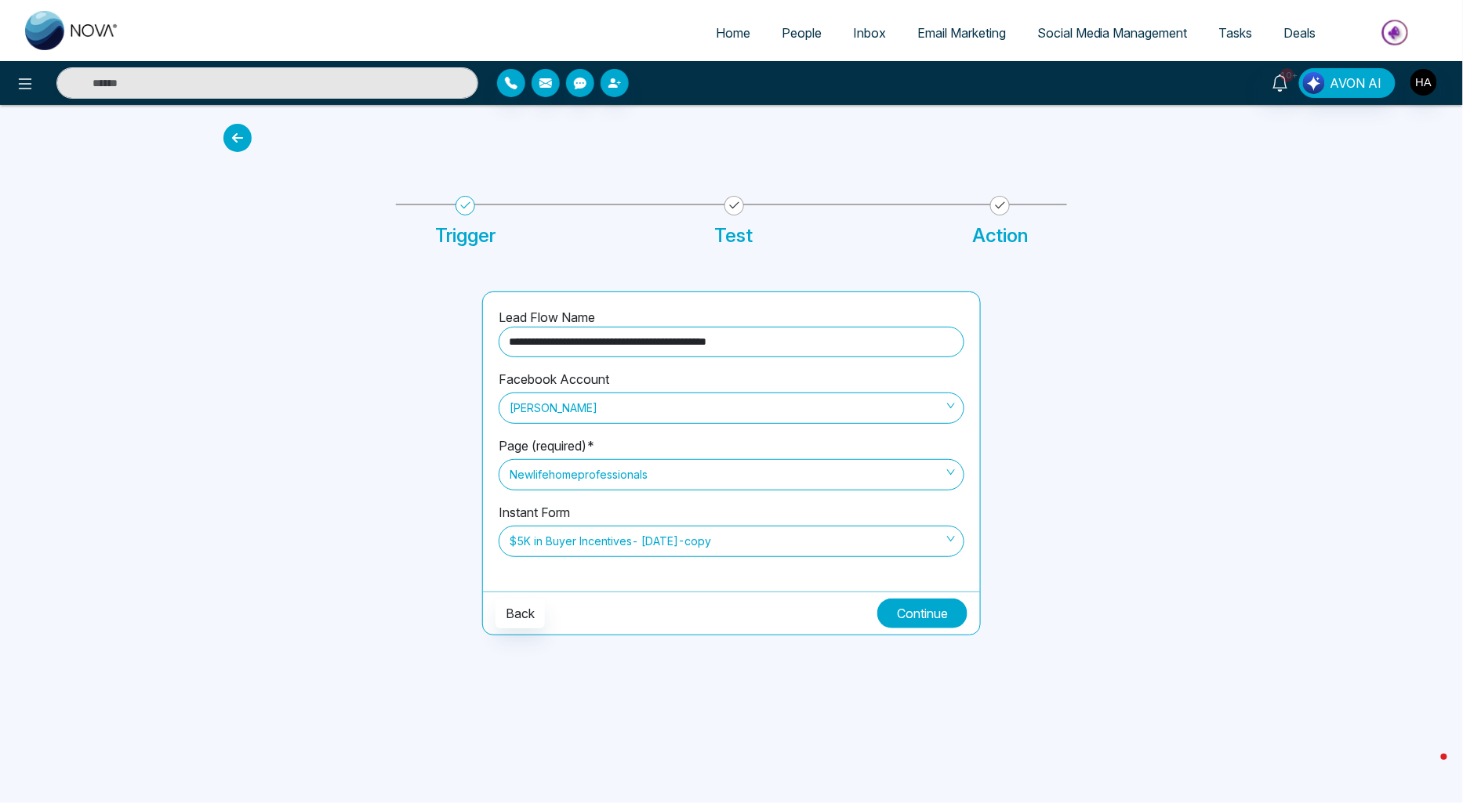
click at [896, 600] on button "Continue" at bounding box center [922, 614] width 90 height 30
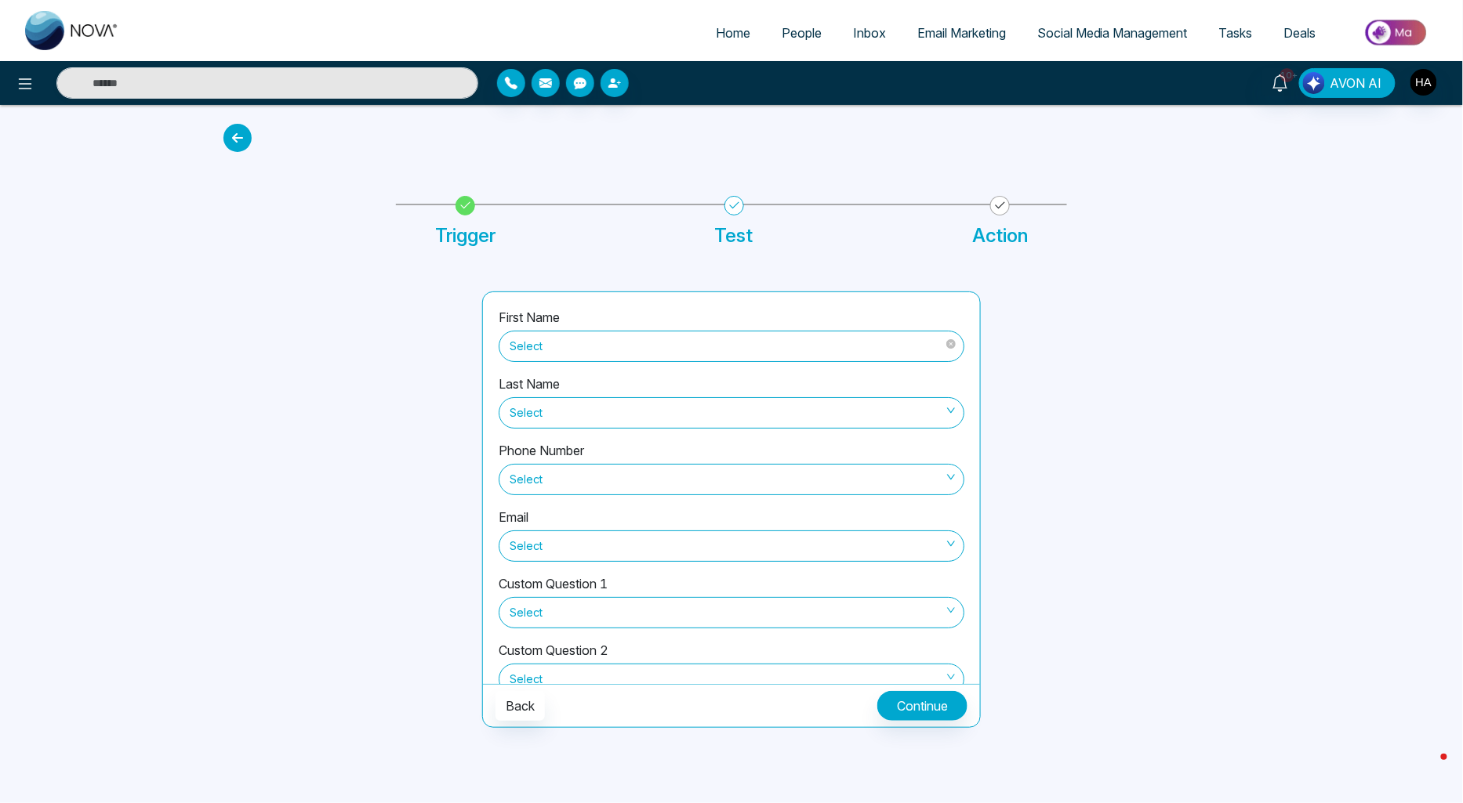
click at [616, 350] on span "Select" at bounding box center [731, 346] width 444 height 27
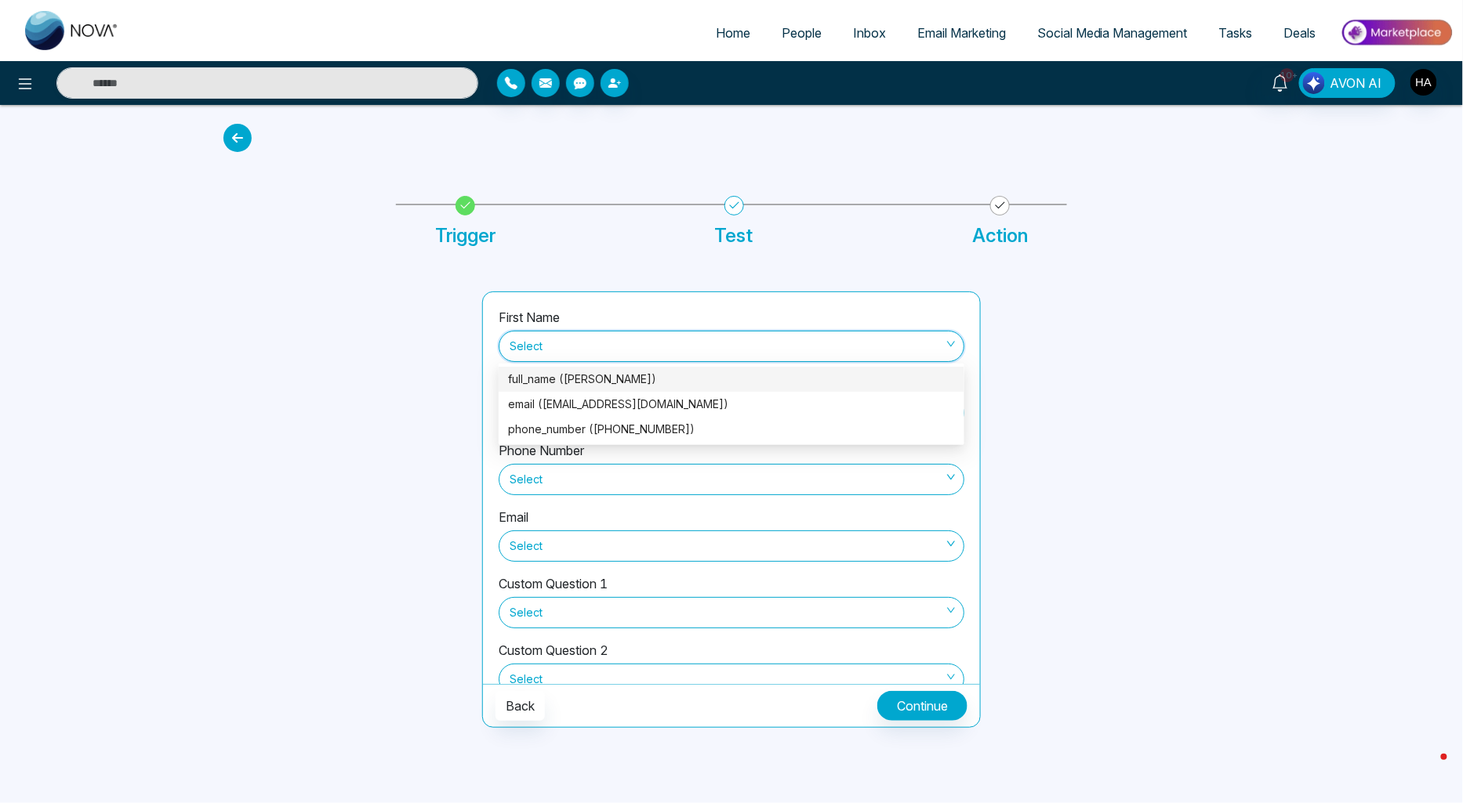
click at [614, 379] on div "full_name (Morgan Rich)" at bounding box center [731, 379] width 447 height 17
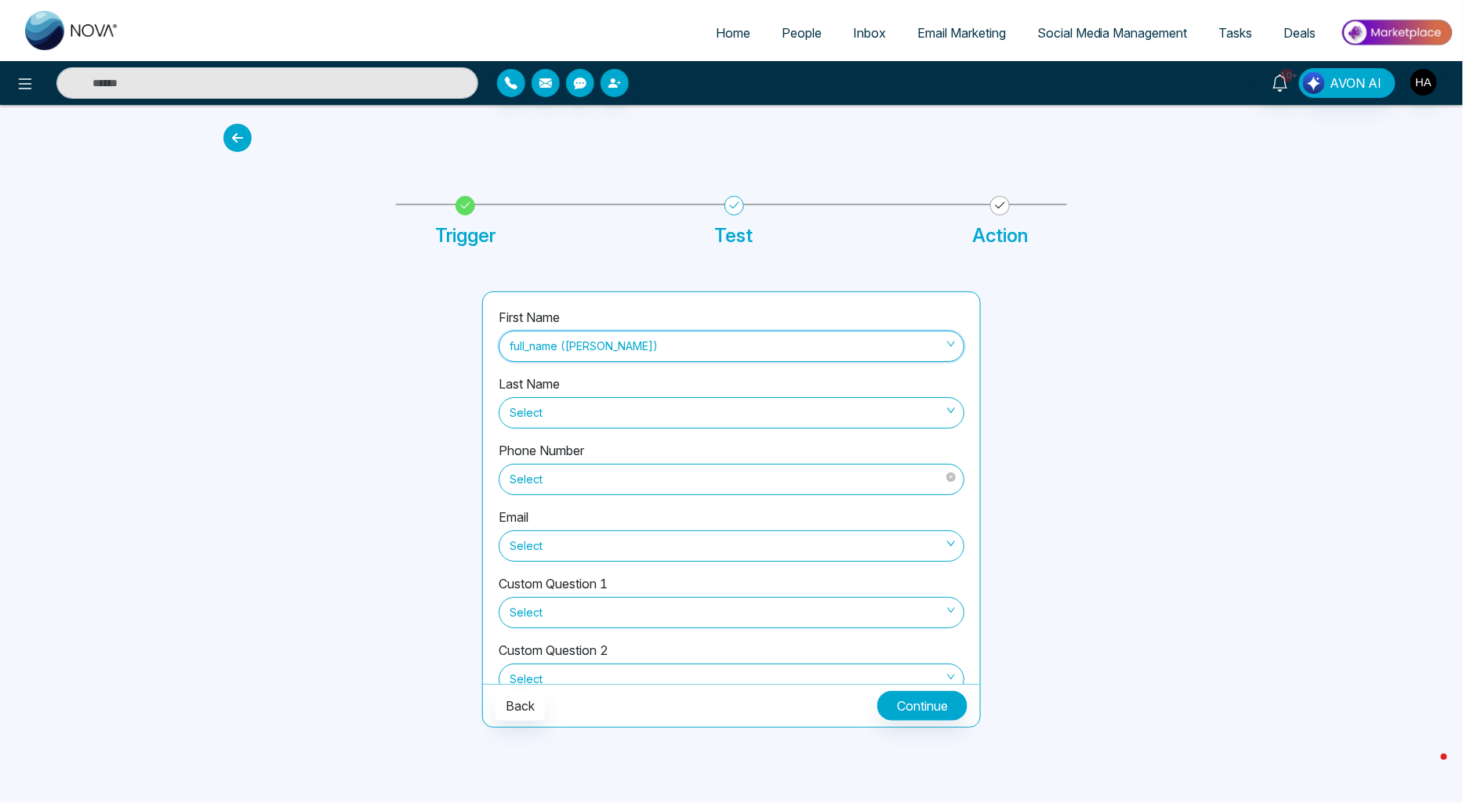
click at [585, 469] on span "Select" at bounding box center [731, 479] width 444 height 27
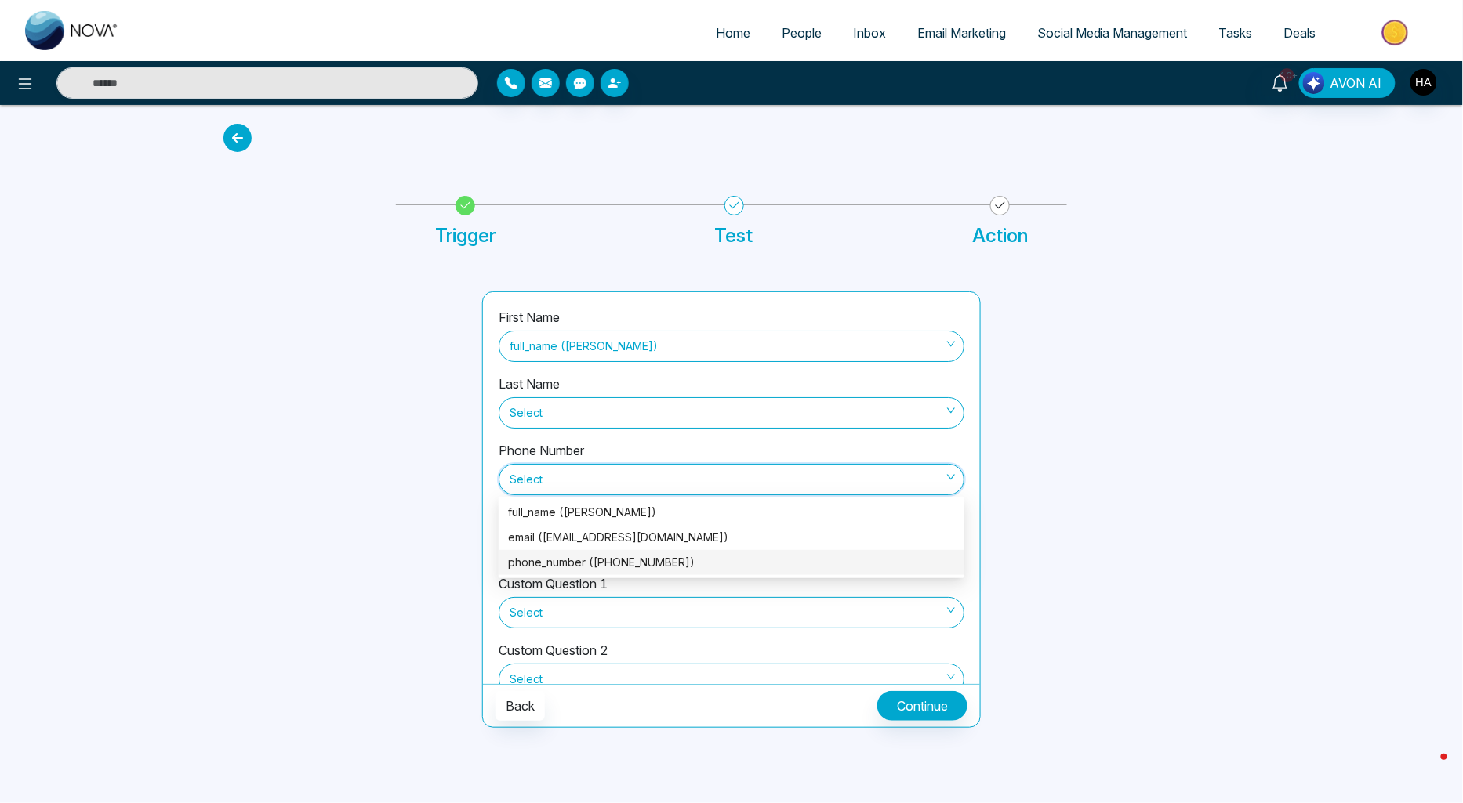
click at [610, 557] on div "phone_number (+19053820953)" at bounding box center [731, 562] width 447 height 17
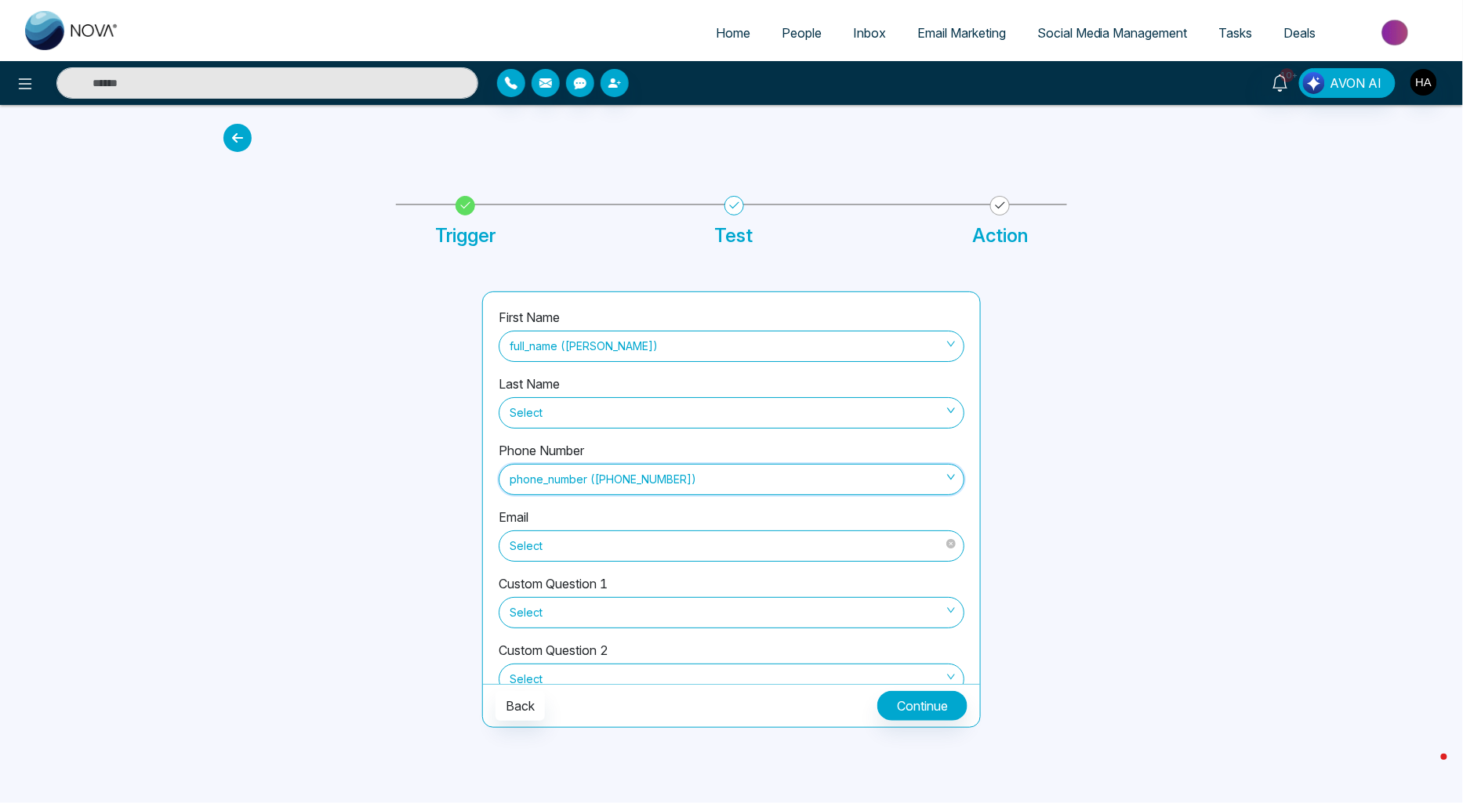
click at [611, 549] on span "Select" at bounding box center [731, 546] width 444 height 27
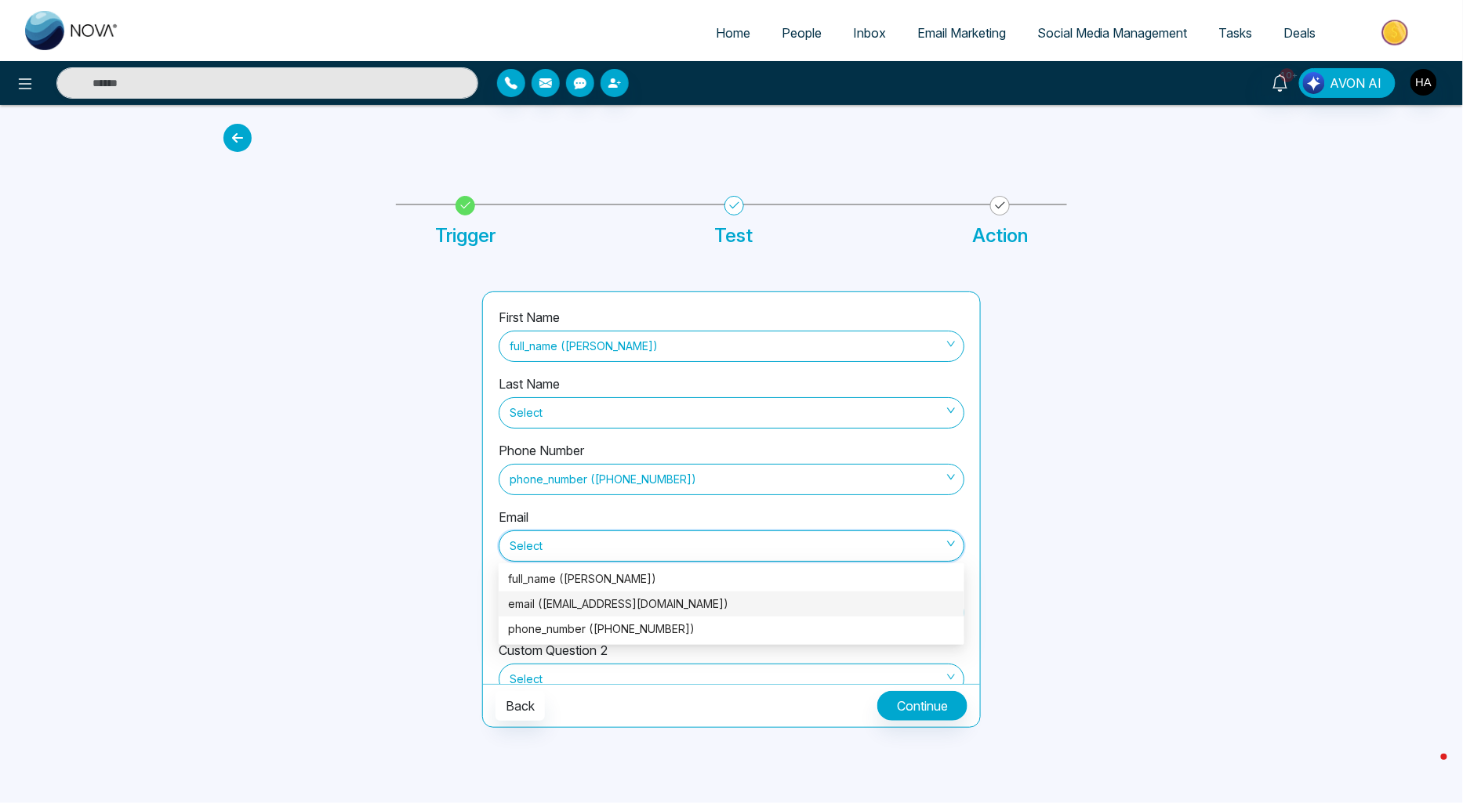
click at [620, 593] on div "email (sherylrich.2012@gmail.com)" at bounding box center [731, 604] width 466 height 25
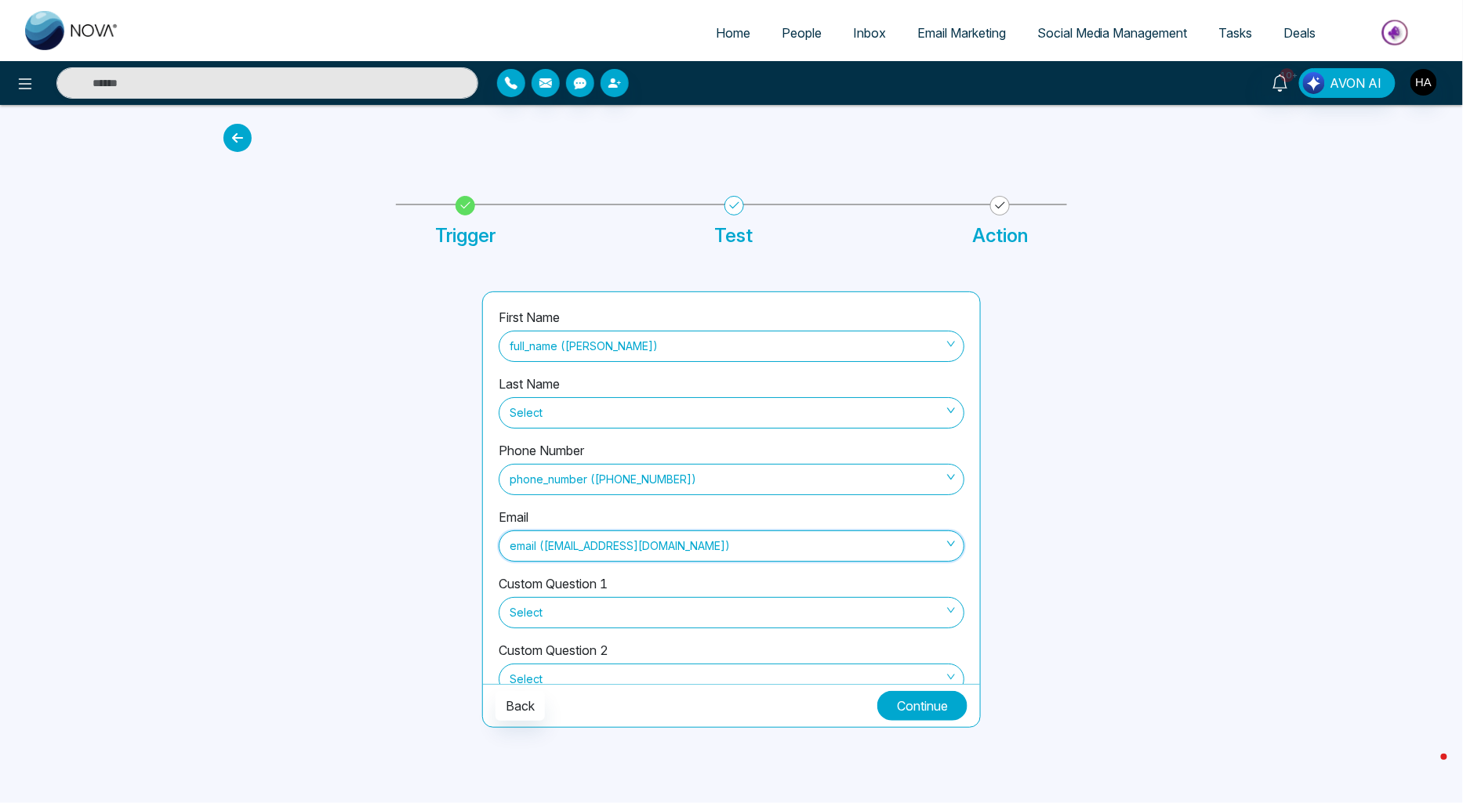
click at [901, 707] on button "Continue" at bounding box center [922, 706] width 90 height 30
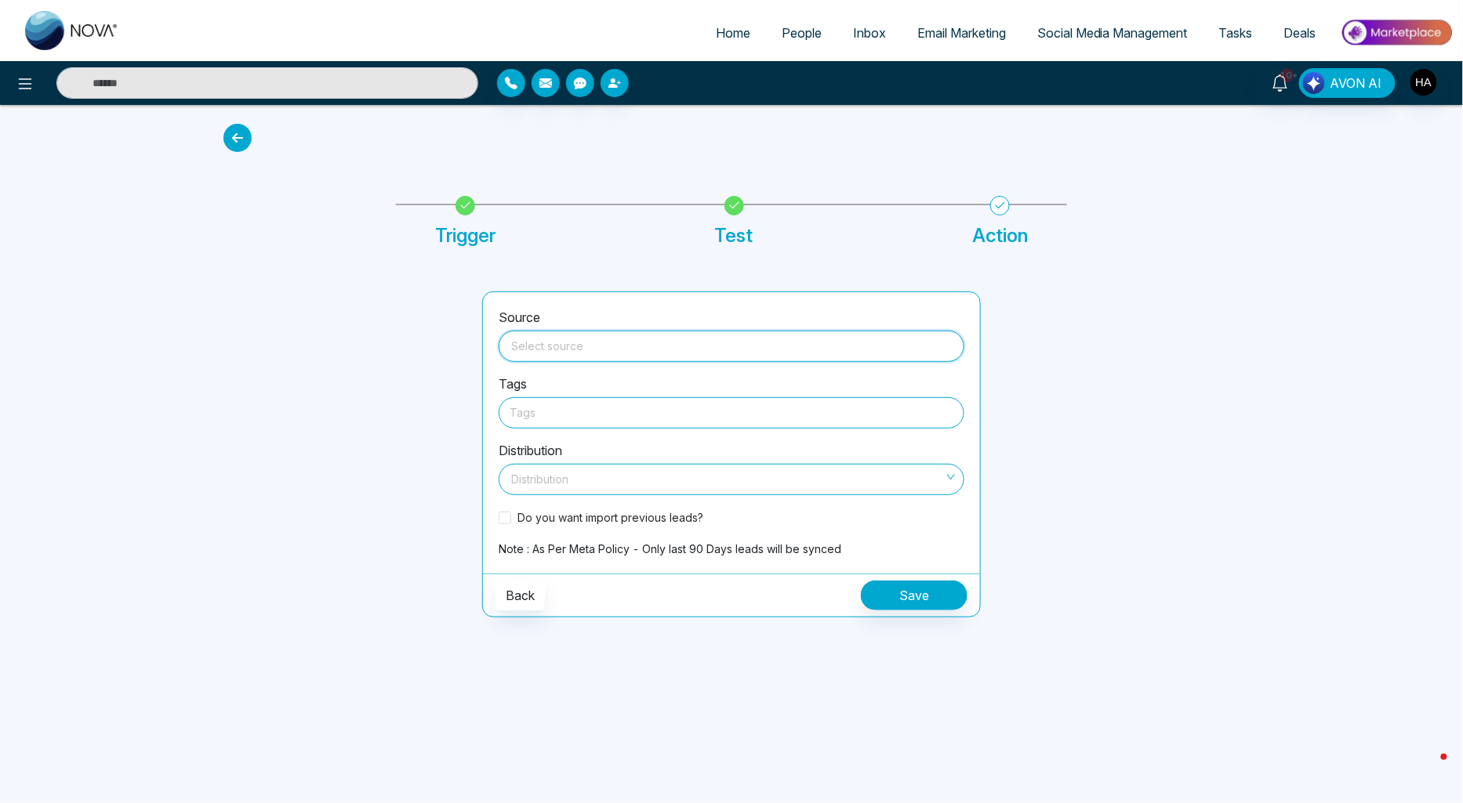
click at [647, 350] on input "search" at bounding box center [731, 344] width 447 height 24
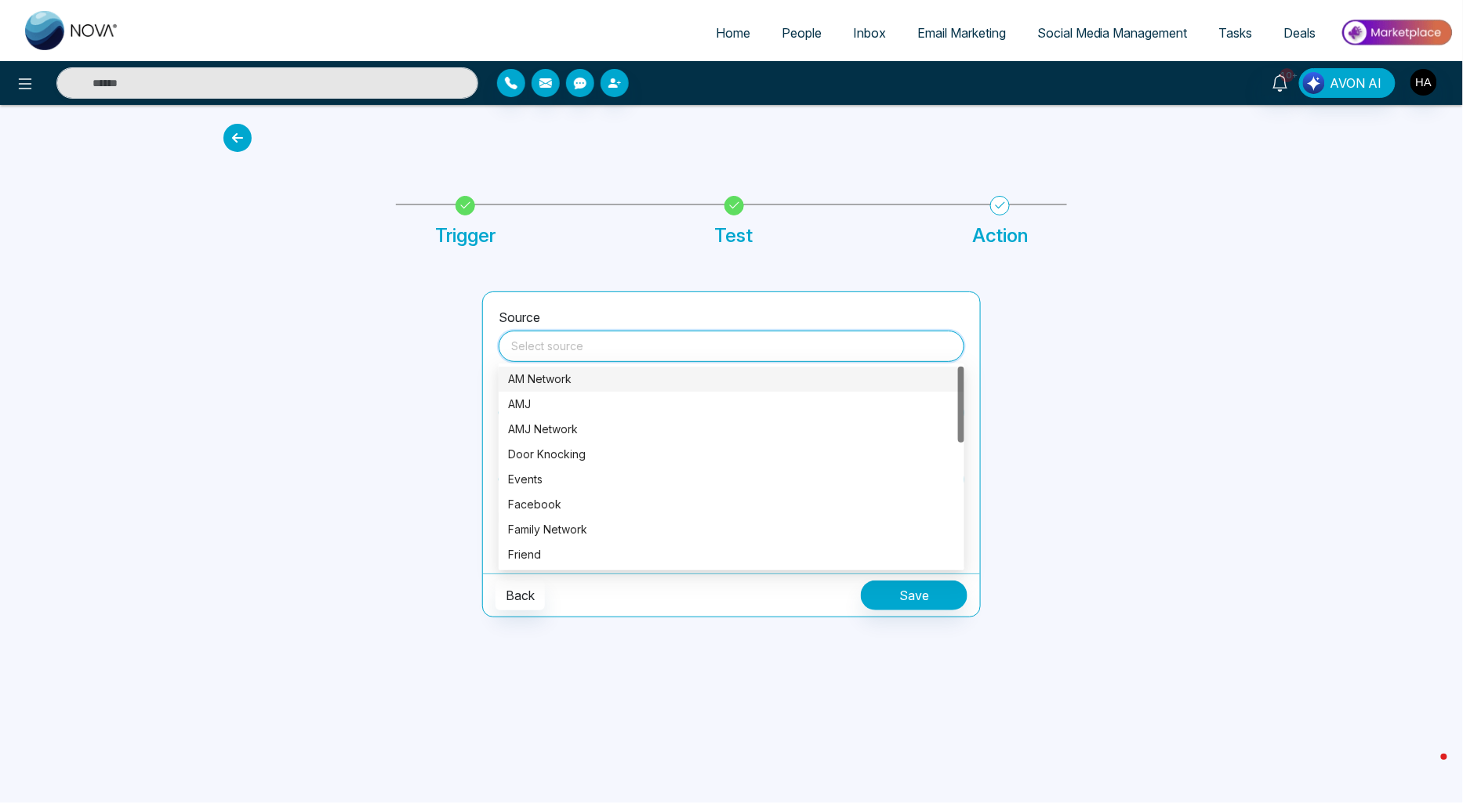
click at [594, 346] on input "search" at bounding box center [731, 344] width 447 height 24
click at [620, 546] on div "SMS" at bounding box center [731, 554] width 447 height 17
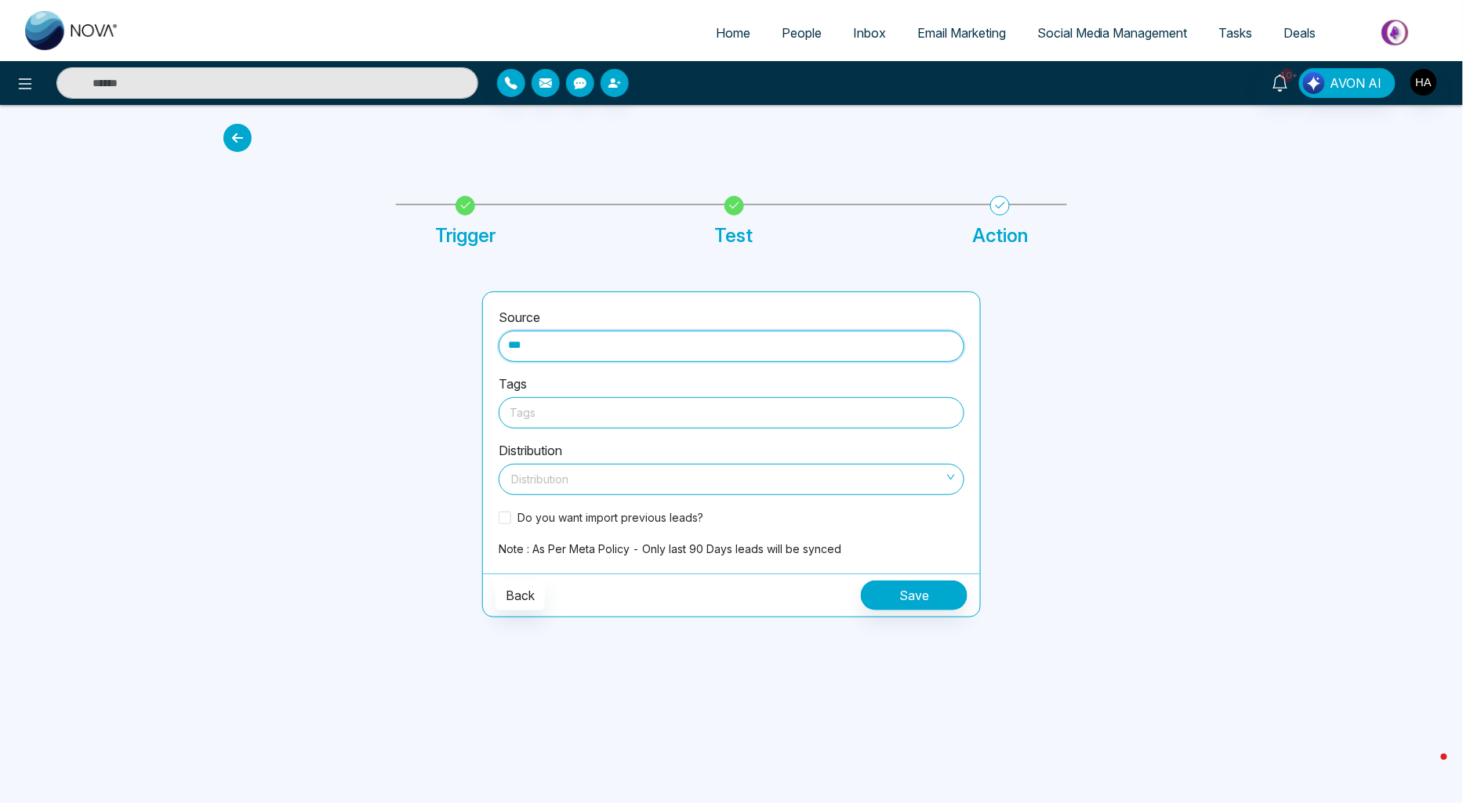
click at [609, 415] on div at bounding box center [731, 413] width 444 height 20
type input "***"
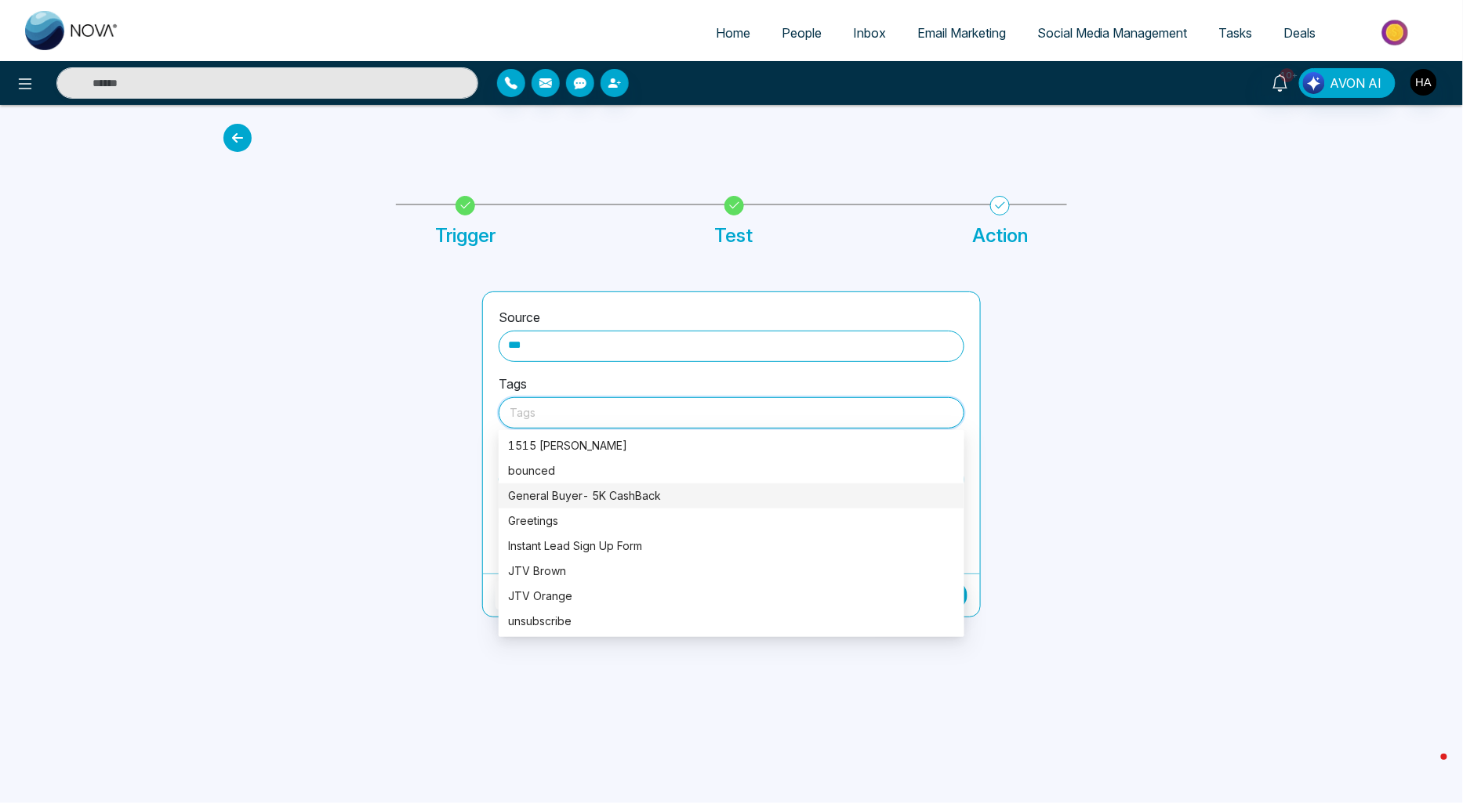
click at [609, 495] on div "General Buyer- 5K CashBack" at bounding box center [731, 496] width 447 height 17
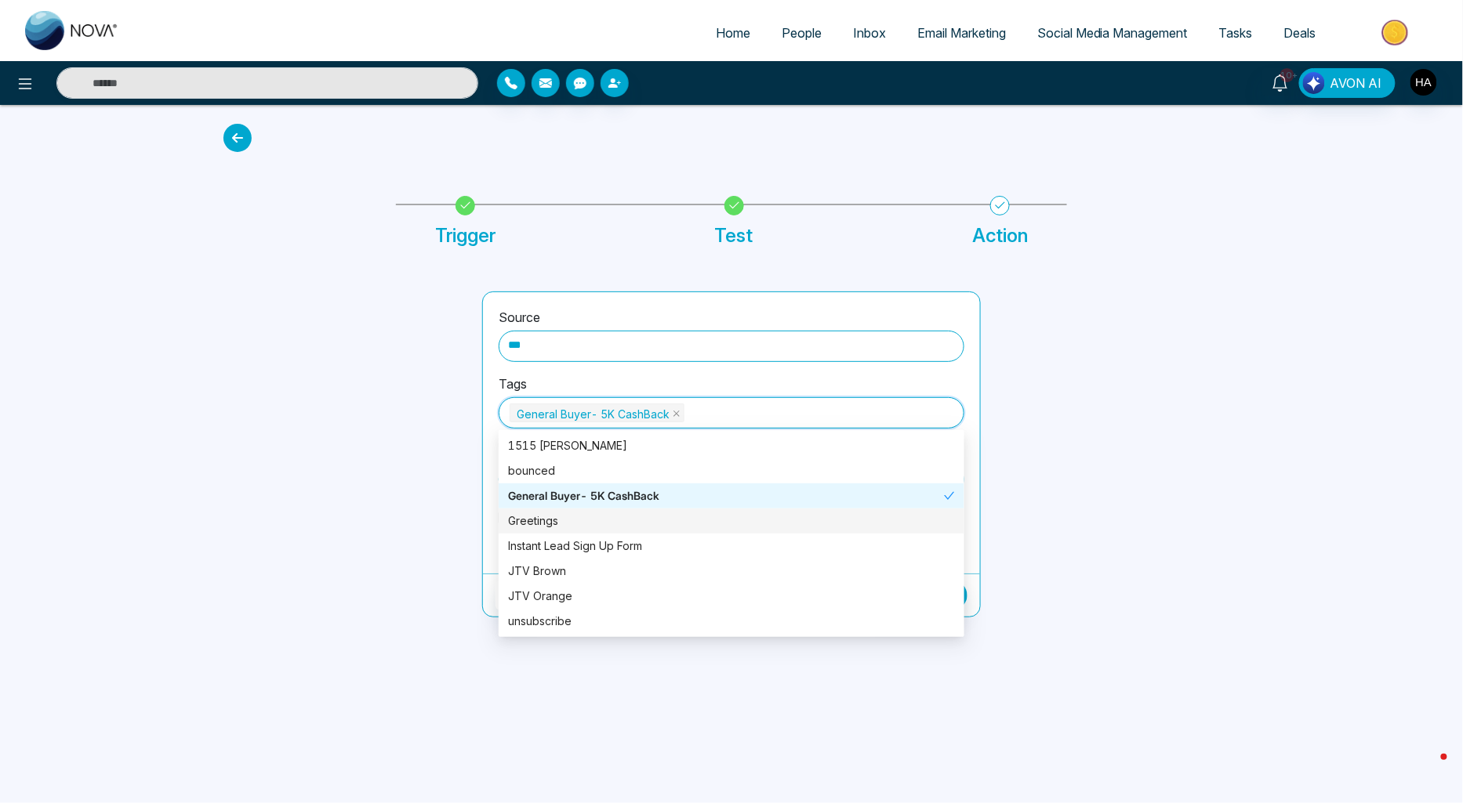
click at [558, 531] on div "Greetings" at bounding box center [731, 521] width 466 height 25
click at [473, 450] on div "Source *** Tags General Buyer- 5K CashBack Greetings Distribution Distribution …" at bounding box center [731, 455] width 517 height 326
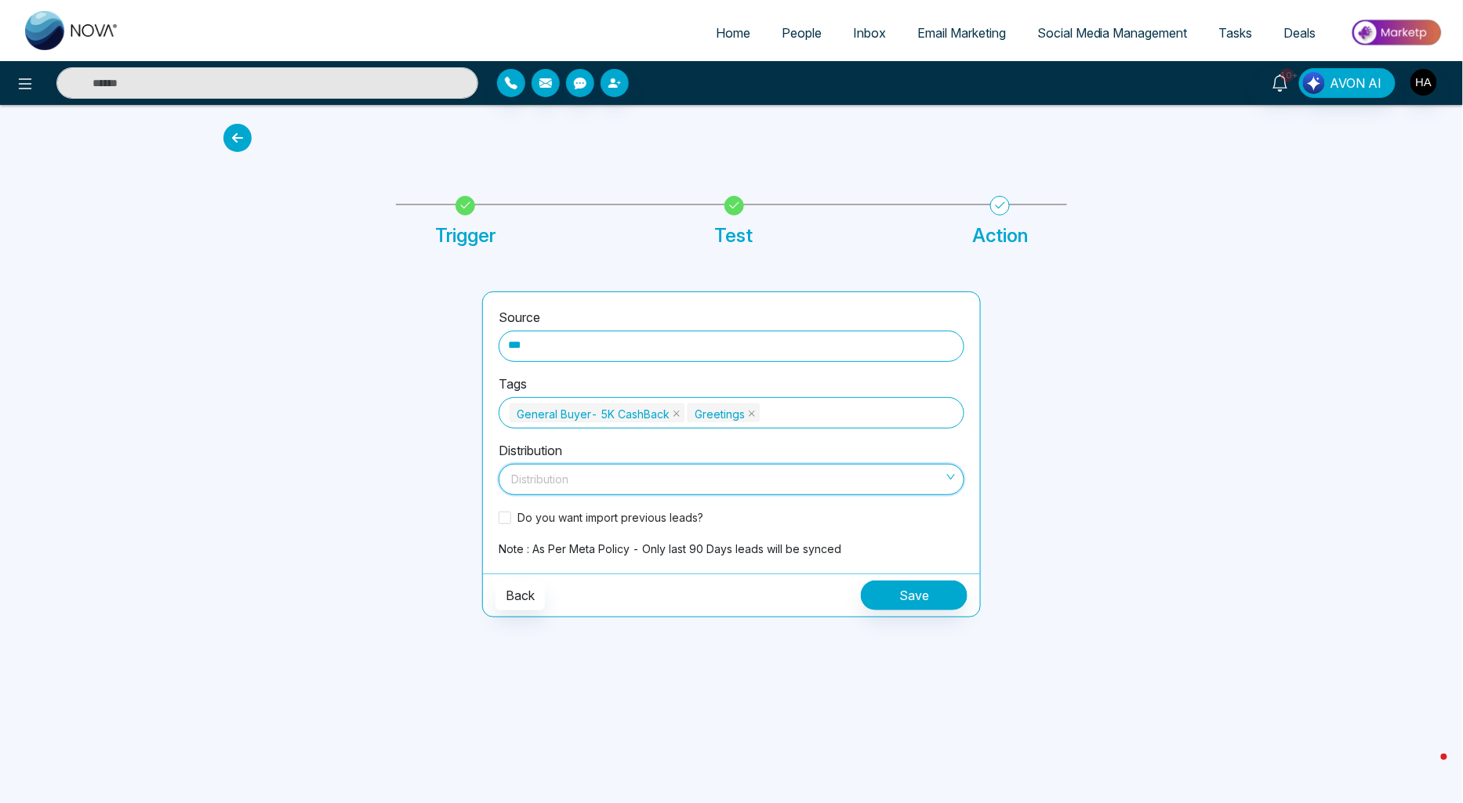
click at [570, 470] on input "search" at bounding box center [726, 477] width 436 height 24
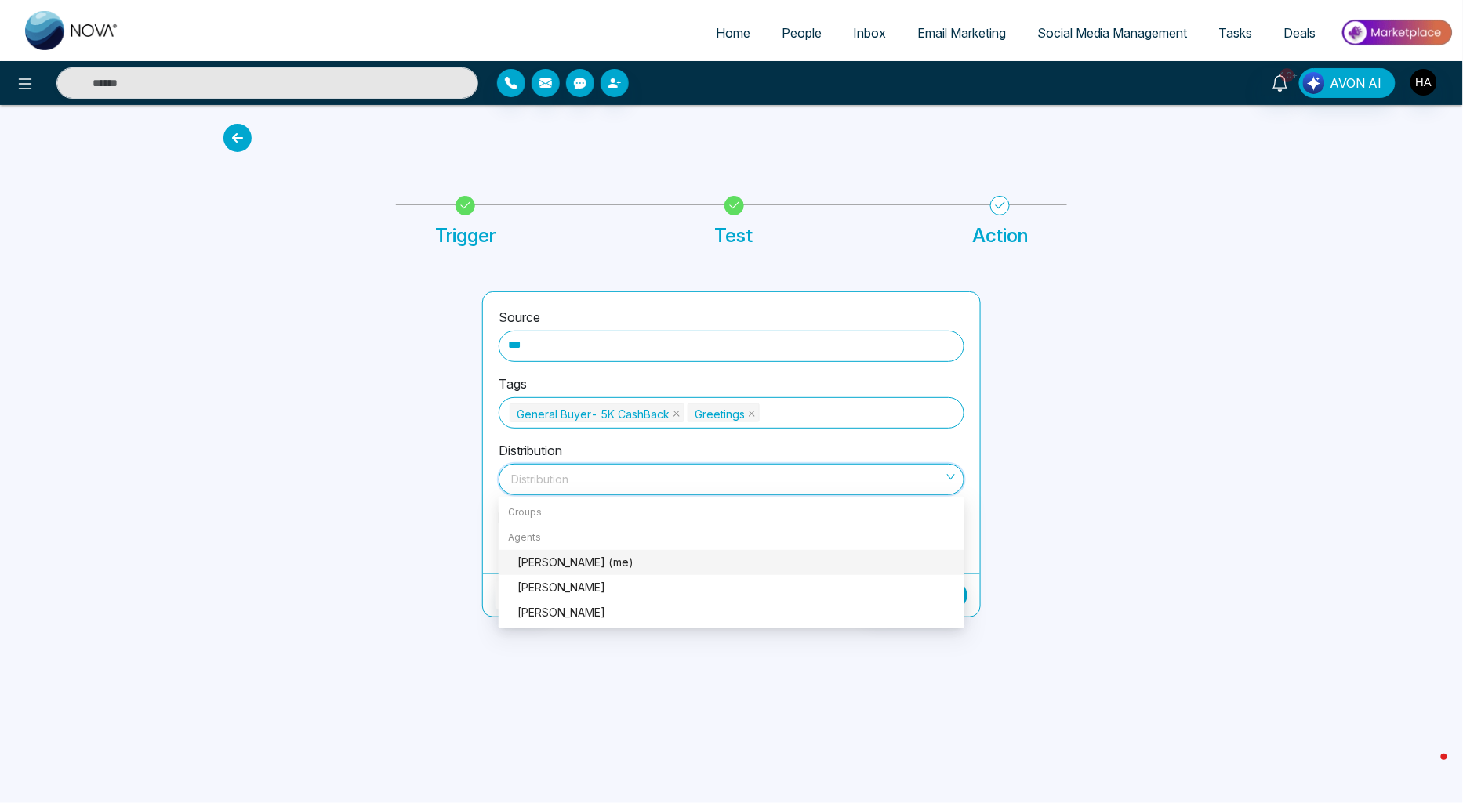
click at [593, 557] on div "Hamdan Ahmed (me)" at bounding box center [735, 562] width 437 height 17
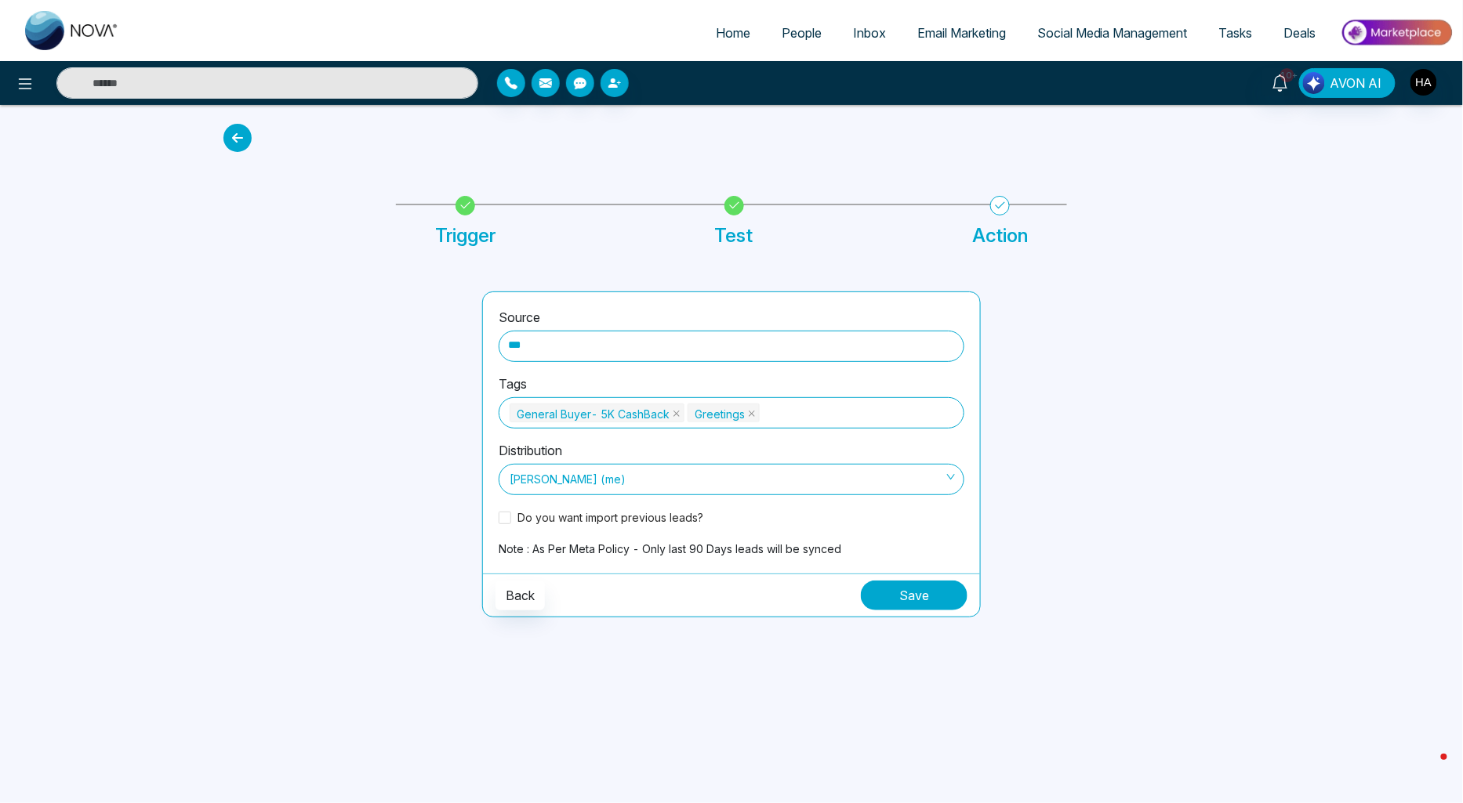
click at [872, 589] on button "Save" at bounding box center [914, 596] width 107 height 30
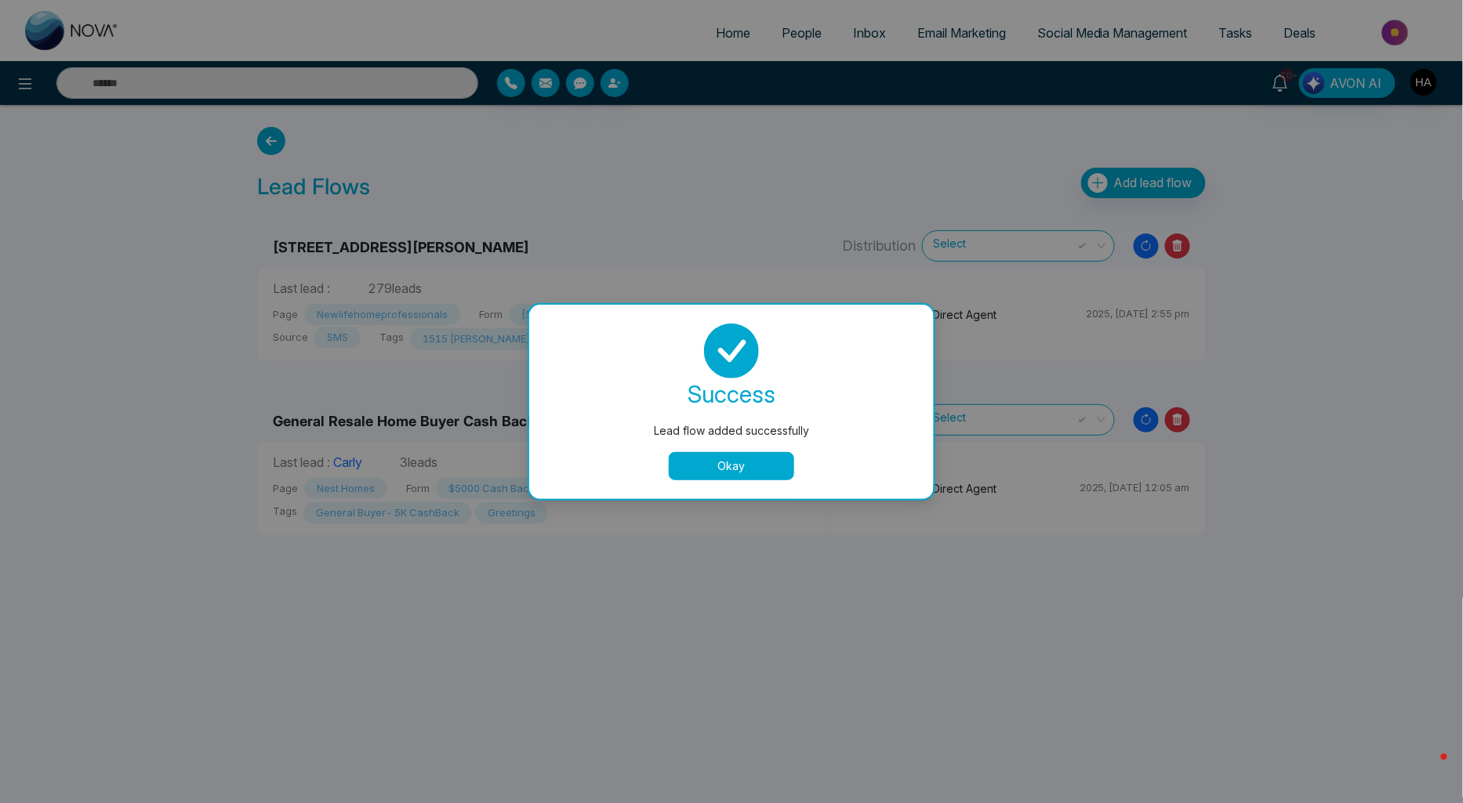
click at [715, 473] on button "Okay" at bounding box center [731, 466] width 125 height 28
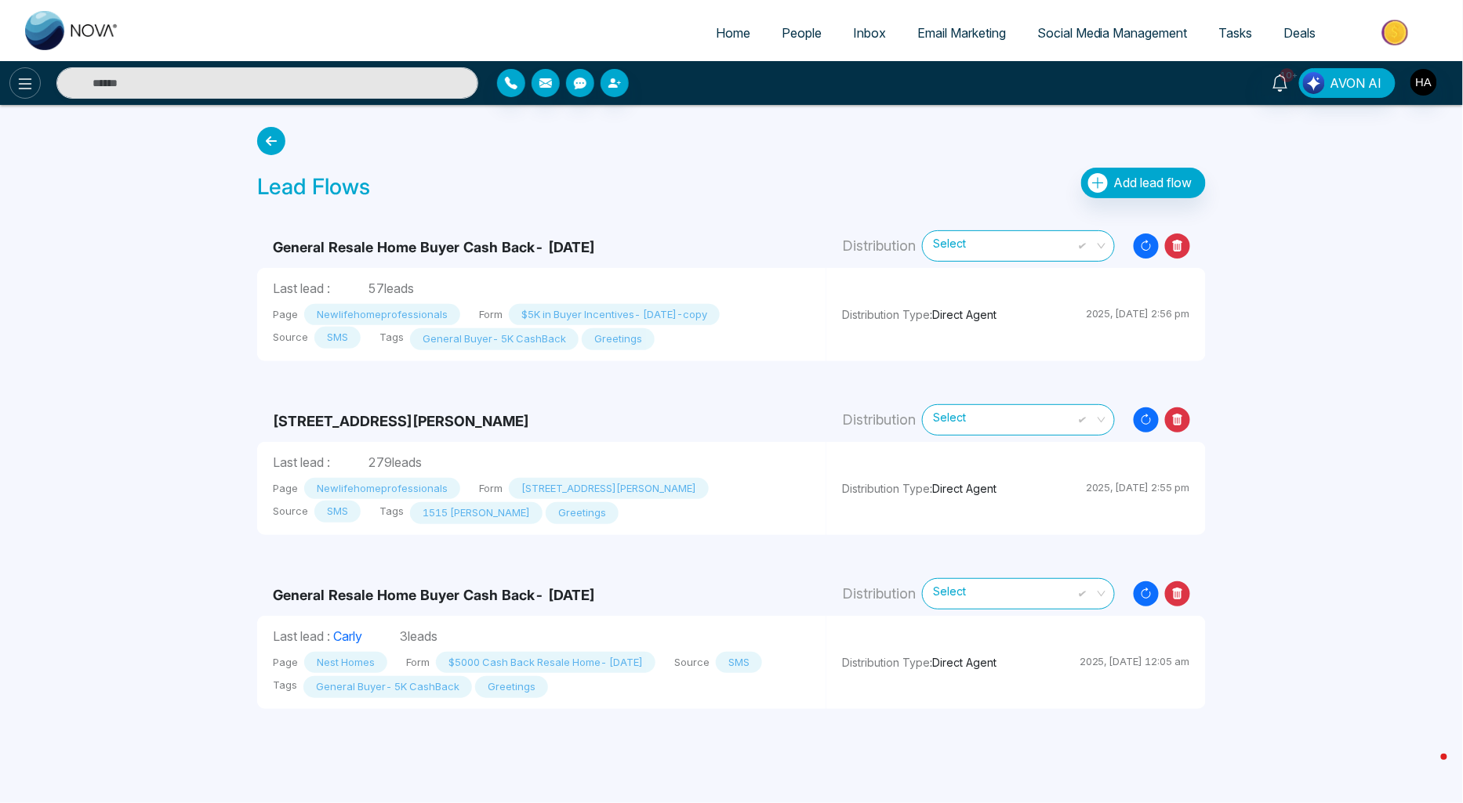
click at [36, 90] on button at bounding box center [24, 82] width 31 height 31
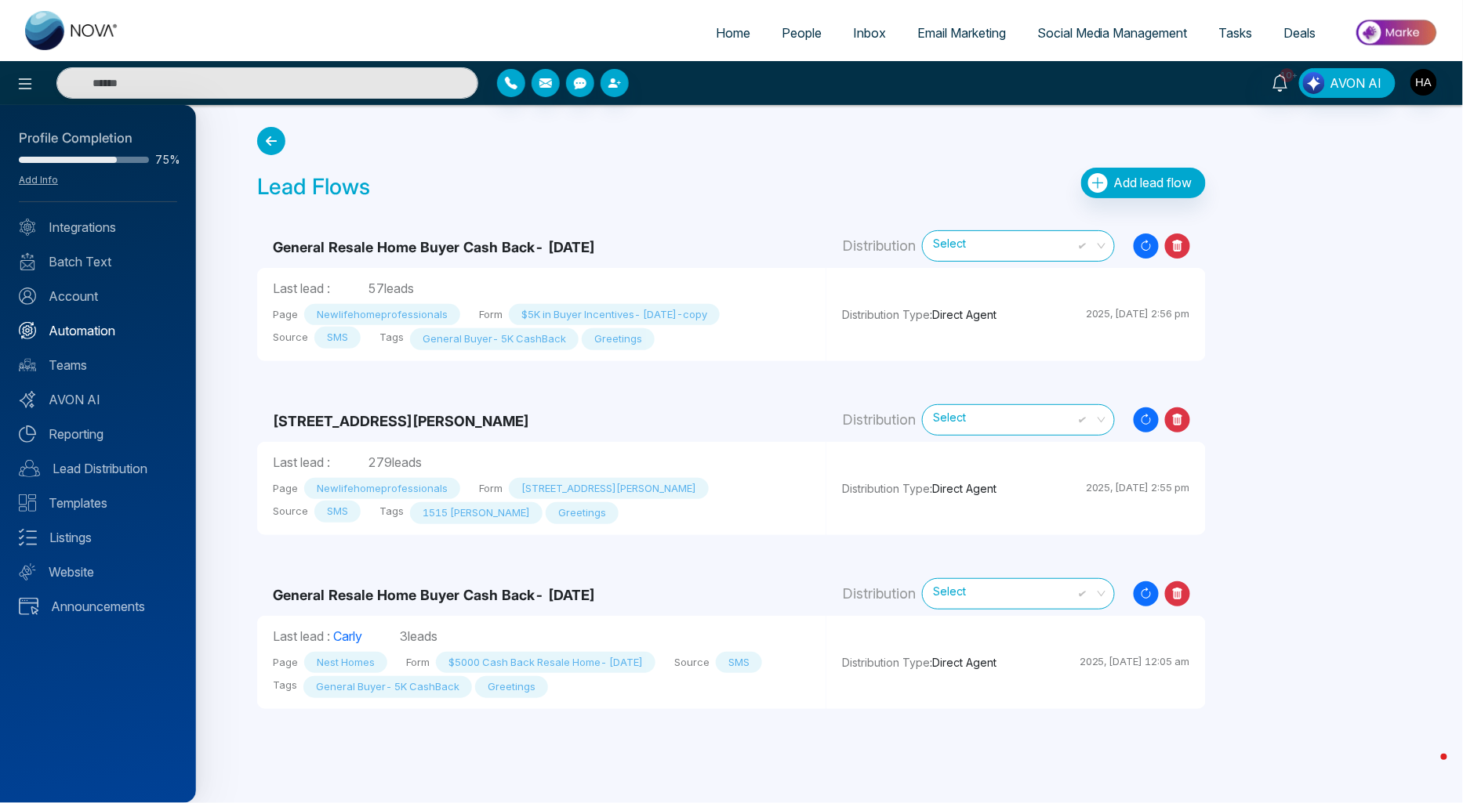
click at [81, 326] on link "Automation" at bounding box center [98, 330] width 158 height 19
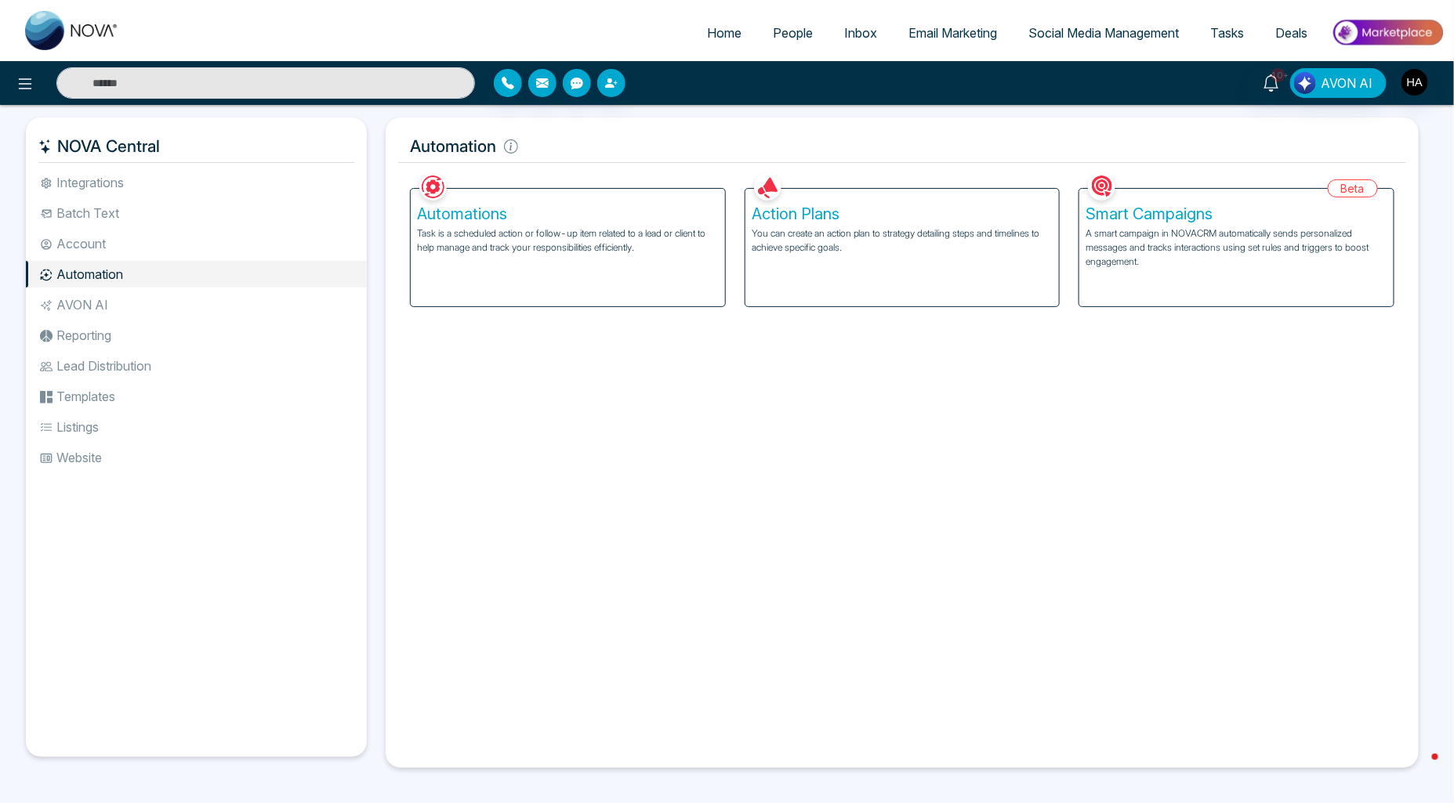
click at [108, 248] on li "Account" at bounding box center [196, 243] width 341 height 27
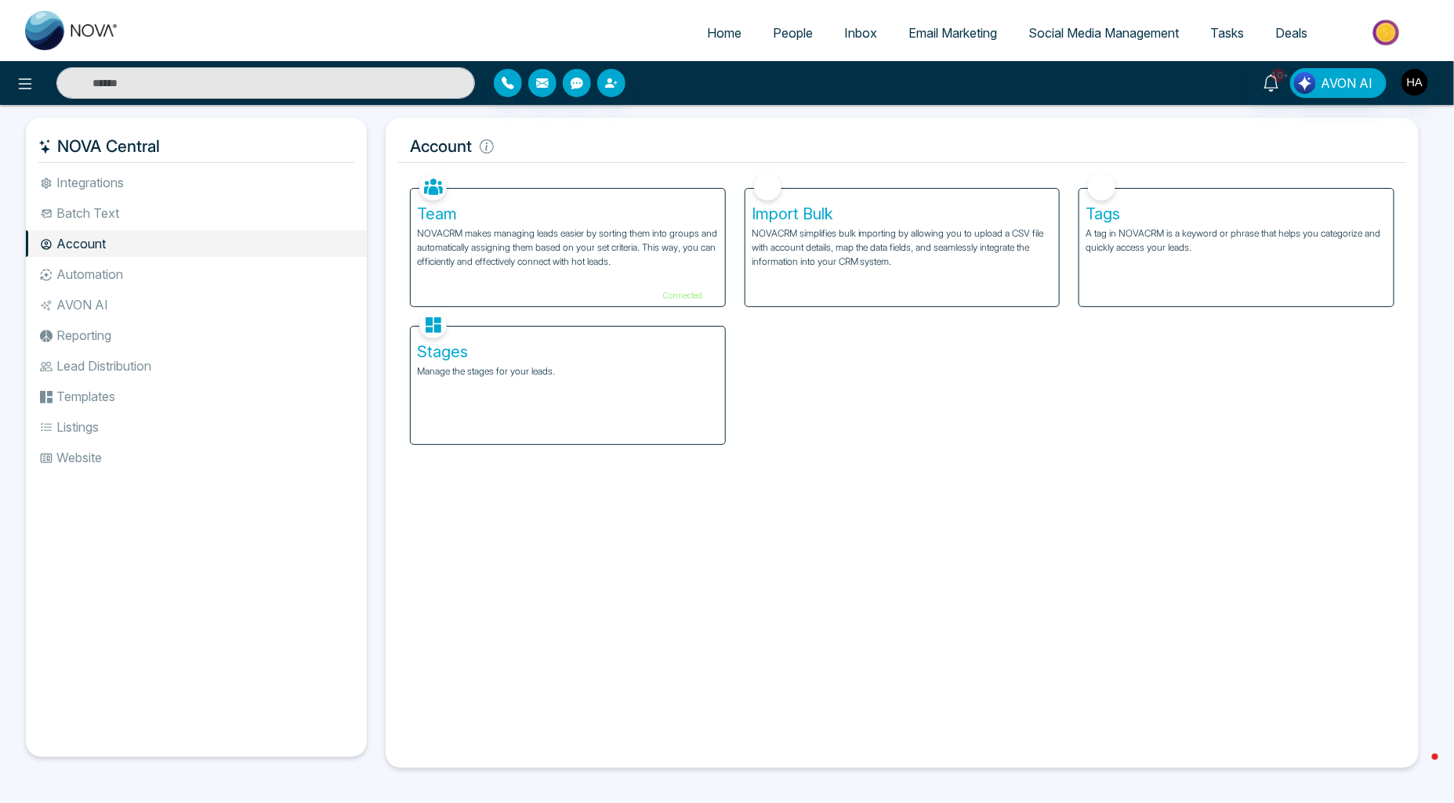
click at [133, 259] on ul "Integrations Batch Text Account Automation AVON AI Reporting Lead Distribution …" at bounding box center [196, 450] width 341 height 563
click at [124, 268] on li "Automation" at bounding box center [196, 274] width 341 height 27
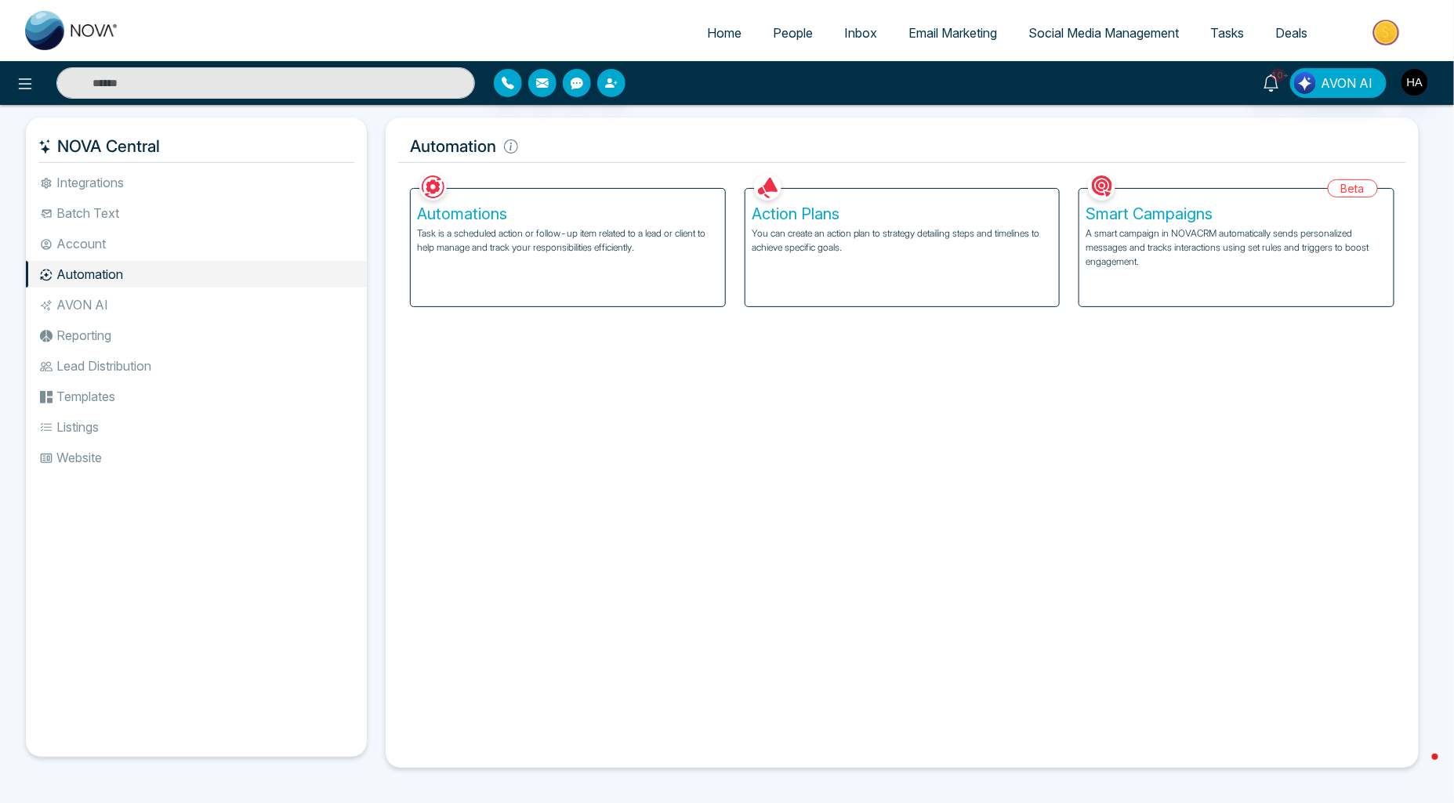
click at [523, 248] on p "Task is a scheduled action or follow-up item related to a lead or client to hel…" at bounding box center [568, 241] width 302 height 28
click at [794, 266] on div "Action Plans You can create an action plan to strategy detailing steps and time…" at bounding box center [902, 248] width 314 height 118
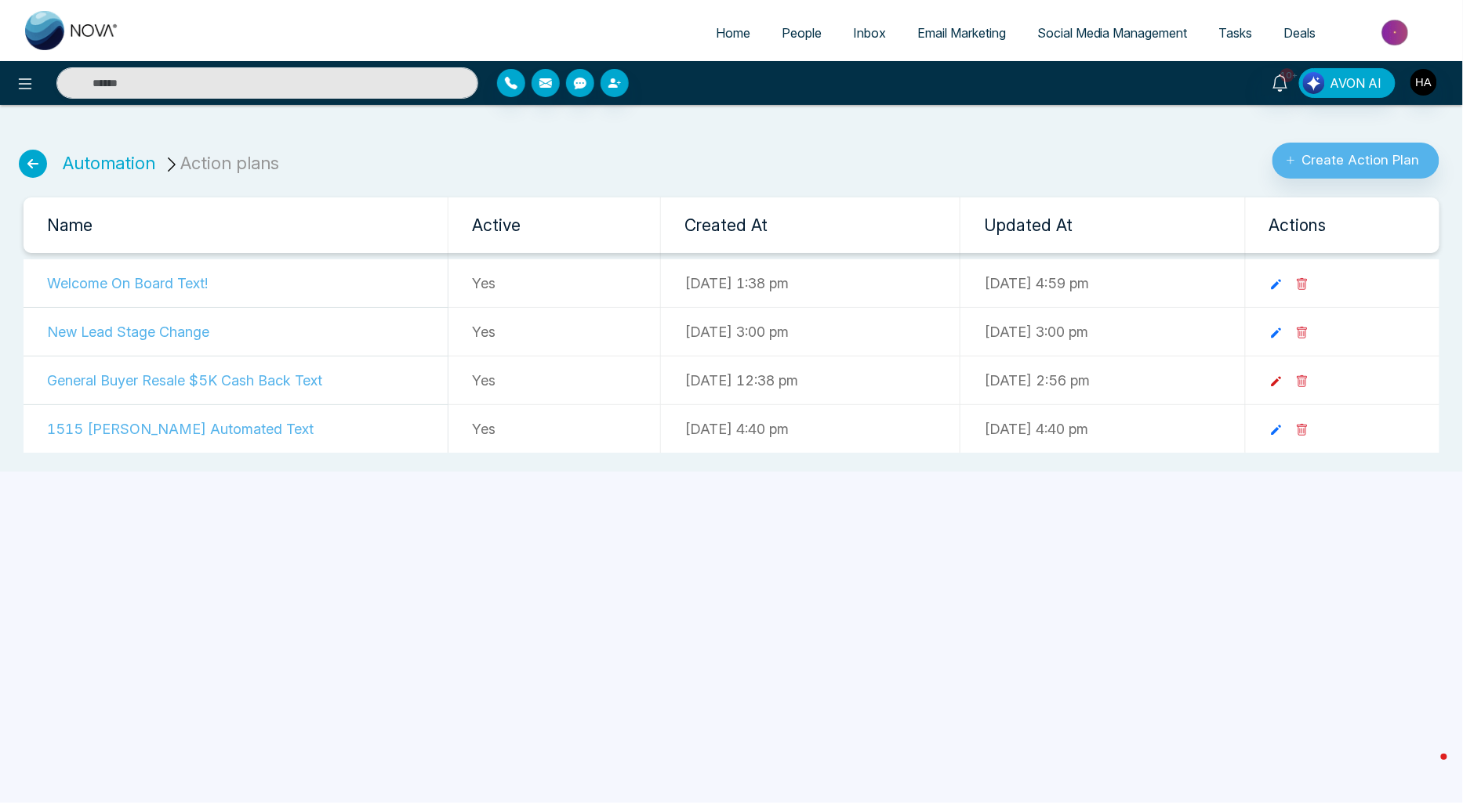
click at [1283, 386] on icon at bounding box center [1276, 382] width 14 height 14
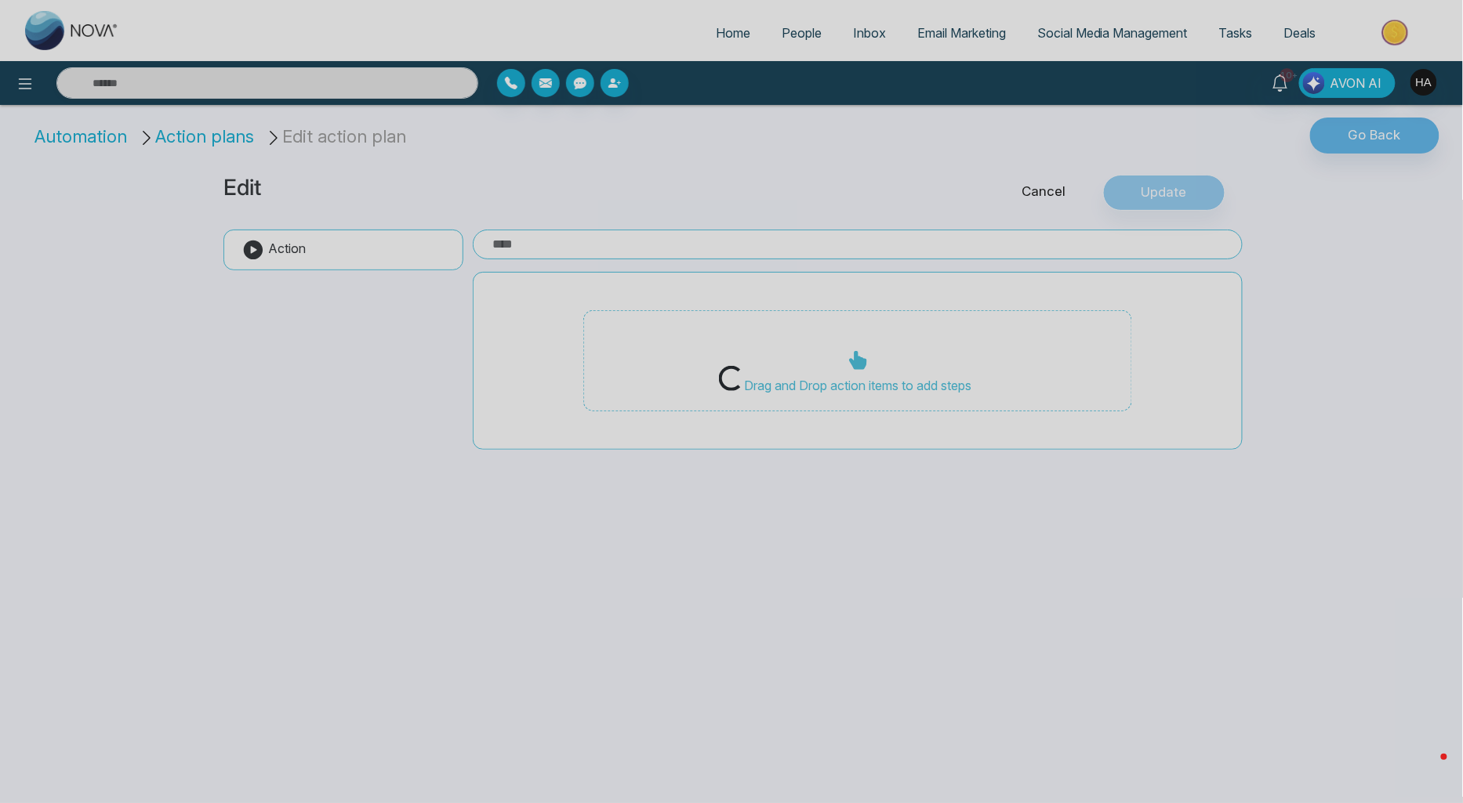
type input "**********"
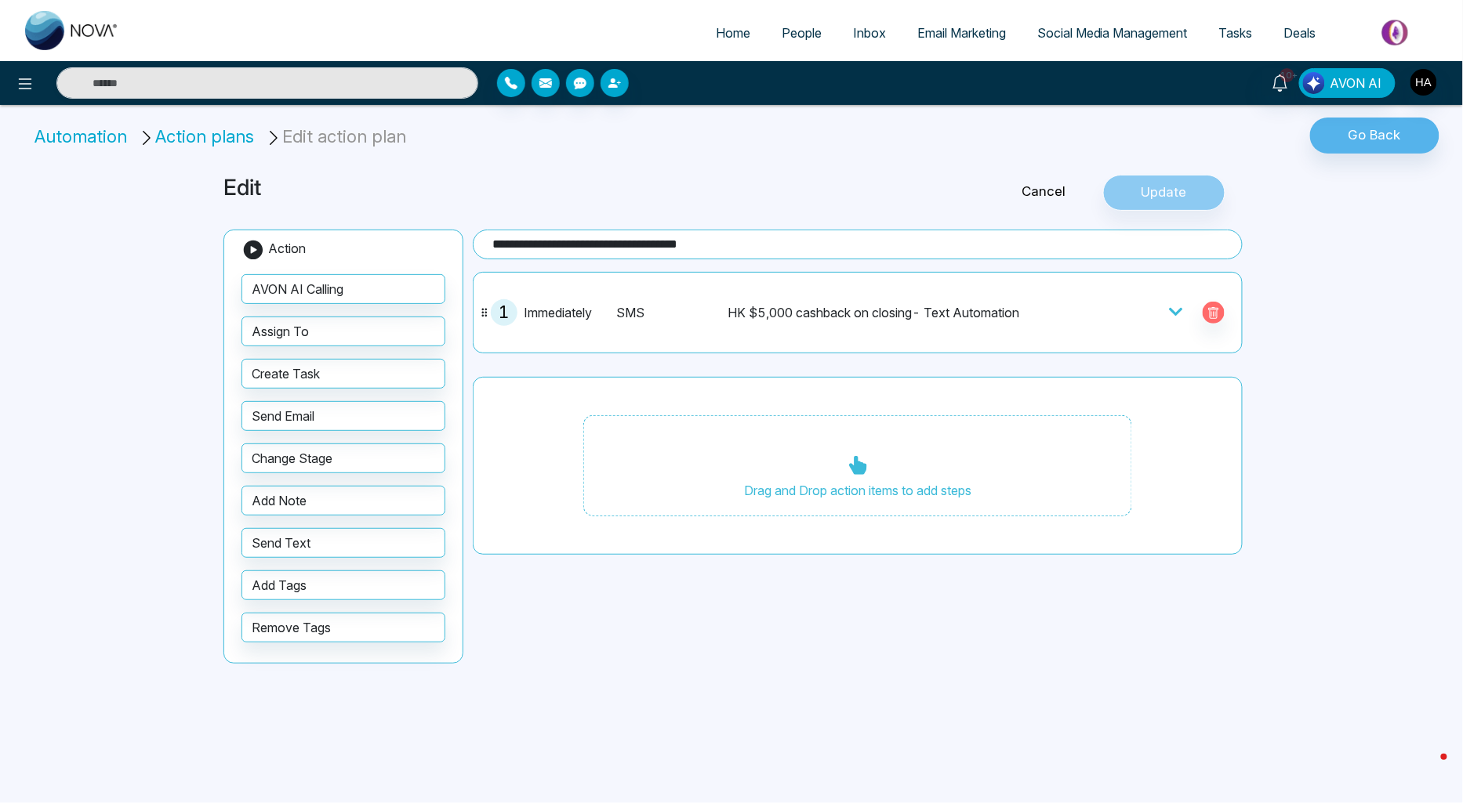
click at [1033, 310] on div "HK $5,000 cashback on closing- Text Automation" at bounding box center [884, 312] width 315 height 19
click at [1182, 310] on icon at bounding box center [1176, 312] width 16 height 16
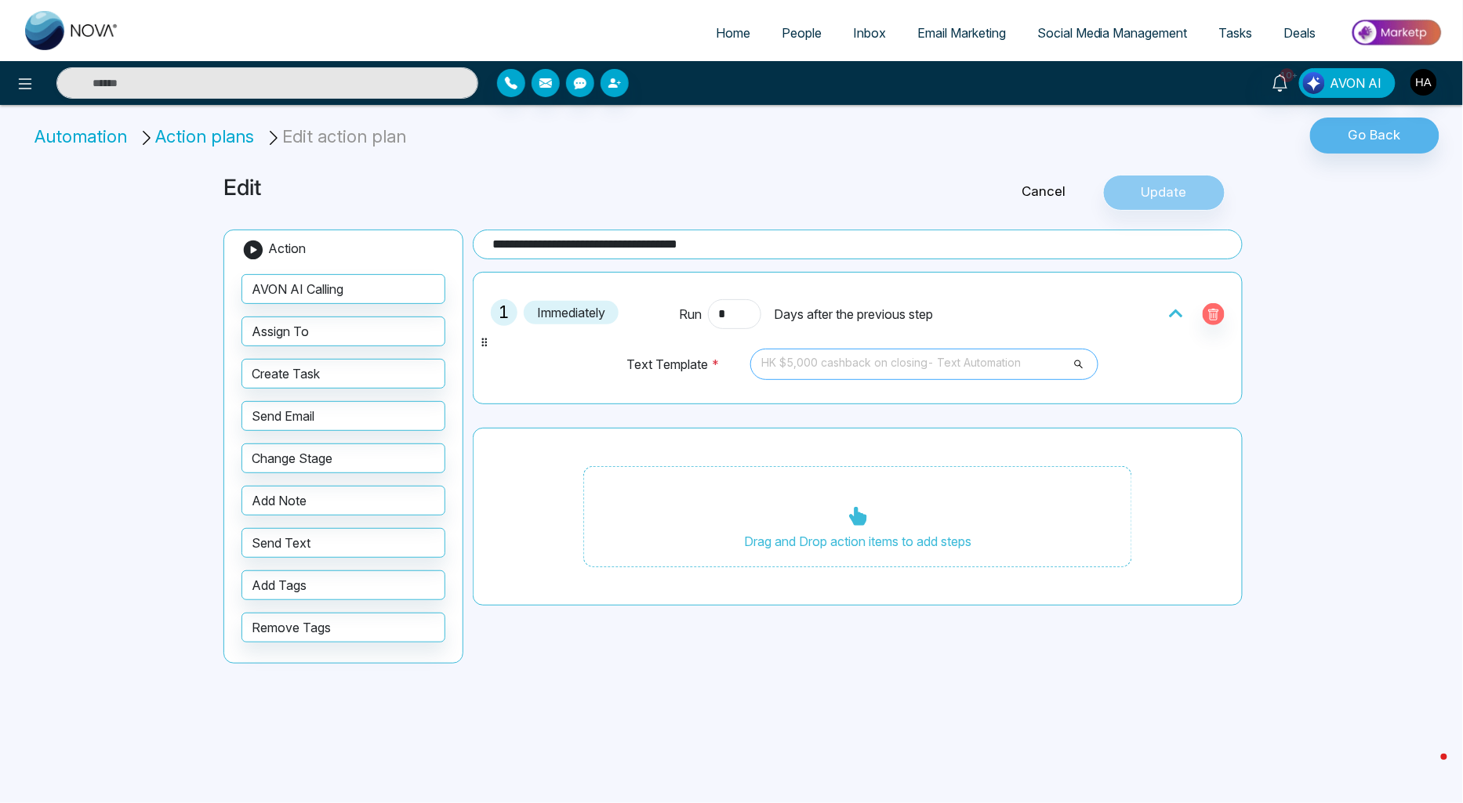
click at [1031, 361] on span "HK $5,000 cashback on closing- Text Automation" at bounding box center [924, 364] width 326 height 27
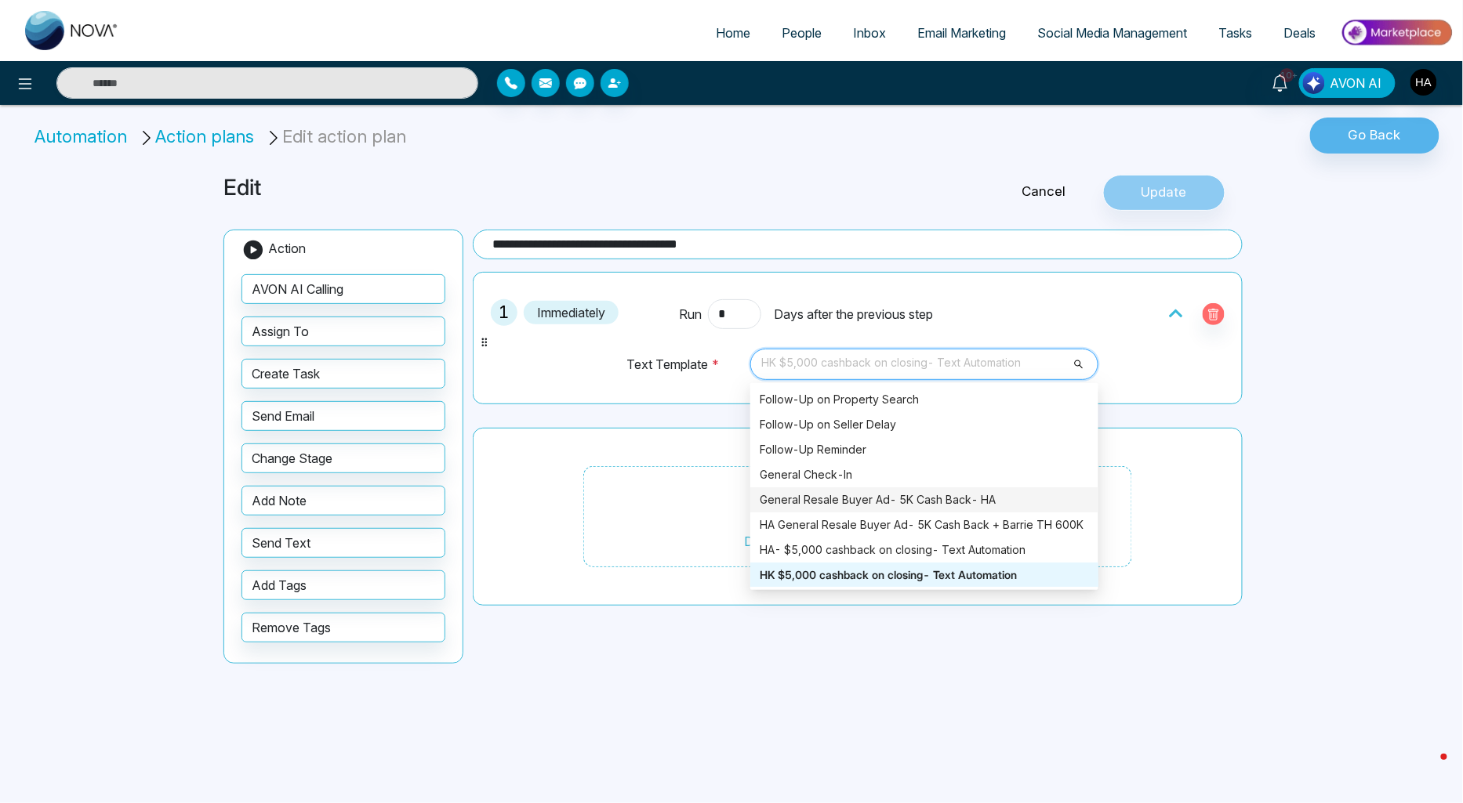
click at [887, 505] on div "General Resale Buyer Ad- 5K Cash Back- HA" at bounding box center [923, 499] width 329 height 17
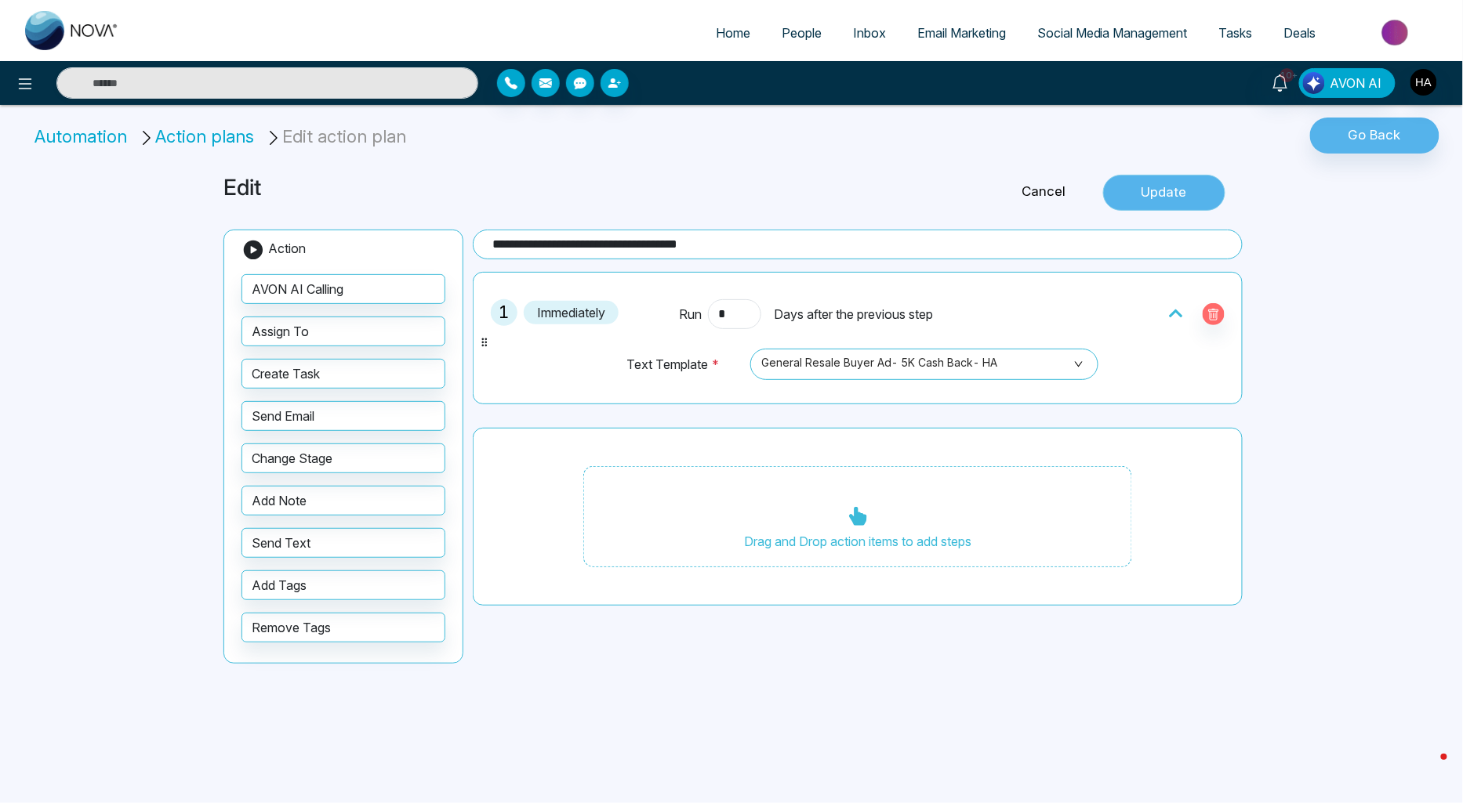
click at [1185, 190] on button "Update" at bounding box center [1164, 193] width 122 height 36
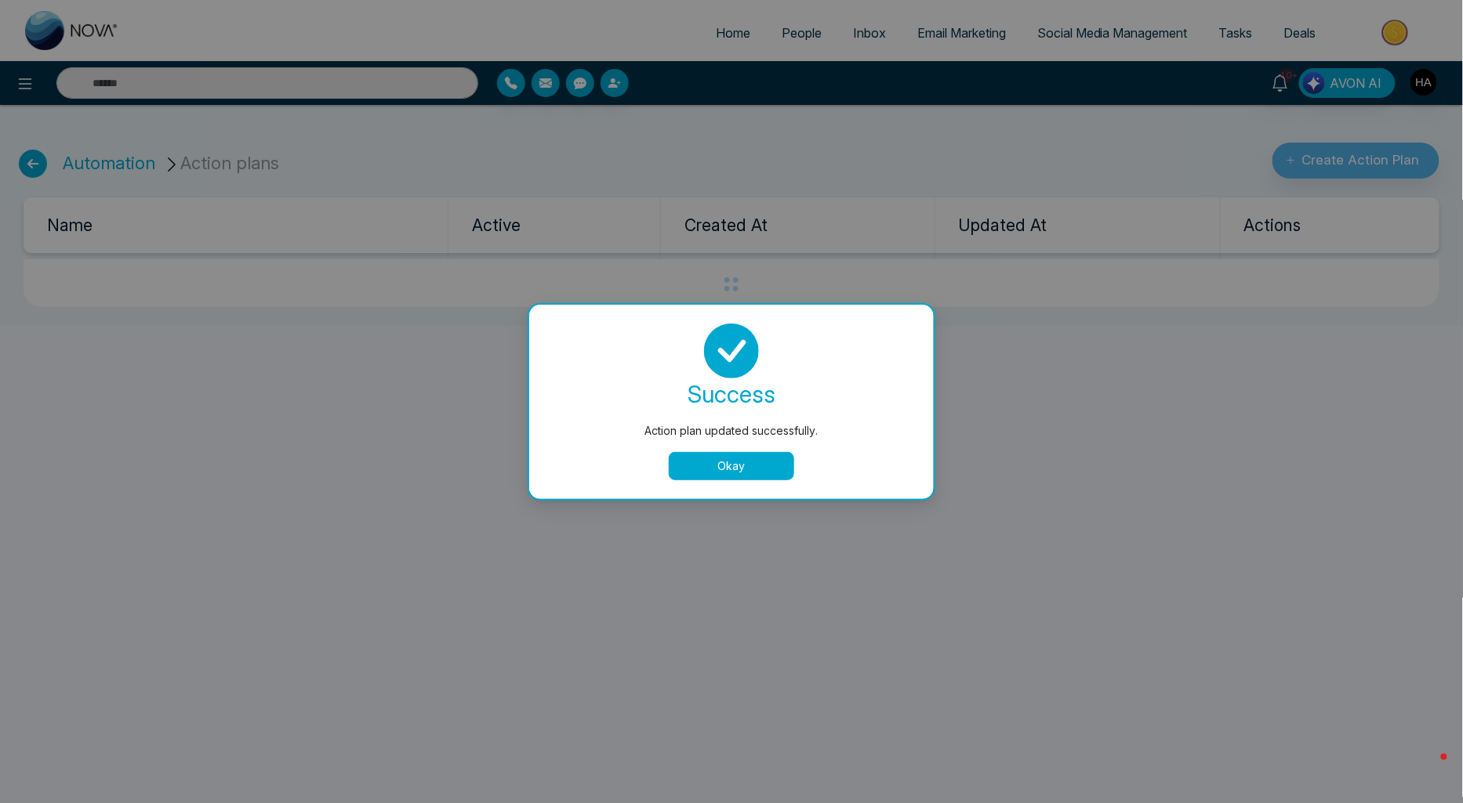
click at [763, 474] on button "Okay" at bounding box center [731, 466] width 125 height 28
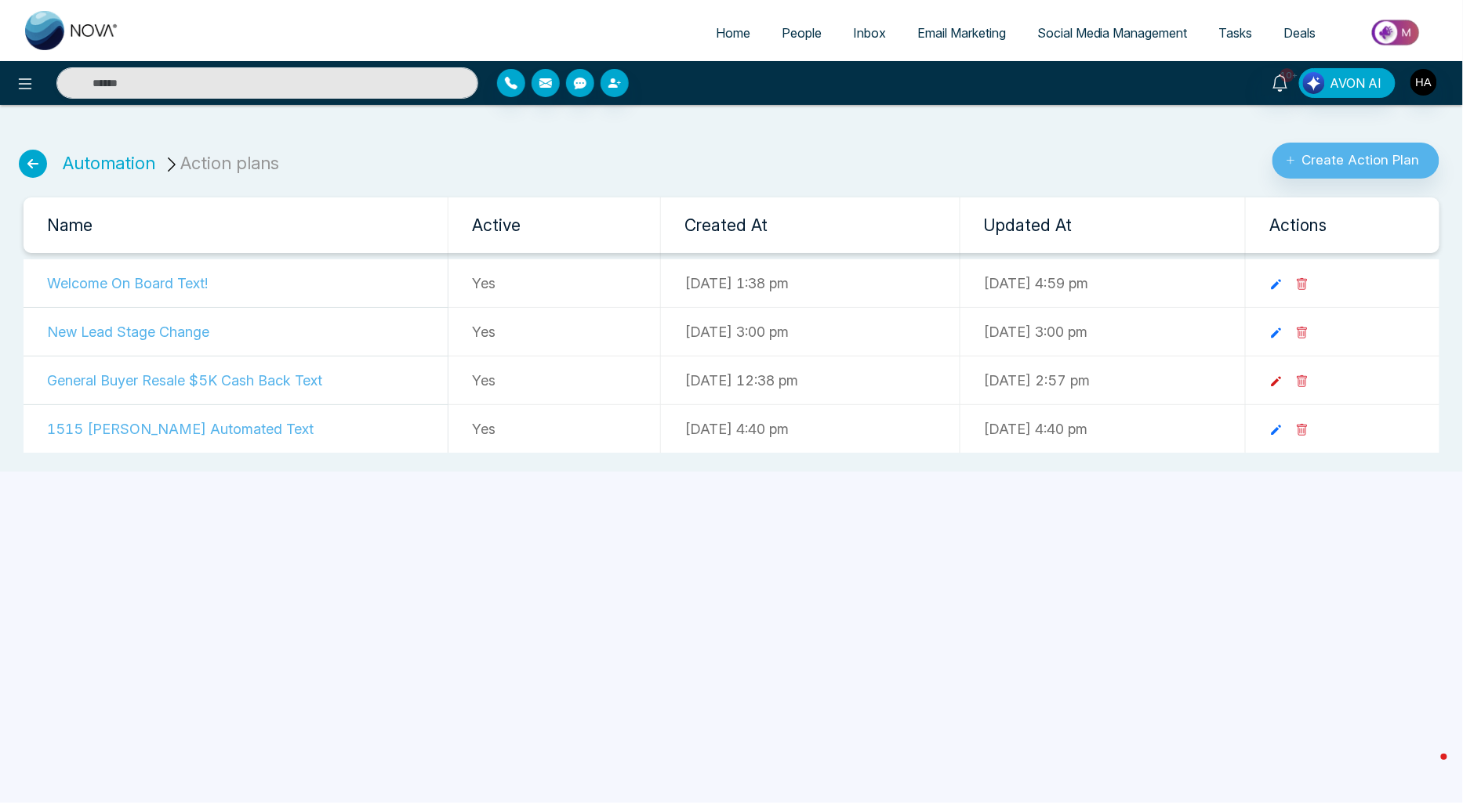
click at [1283, 386] on icon at bounding box center [1276, 382] width 14 height 14
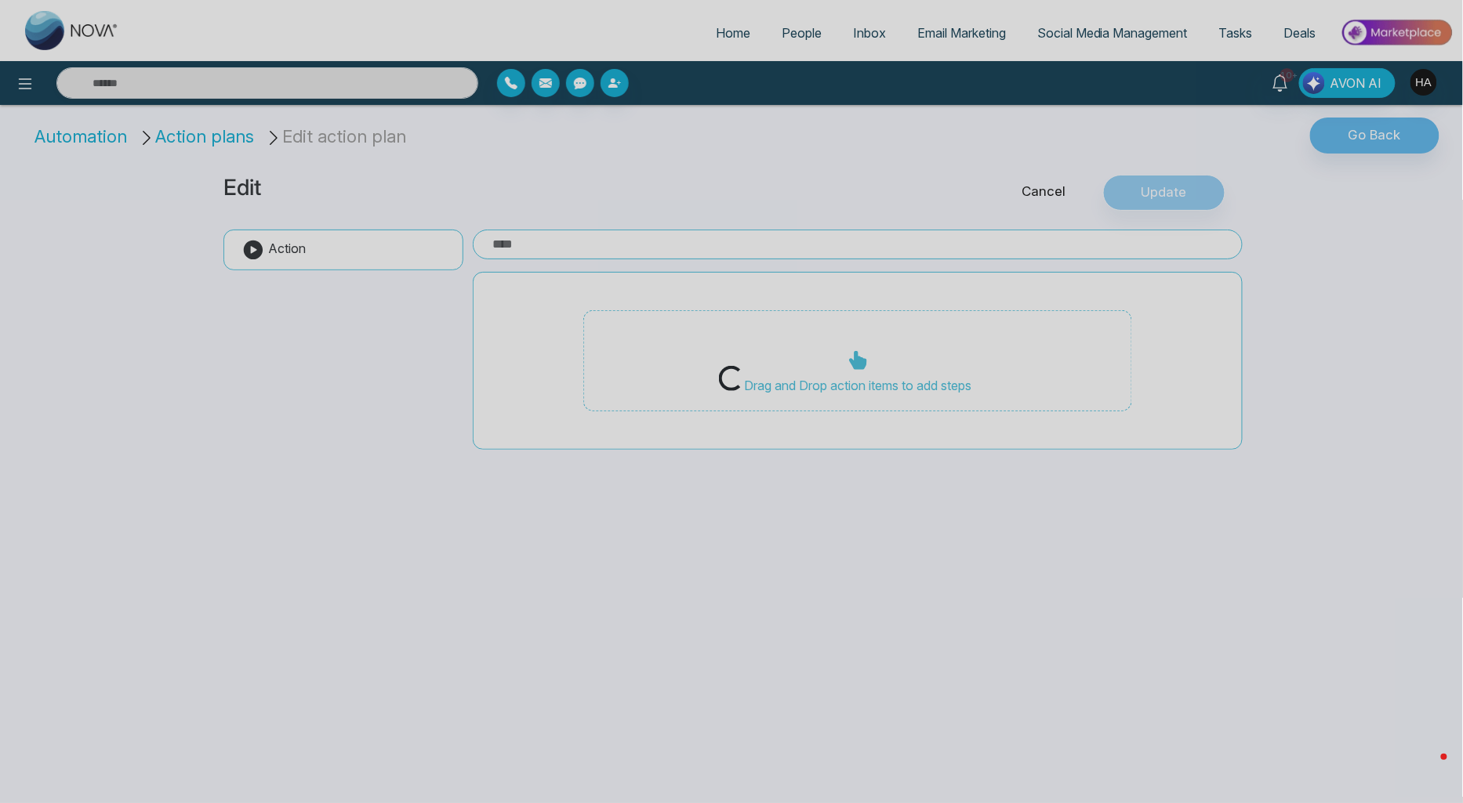
type input "**********"
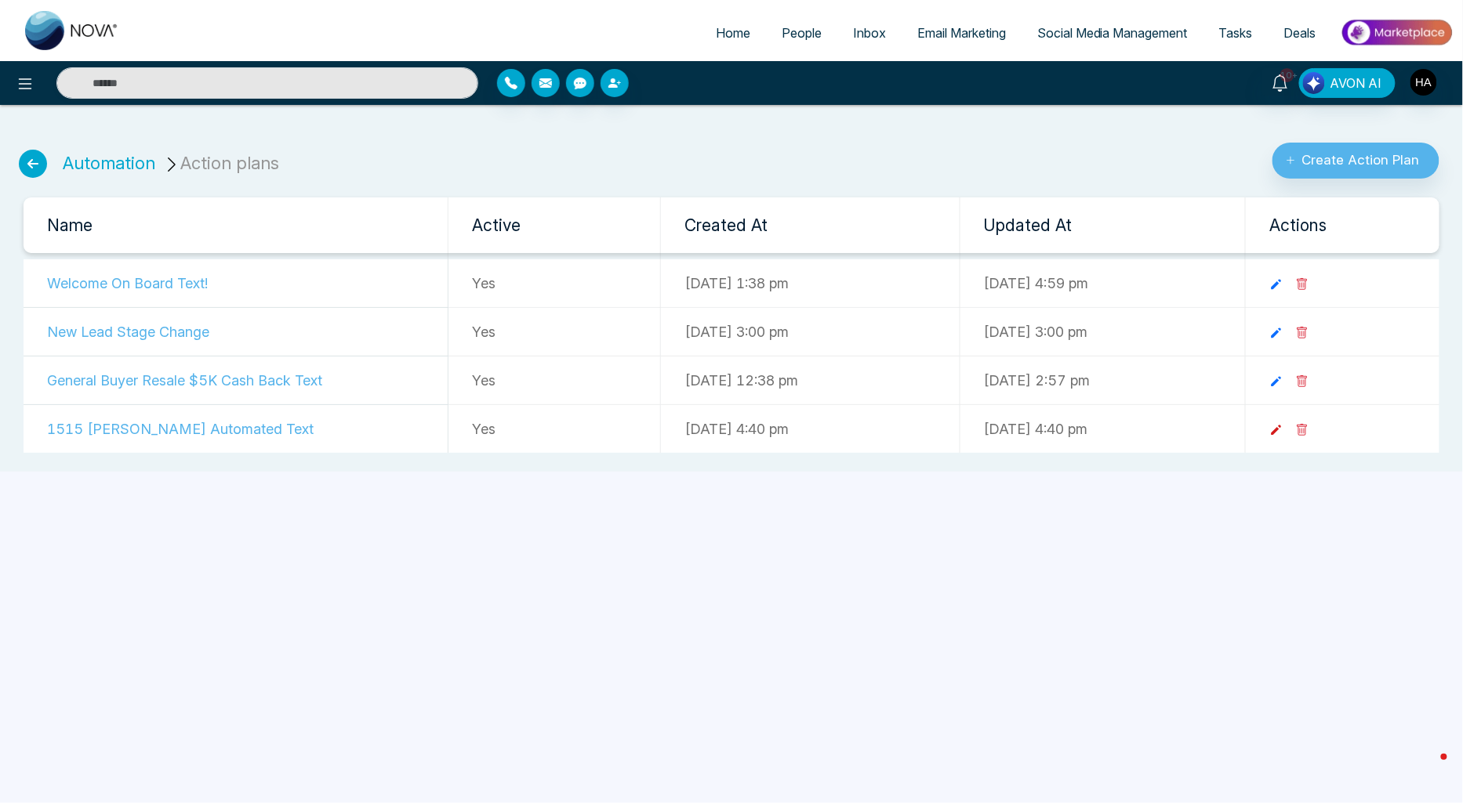
click at [1283, 436] on icon at bounding box center [1276, 430] width 14 height 14
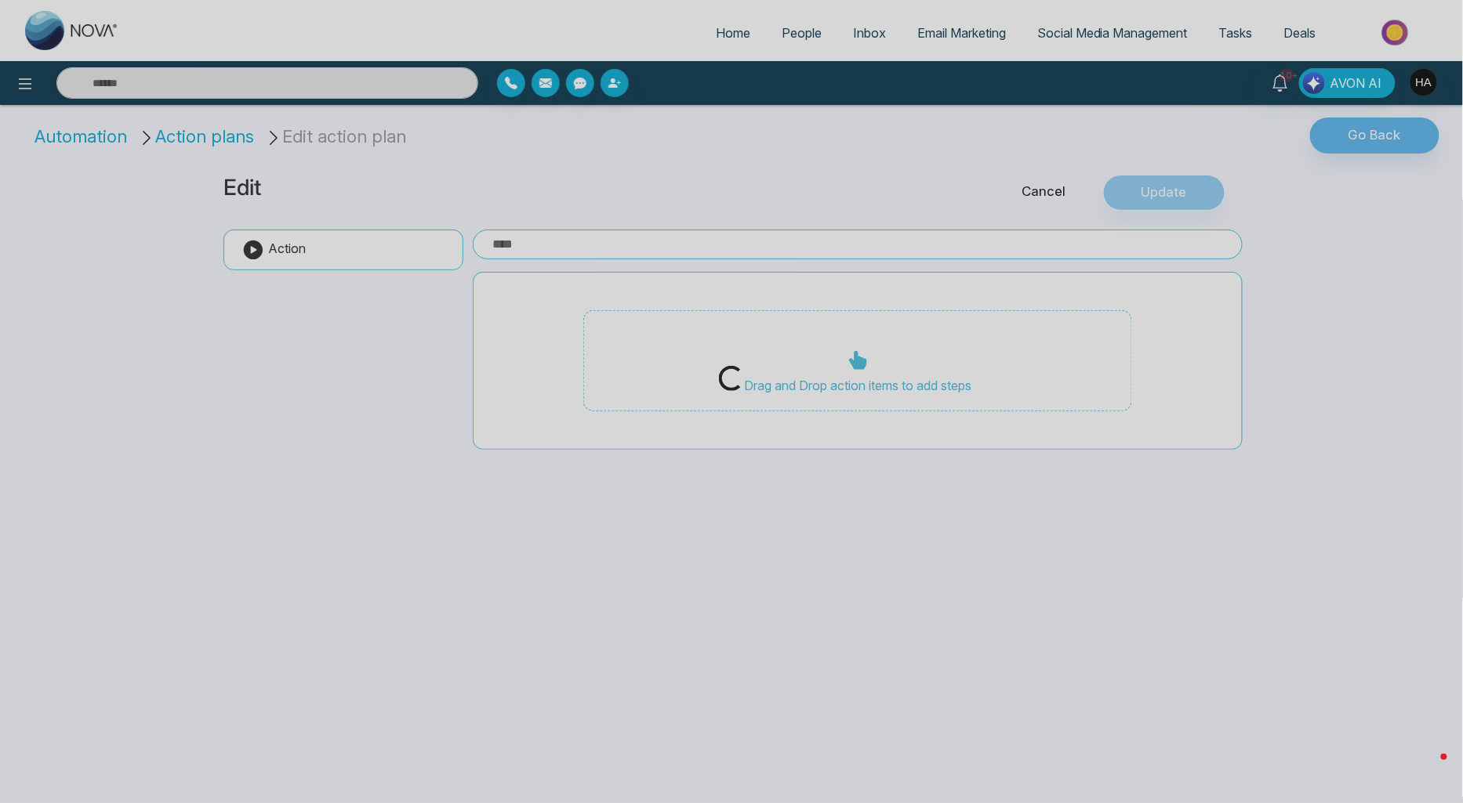
type input "**********"
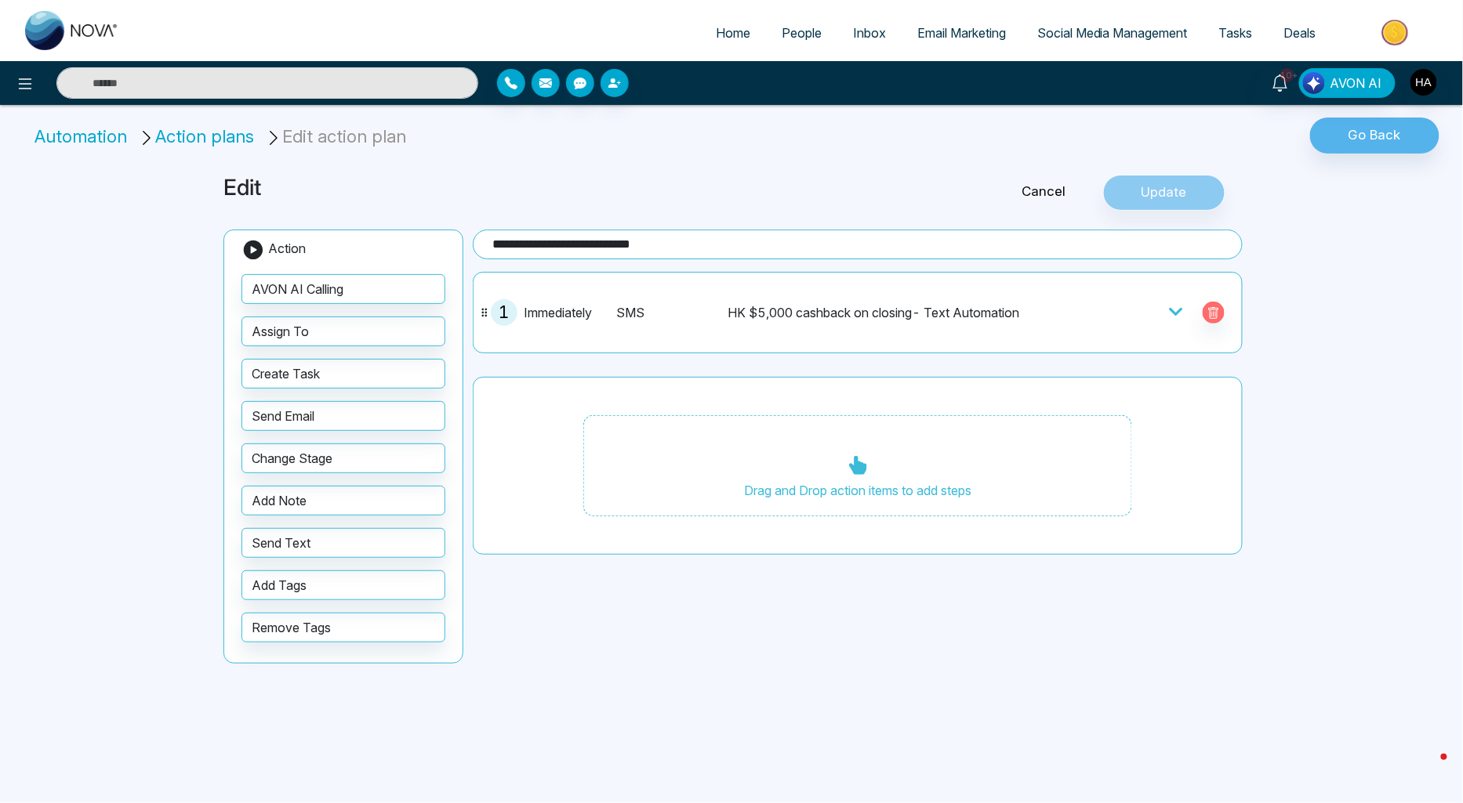
drag, startPoint x: 1044, startPoint y: 314, endPoint x: 1139, endPoint y: 315, distance: 94.8
click at [1045, 314] on div "1 Immediately SMS HK $5,000 cashback on closing- Text Automation" at bounding box center [857, 313] width 752 height 64
click at [1166, 315] on div at bounding box center [1140, 312] width 188 height 27
click at [1169, 314] on icon at bounding box center [1176, 312] width 16 height 16
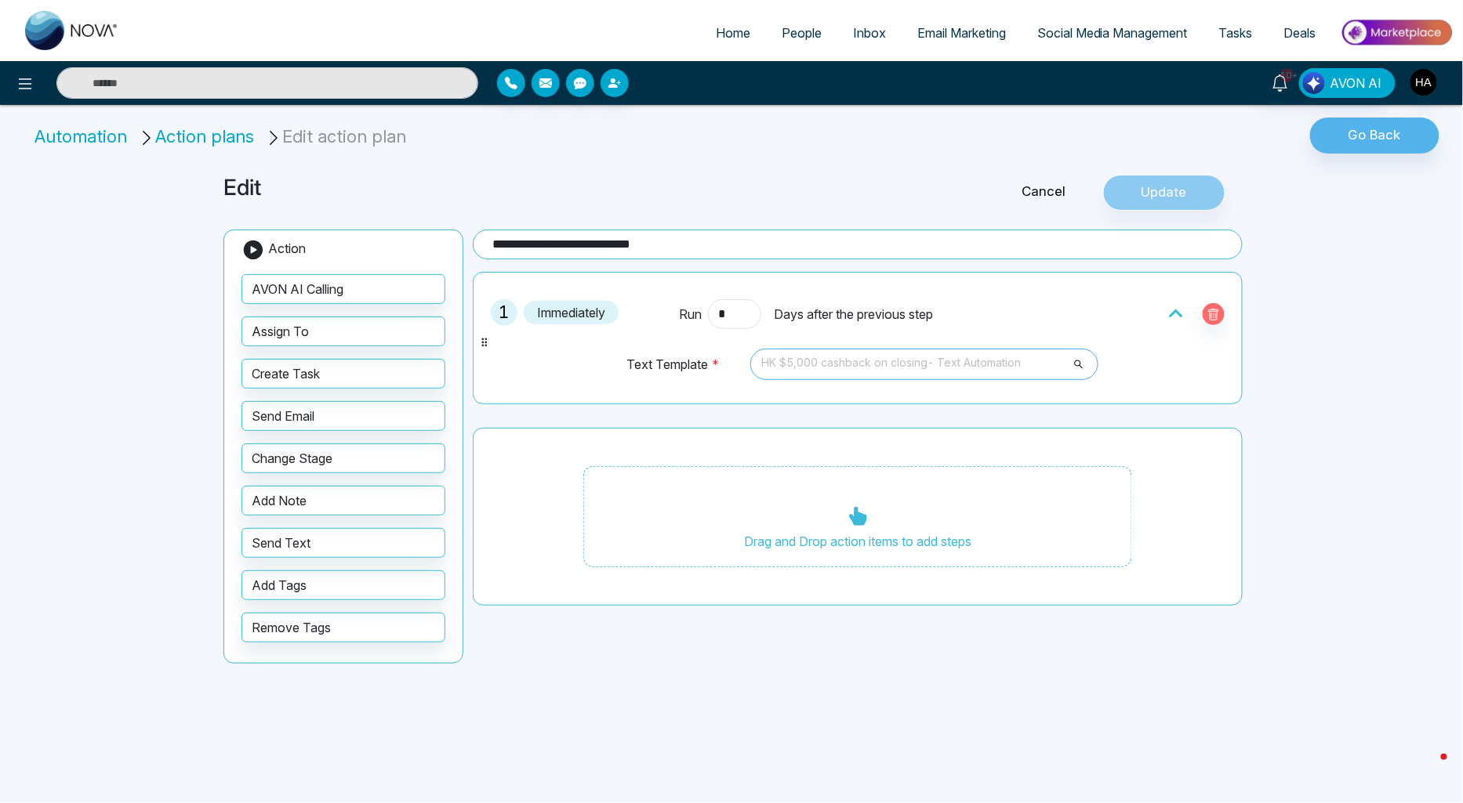
click at [978, 367] on span "HK $5,000 cashback on closing- Text Automation" at bounding box center [924, 364] width 326 height 27
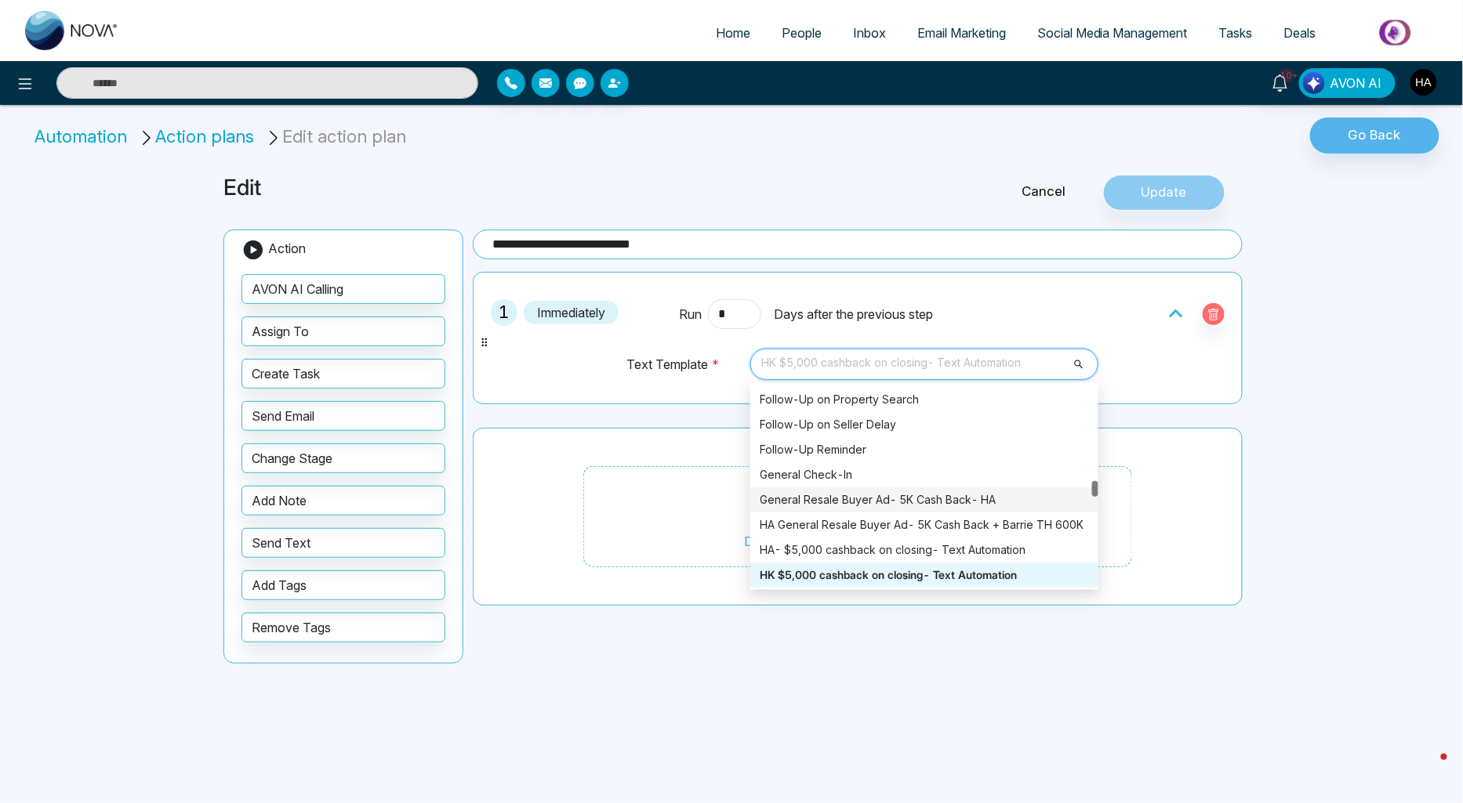
click at [920, 497] on div "General Resale Buyer Ad- 5K Cash Back- HA" at bounding box center [923, 499] width 329 height 17
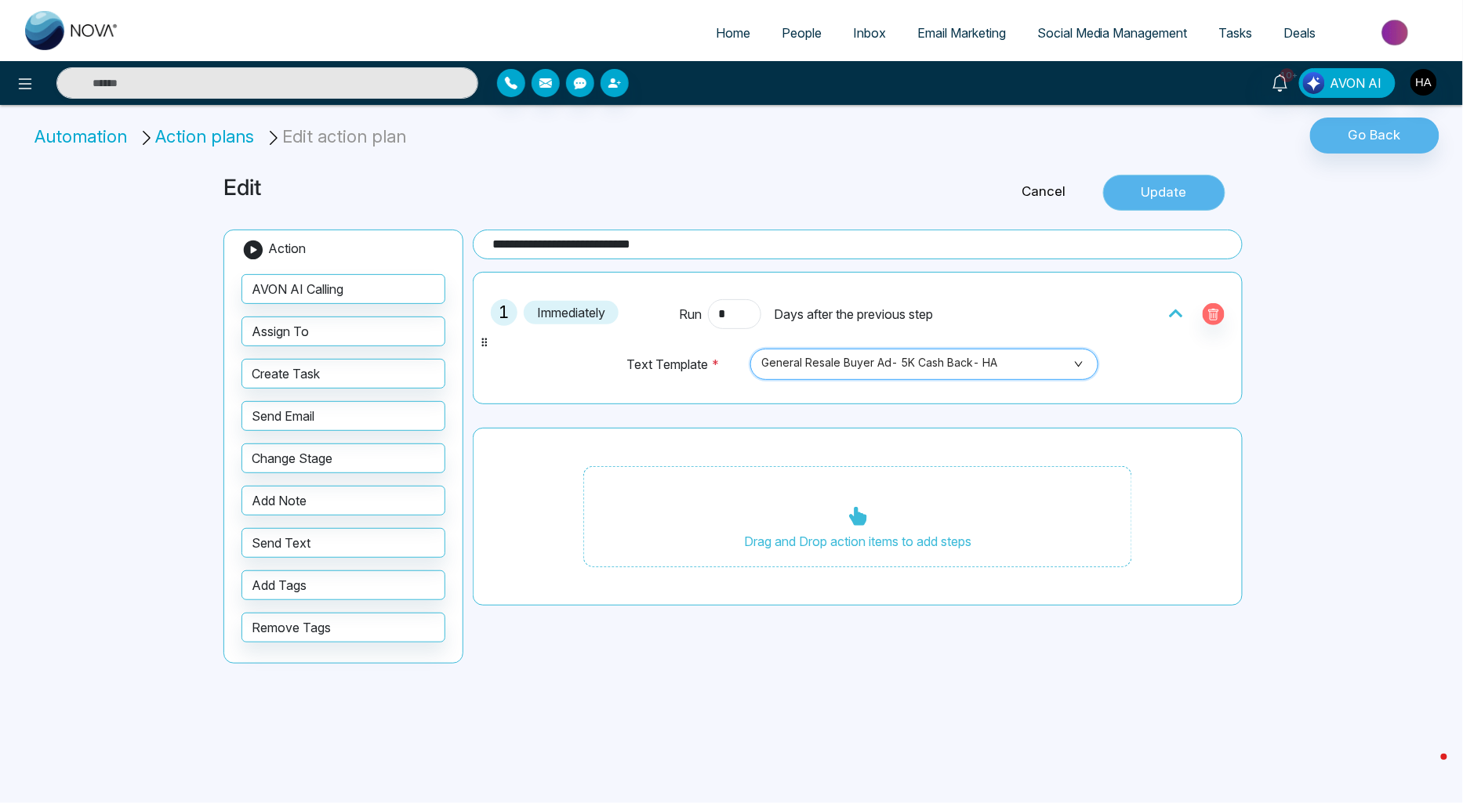
click at [1178, 194] on button "Update" at bounding box center [1164, 193] width 122 height 36
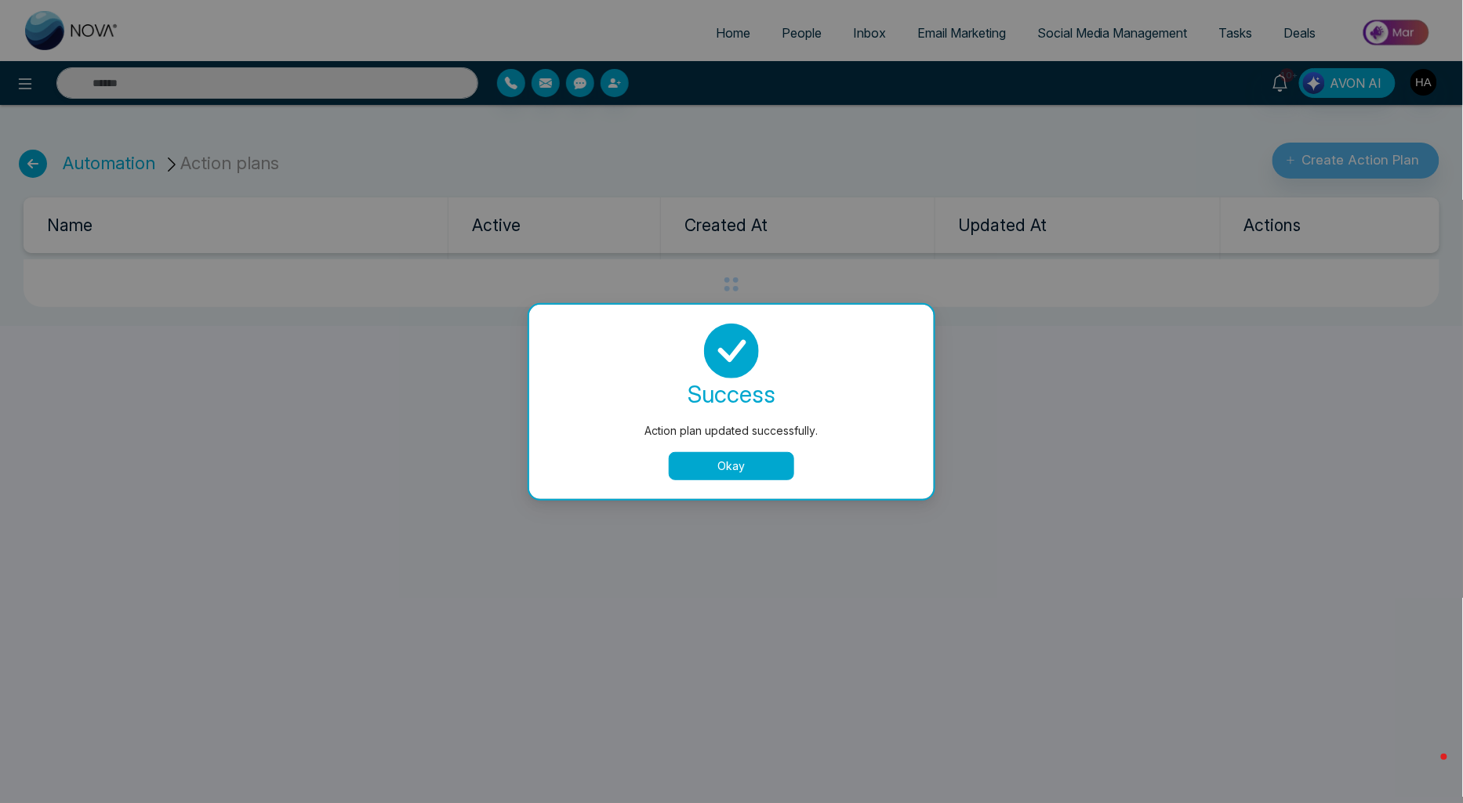
click at [773, 473] on button "Okay" at bounding box center [731, 466] width 125 height 28
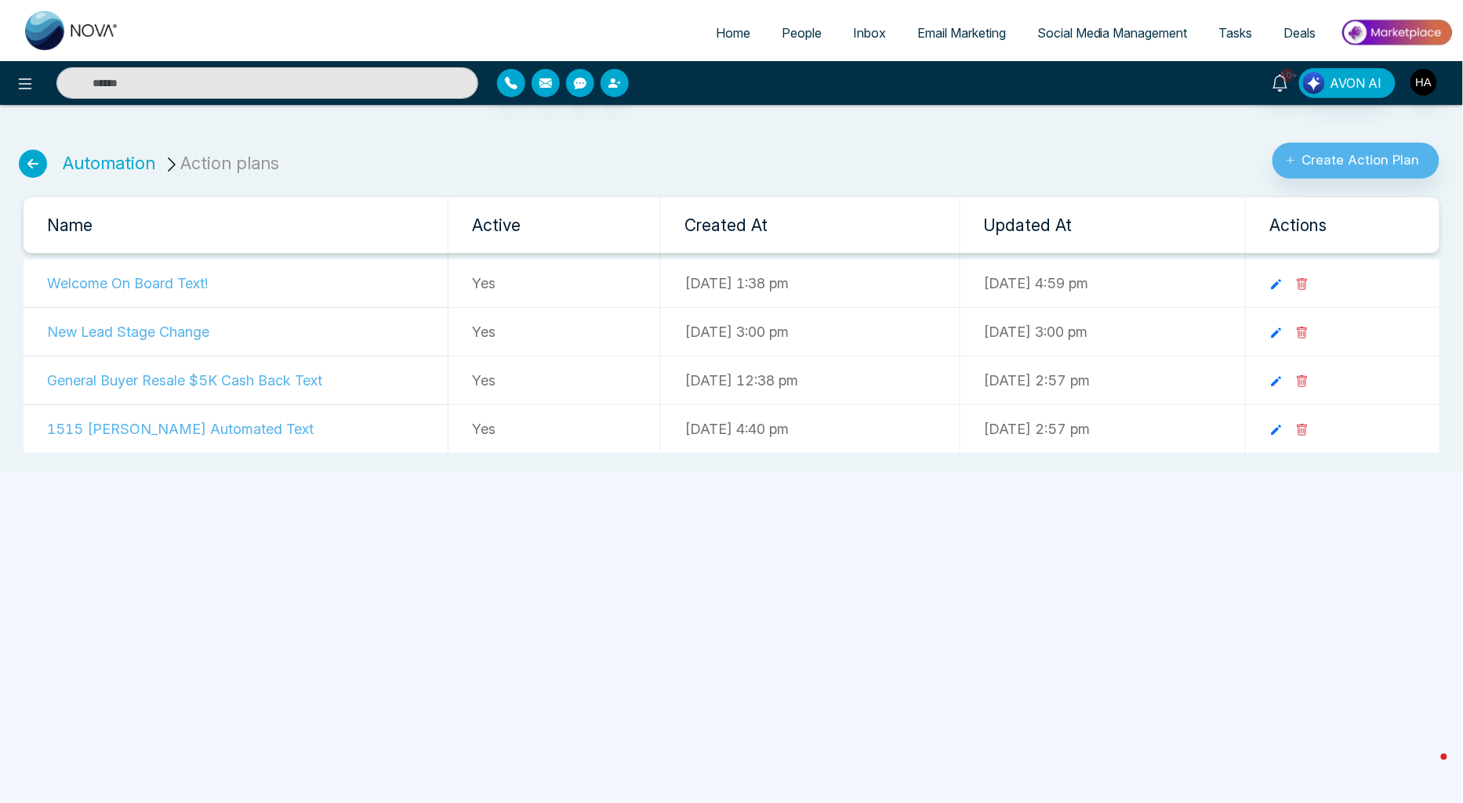
click at [790, 20] on link "People" at bounding box center [801, 33] width 71 height 30
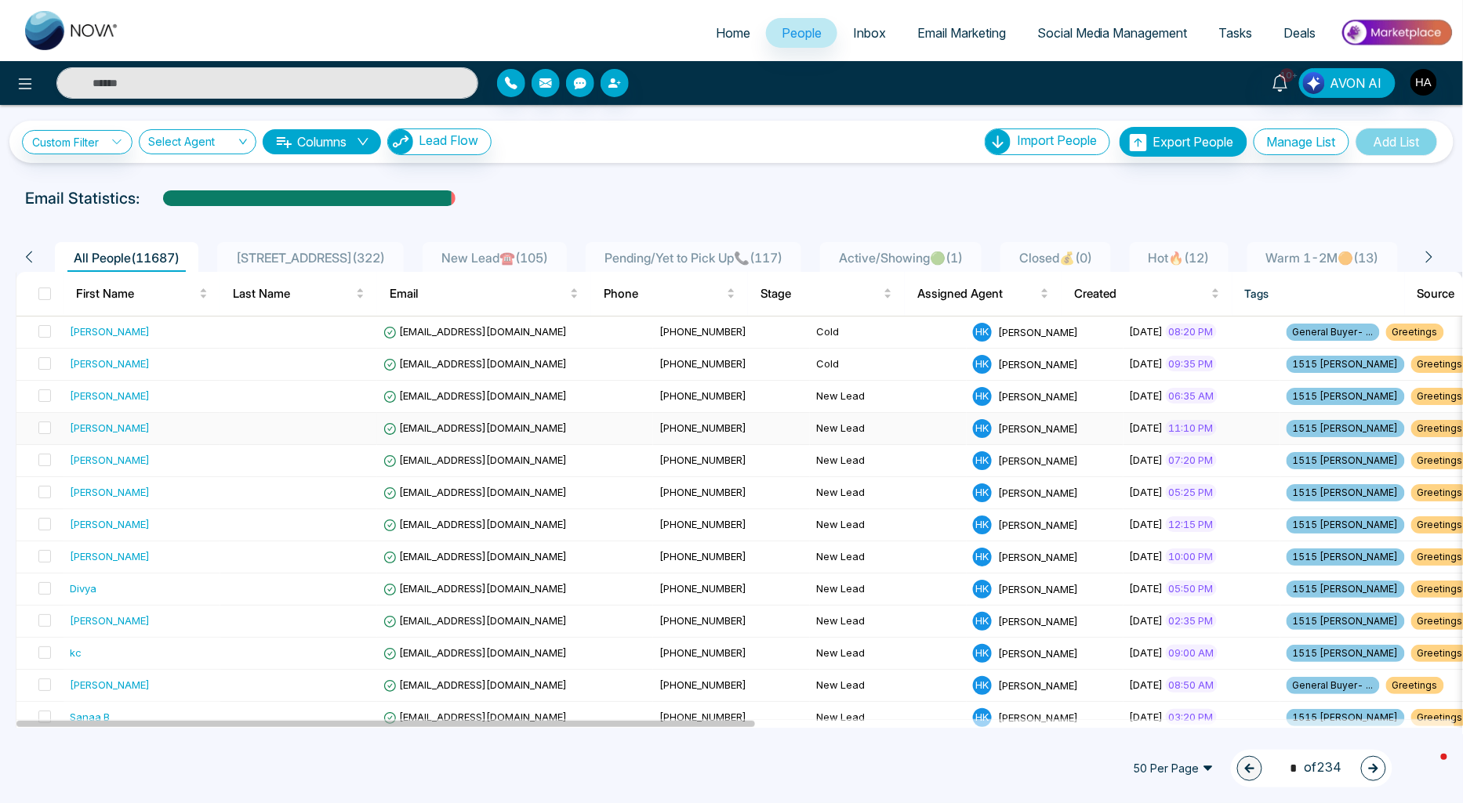
click at [231, 424] on td at bounding box center [298, 429] width 157 height 32
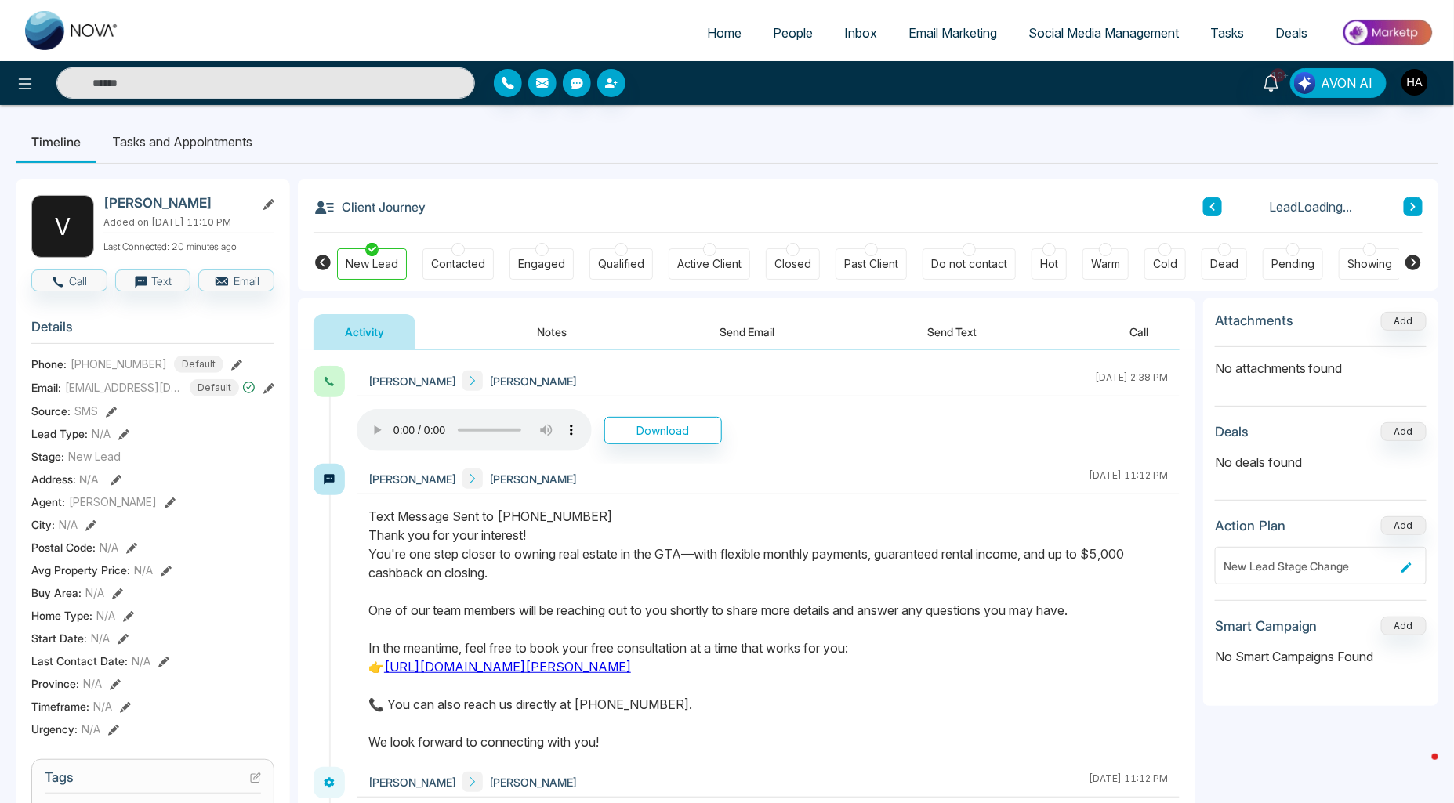
click at [1041, 269] on div "Hot" at bounding box center [1049, 264] width 18 height 16
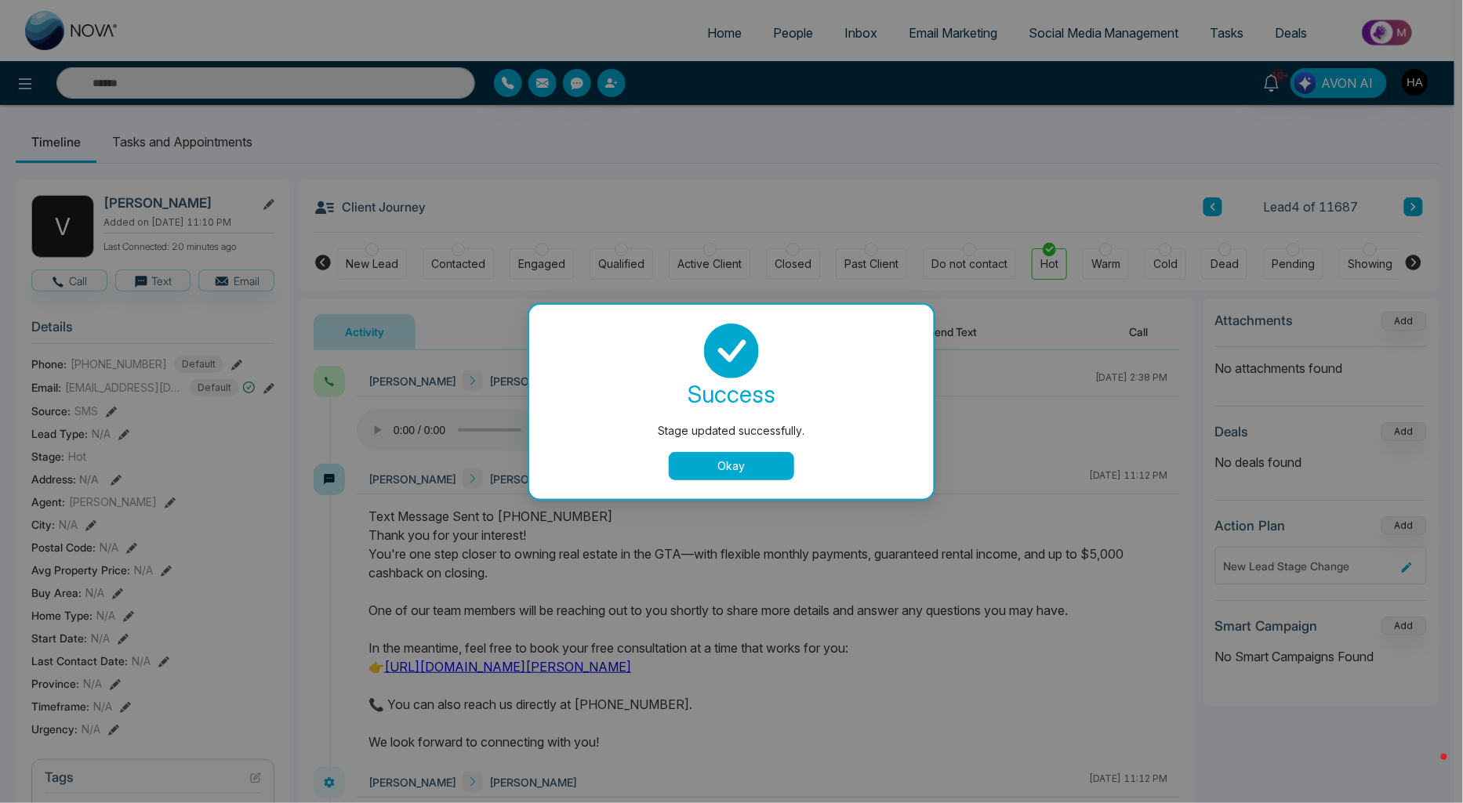
click at [741, 458] on button "Okay" at bounding box center [731, 466] width 125 height 28
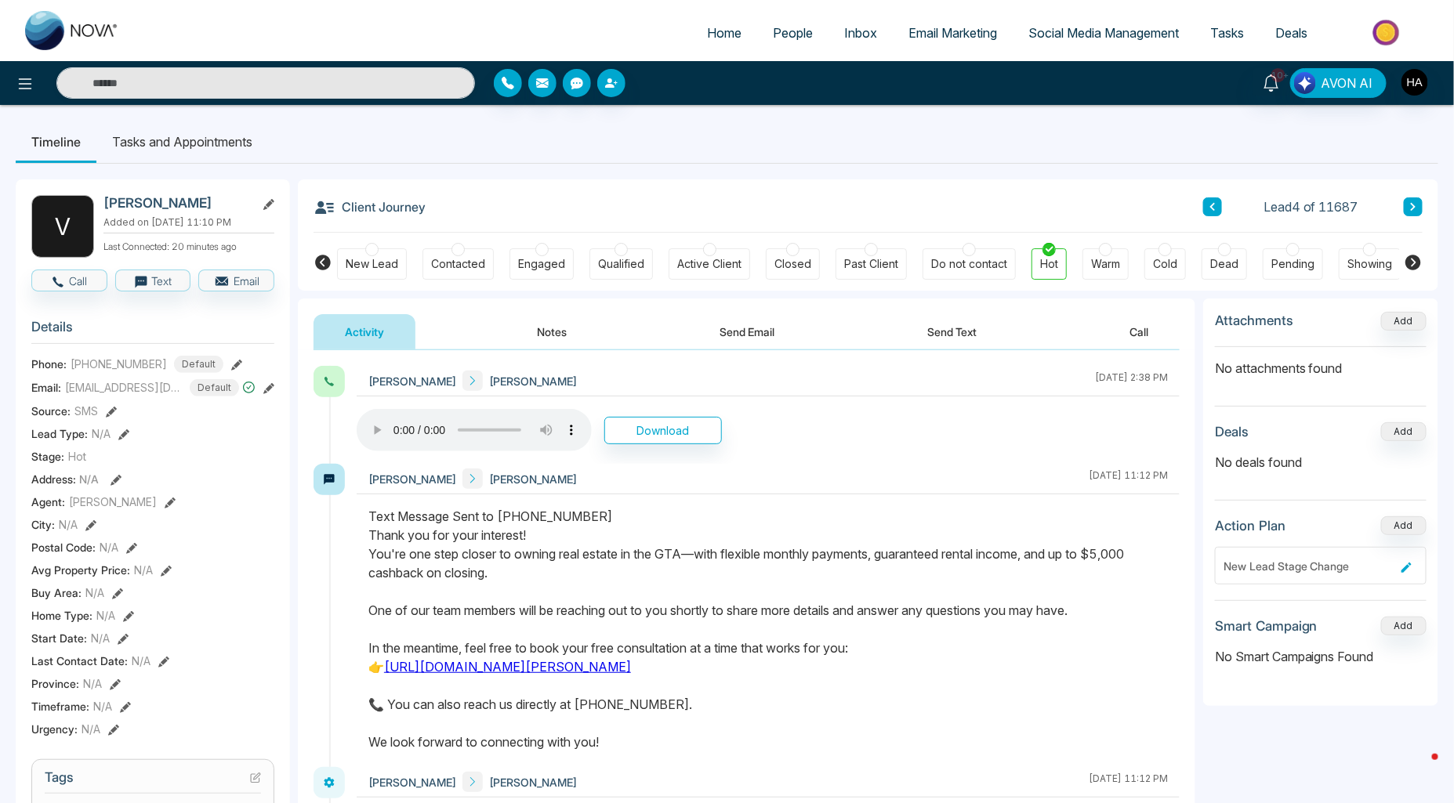
click at [789, 37] on span "People" at bounding box center [793, 33] width 40 height 16
